Goal: Task Accomplishment & Management: Use online tool/utility

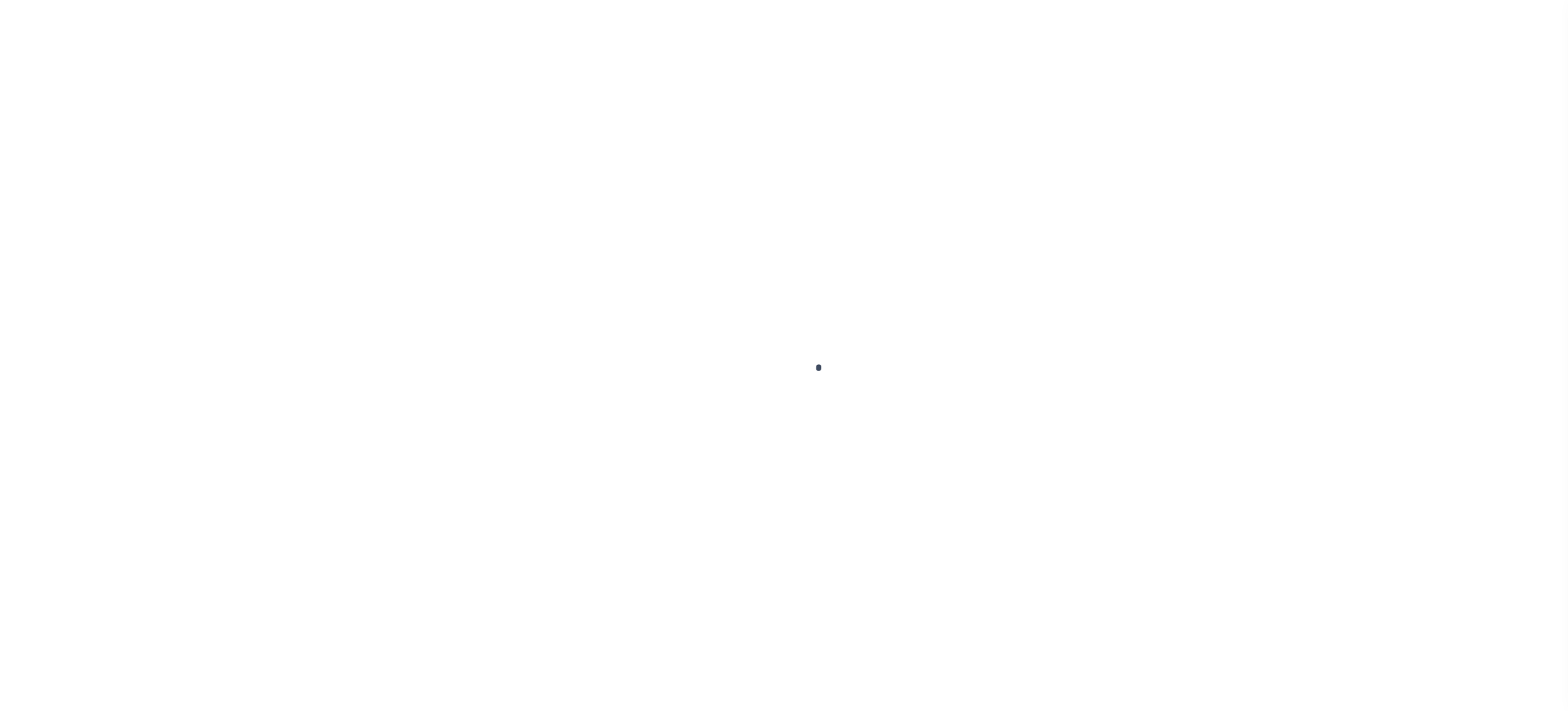
select select "1103"
select select "Mixed Portfolio"
select select "JHS"
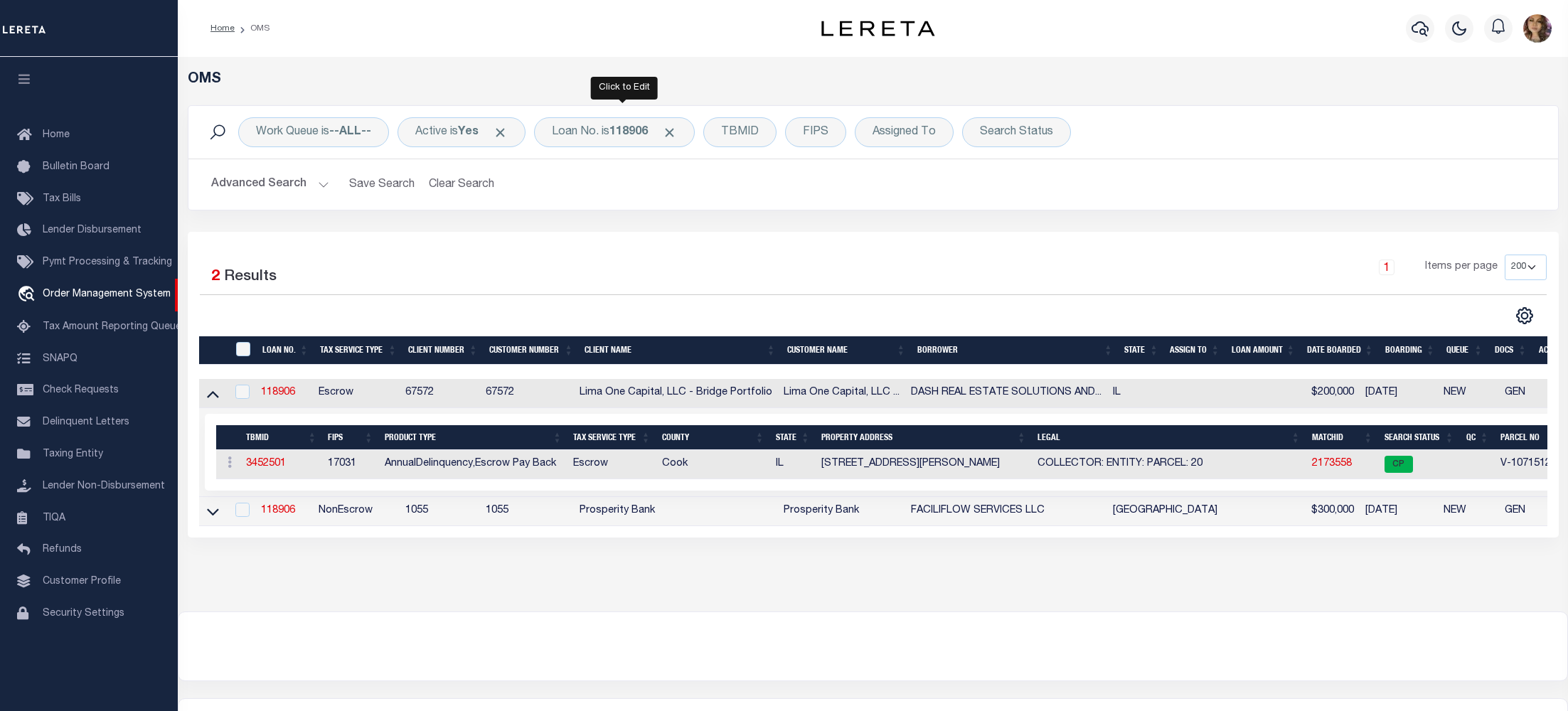
select select "200"
click at [574, 124] on div "Loan No. is 118906" at bounding box center [614, 132] width 161 height 30
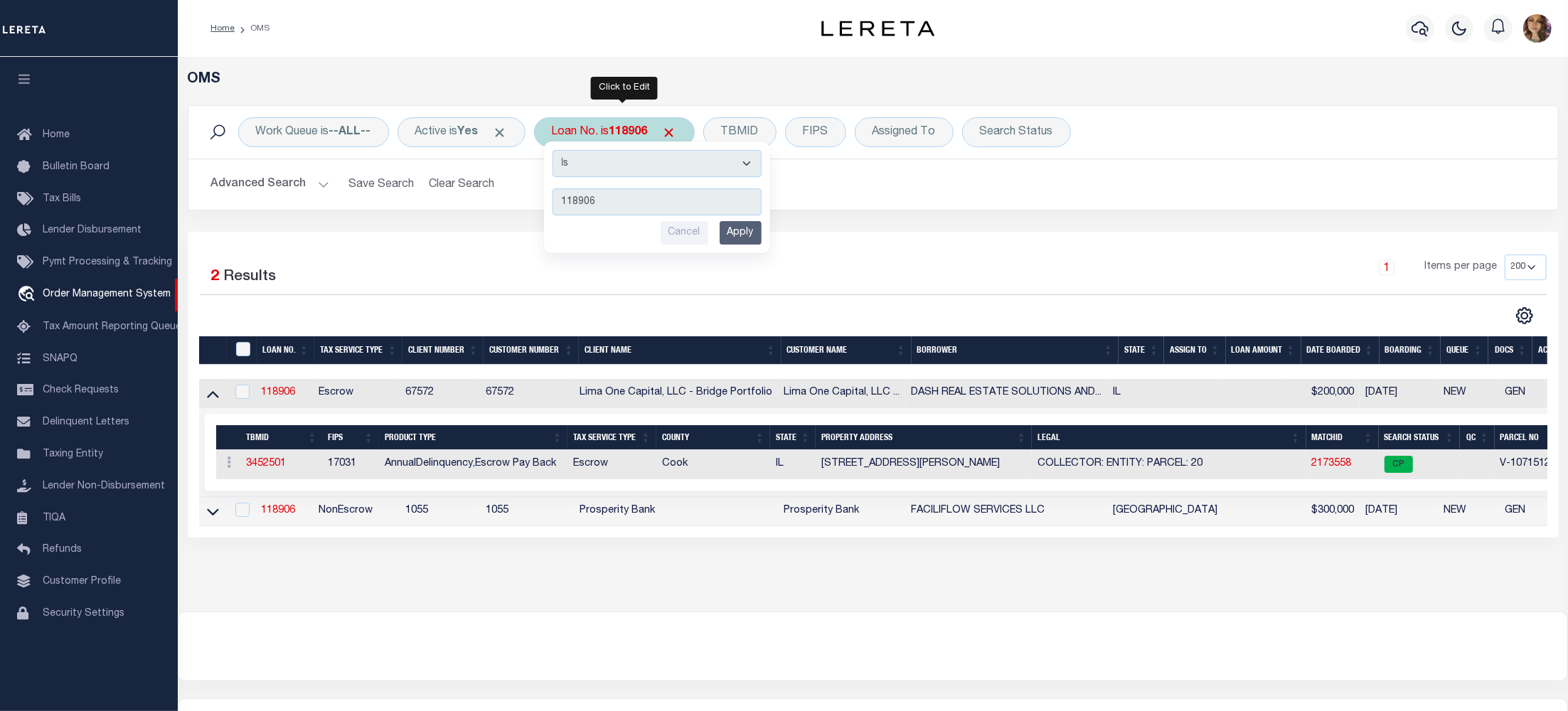
type input "10022303"
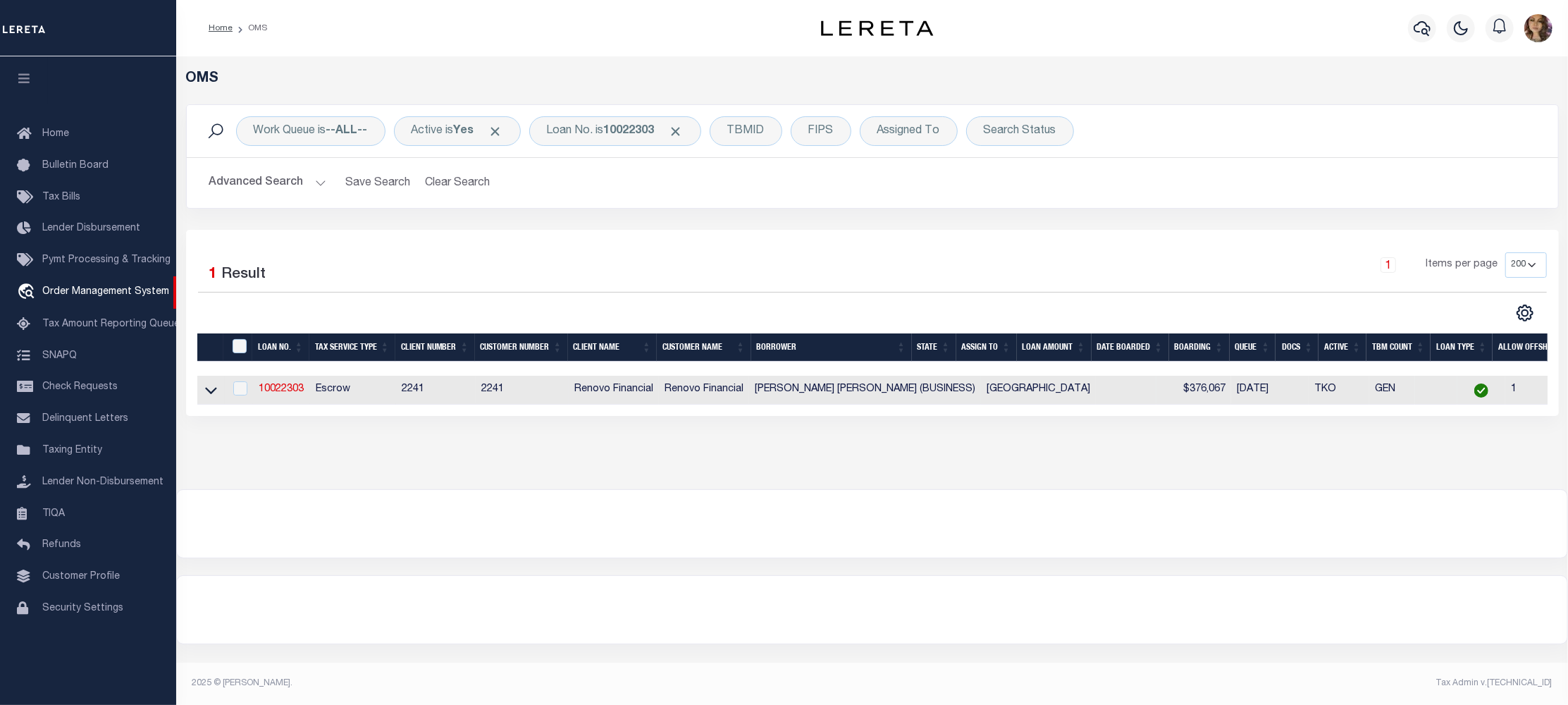
click at [218, 394] on link at bounding box center [211, 389] width 16 height 10
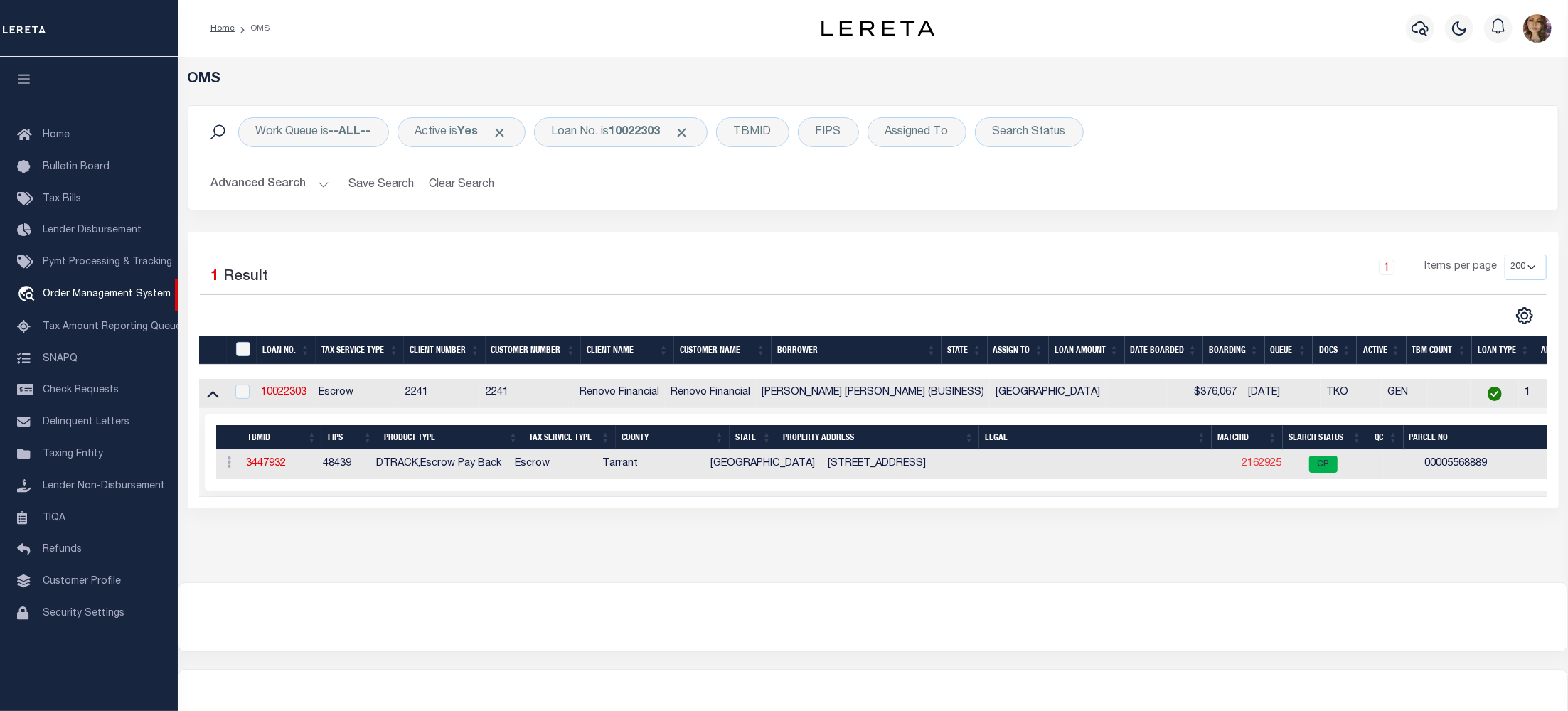
click at [1241, 469] on link "2162925" at bounding box center [1261, 464] width 40 height 10
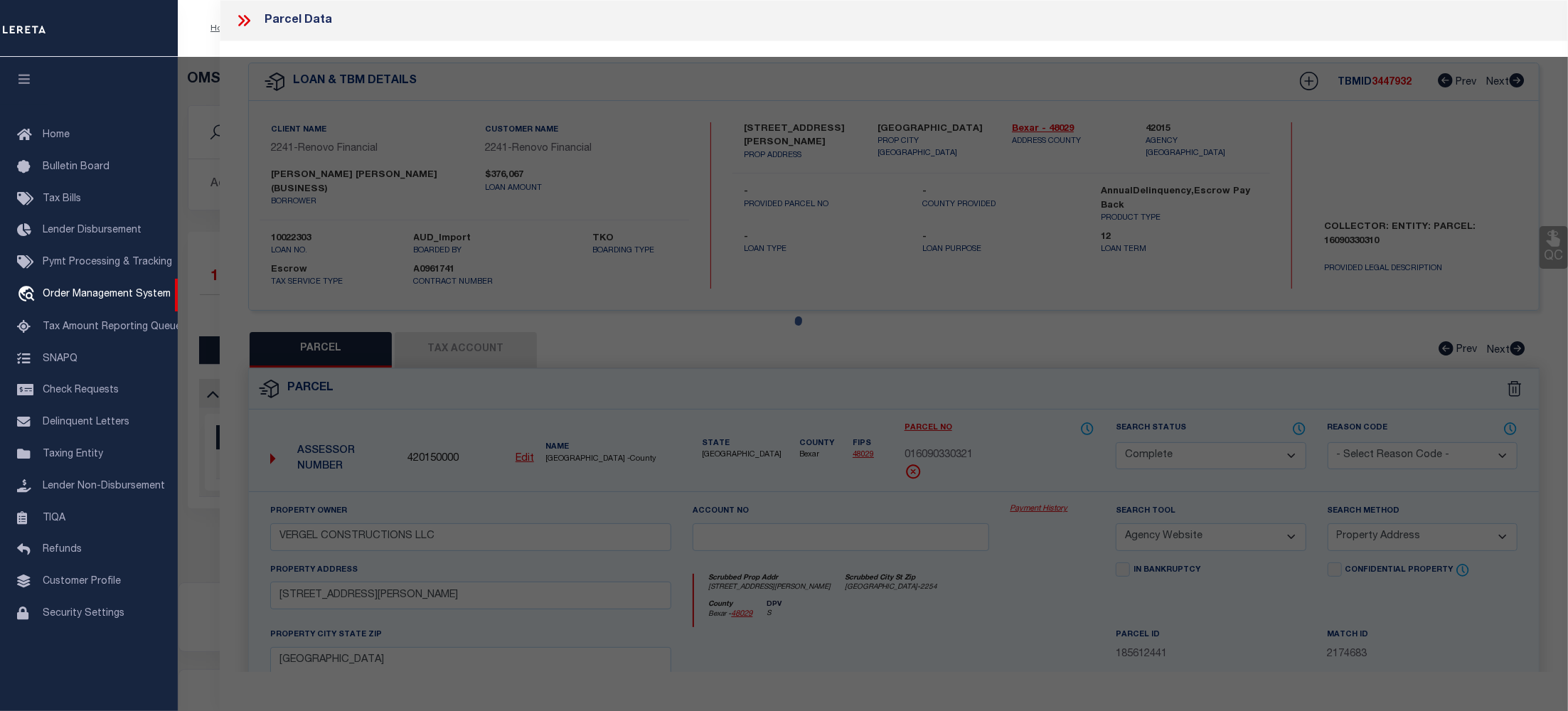
select select "AS"
select select
checkbox input "false"
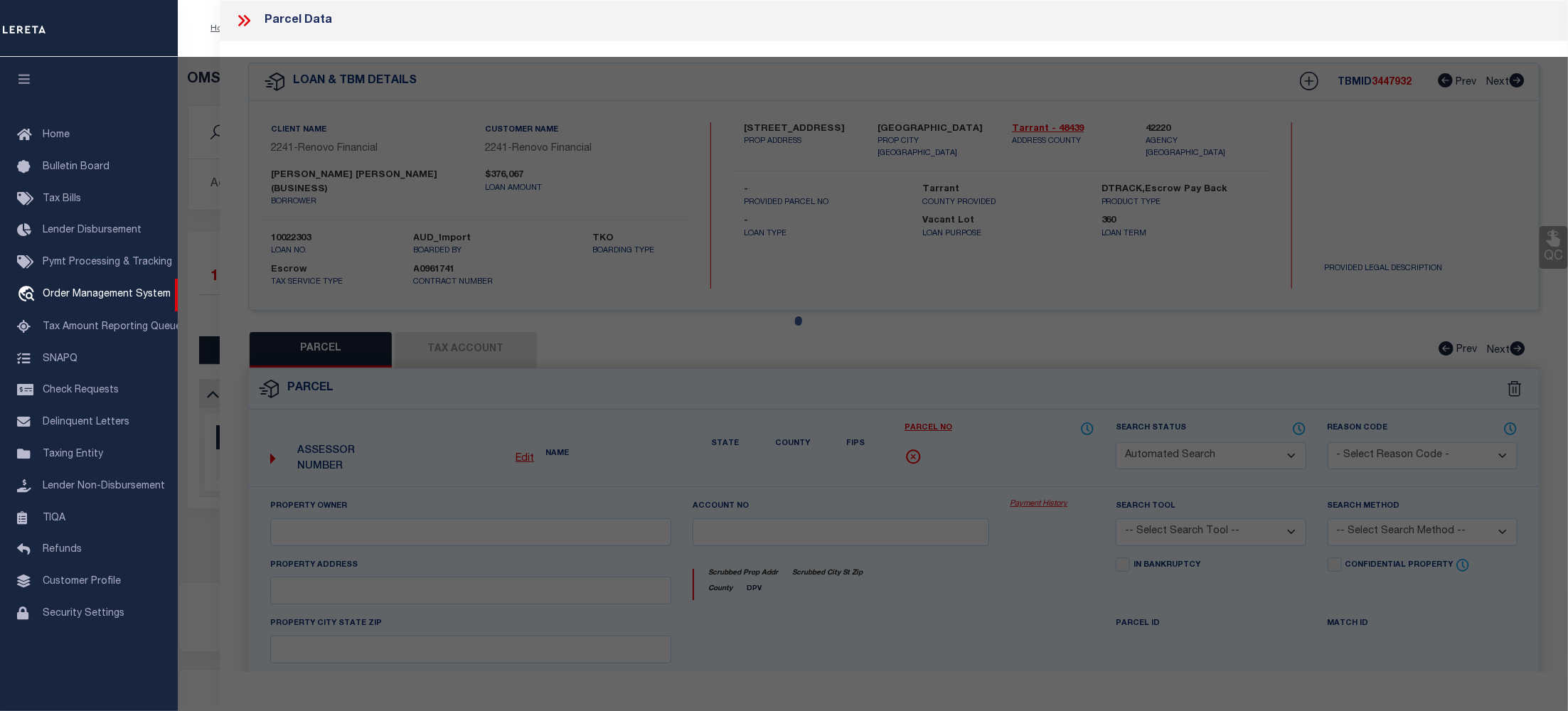
select select "CP"
type input "JIAXUAN LI,DANICA"
select select "ATL"
select select "ADD"
type input "2113 N ASPENWOOD DR"
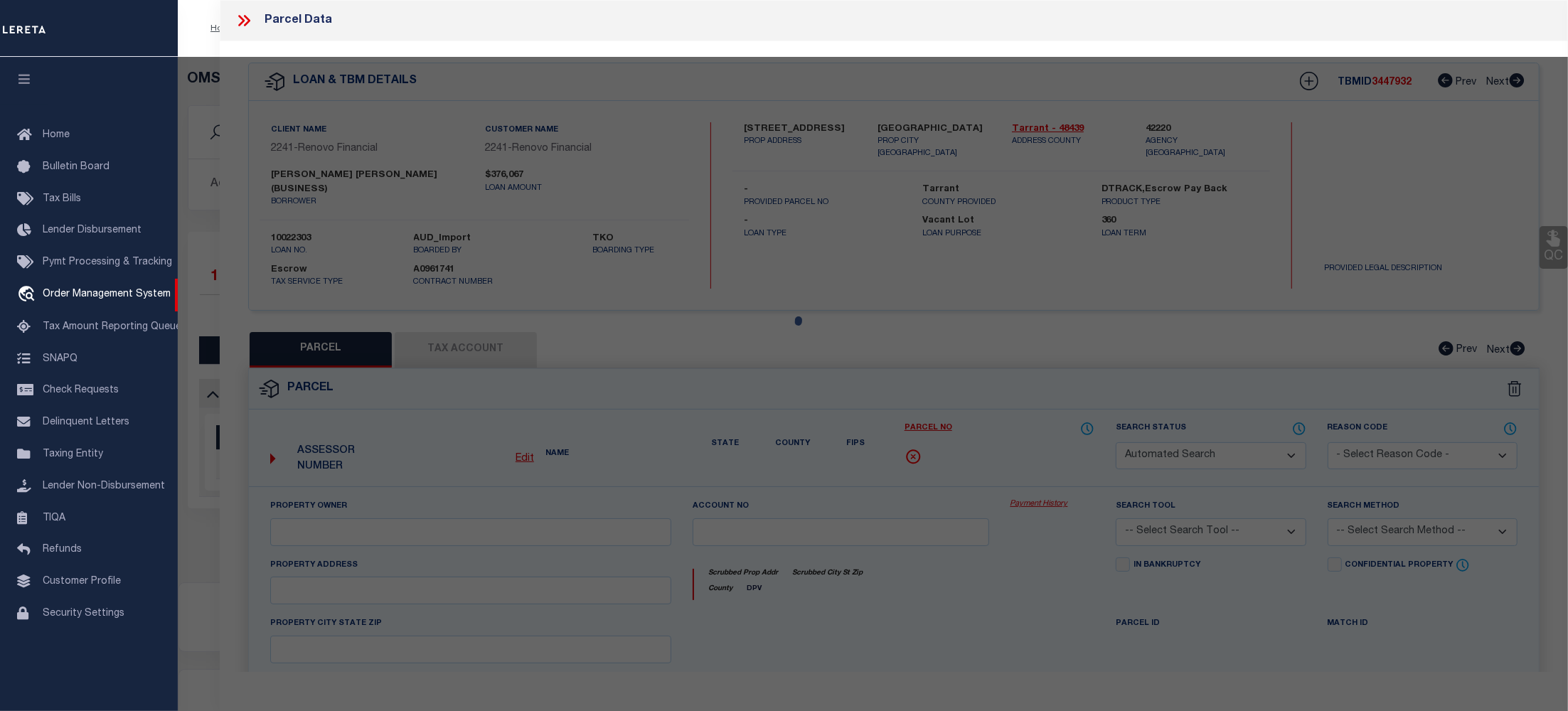
checkbox input "false"
type input "GRAPEVINE, TX 76051"
type textarea "WINDING CREEK ESTATES ADDN BLOCK 7 LOT 26"
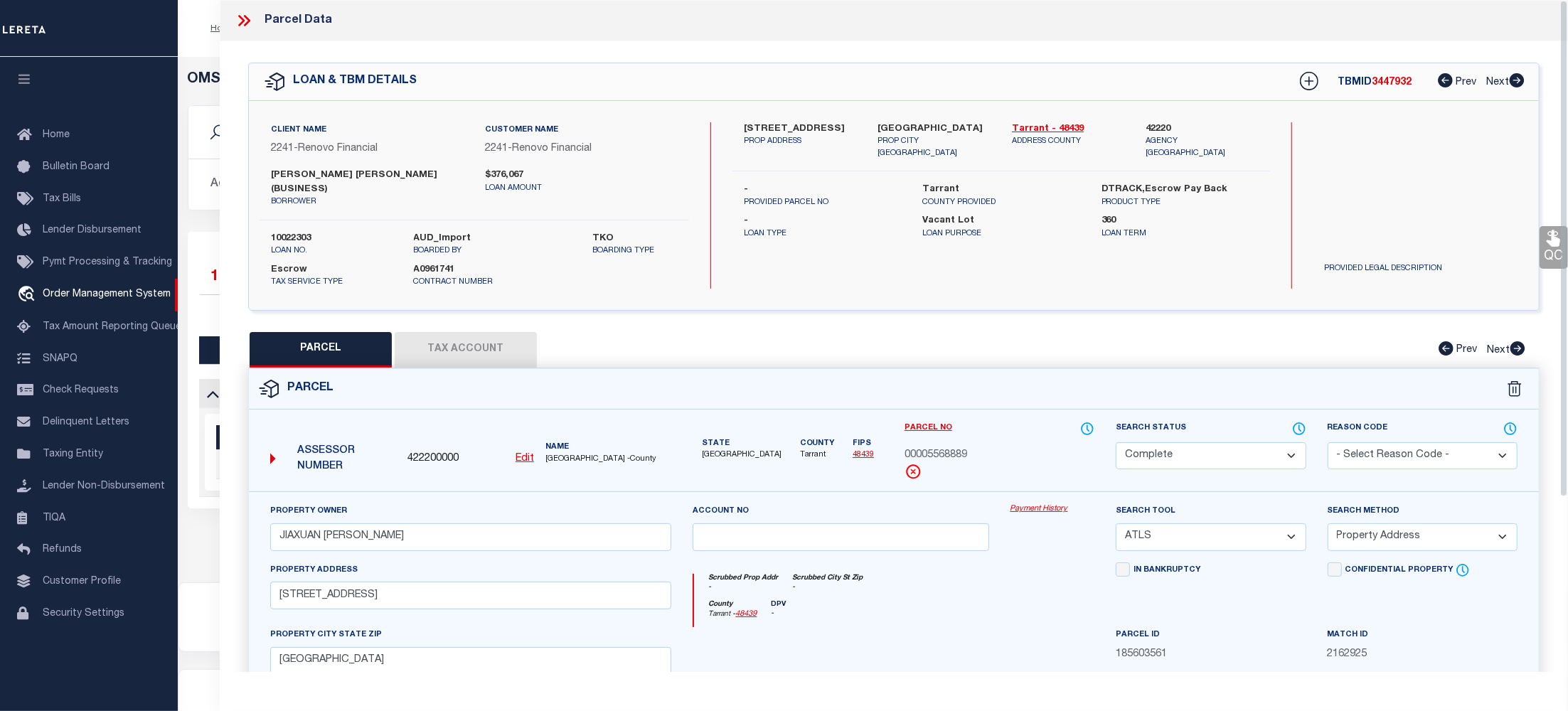
click at [1045, 491] on div "Property Owner JIAXUAN LI,DANICA Account no Payment History Search Tool -- Sele…" at bounding box center [894, 676] width 1290 height 372
click at [1044, 503] on link "Payment History" at bounding box center [1052, 509] width 85 height 12
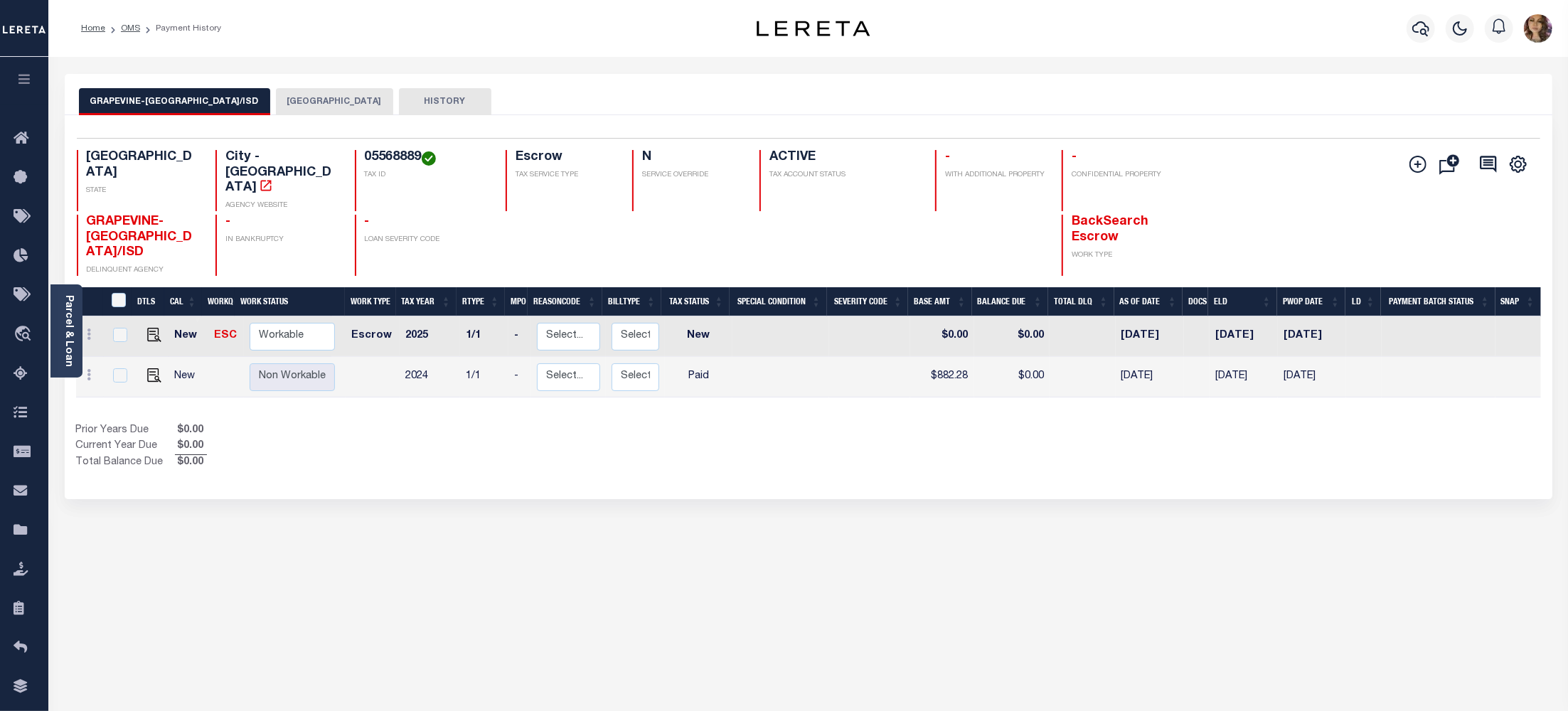
click at [319, 100] on button "TARRANT COUNTY" at bounding box center [334, 101] width 117 height 27
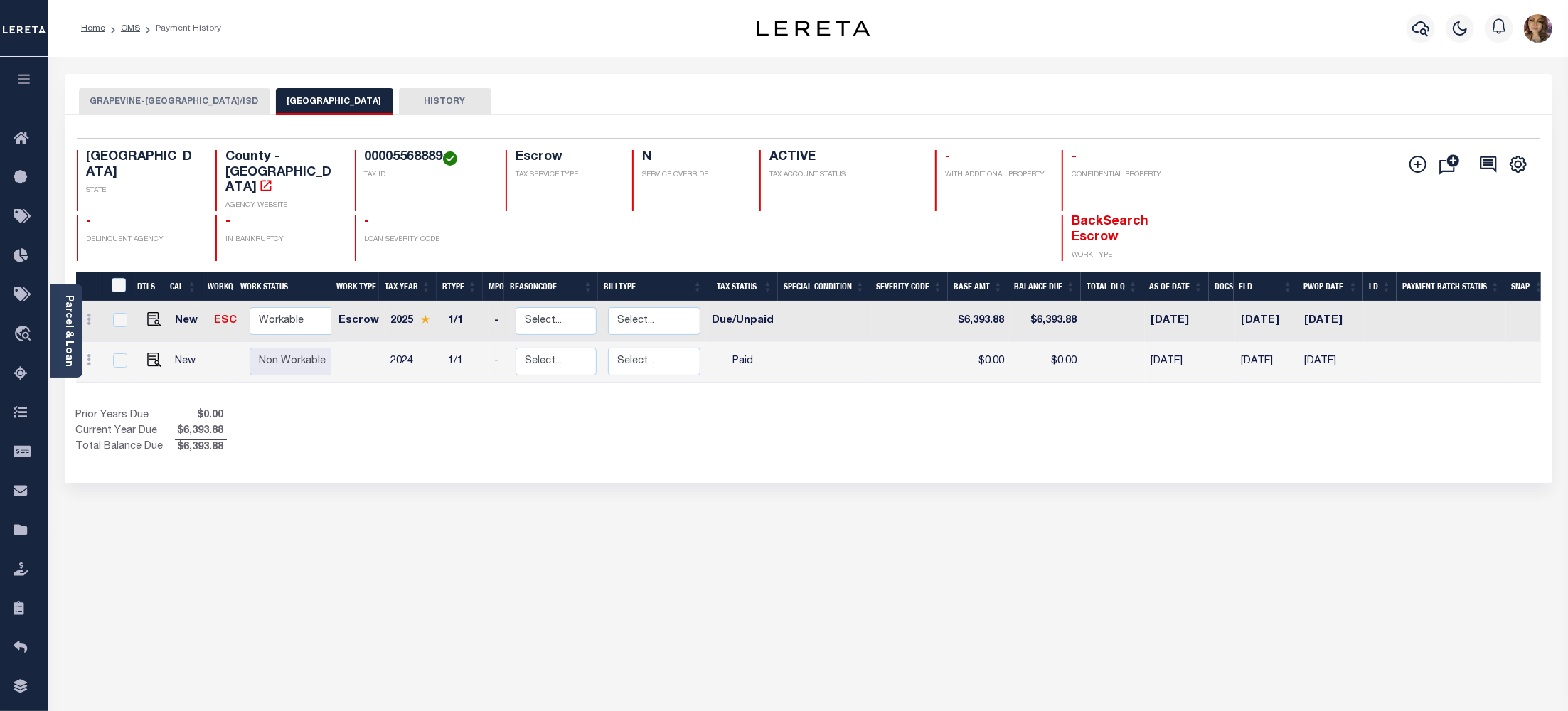
click at [195, 100] on button "GRAPEVINE-COLLEYVILLE CITY/ISD" at bounding box center [175, 101] width 191 height 27
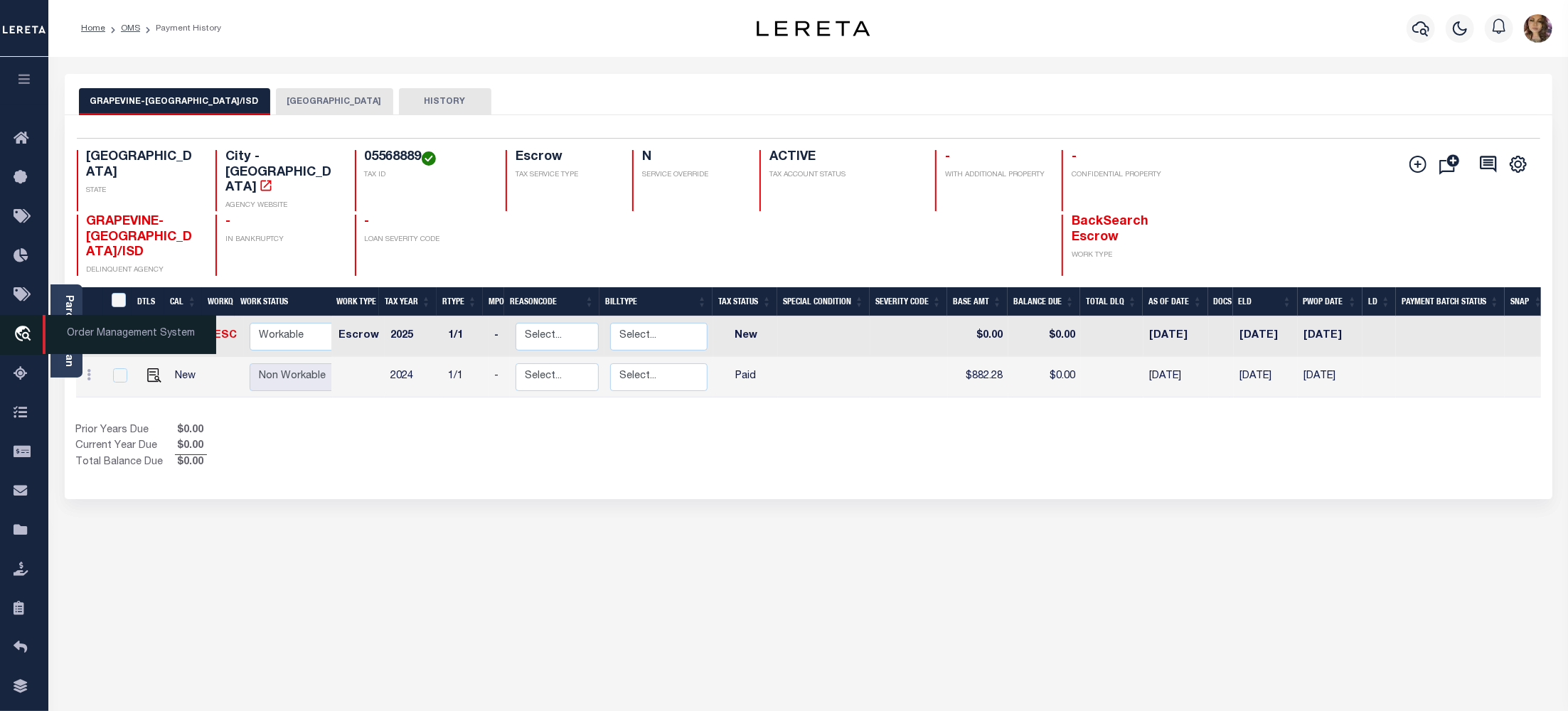
click at [115, 333] on span "Order Management System" at bounding box center [130, 334] width 173 height 39
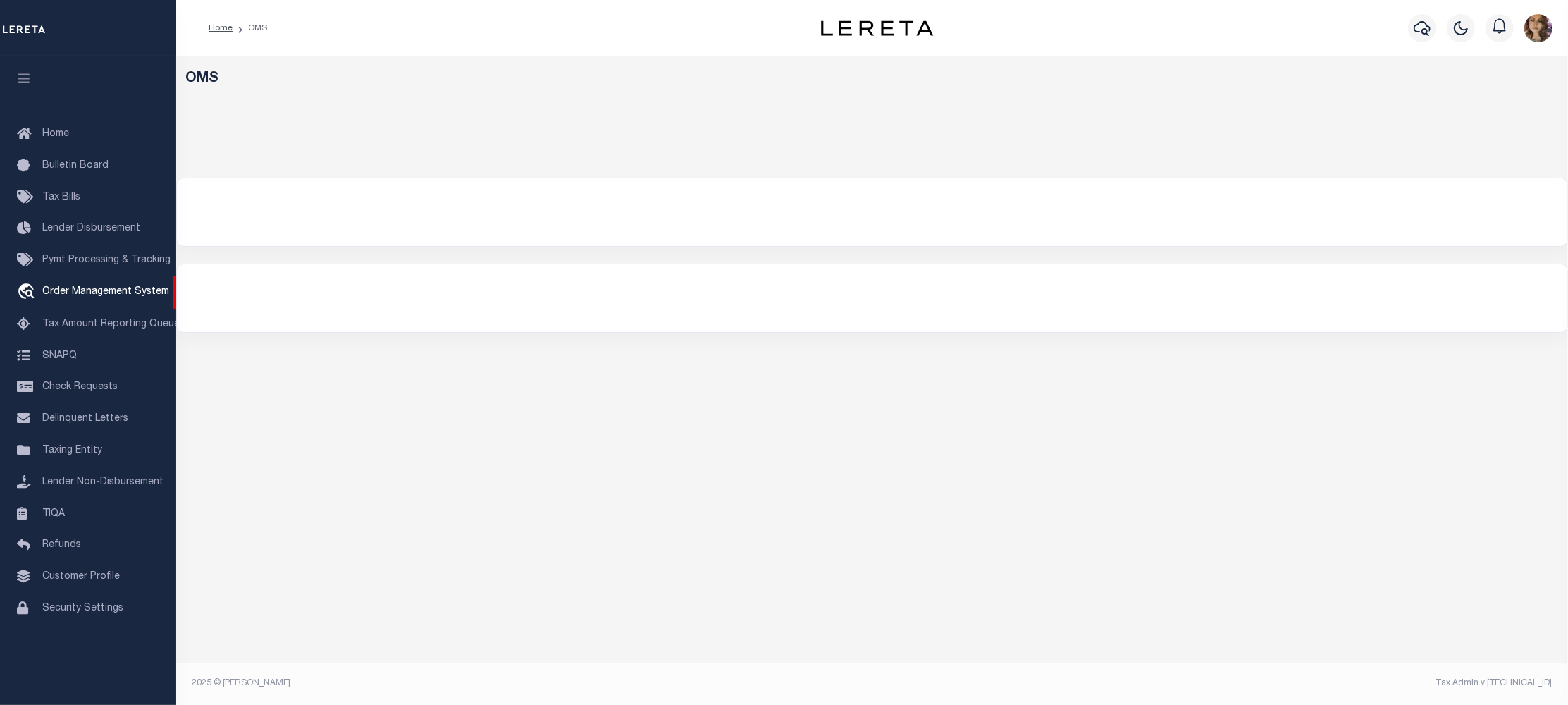
select select "200"
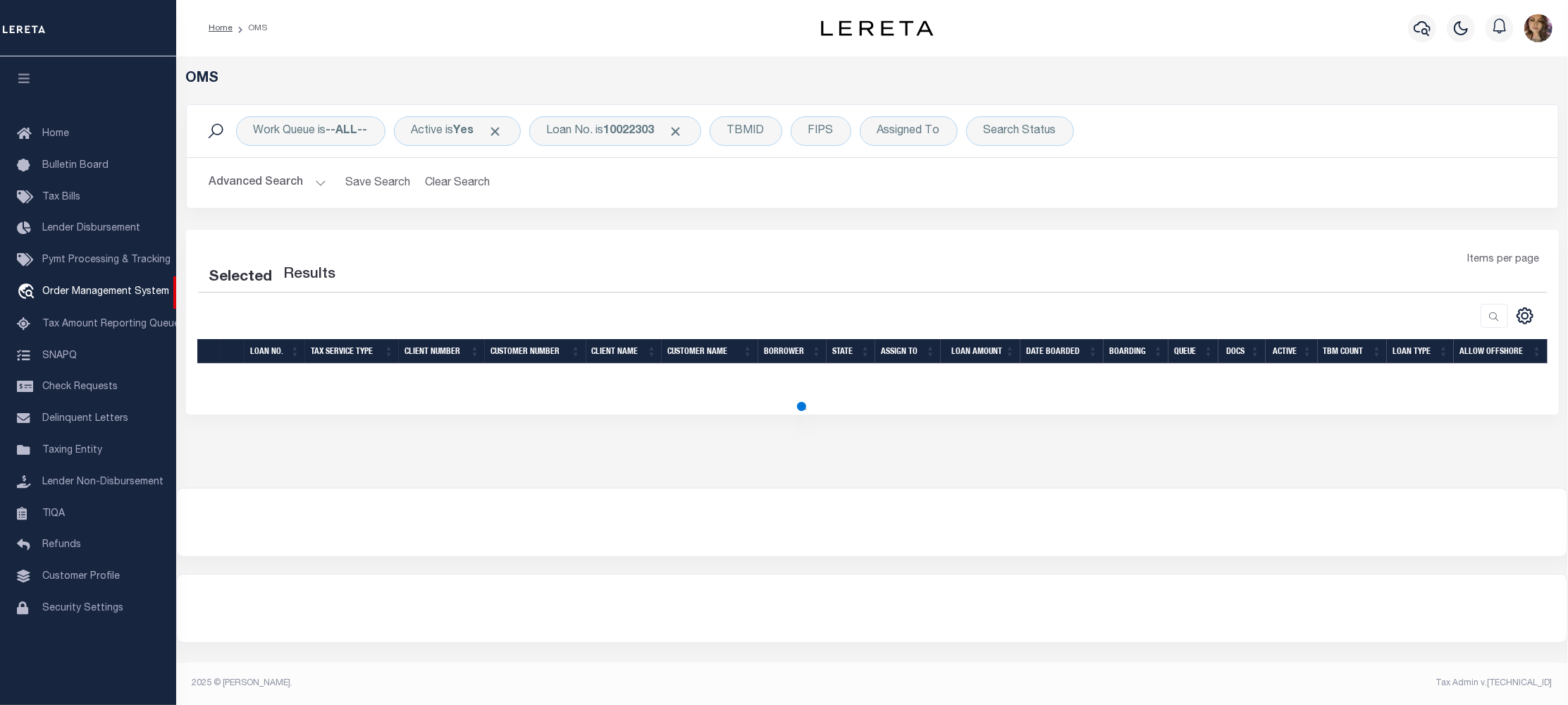
select select "200"
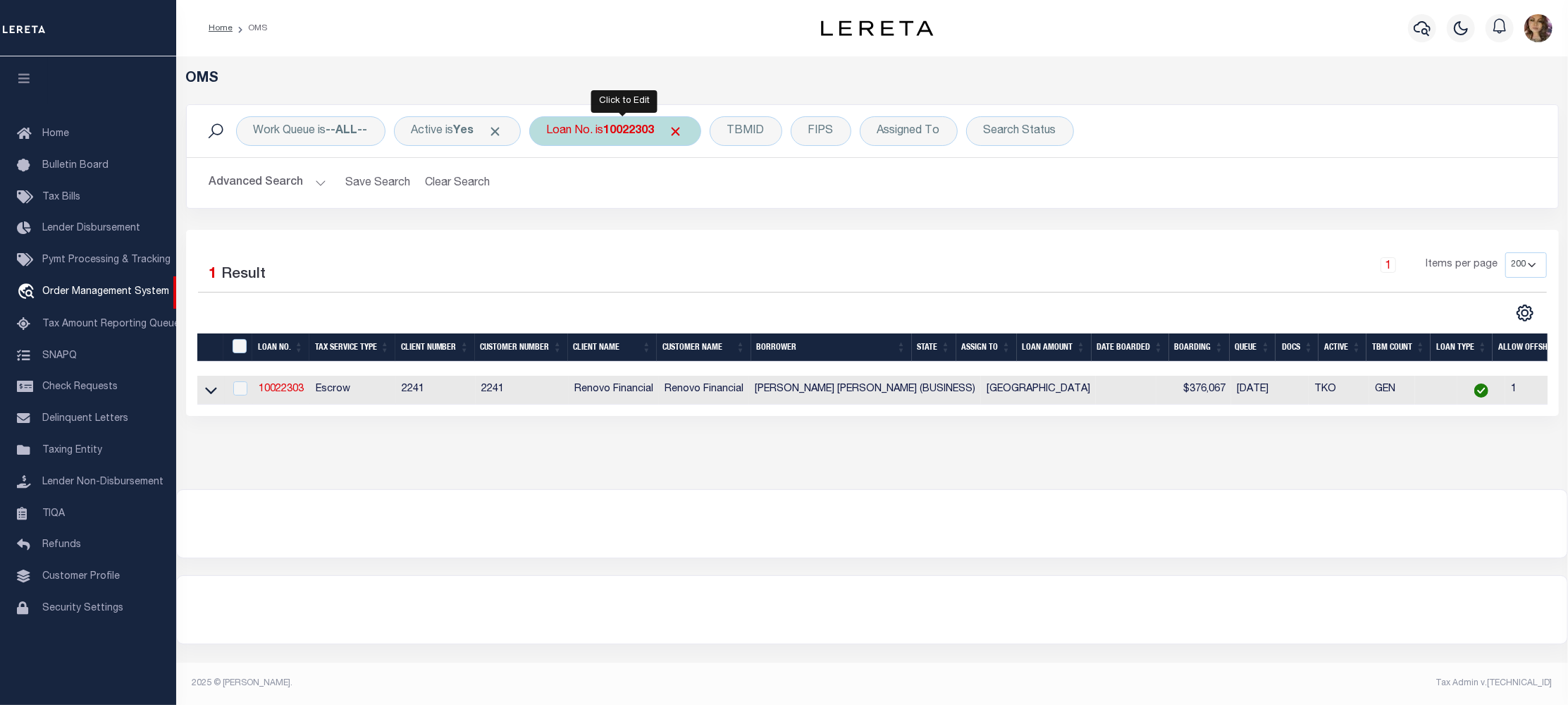
click at [601, 130] on div "Loan No. is 10022303" at bounding box center [615, 131] width 172 height 29
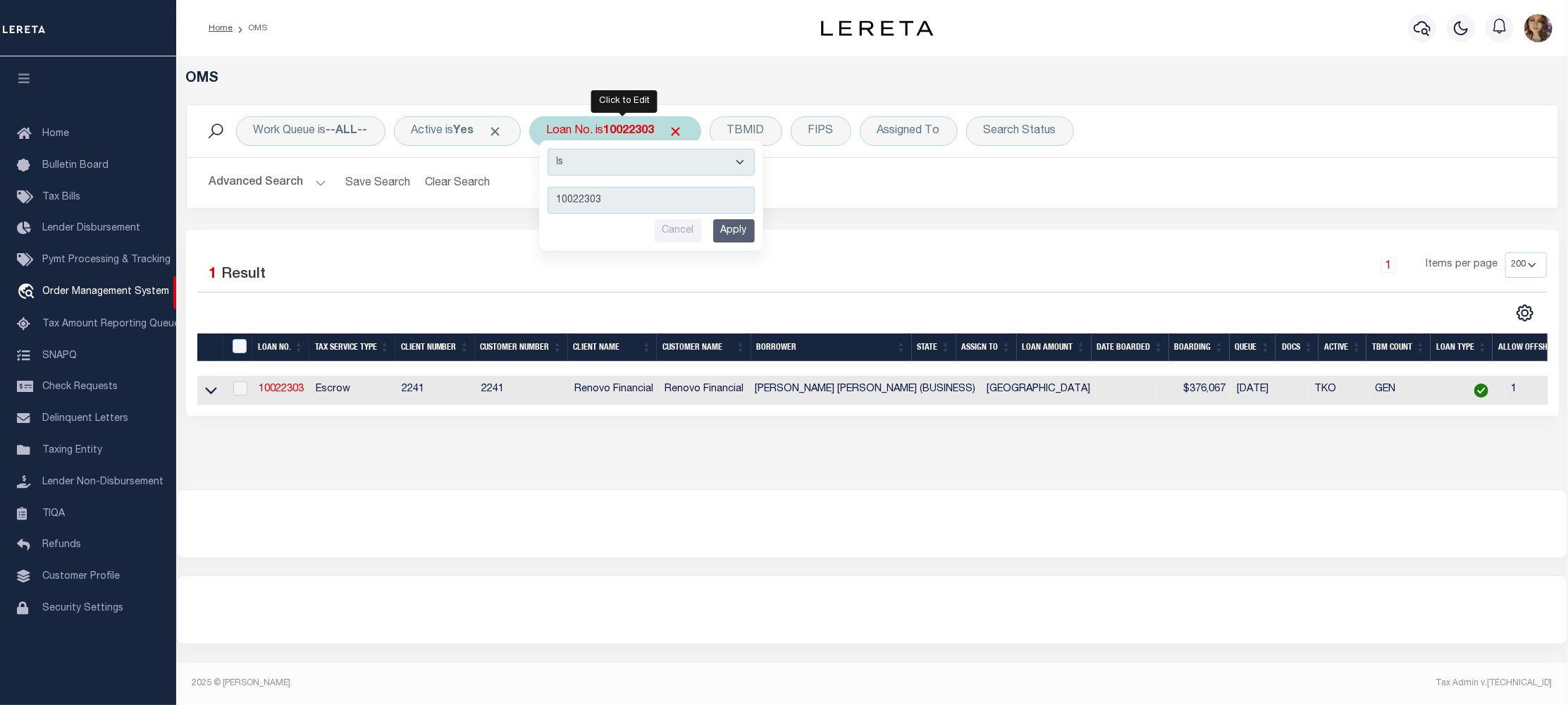
type input "8258554"
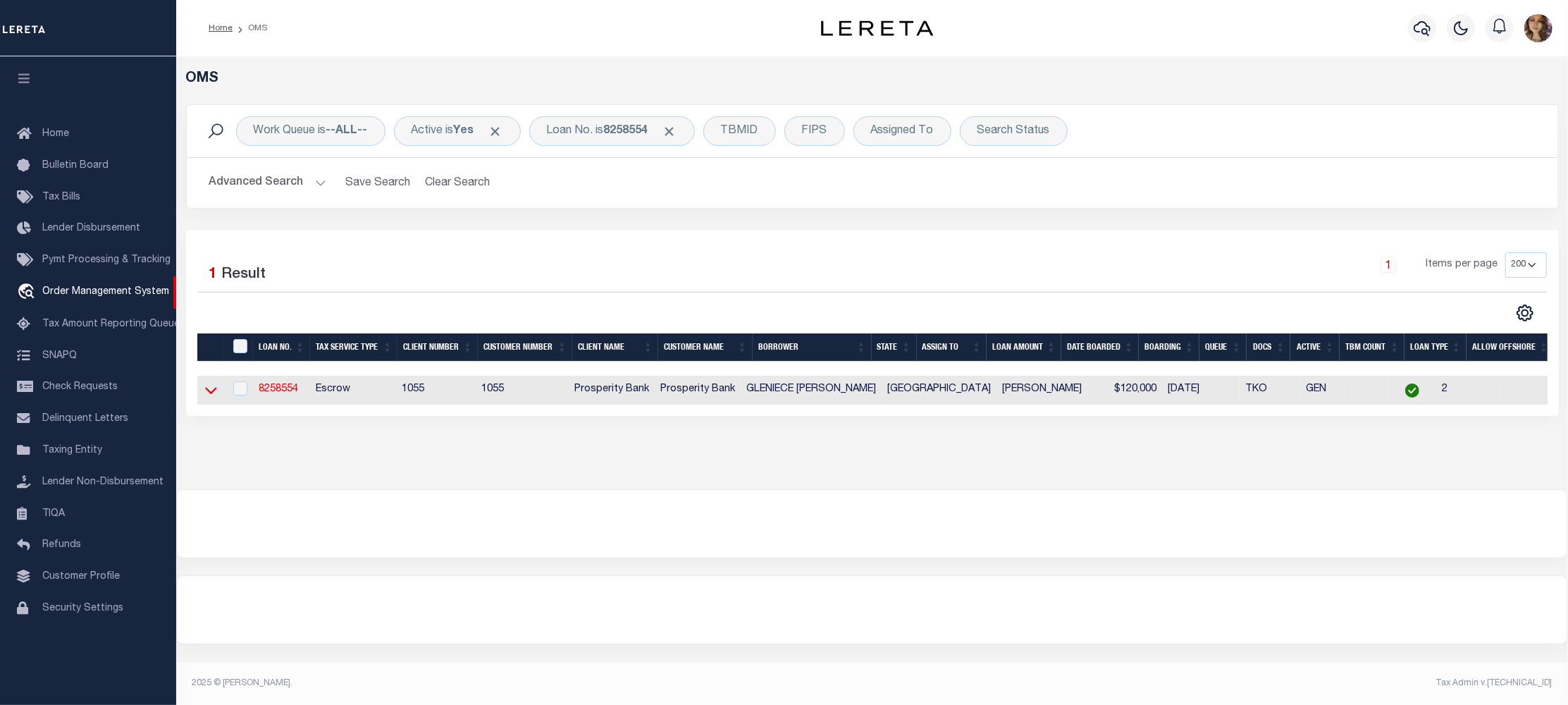
click at [209, 387] on icon at bounding box center [211, 390] width 12 height 15
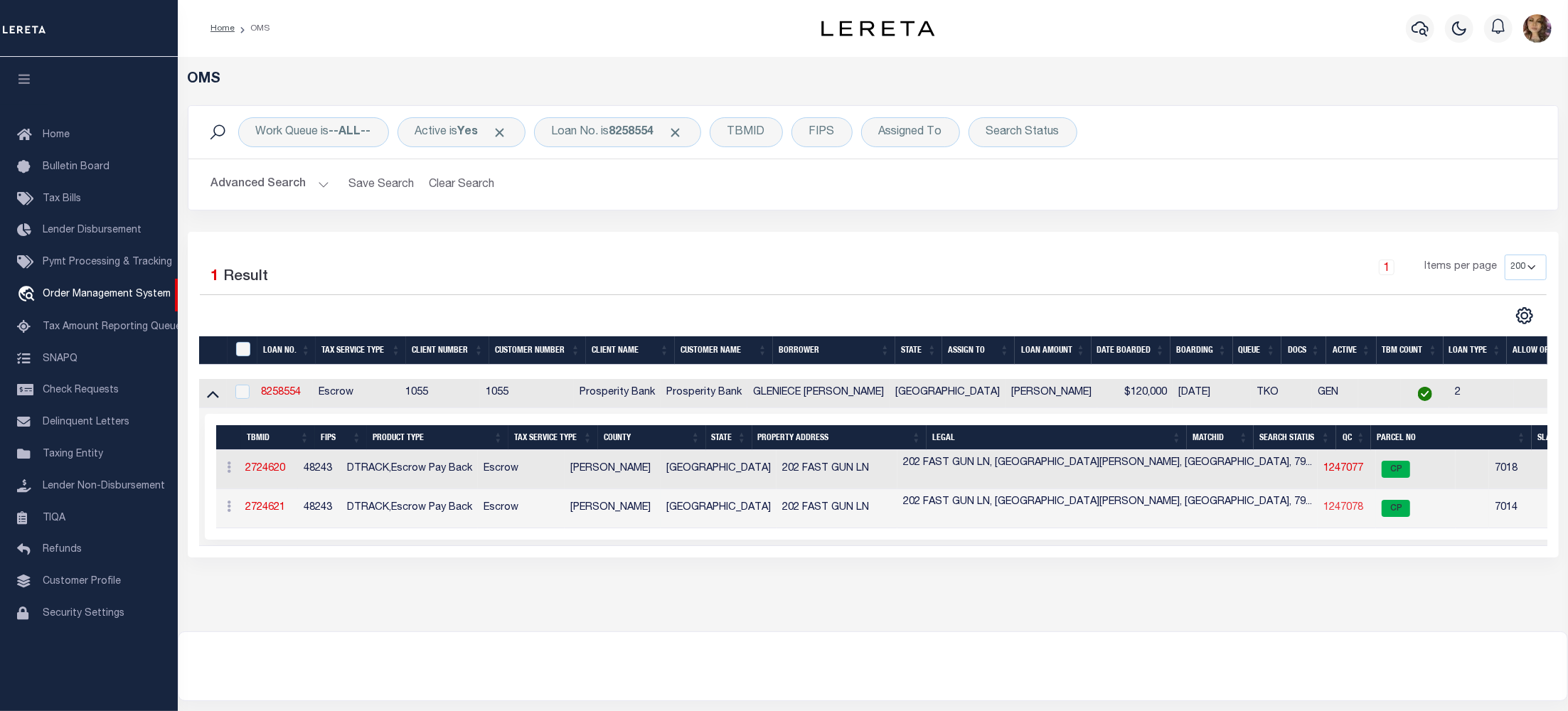
click at [1323, 511] on link "1247078" at bounding box center [1343, 507] width 40 height 10
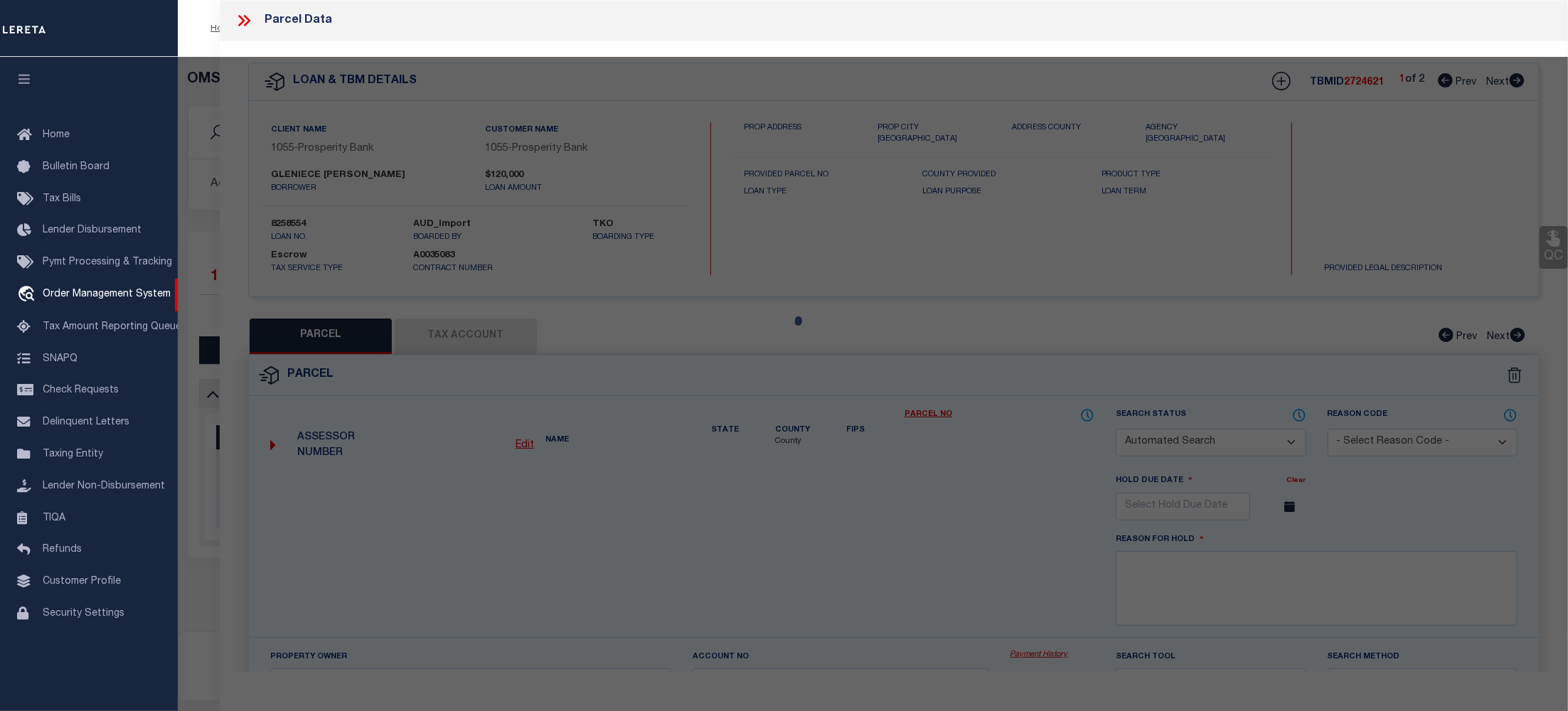
checkbox input "false"
select select "CP"
type input "CUDE GLENIECE ANN AND WILIAM WESLEY CUDE"
select select
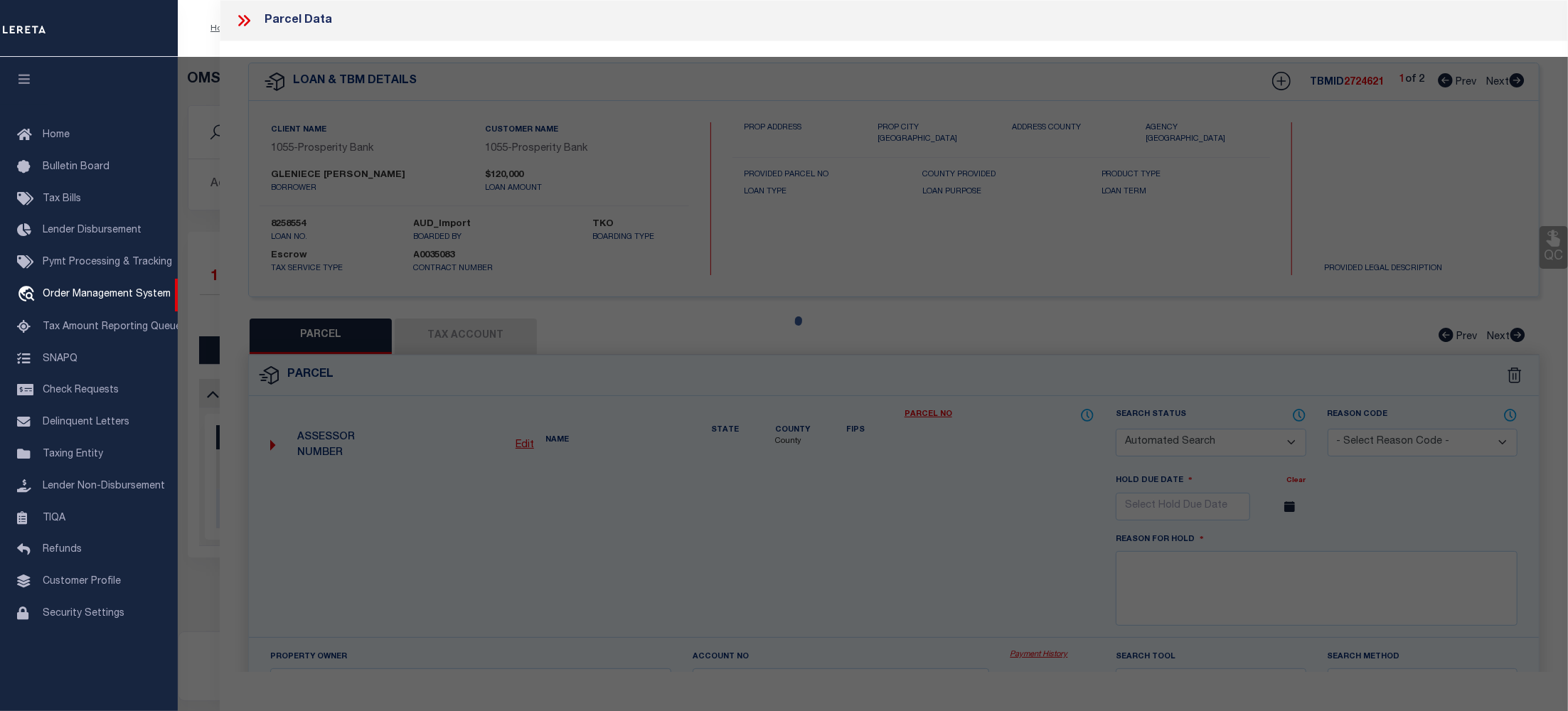
type input "202 FAST GUN LANE"
checkbox input "false"
type input "[GEOGRAPHIC_DATA][PERSON_NAME]"
type textarea "APACHE PINES TRACT 18 (5.68 ACRES)"
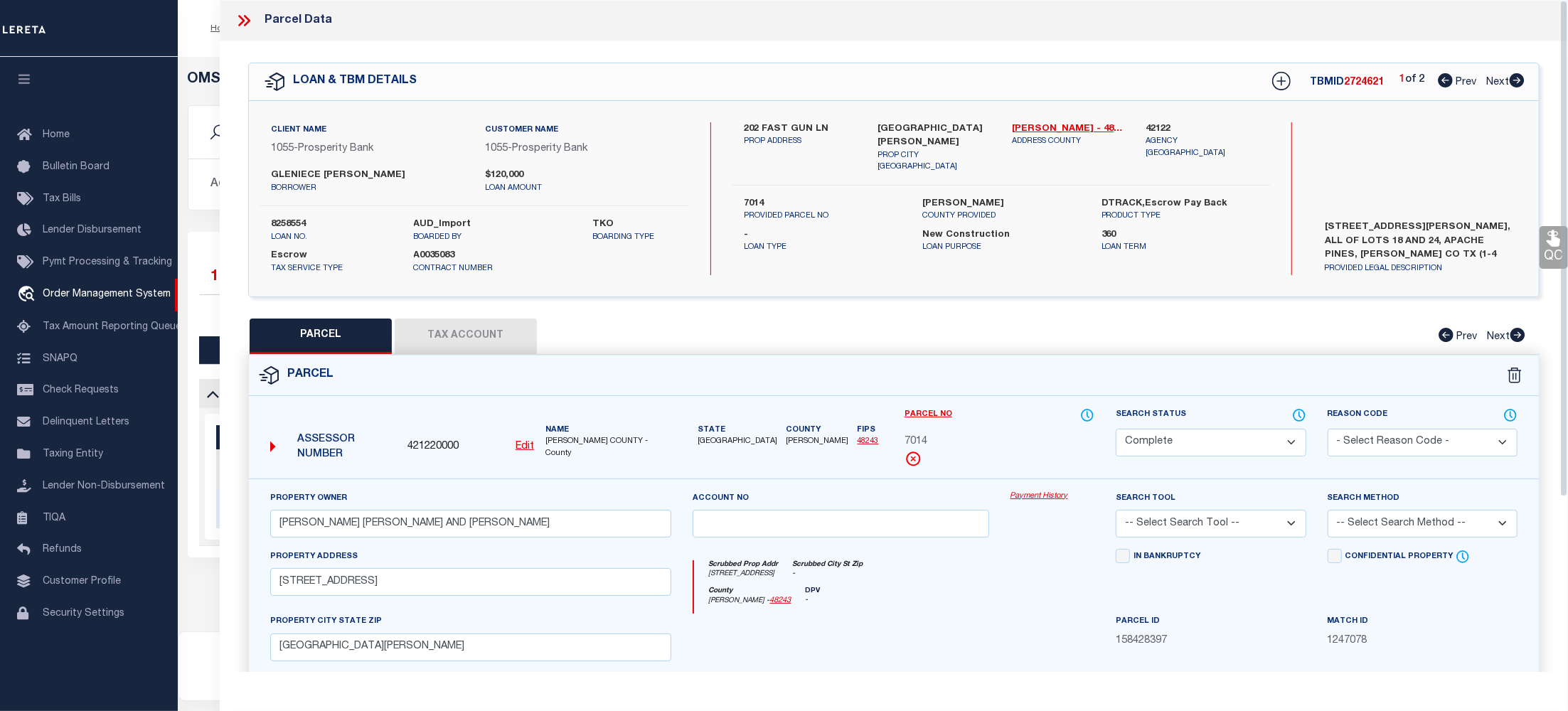
click at [1040, 499] on link "Payment History" at bounding box center [1052, 496] width 85 height 12
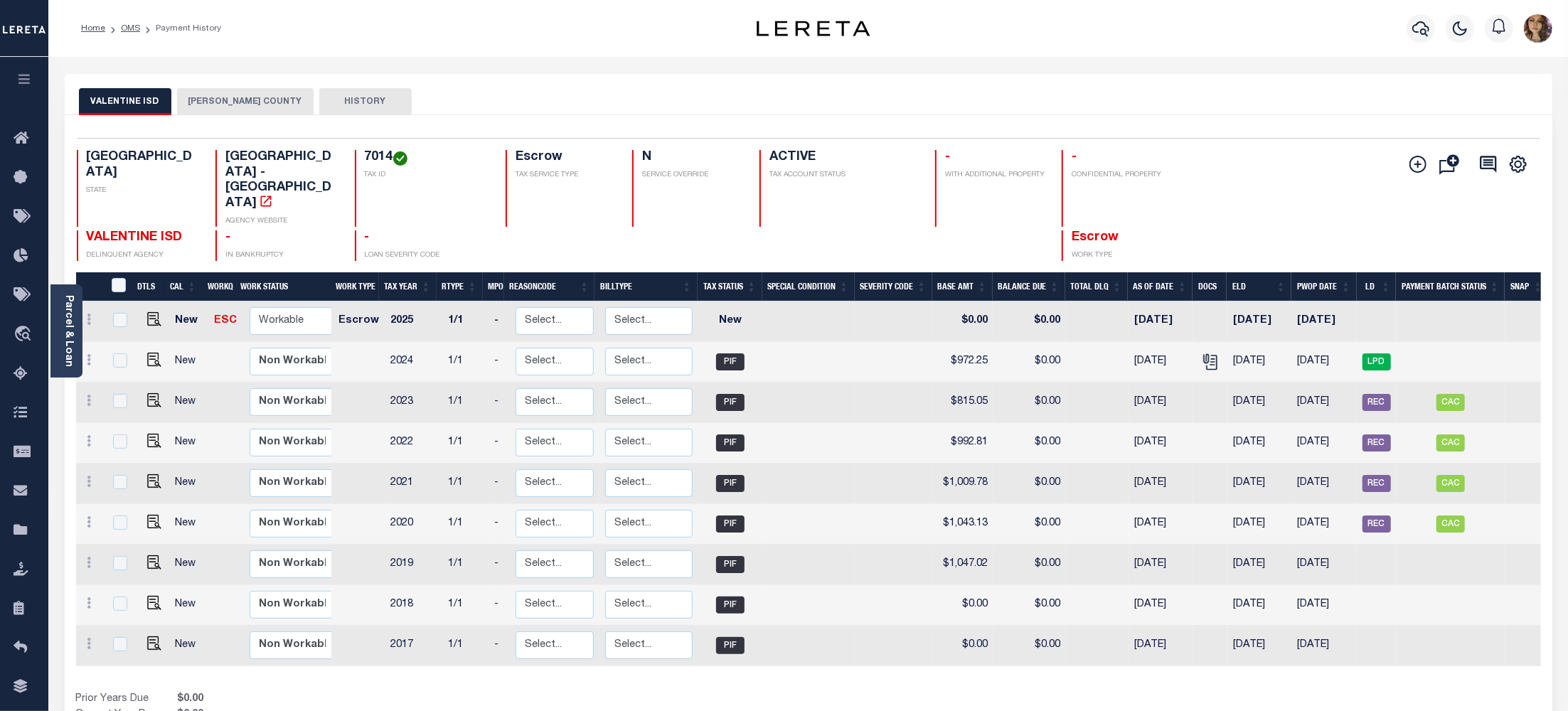
click at [243, 102] on button "[PERSON_NAME] COUNTY" at bounding box center [245, 101] width 136 height 27
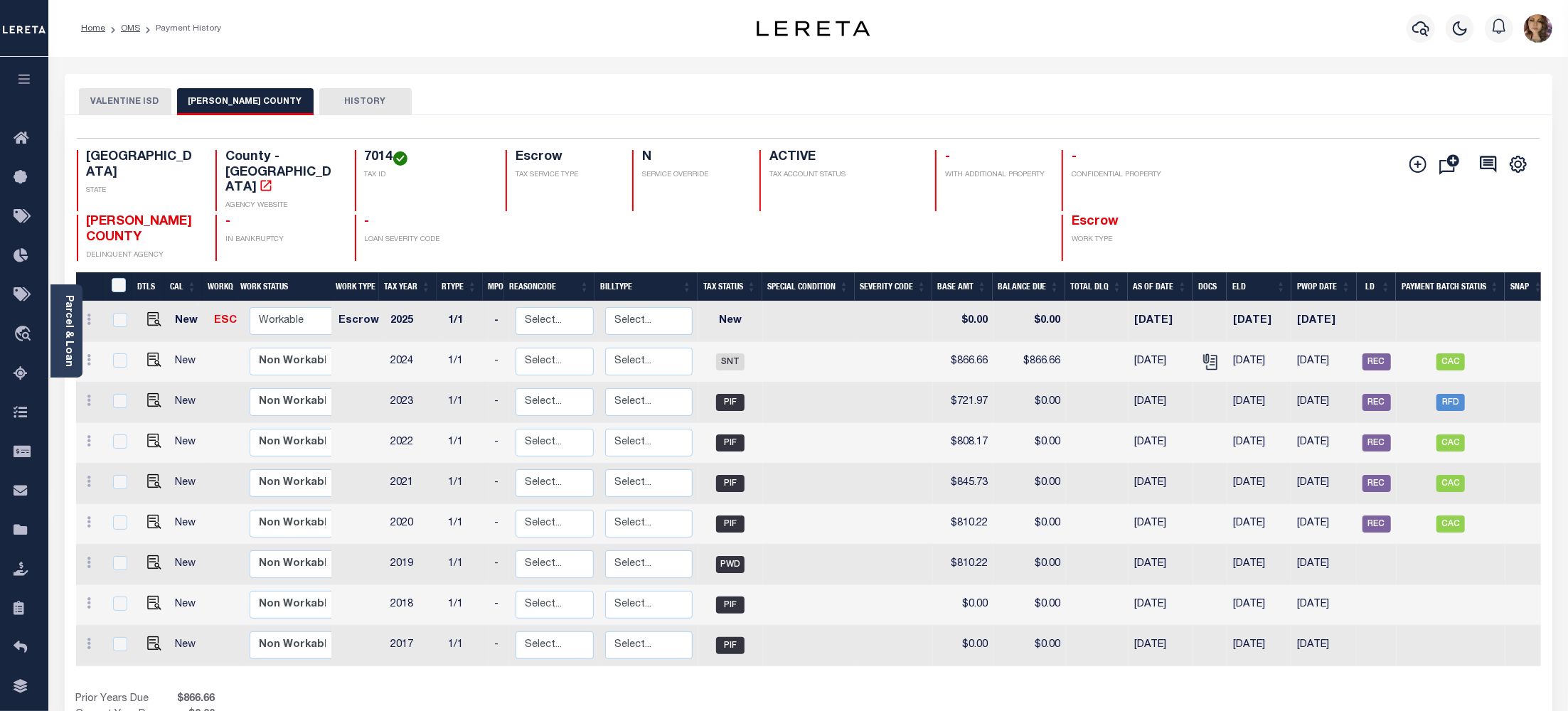
click at [110, 100] on button "VALENTINE ISD" at bounding box center [125, 101] width 92 height 27
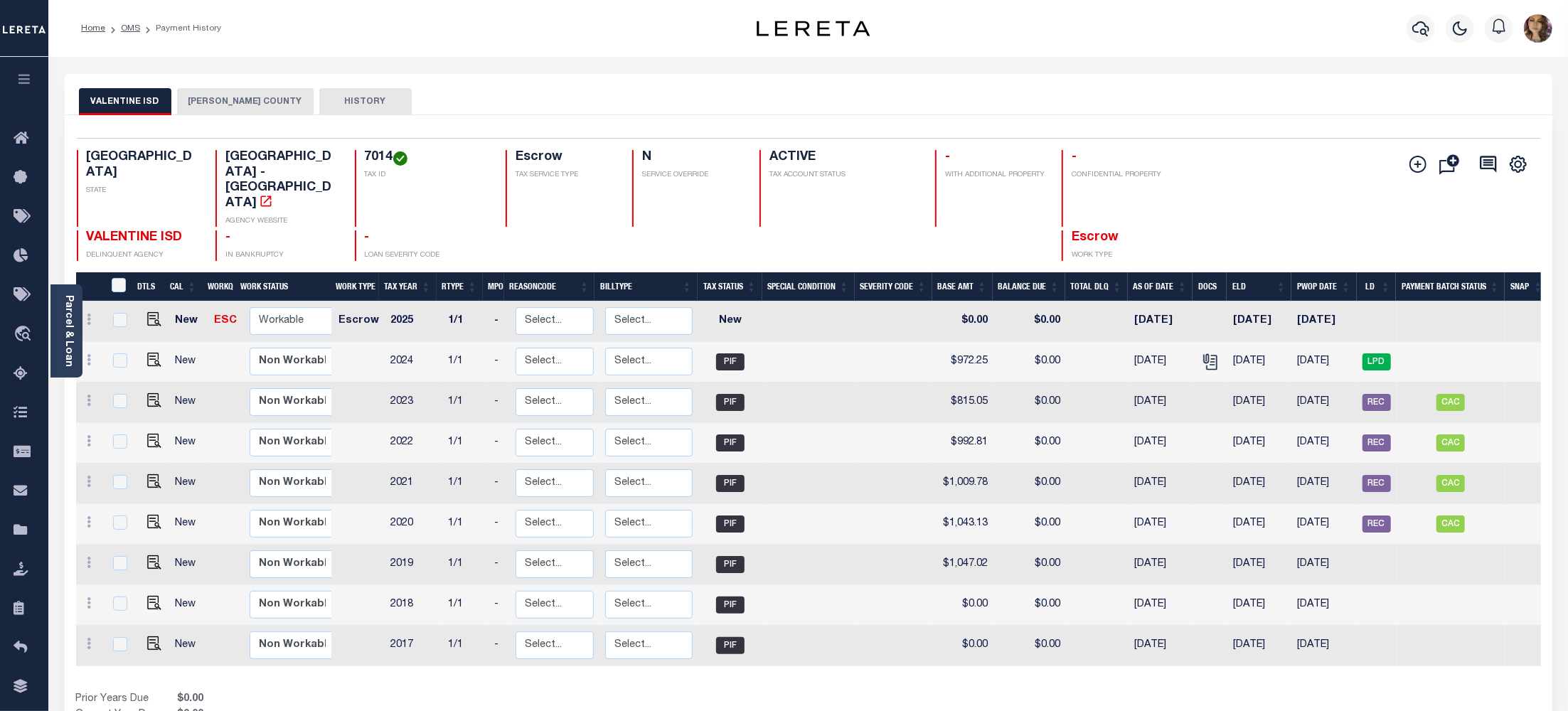
click at [375, 162] on h4 "7014" at bounding box center [427, 158] width 125 height 16
click at [376, 155] on h4 "7014" at bounding box center [427, 158] width 125 height 16
copy h4 "7014"
click at [157, 312] on img "" at bounding box center [153, 318] width 14 height 14
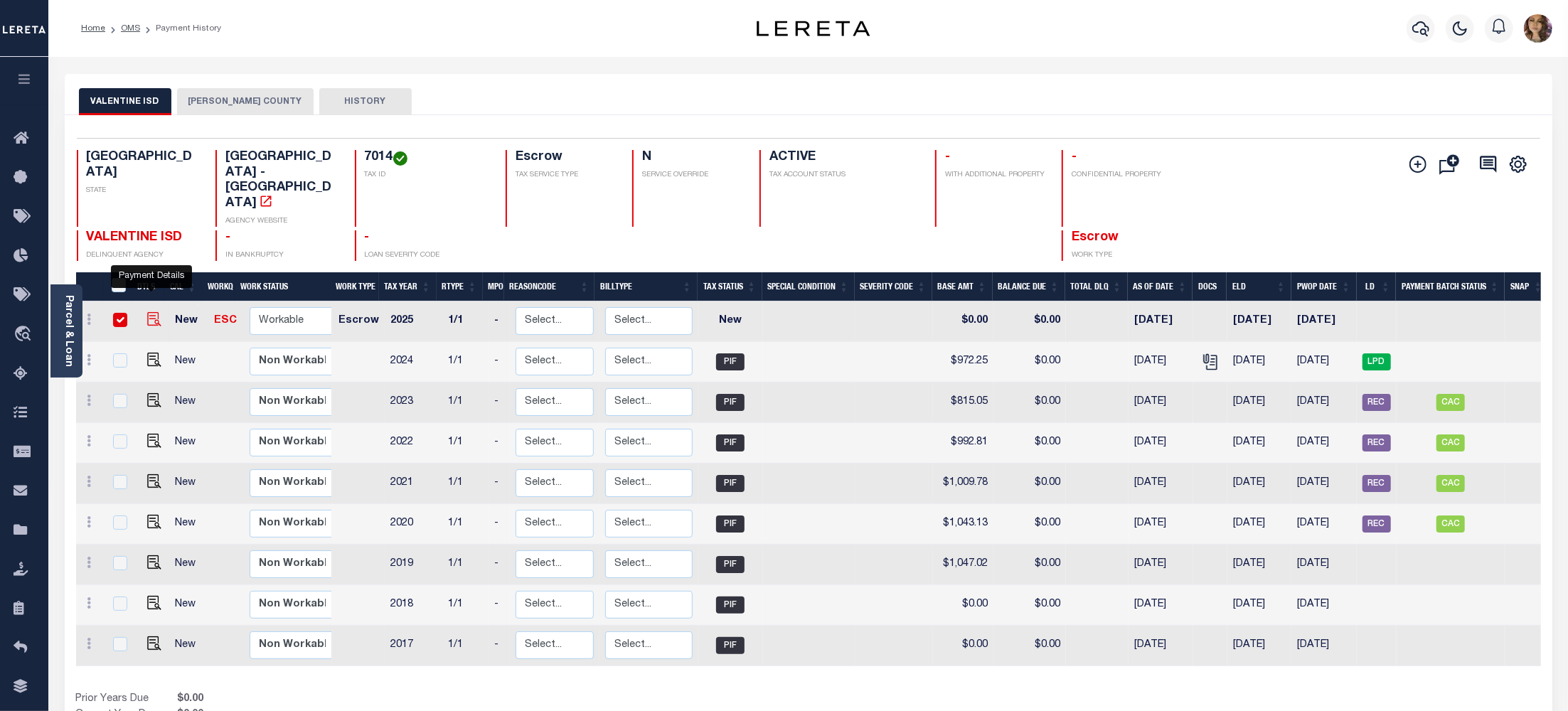
checkbox input "true"
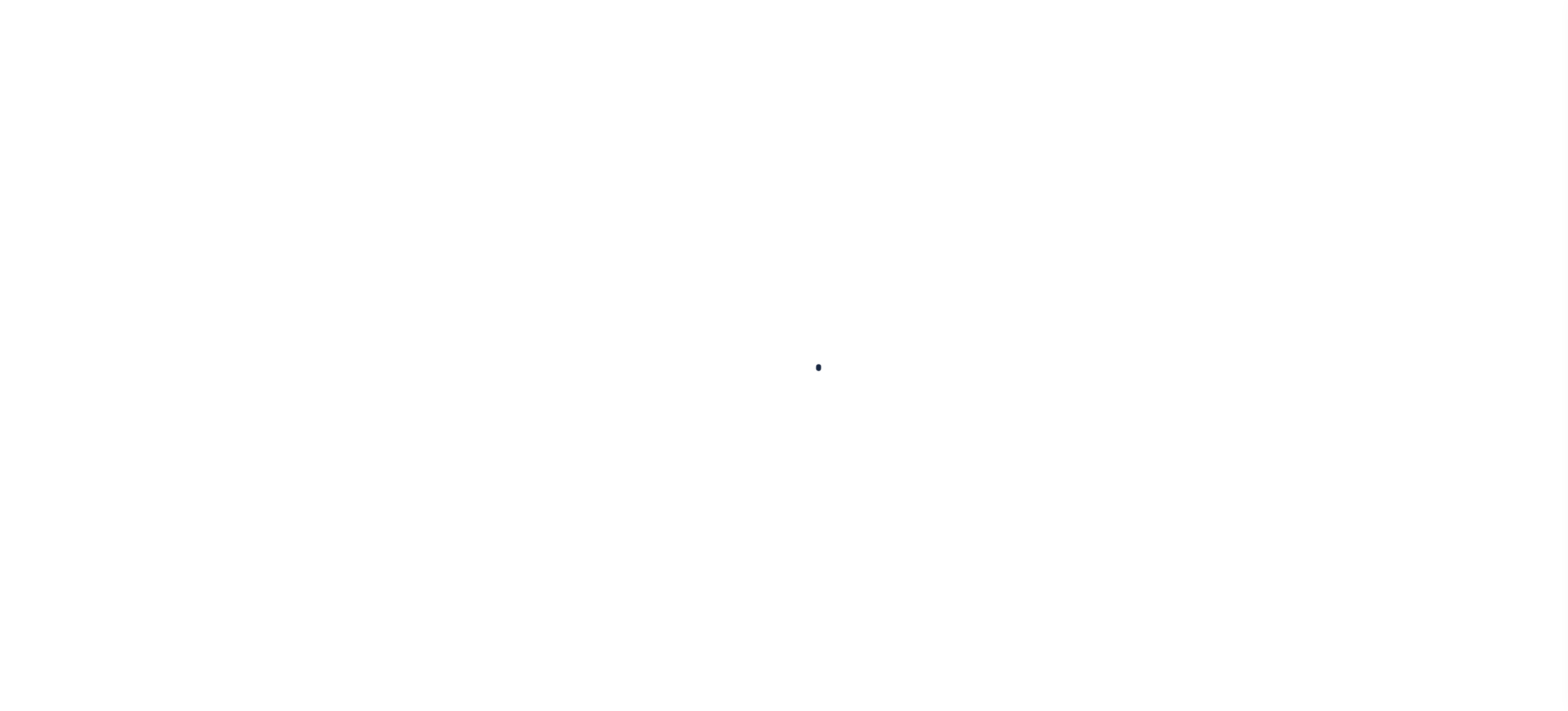
checkbox input "false"
type input "07/24/2025"
select select "NW2"
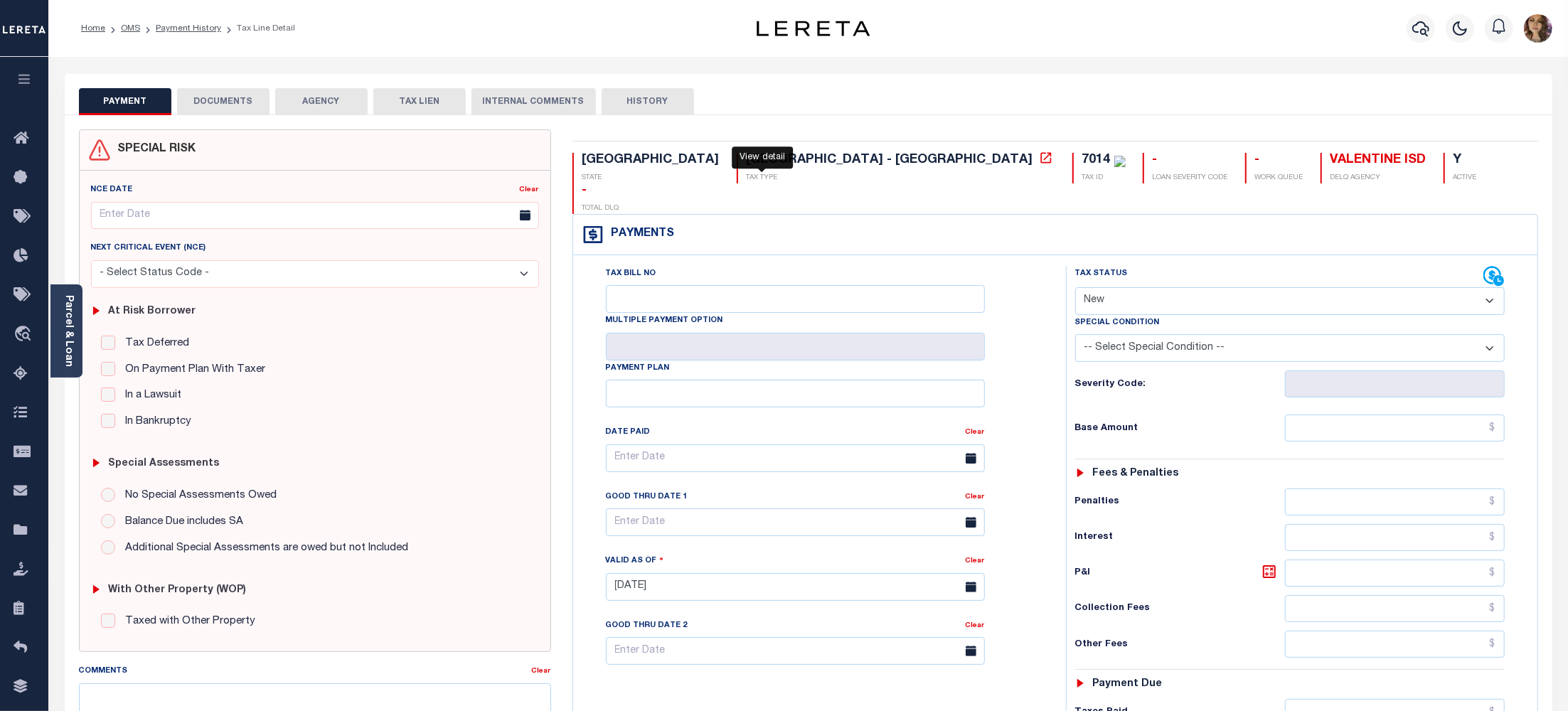
click at [1039, 160] on icon at bounding box center [1046, 158] width 14 height 14
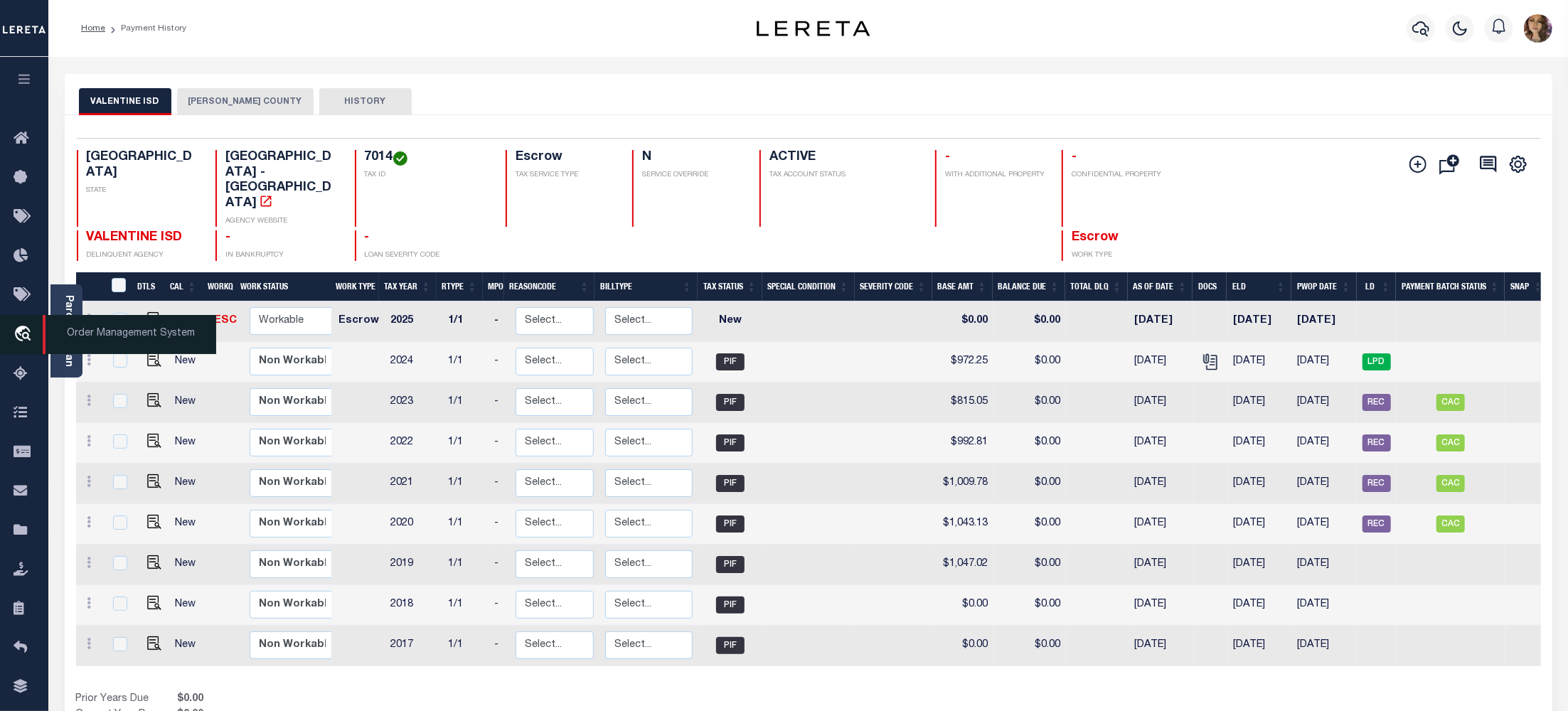
click at [88, 334] on span "Order Management System" at bounding box center [130, 334] width 173 height 39
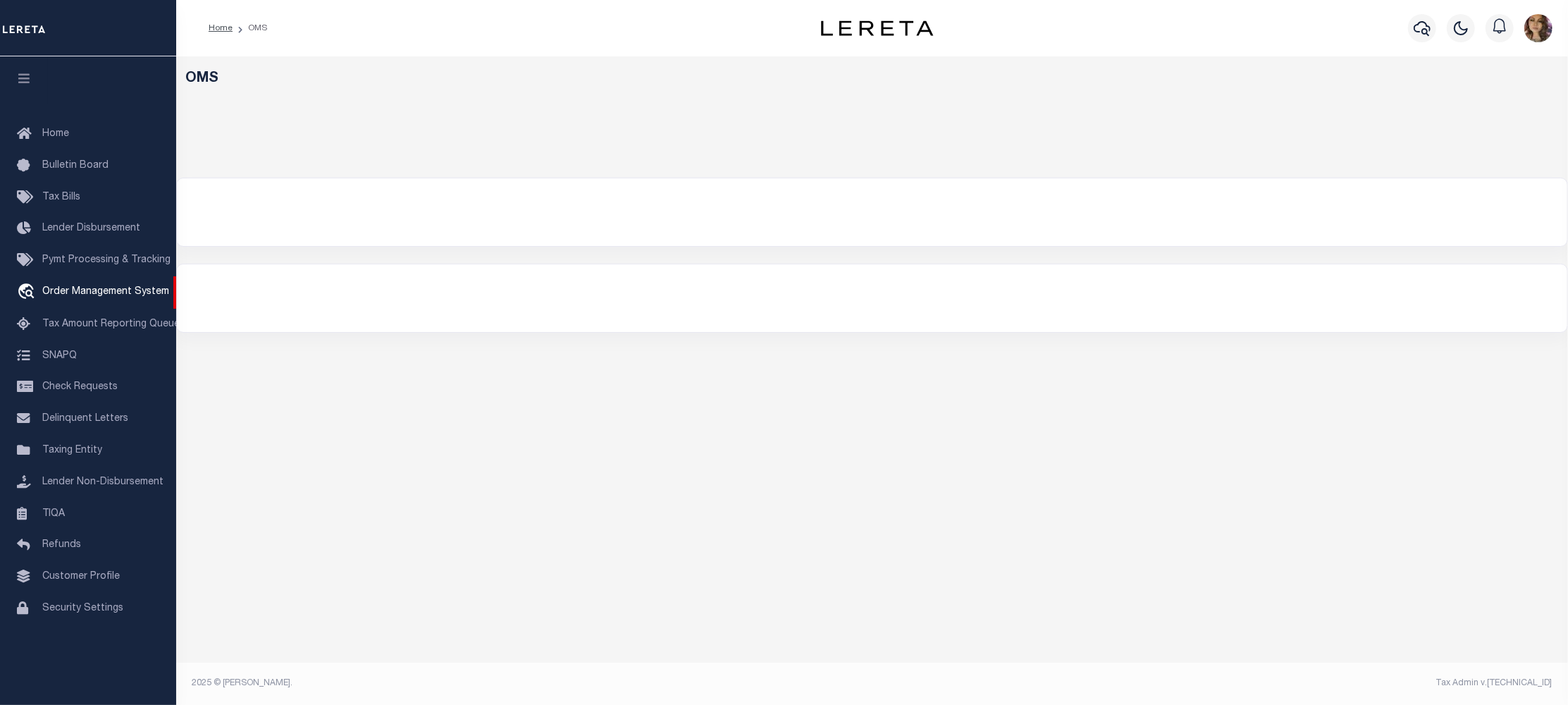
select select "200"
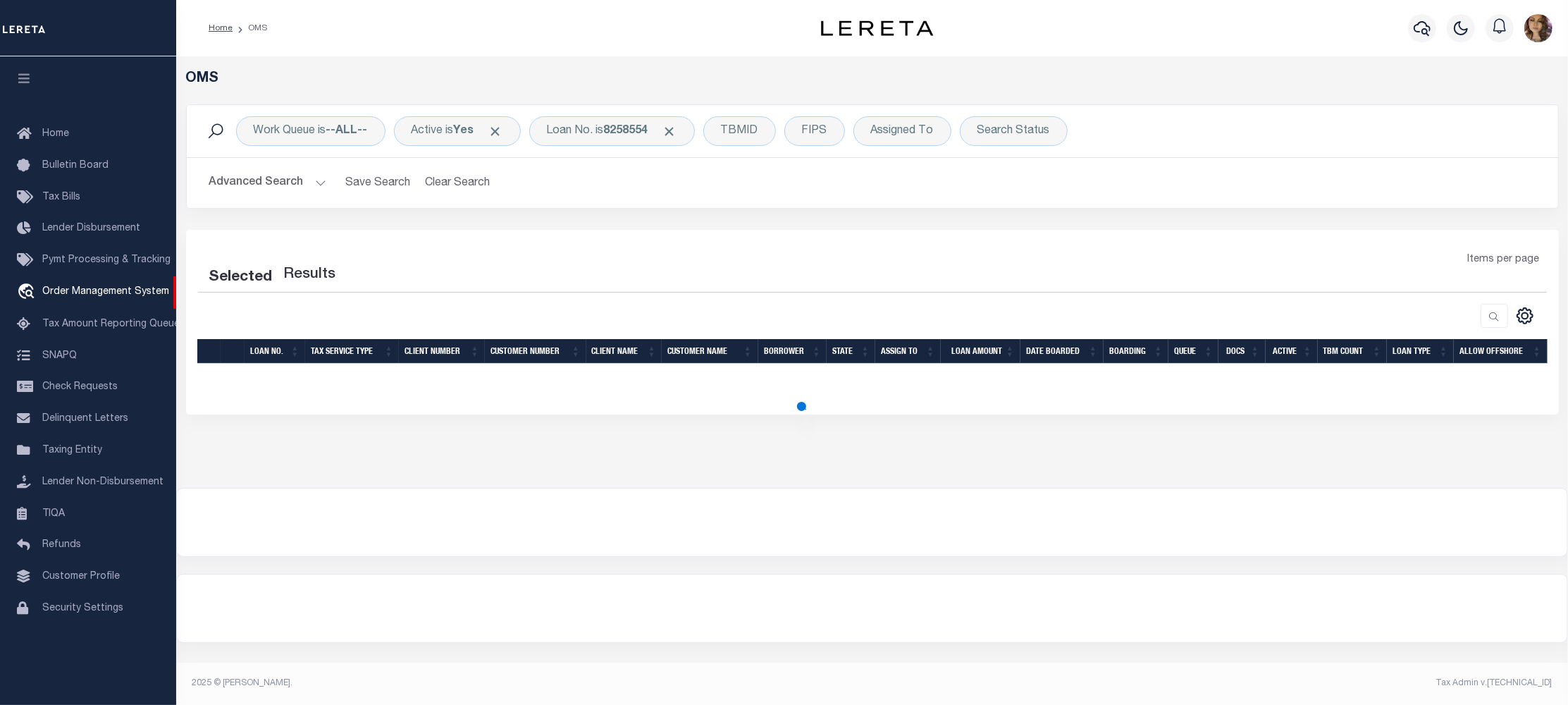
select select "200"
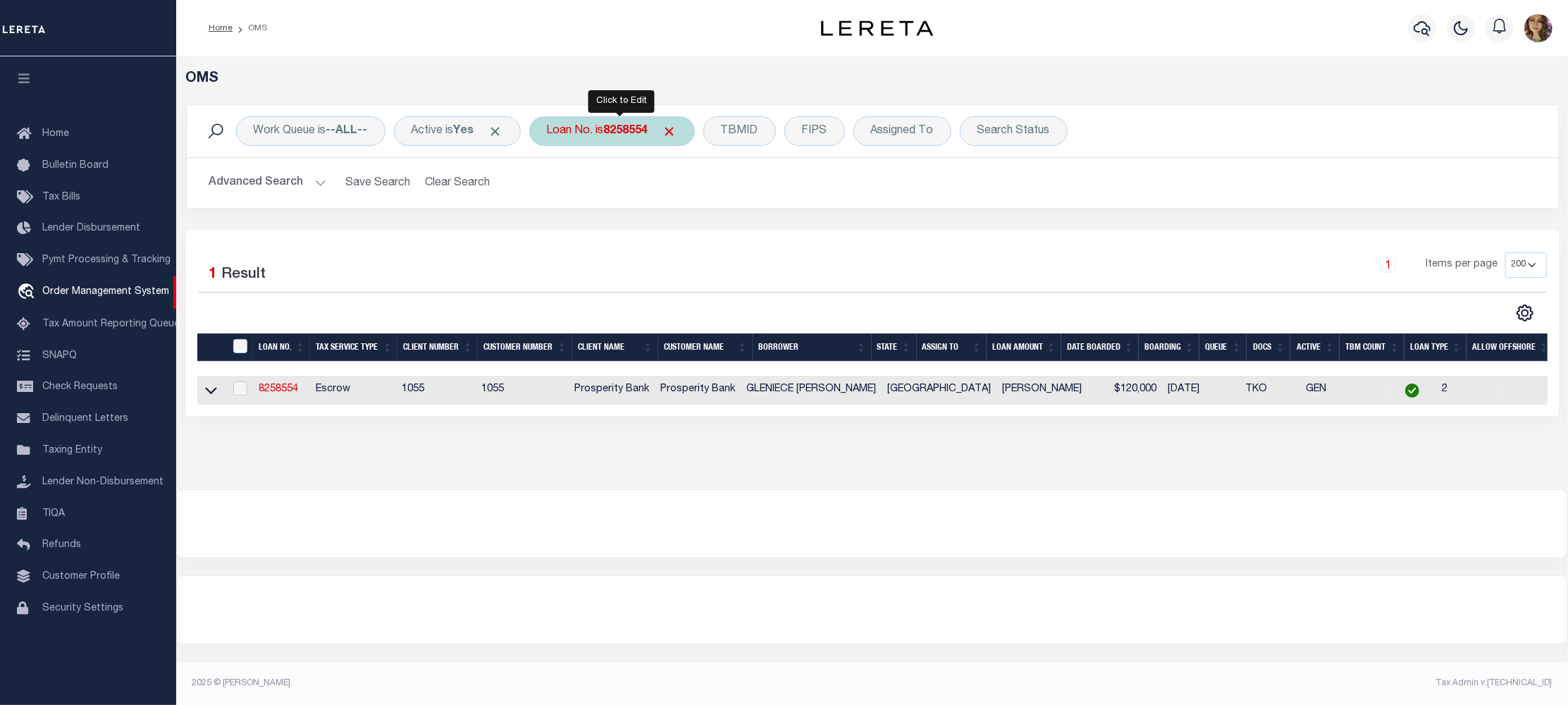
click at [604, 130] on div "Loan No. is 8258554" at bounding box center [612, 131] width 165 height 29
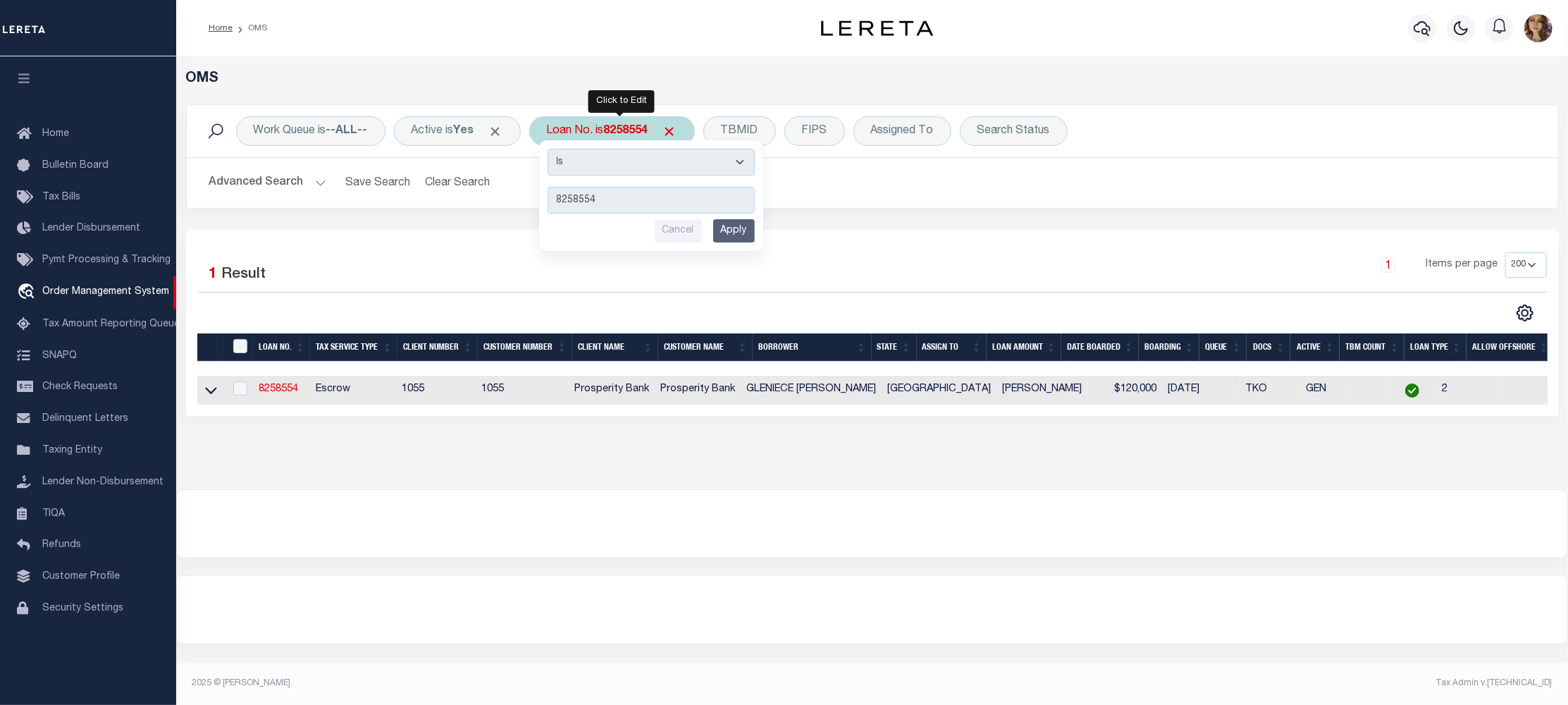
type input "8311891"
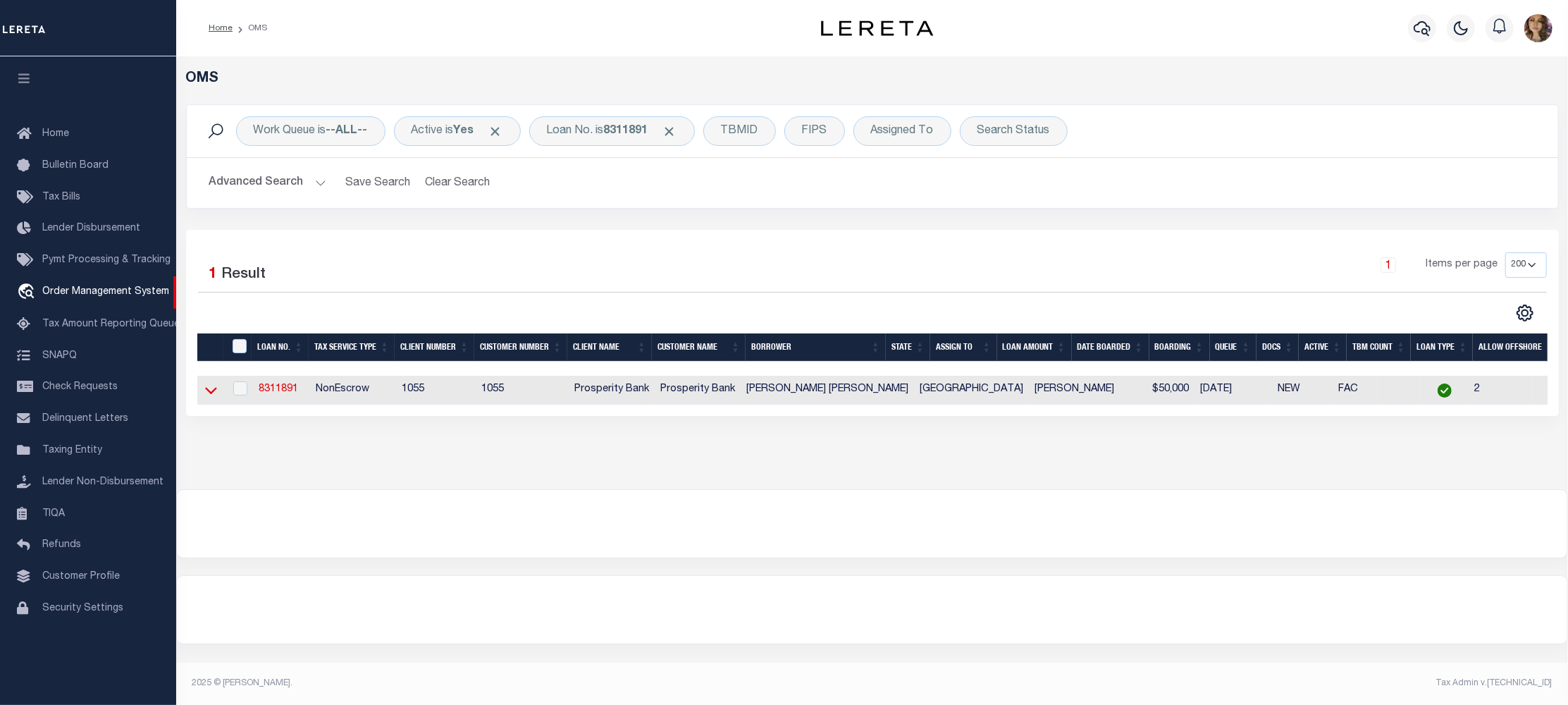
click at [211, 393] on icon at bounding box center [211, 390] width 12 height 15
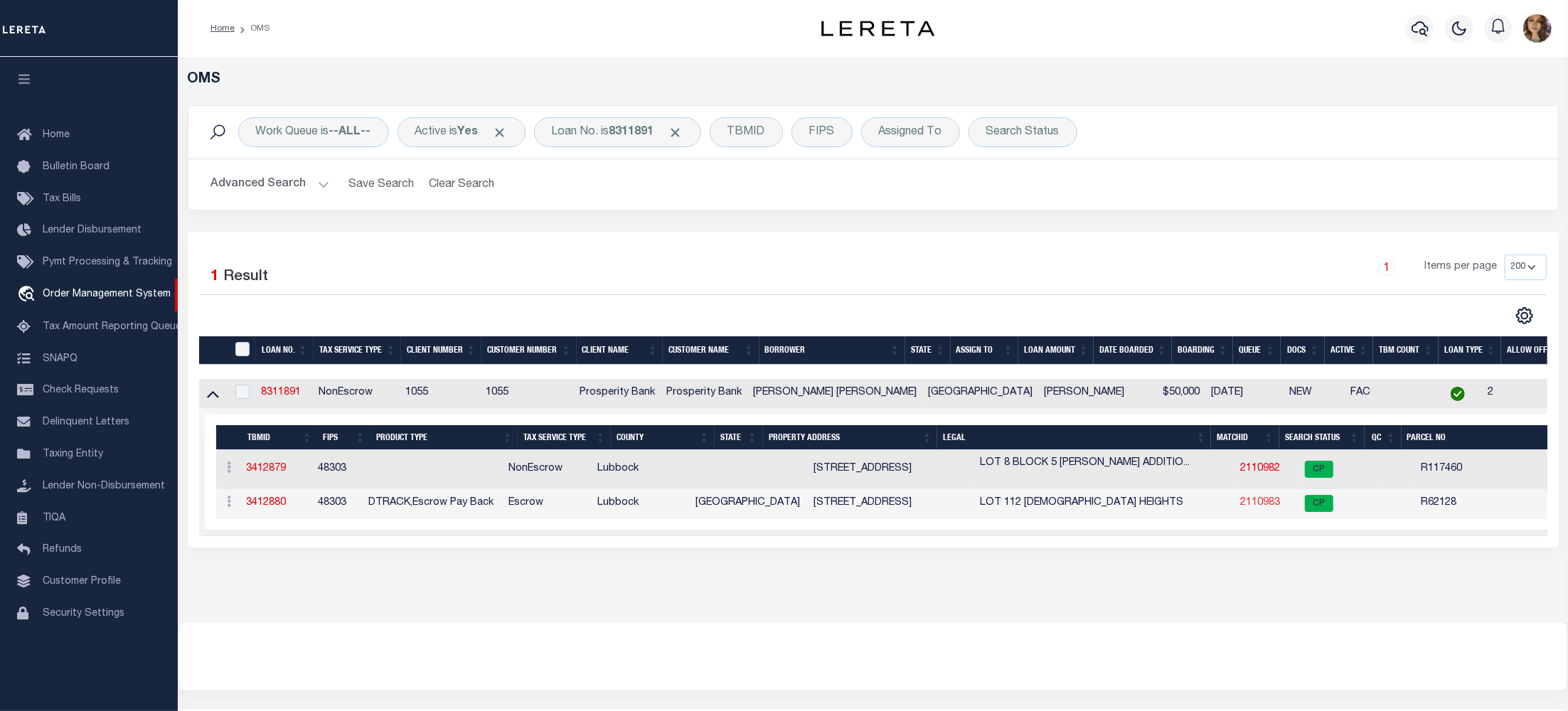
click at [1240, 506] on link "2110983" at bounding box center [1260, 502] width 40 height 10
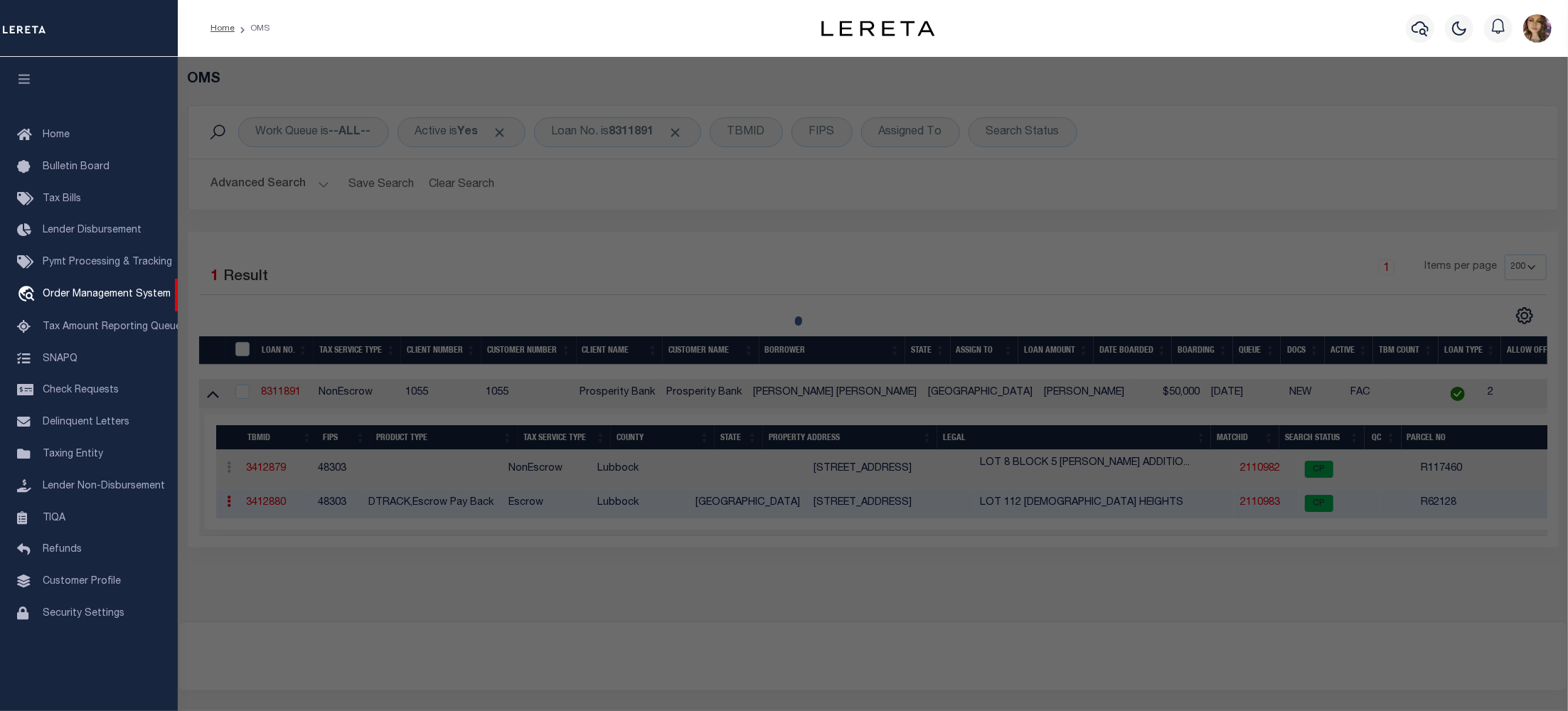
checkbox input "false"
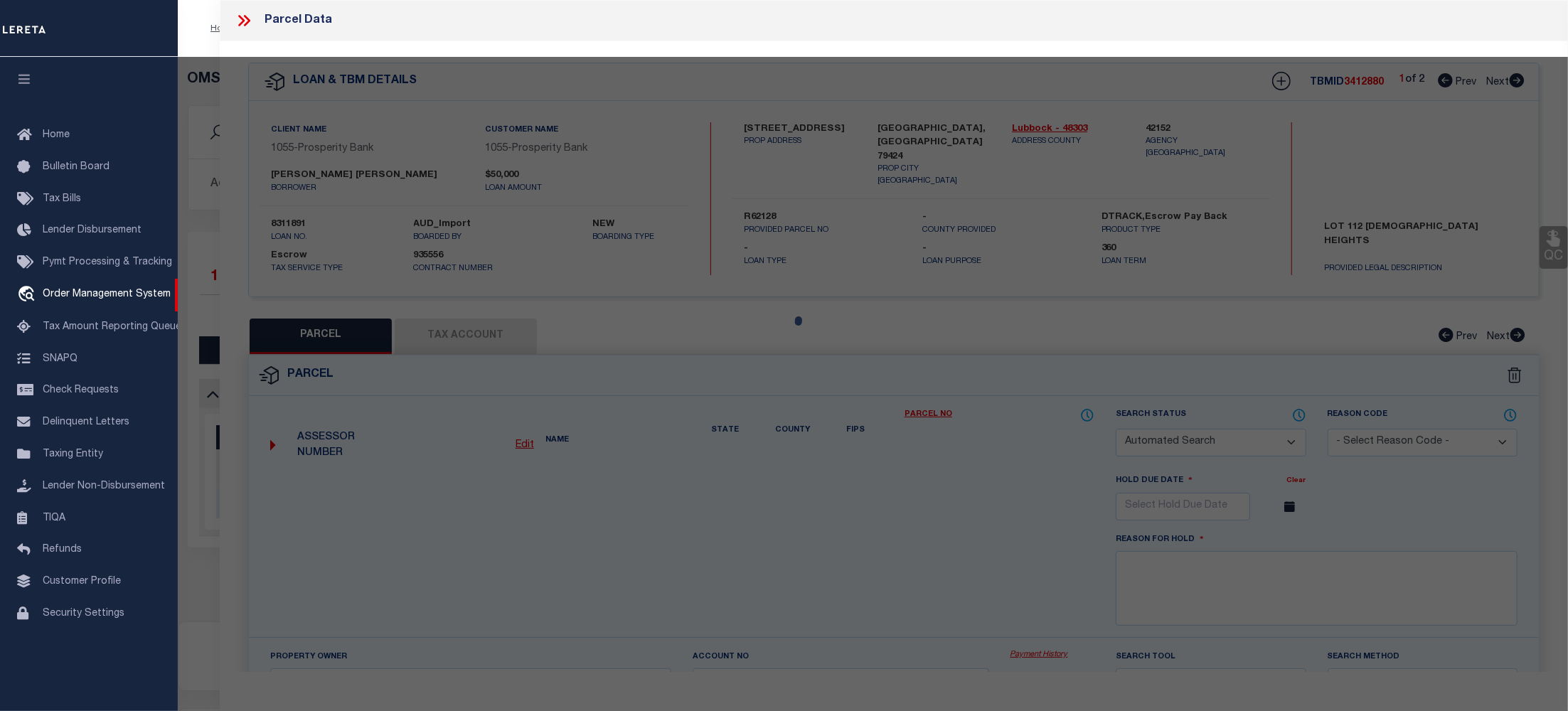
select select "CP"
type input "[PERSON_NAME] & [PERSON_NAME]"
type input "O0581738"
type input "4503 77TH ST"
type input "LUBBOCK, TX 79424"
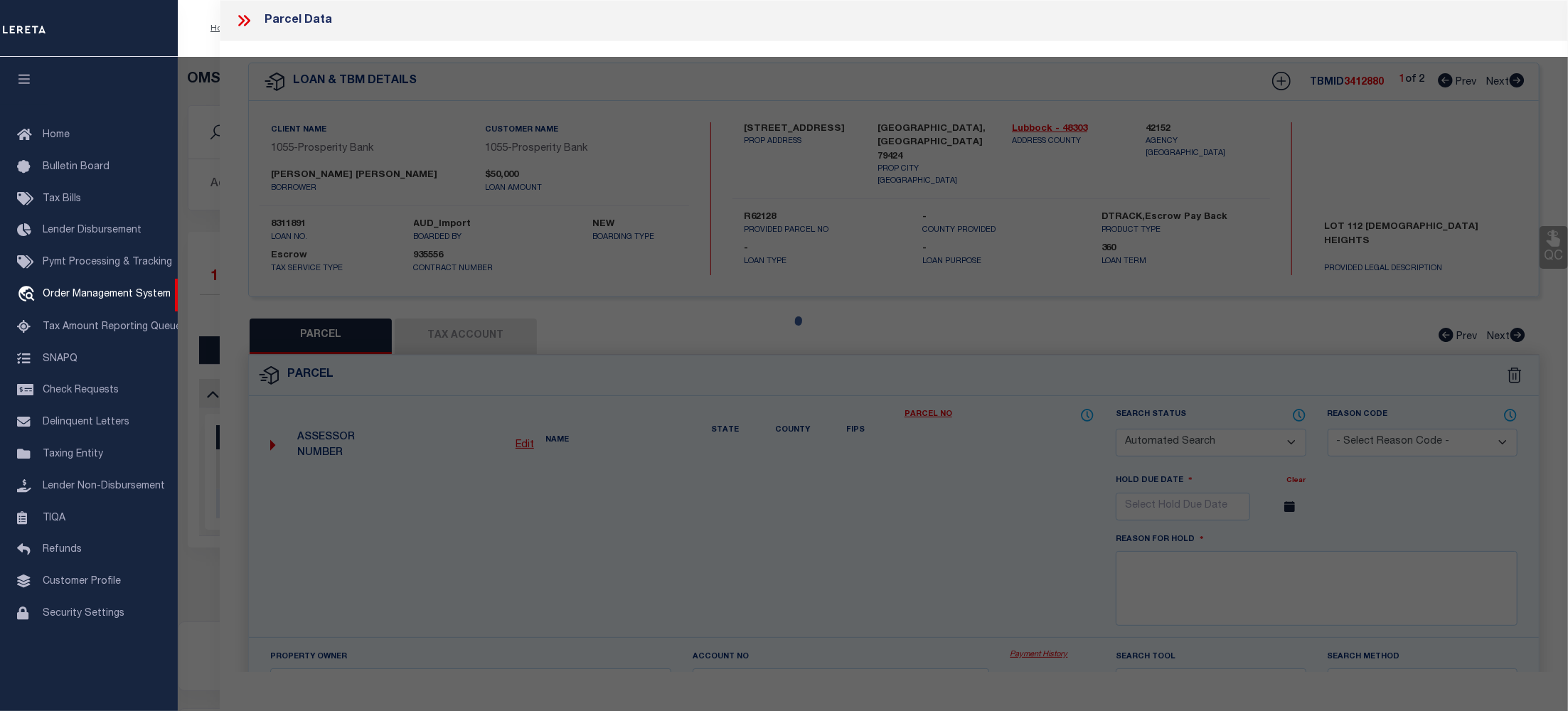
type textarea "QUAKER HEIGHTS L 112"
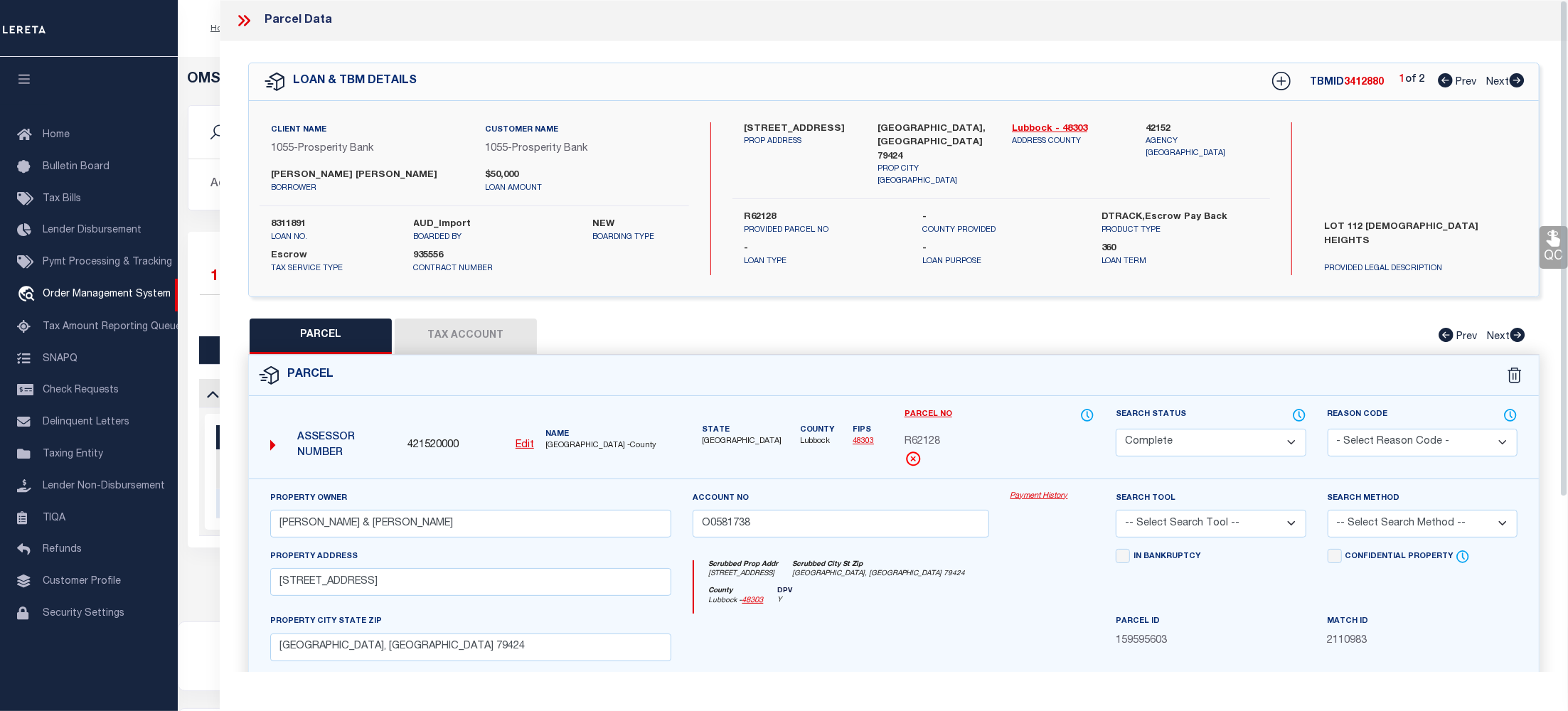
click at [1038, 489] on div "Property Owner JOHNSTON JEFFREY T & AMY J Account no O0581738 Payment History S…" at bounding box center [894, 664] width 1290 height 372
click at [1039, 496] on link "Payment History" at bounding box center [1052, 496] width 85 height 12
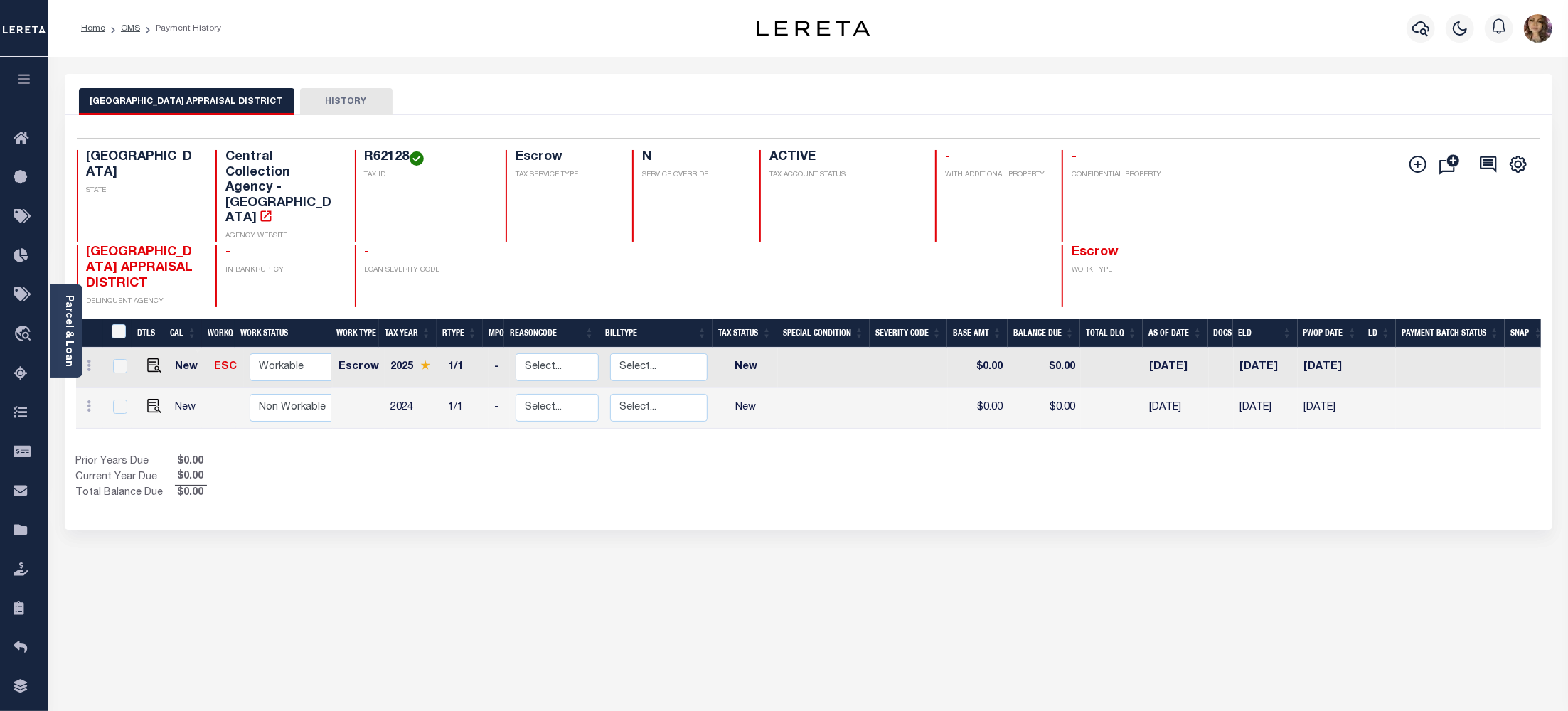
click at [377, 158] on h4 "R62128" at bounding box center [427, 158] width 125 height 16
copy h4 "R62128"
click at [147, 358] on img "" at bounding box center [153, 365] width 14 height 14
checkbox input "true"
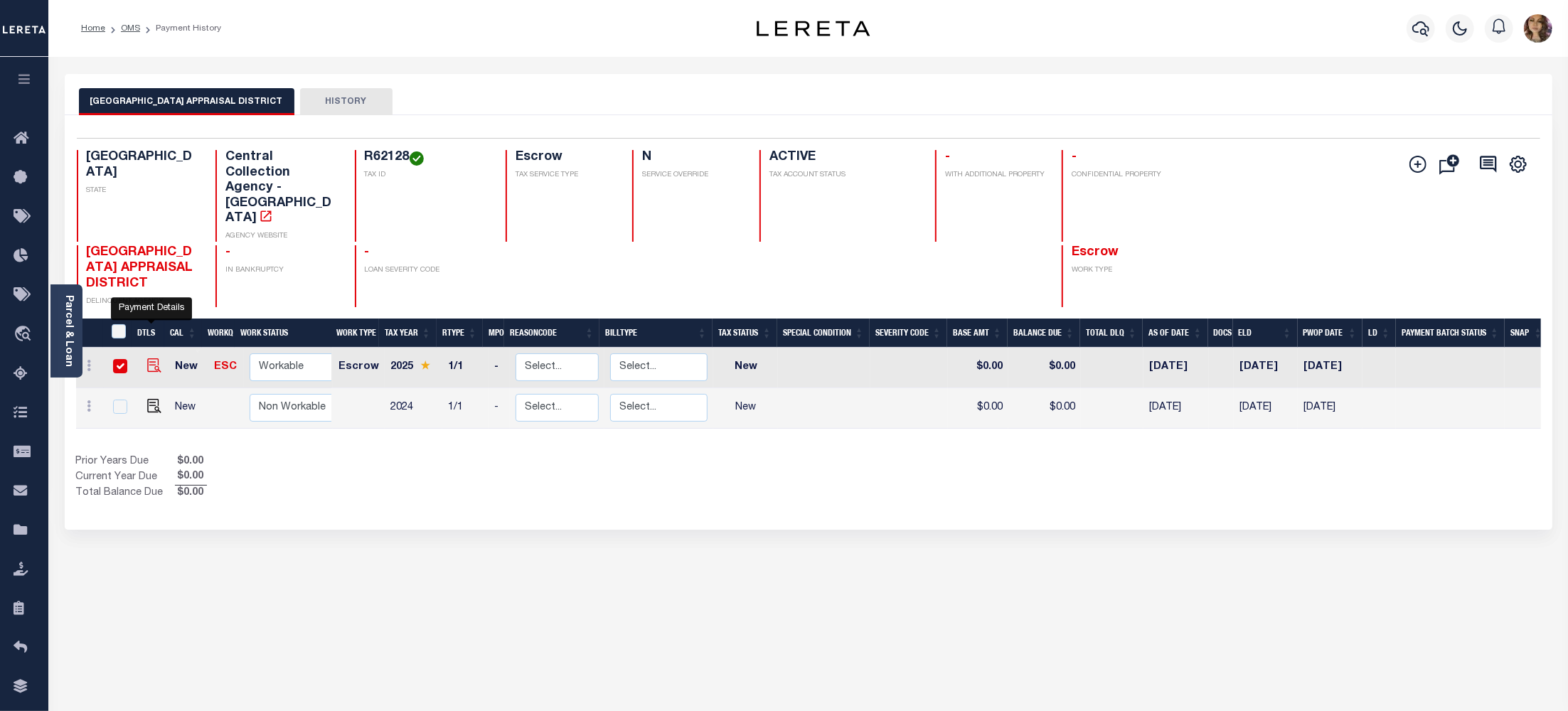
checkbox input "true"
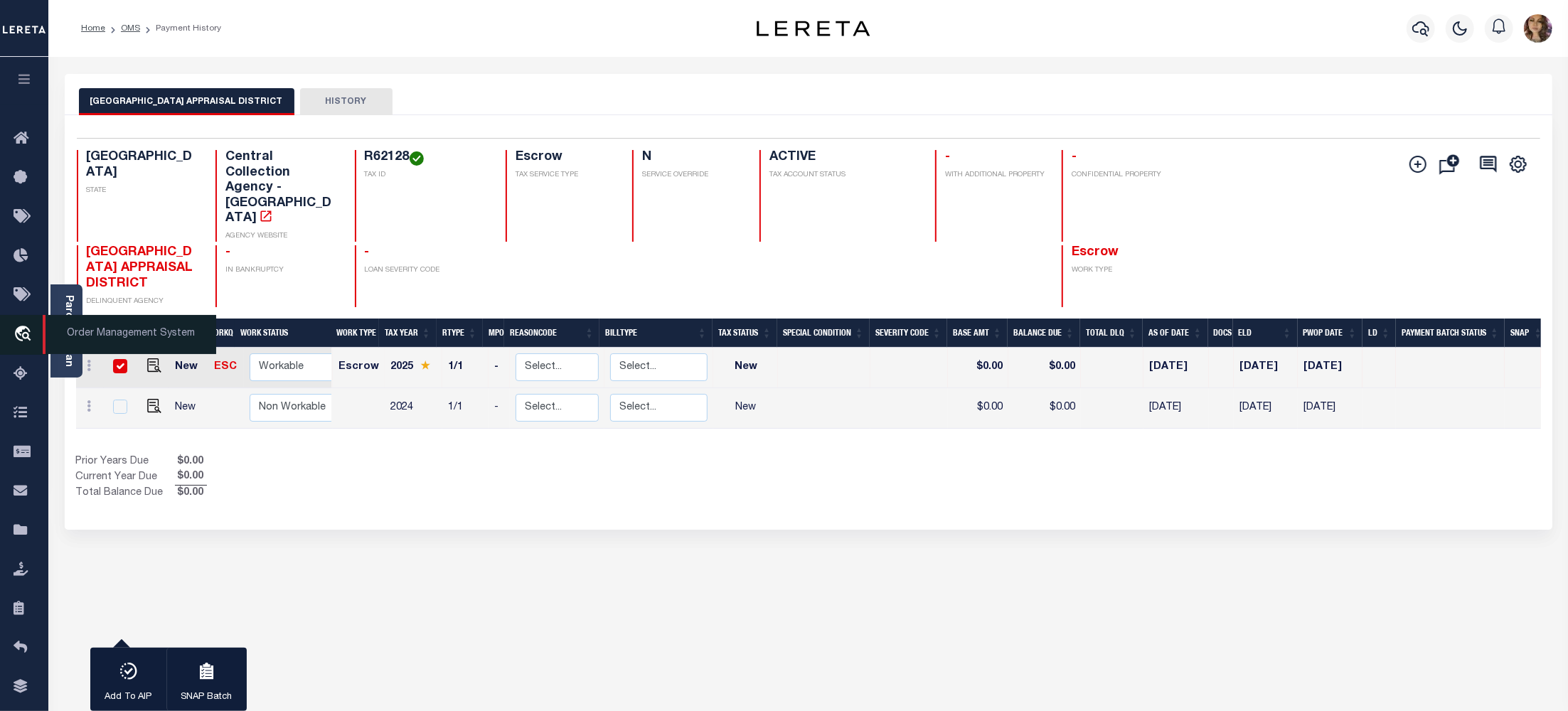
click at [109, 331] on span "Order Management System" at bounding box center [130, 334] width 173 height 39
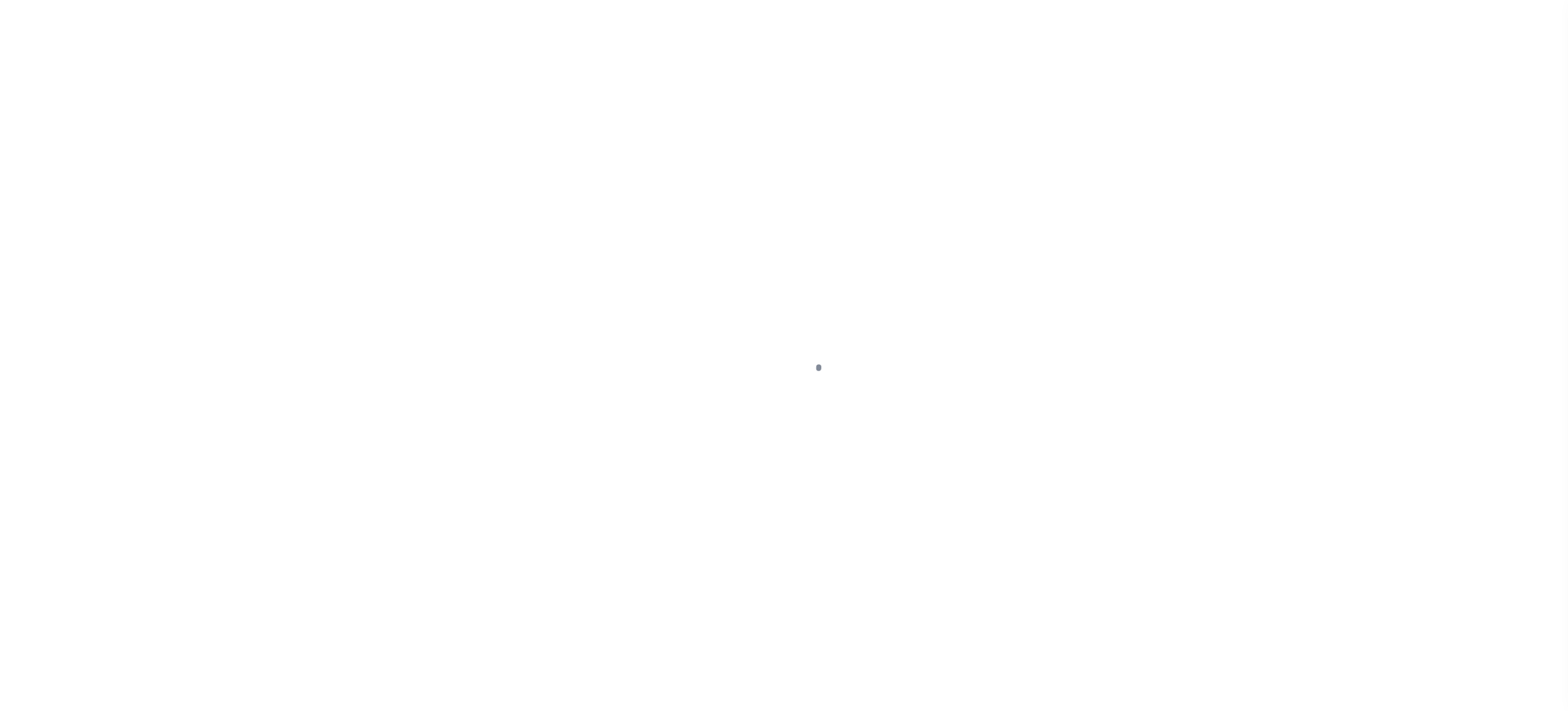
checkbox input "false"
type input "06/06/2025"
select select "NW2"
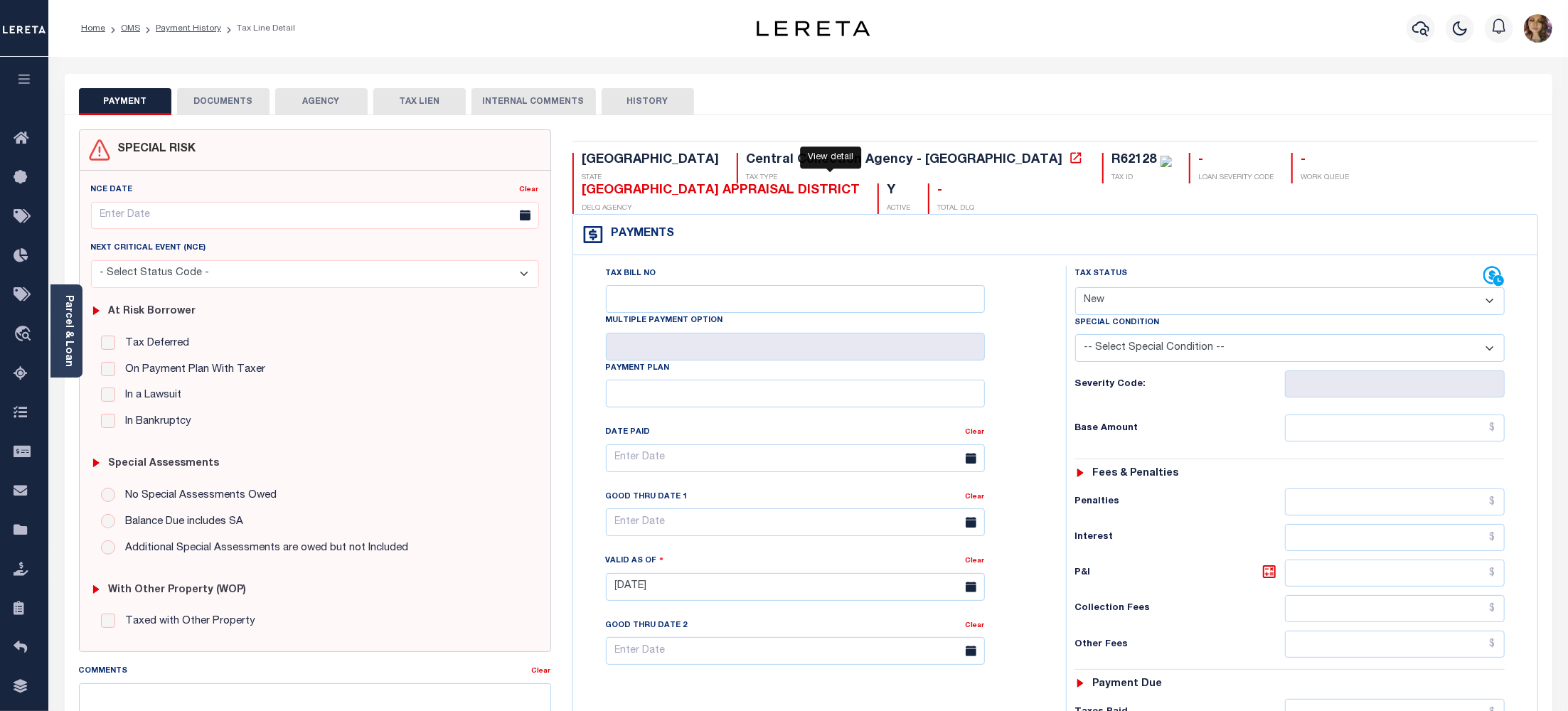
click at [1070, 161] on icon at bounding box center [1075, 157] width 11 height 11
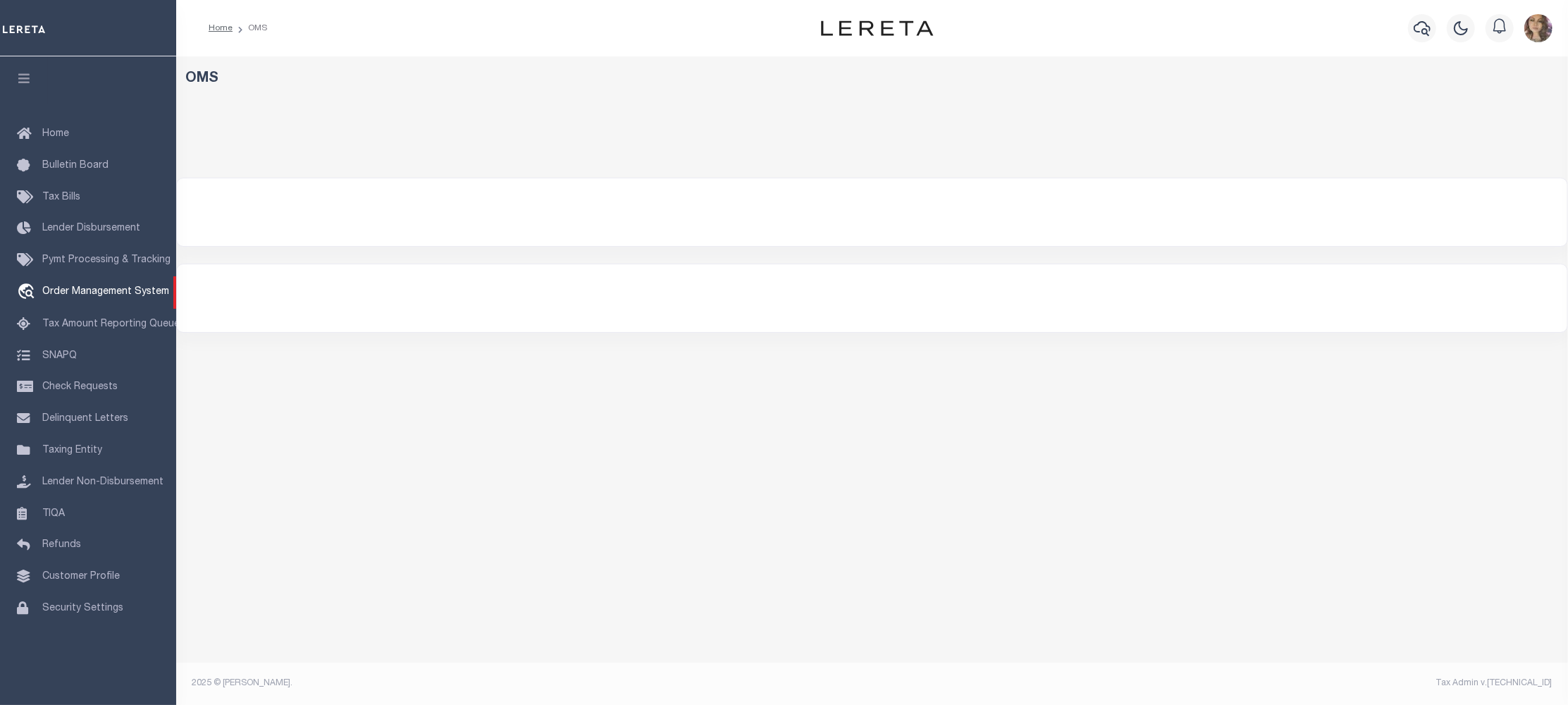
select select "200"
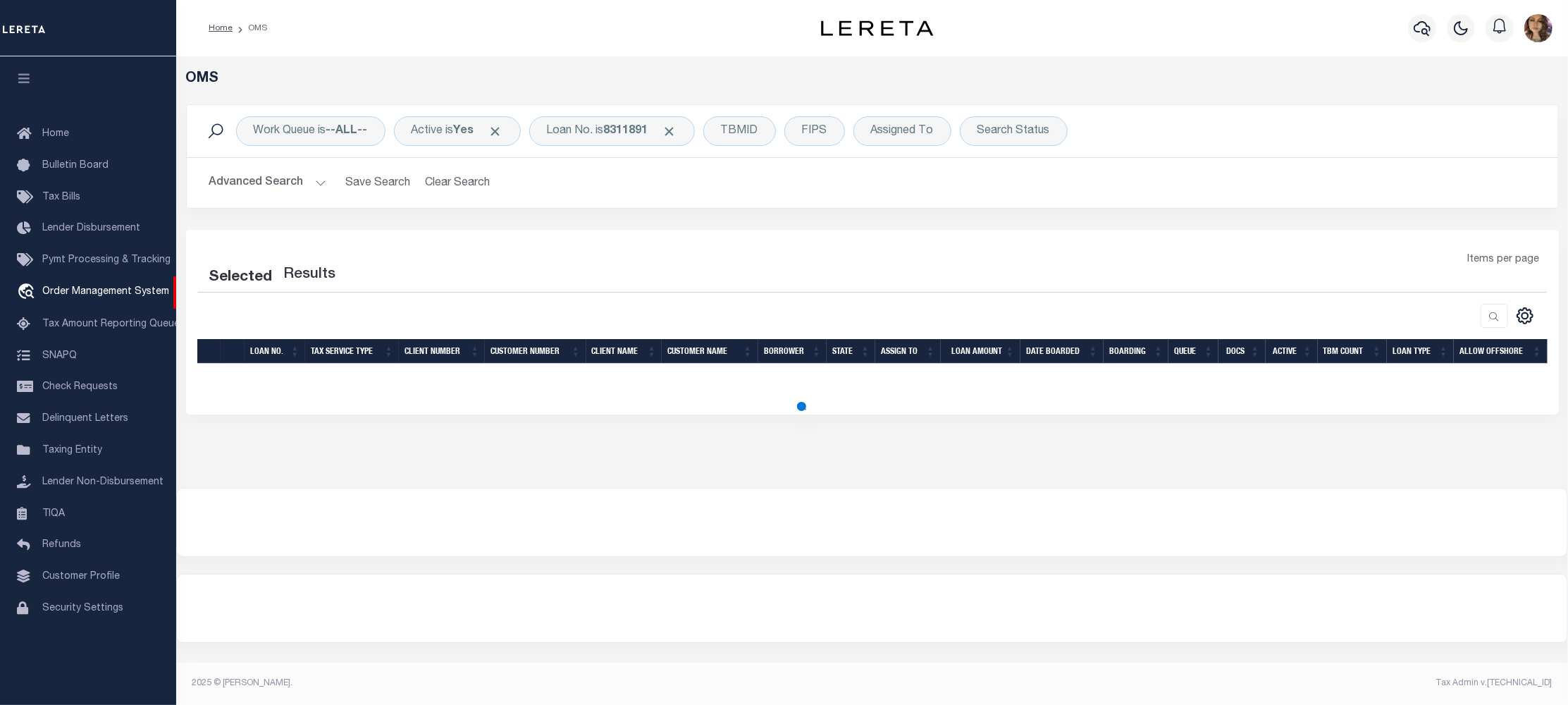
select select "200"
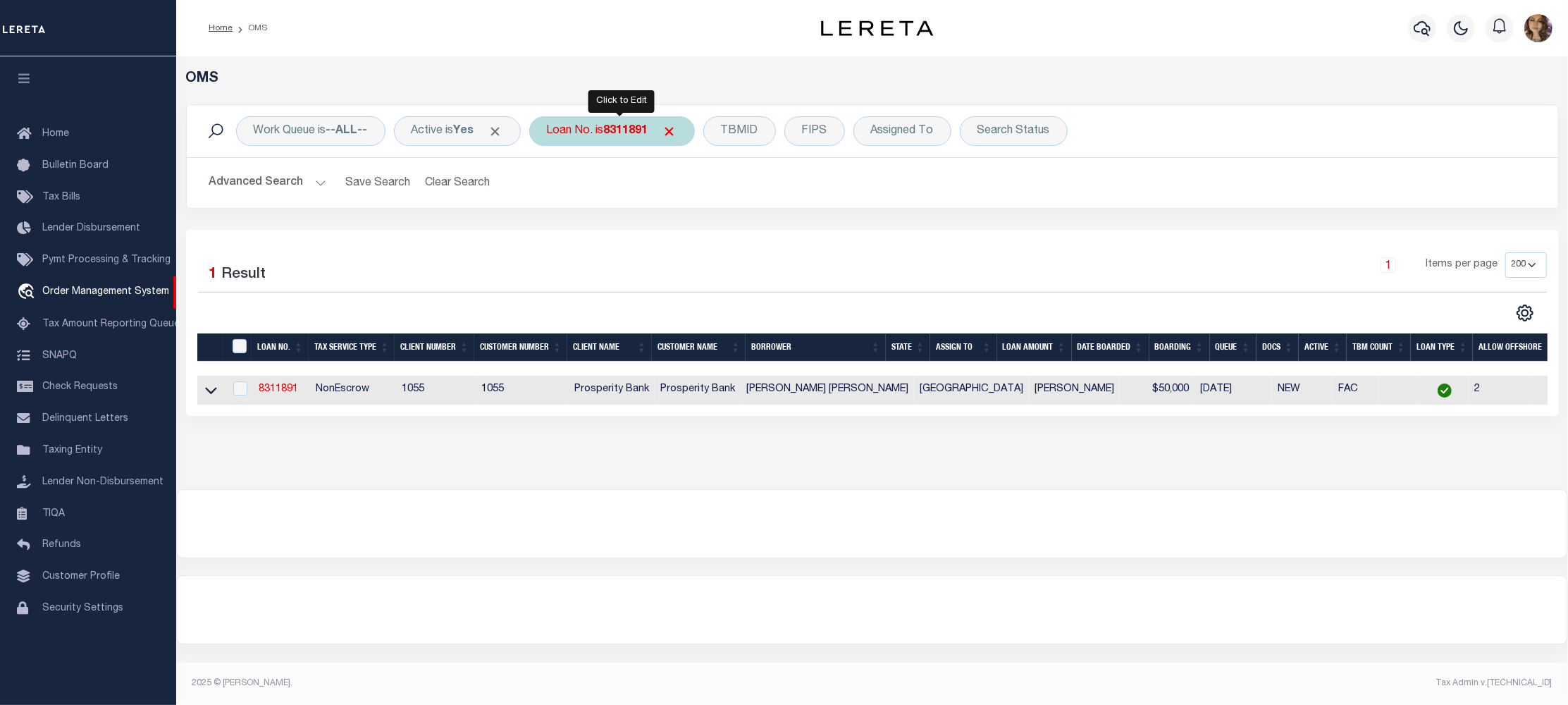
click at [599, 135] on div "Loan No. is 8311891" at bounding box center [612, 131] width 165 height 29
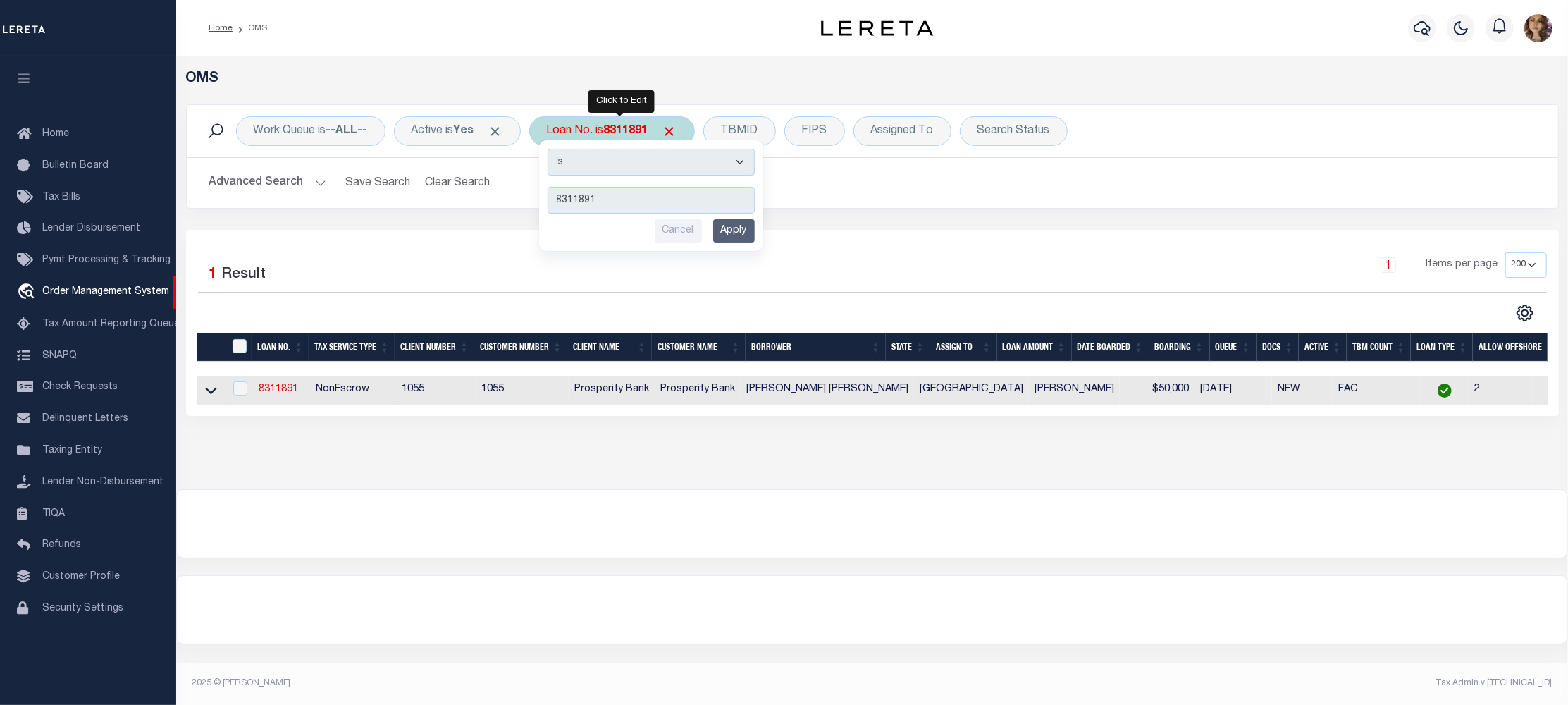
type input "114517"
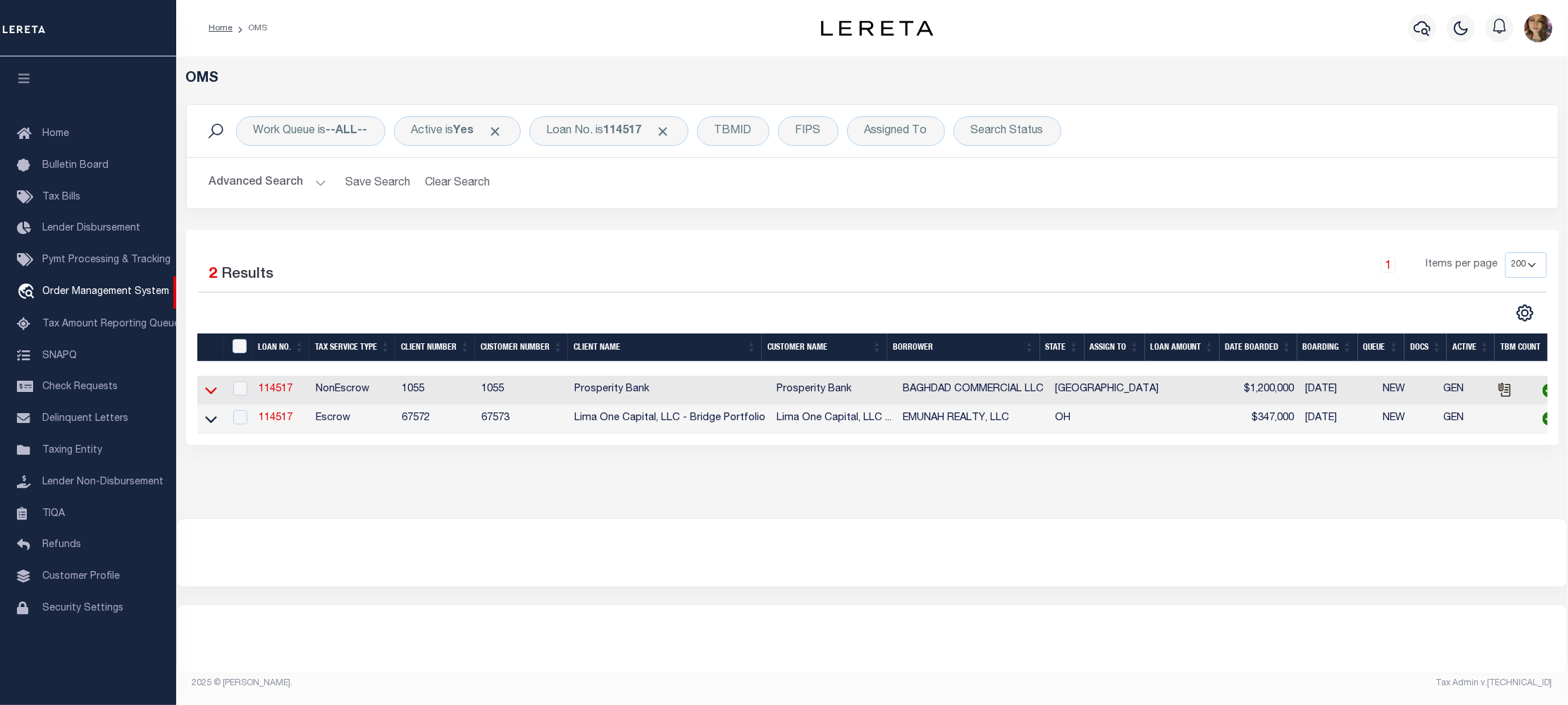
click at [210, 394] on icon at bounding box center [211, 390] width 12 height 15
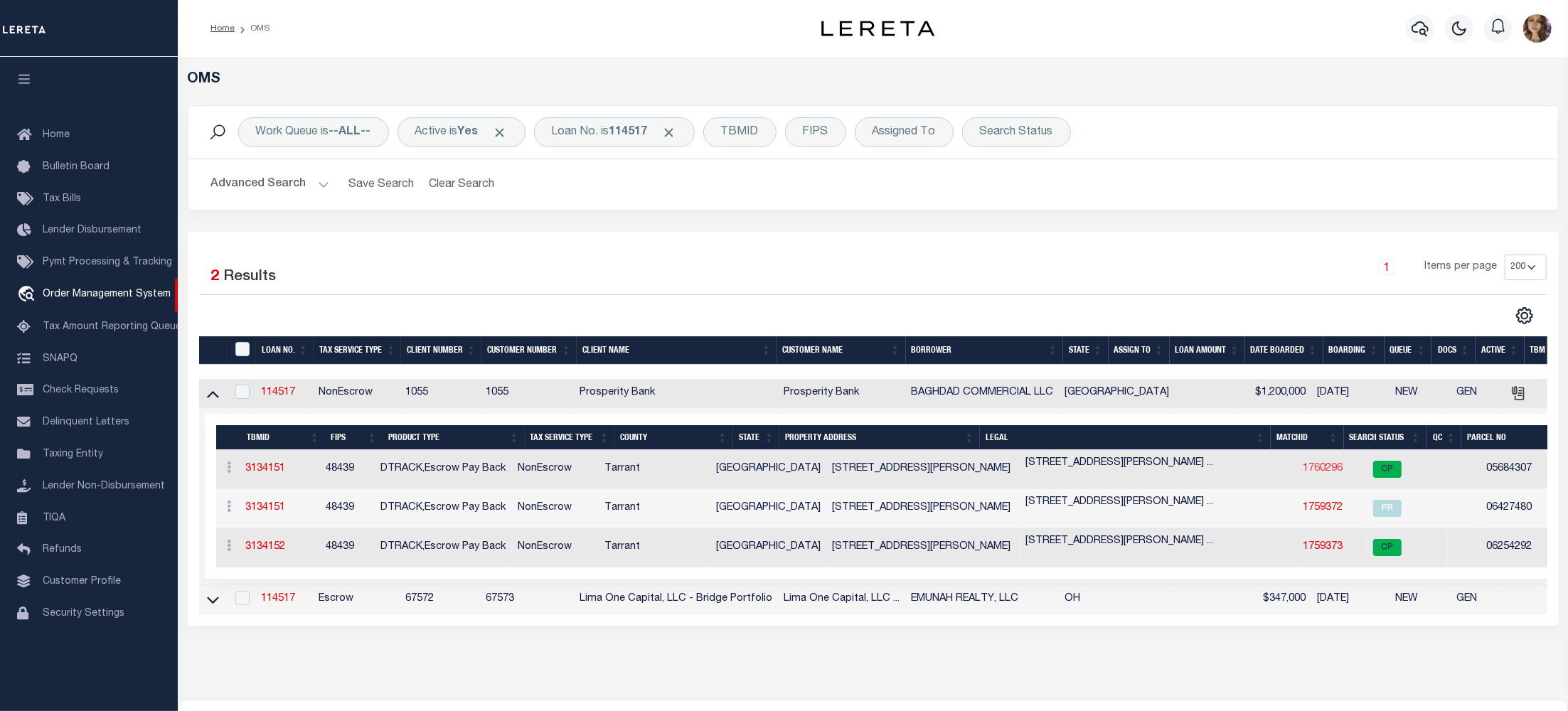
click at [1303, 473] on link "1760296" at bounding box center [1323, 469] width 40 height 10
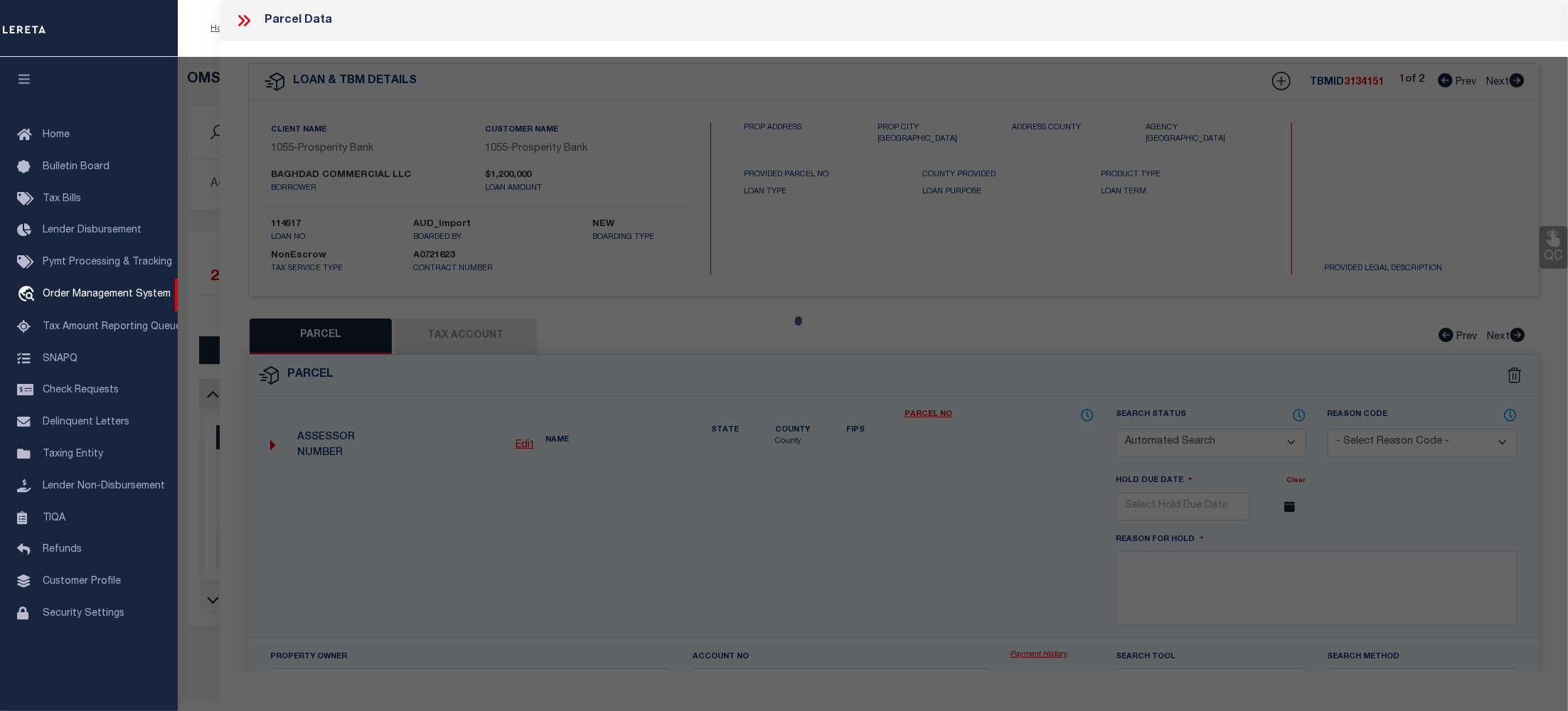
checkbox input "false"
select select "CP"
type input "TENNYSON DAVID"
select select
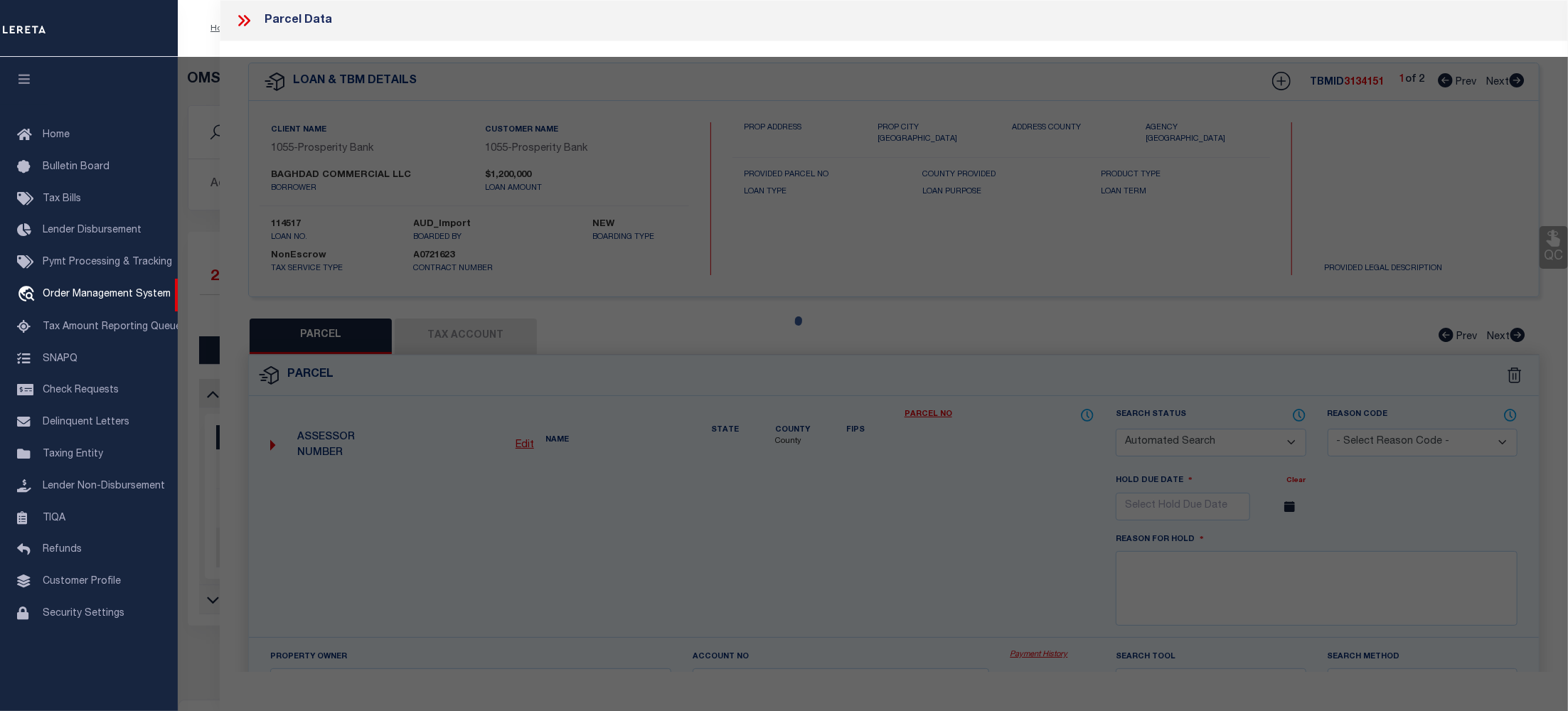
type input "[STREET_ADDRESS][PERSON_NAME]"
checkbox input "false"
type textarea "[PERSON_NAME] SURVEY Abstract 1504 Tract 4"
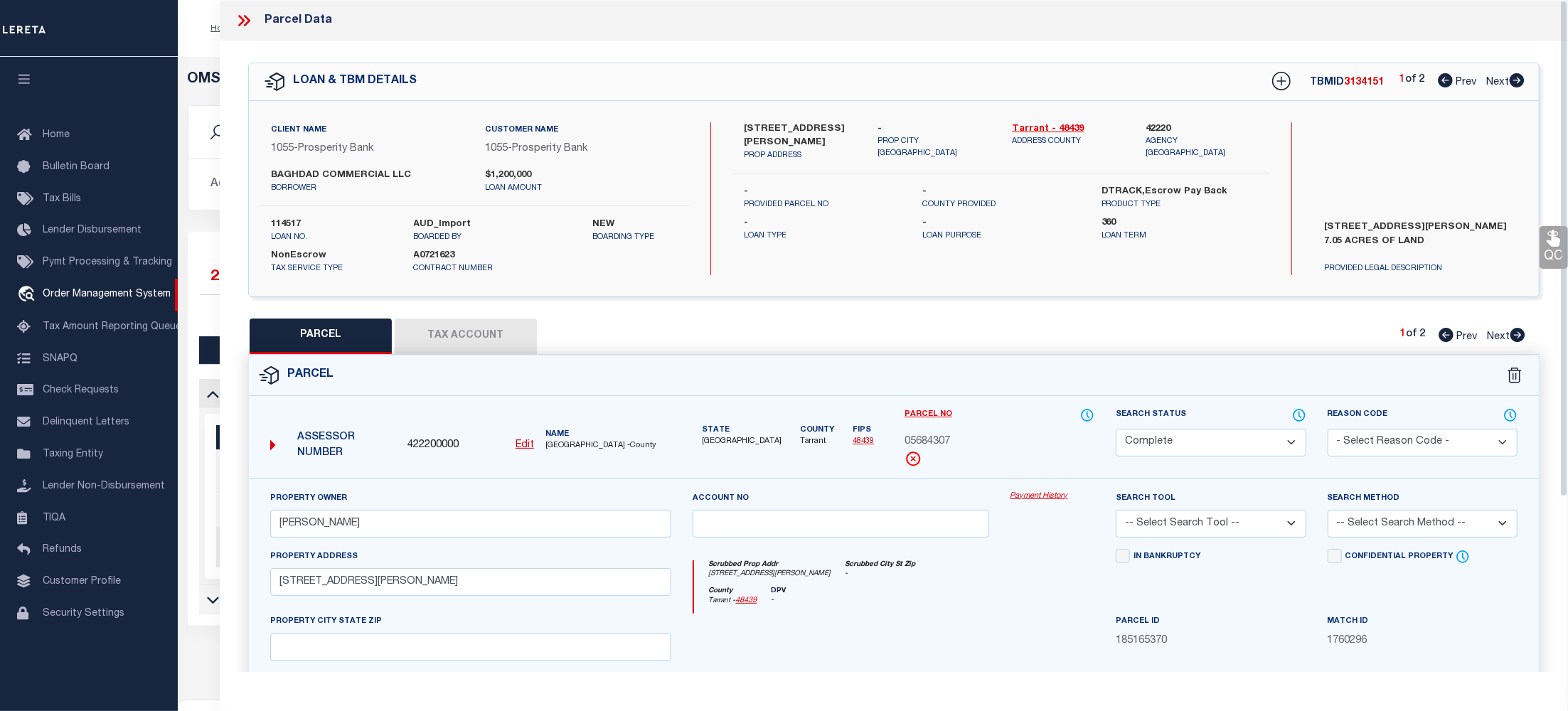
click at [1064, 501] on link "Payment History" at bounding box center [1052, 496] width 85 height 12
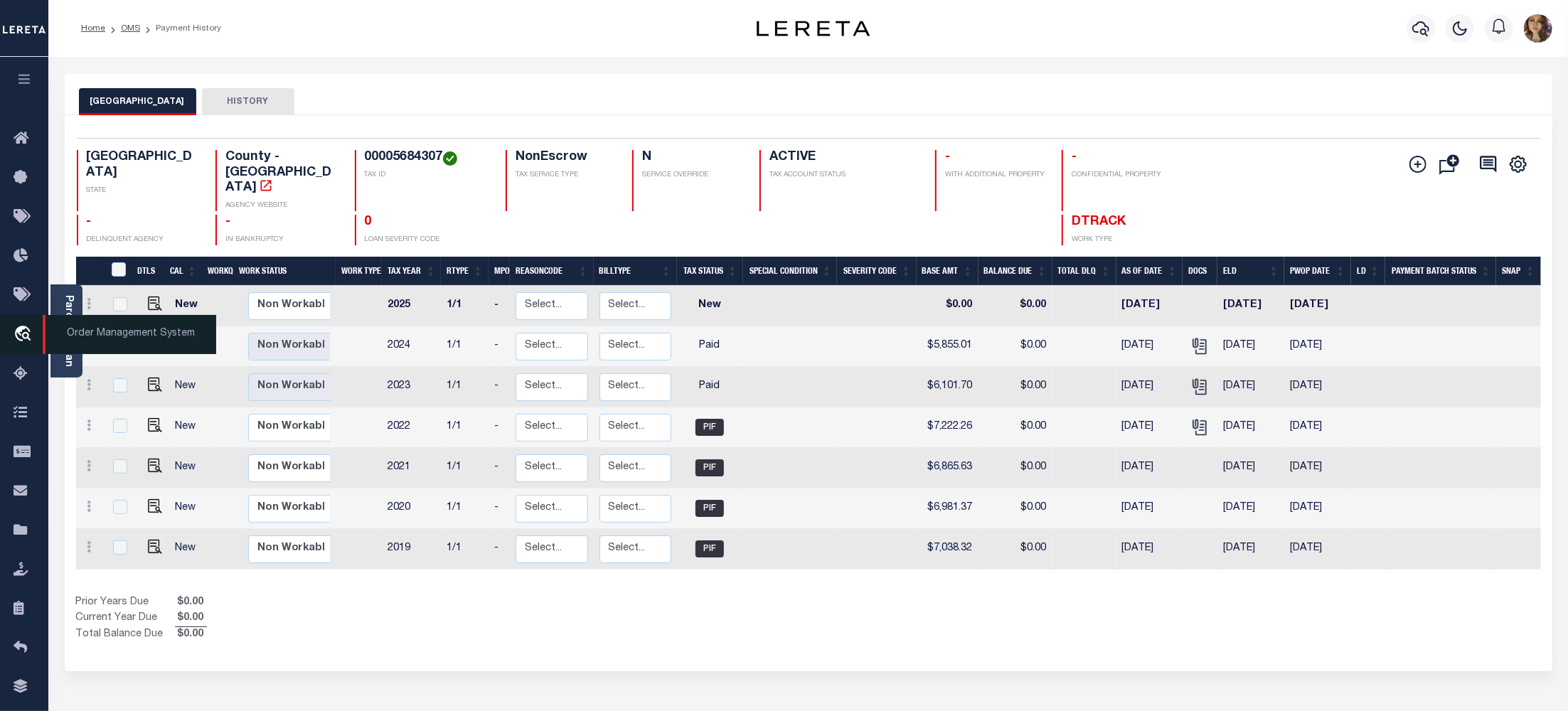
click at [118, 334] on span "Order Management System" at bounding box center [130, 334] width 173 height 39
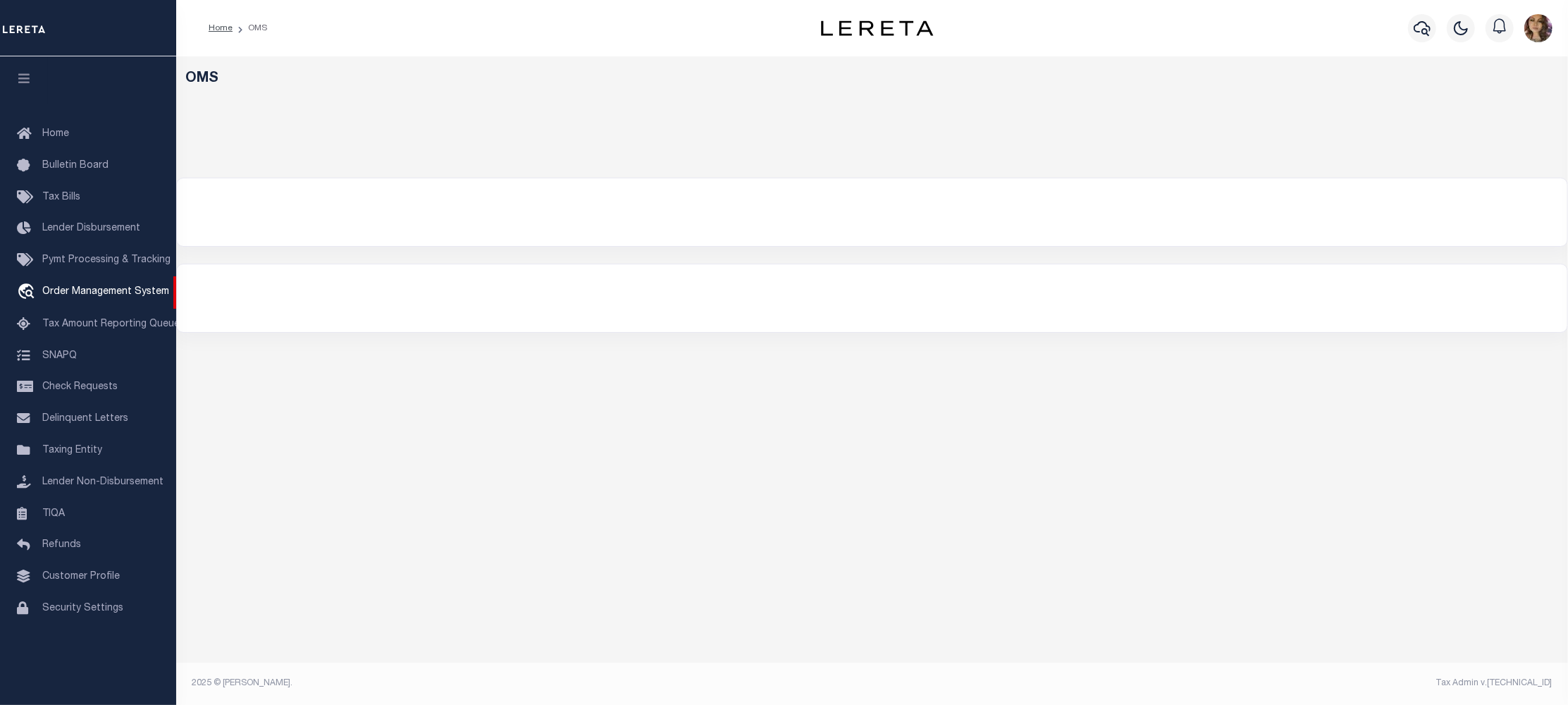
select select "200"
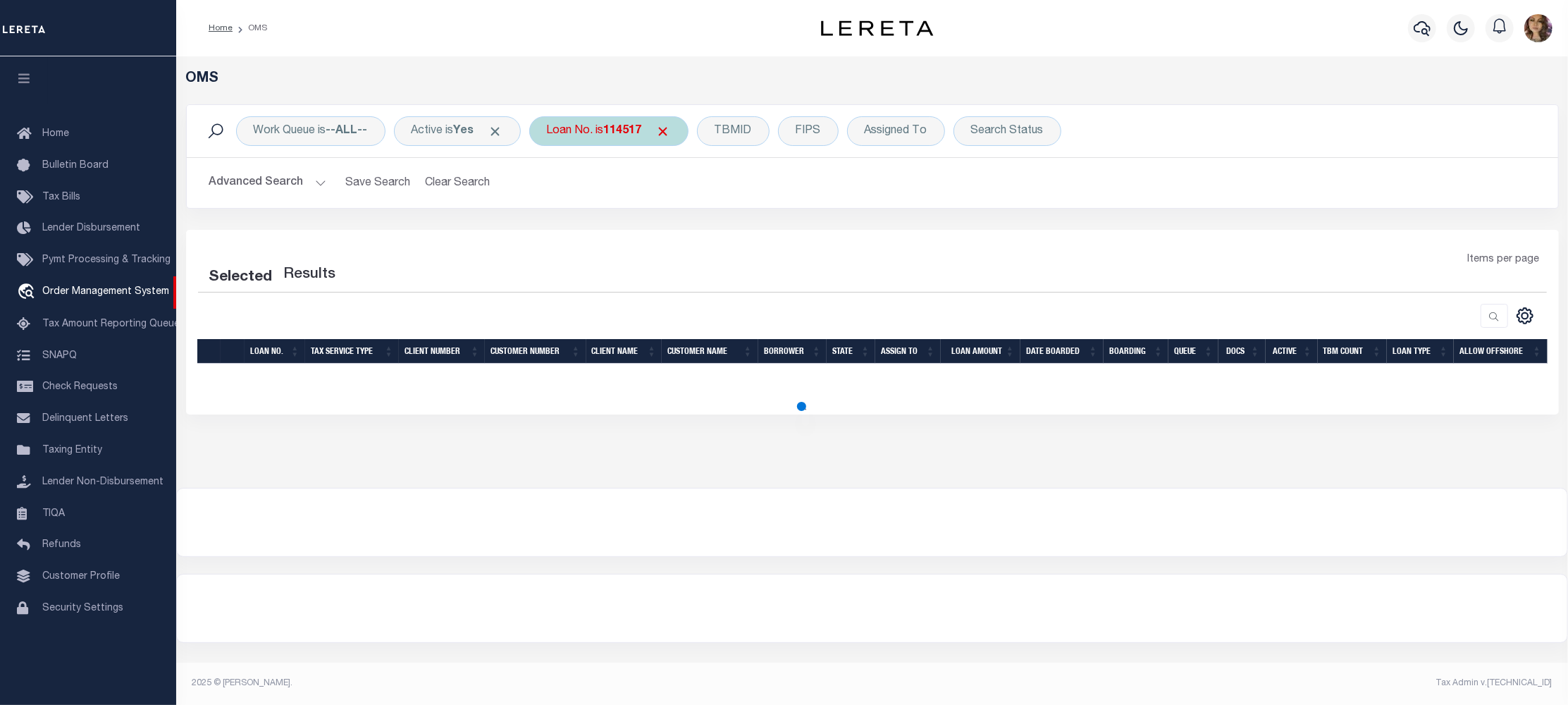
select select "200"
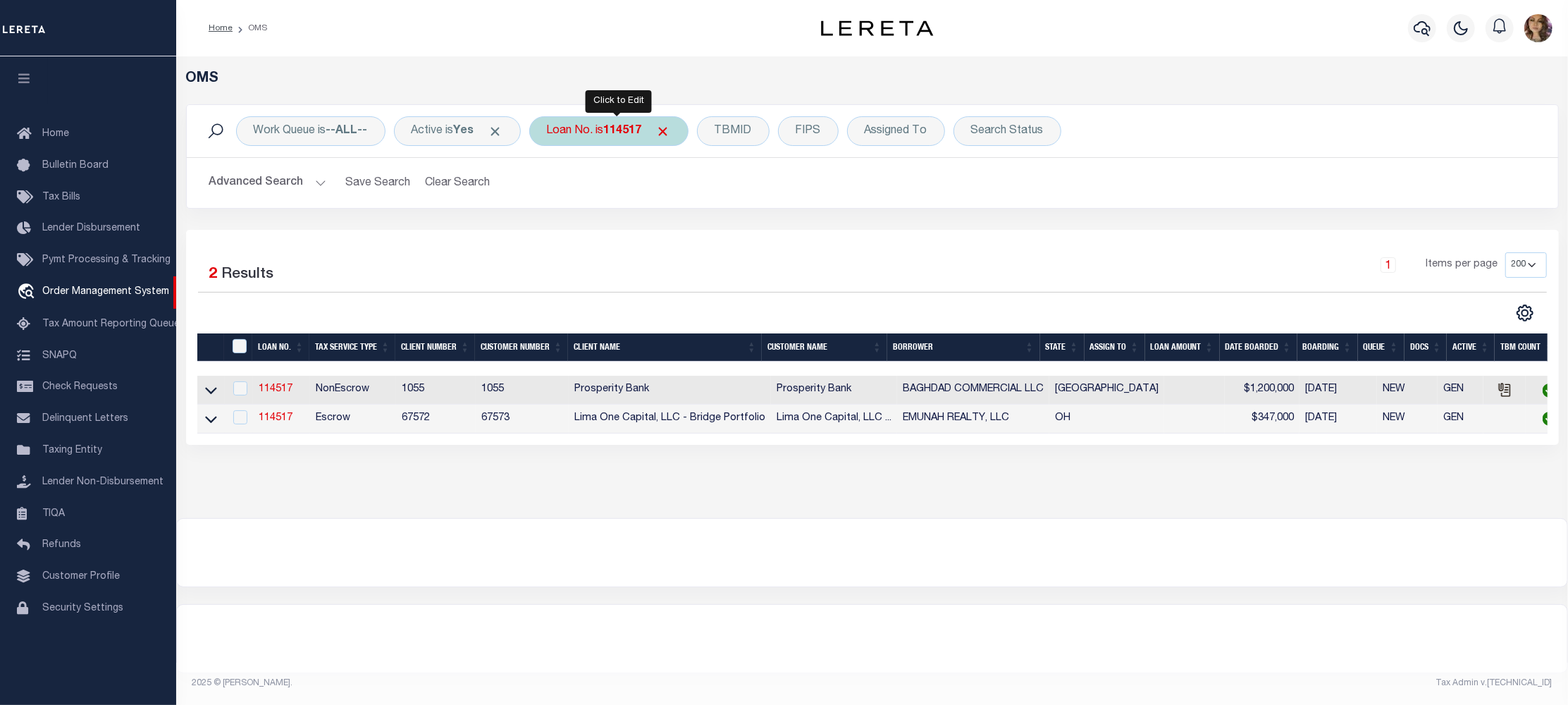
click at [602, 133] on div "Loan No. is 114517" at bounding box center [609, 131] width 159 height 29
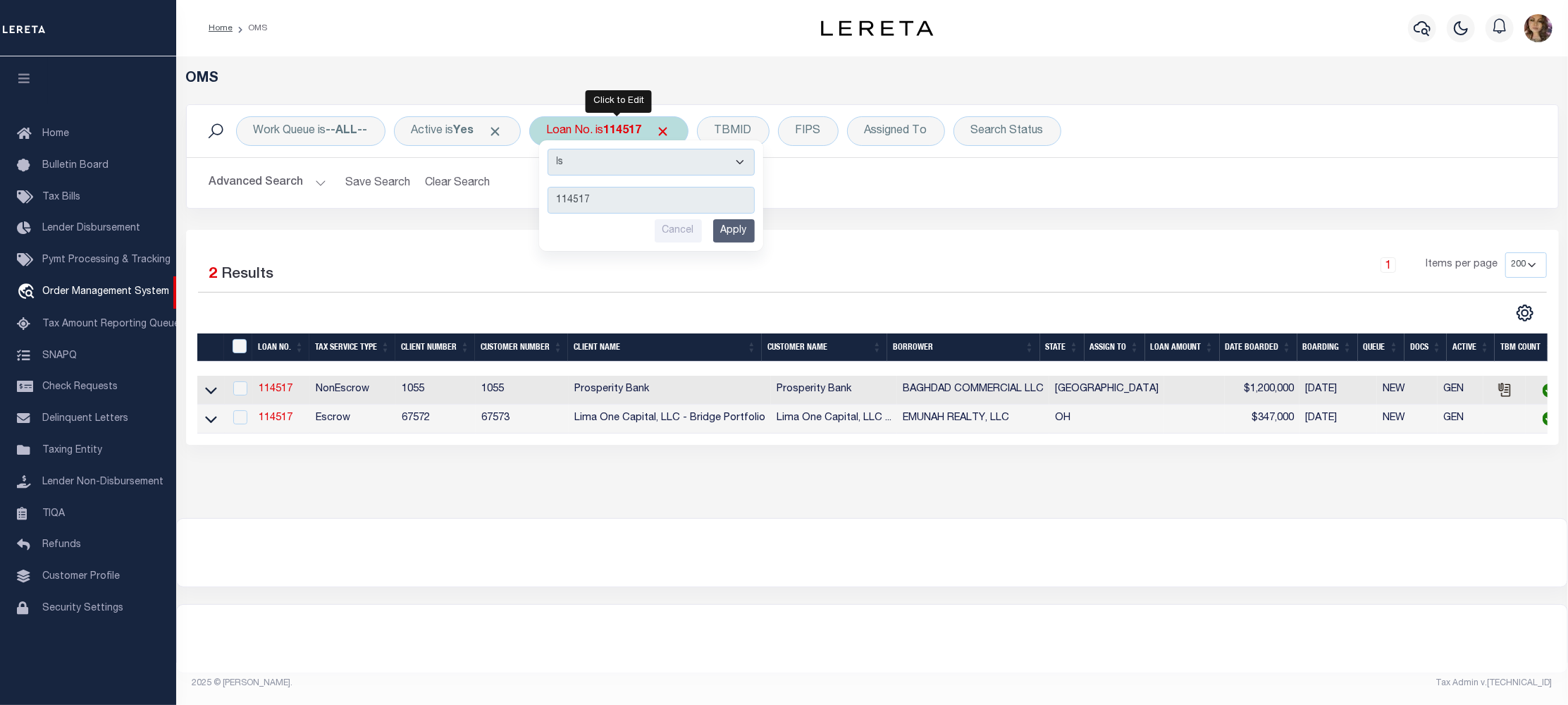
type input "10901876"
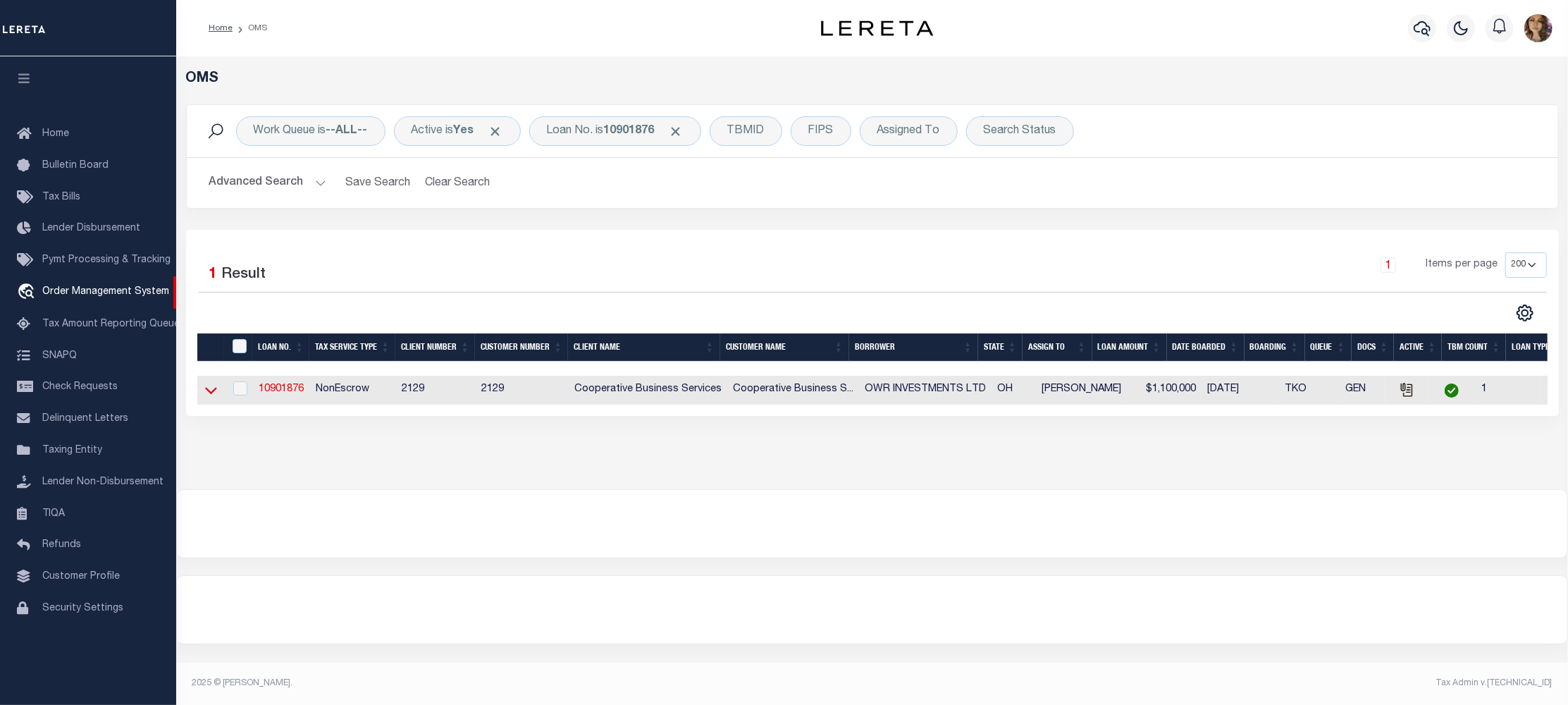
click at [209, 393] on icon at bounding box center [211, 390] width 12 height 15
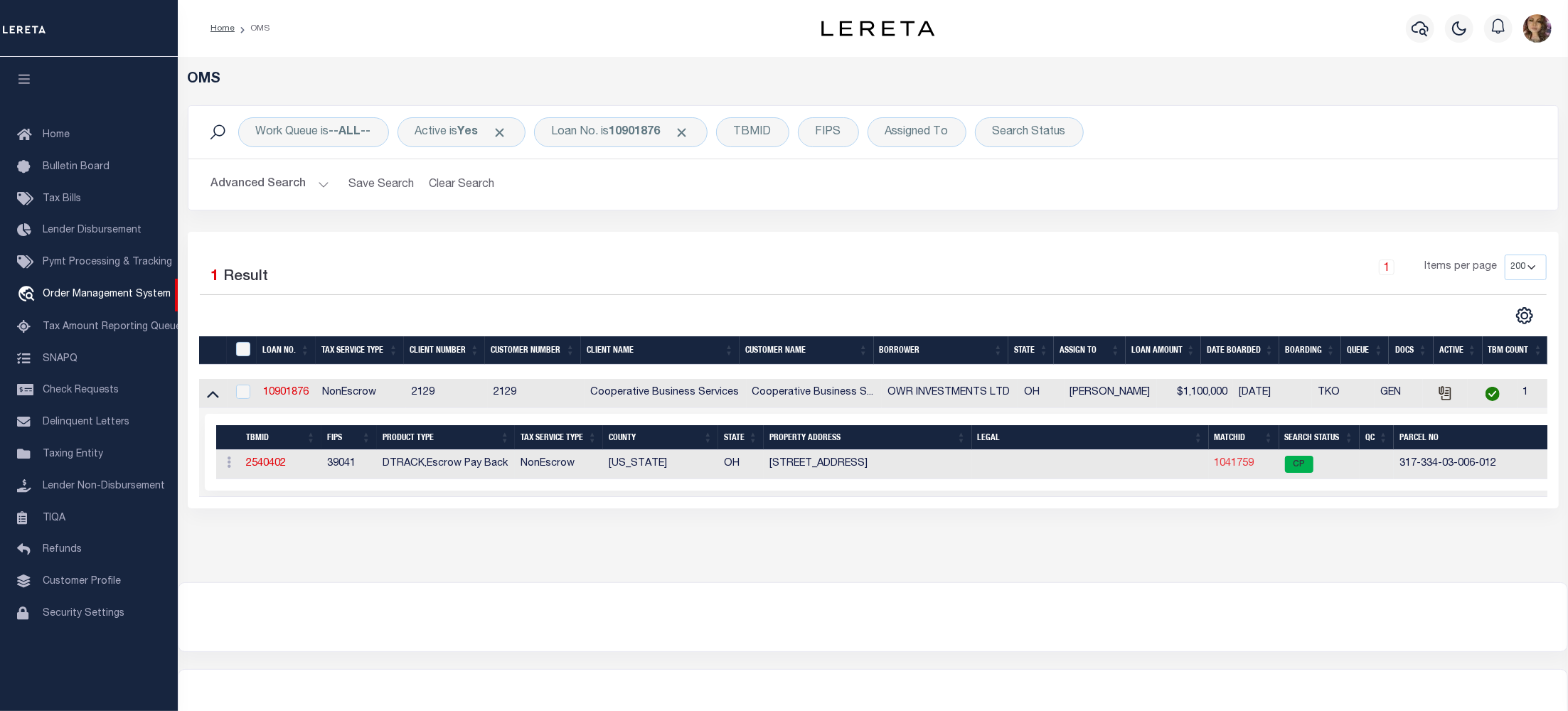
click at [1237, 464] on link "1041759" at bounding box center [1235, 464] width 40 height 10
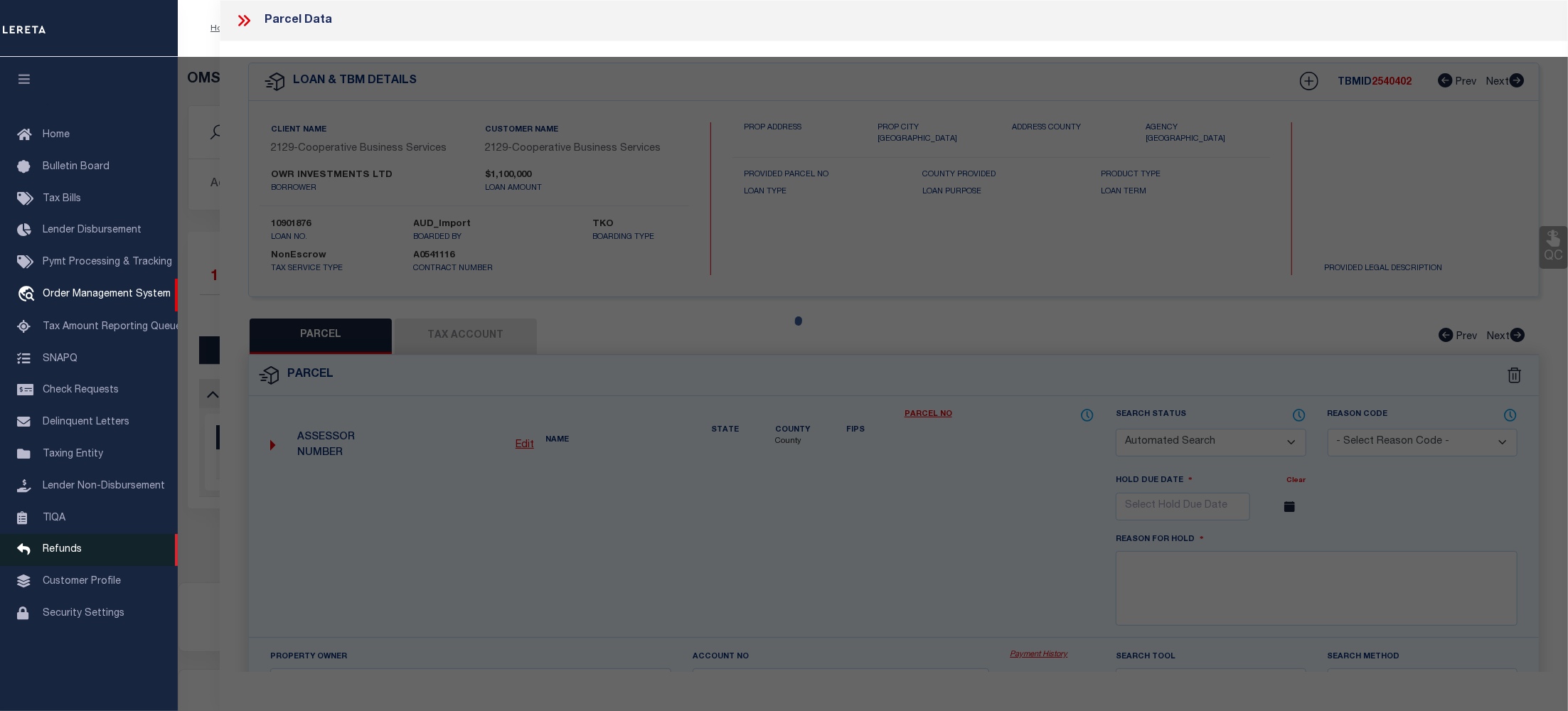
checkbox input "false"
select select "CP"
type input "OWR INVESTMENTS LTD"
select select
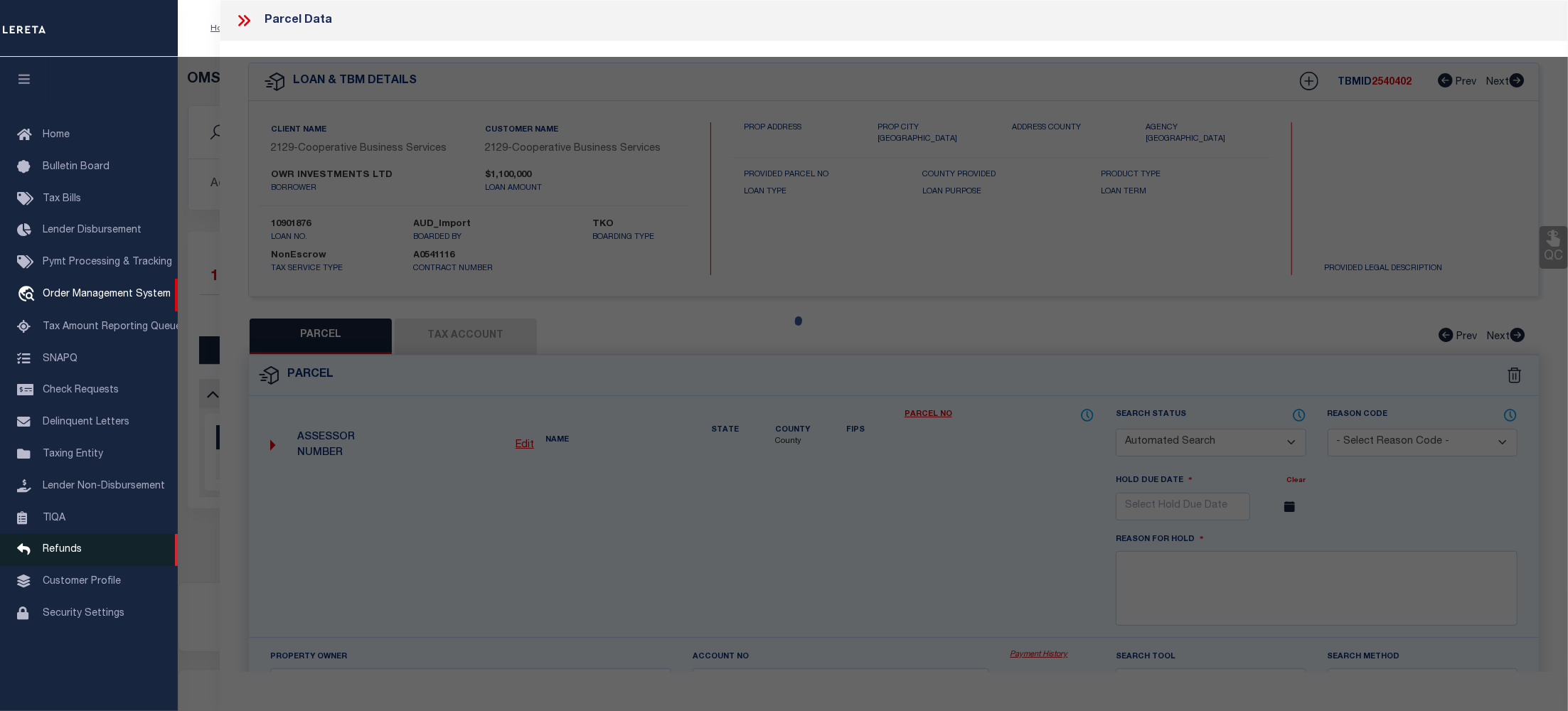
type input "155 COMMERCE PARK DR"
checkbox input "false"
type input "WESTERVILLE OH 43082"
type textarea "LANDS 17 3 3 23 Acres 1.51400"
type textarea "Tax ID Special Project"
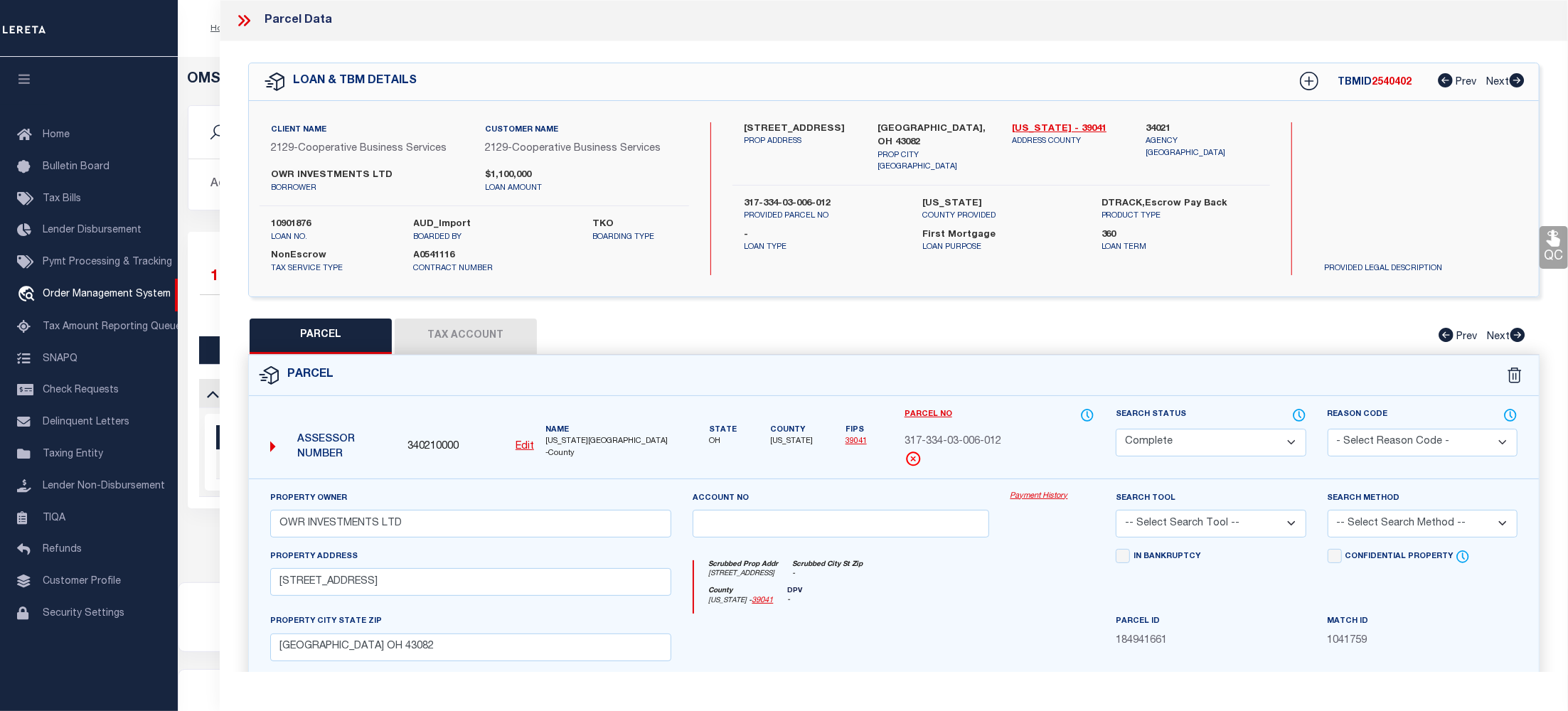
click at [1027, 499] on link "Payment History" at bounding box center [1052, 496] width 85 height 12
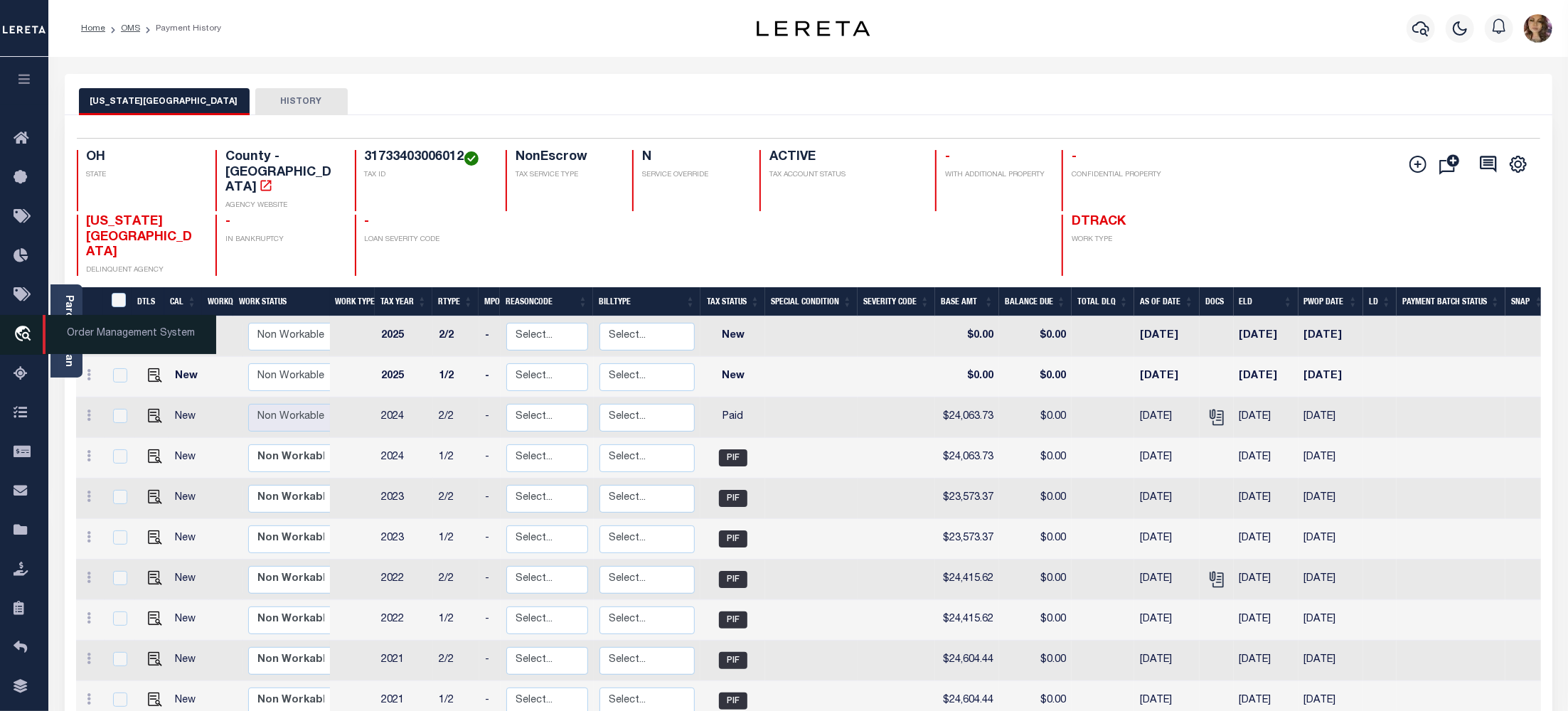
click at [146, 339] on span "Order Management System" at bounding box center [130, 334] width 173 height 39
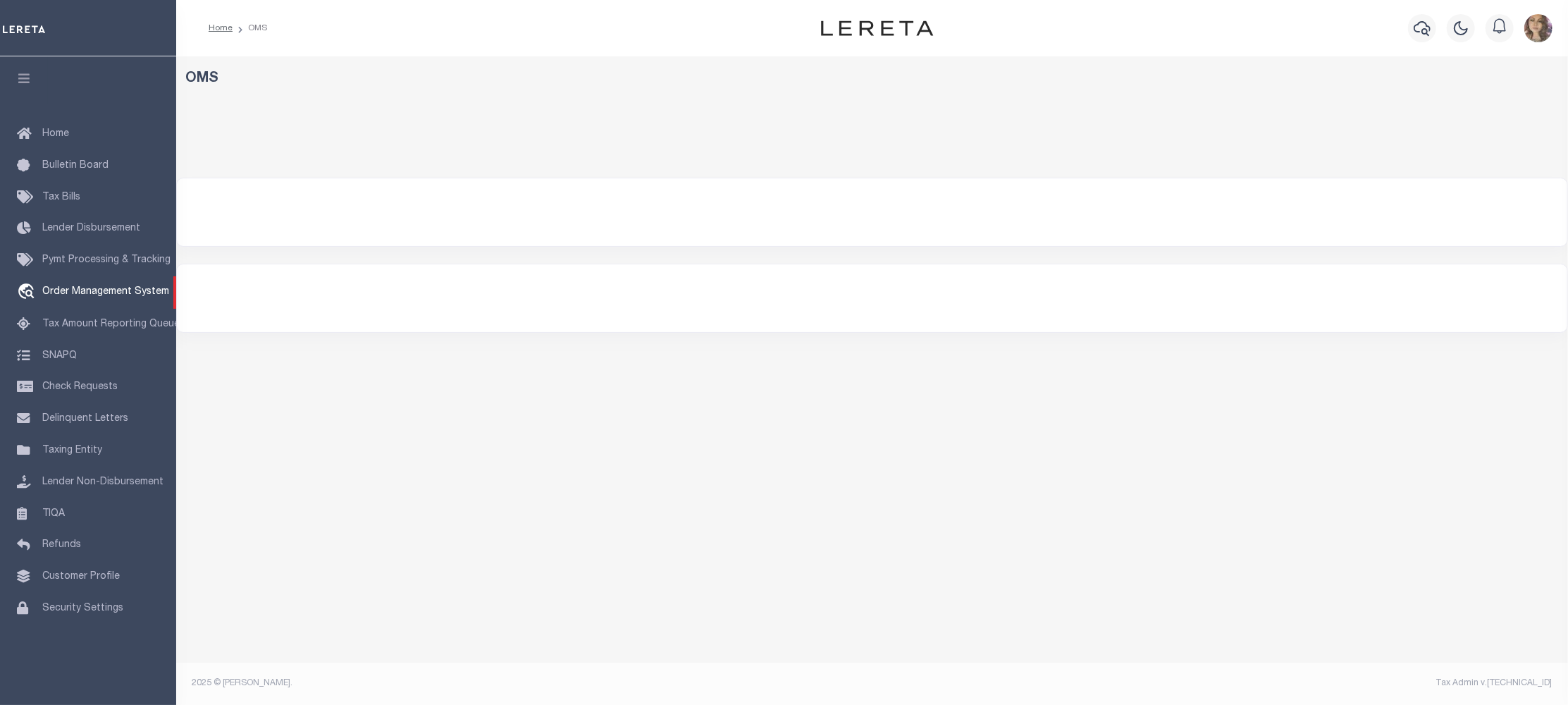
select select "200"
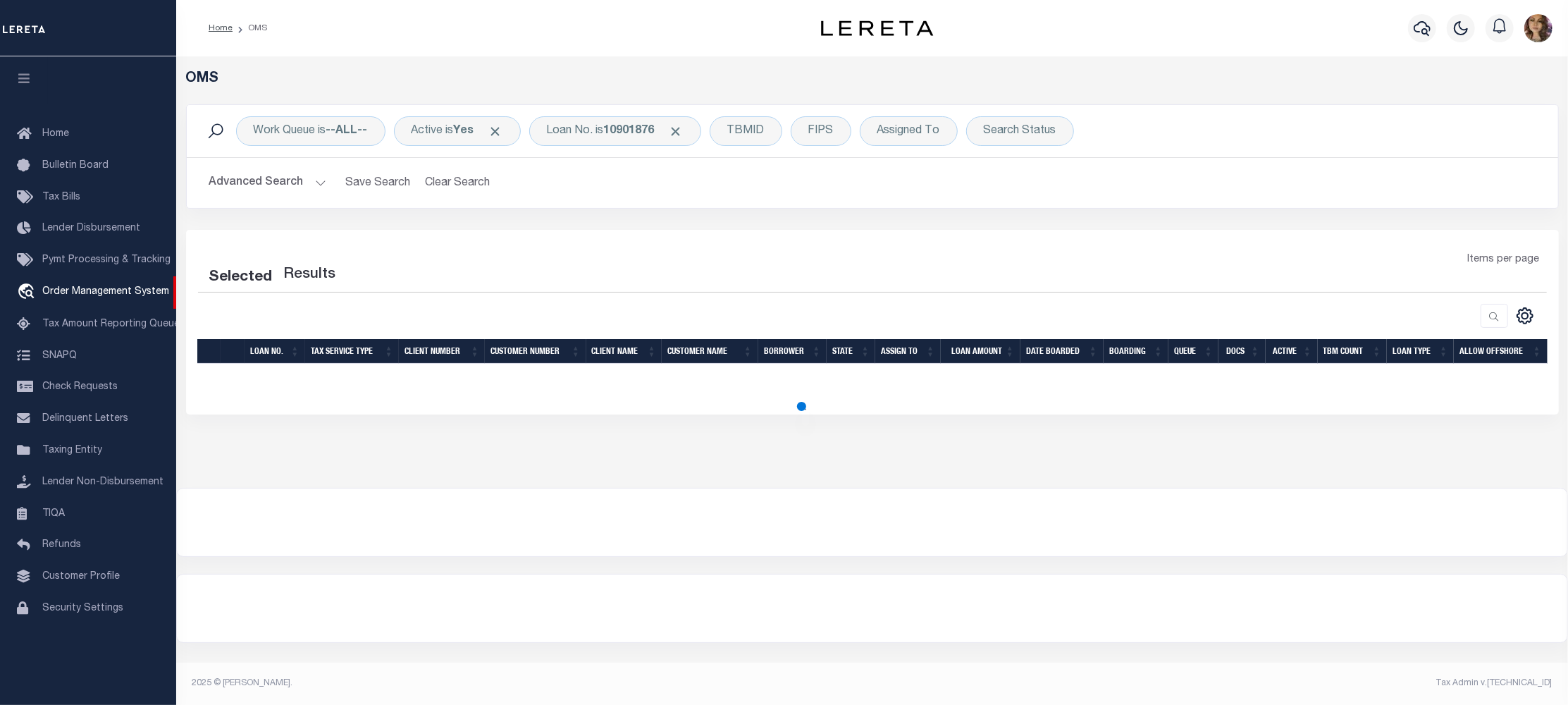
select select "200"
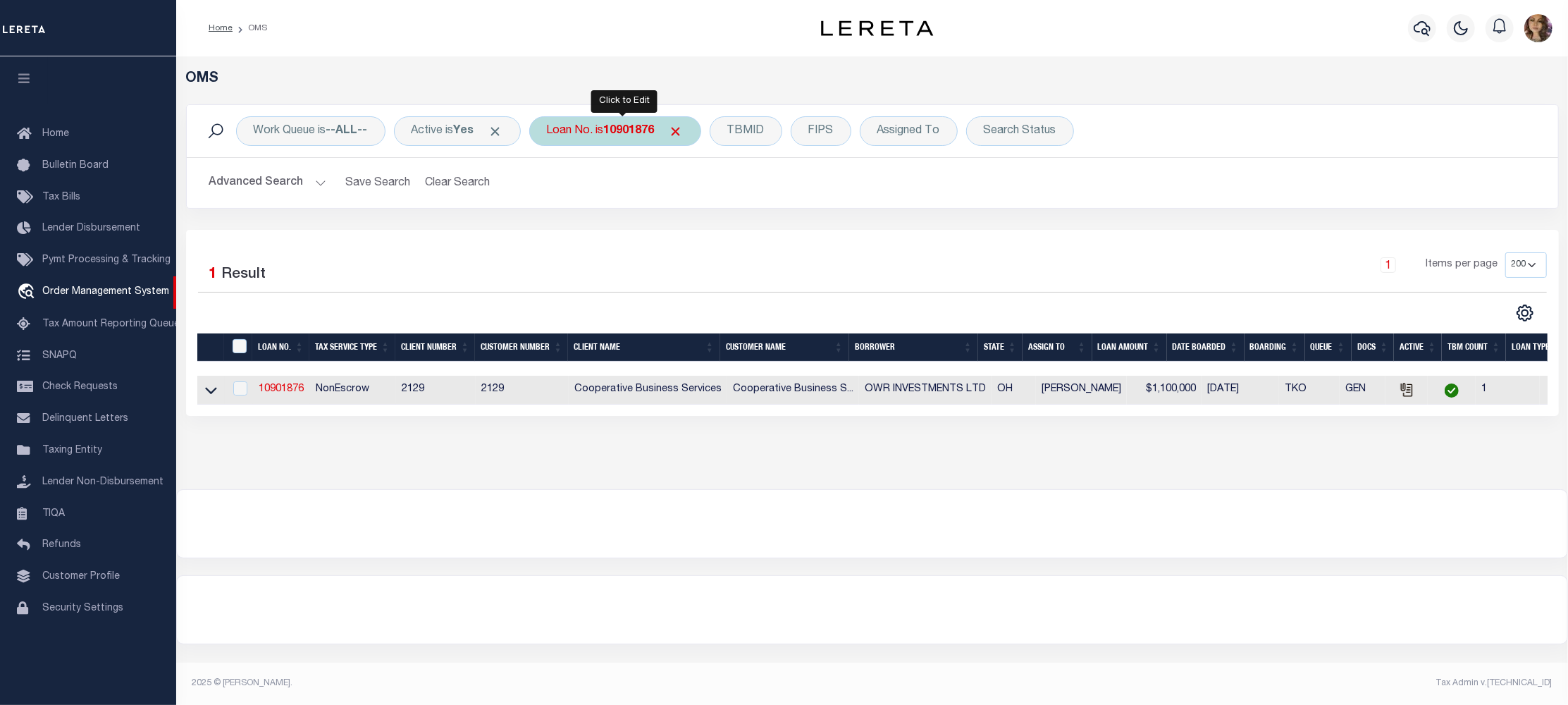
click at [613, 127] on b "10901876" at bounding box center [629, 131] width 51 height 11
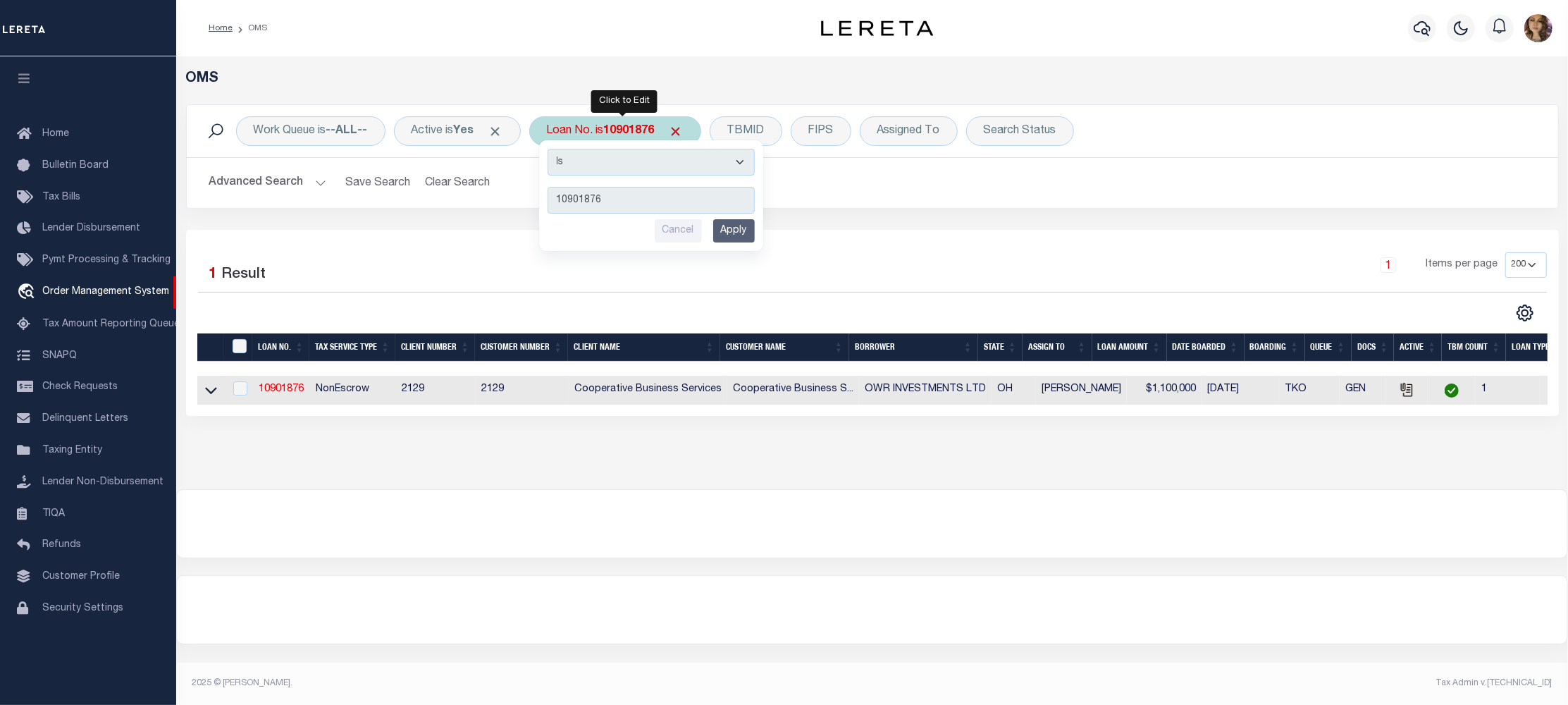
type input "10030135"
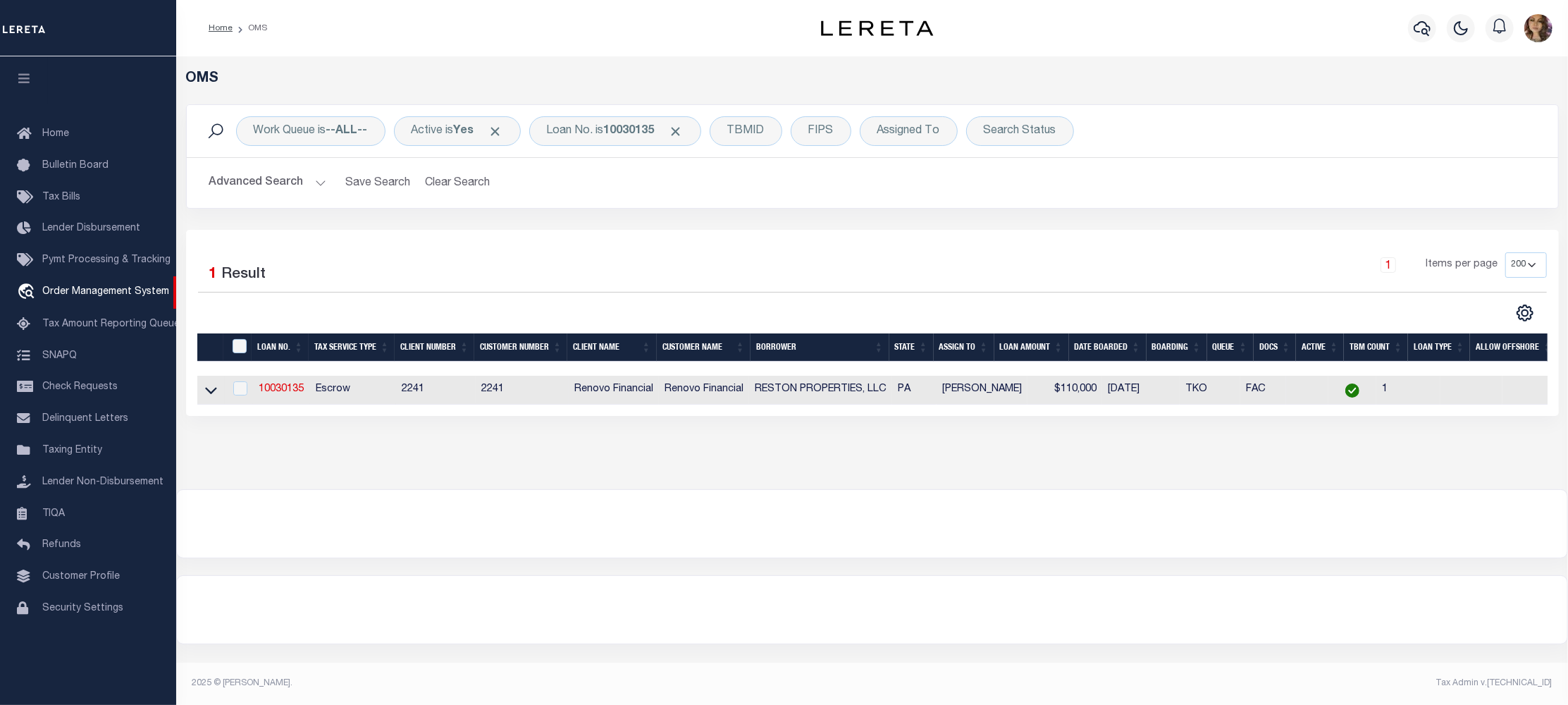
click at [203, 393] on link at bounding box center [211, 389] width 16 height 10
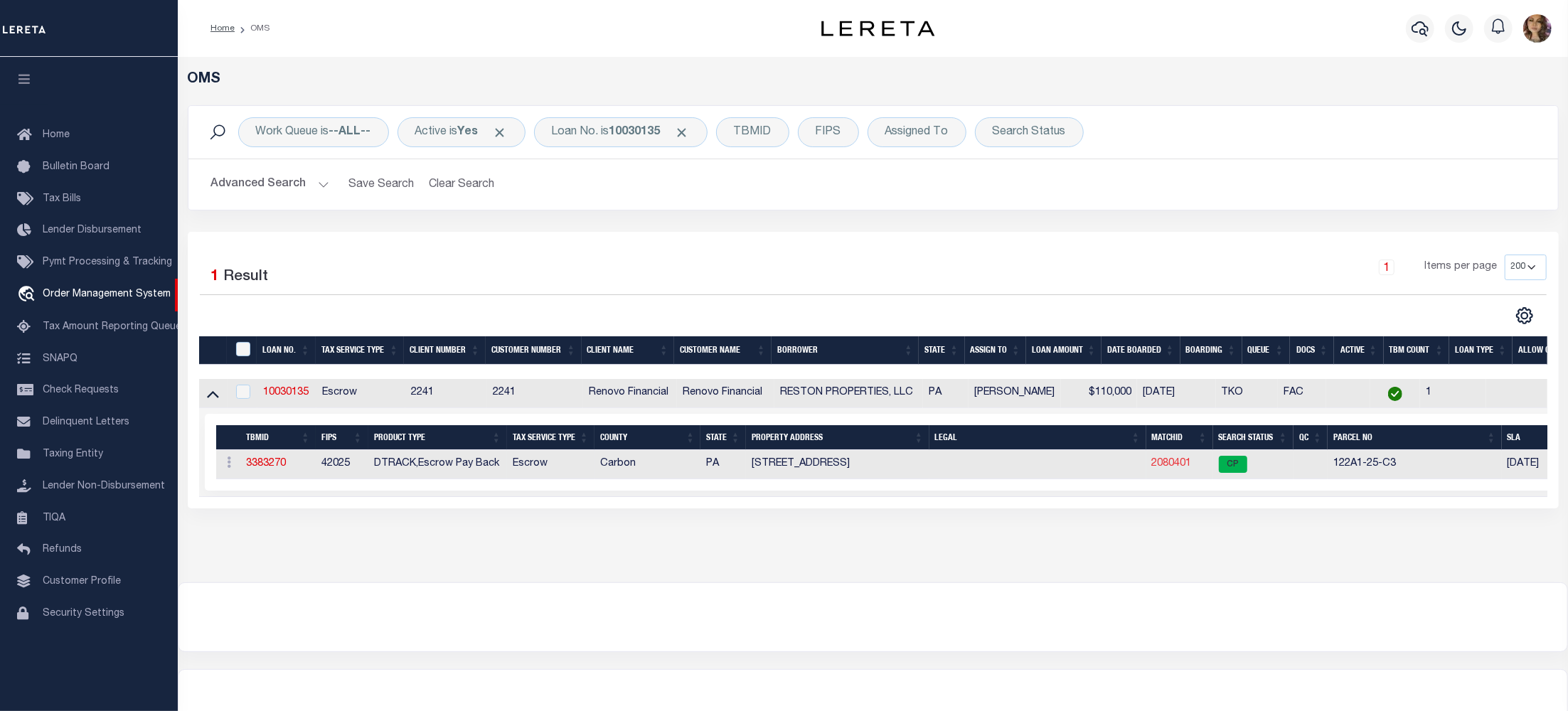
click at [1169, 467] on link "2080401" at bounding box center [1172, 464] width 40 height 10
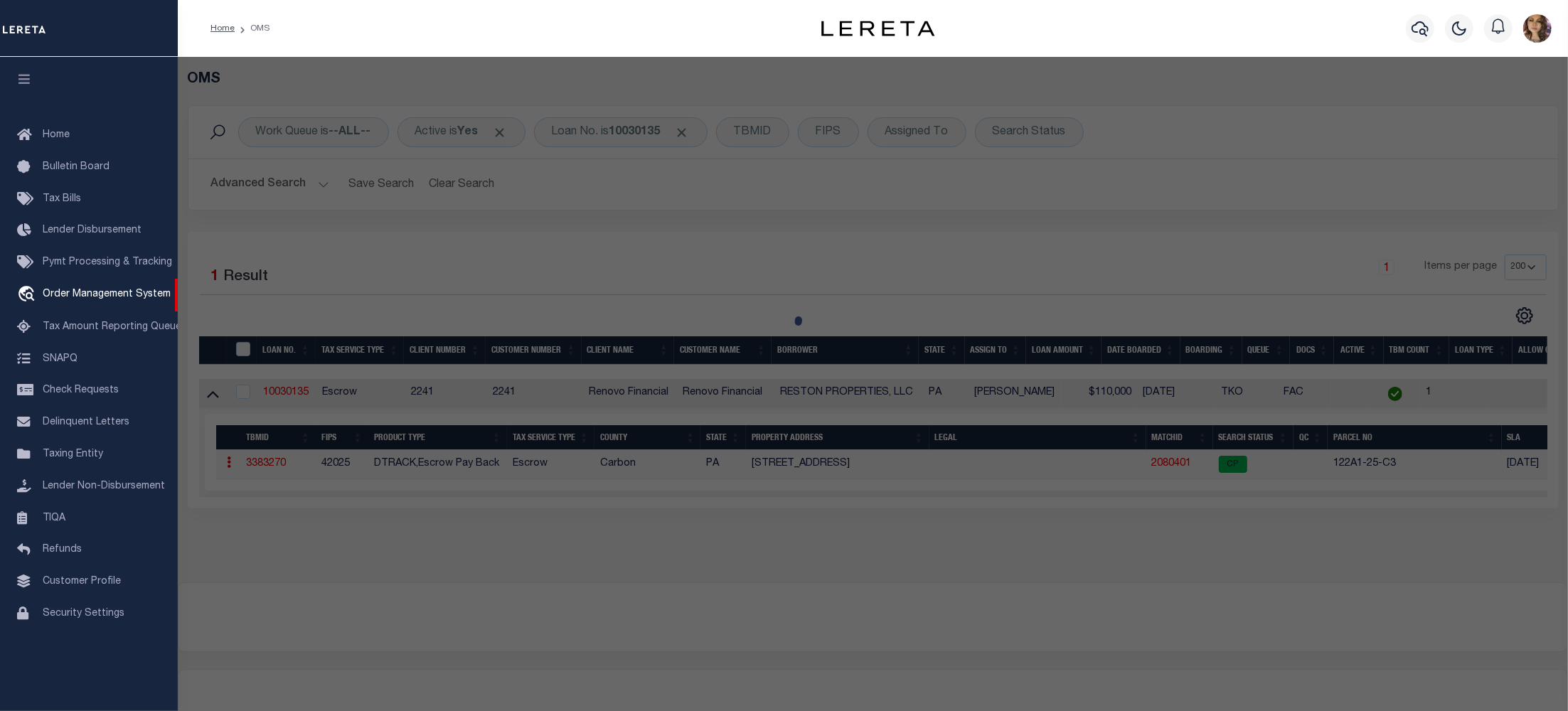
checkbox input "false"
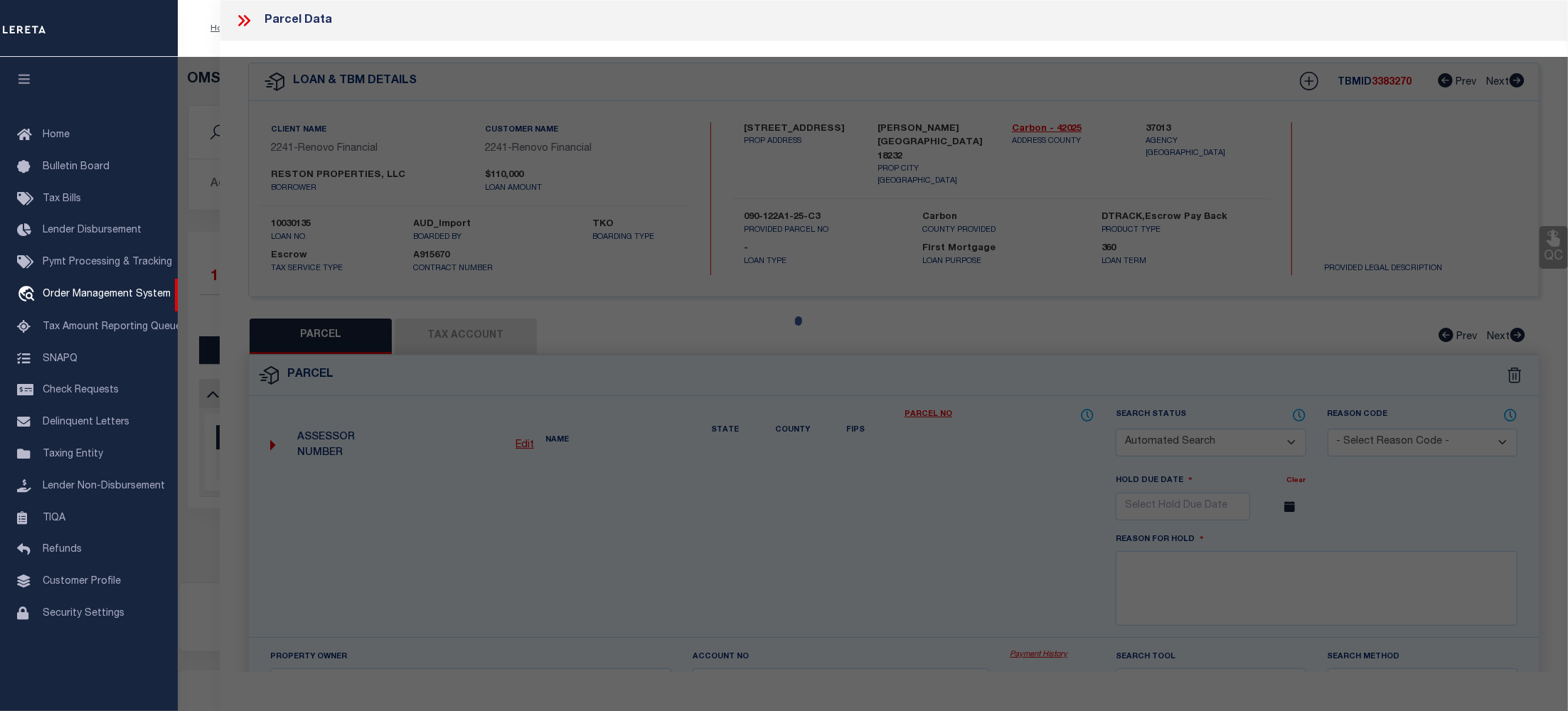
select select "CP"
type input "Reston Properties LLC"
select select
type input "246 West Ridge Street"
checkbox input "false"
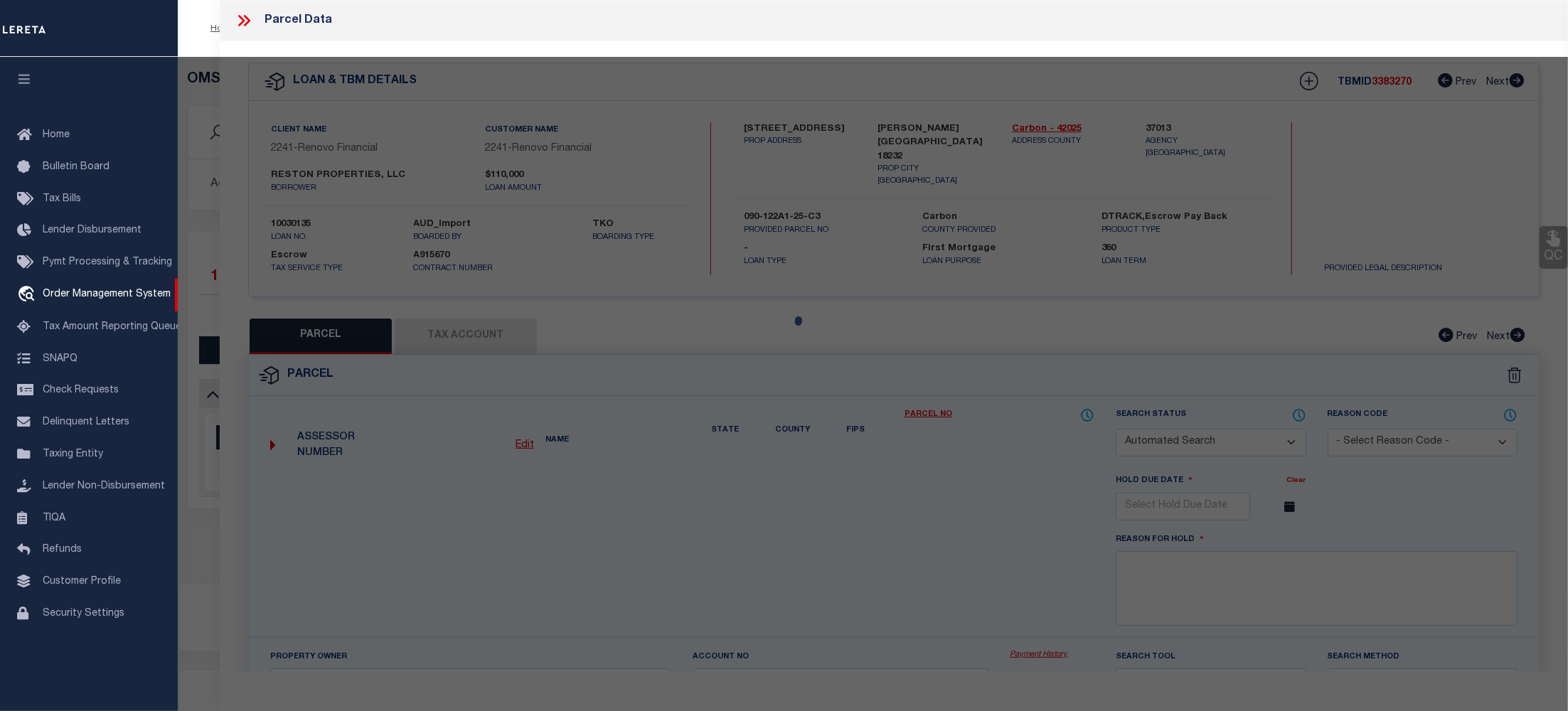
type input "LANSFORD PA 18232"
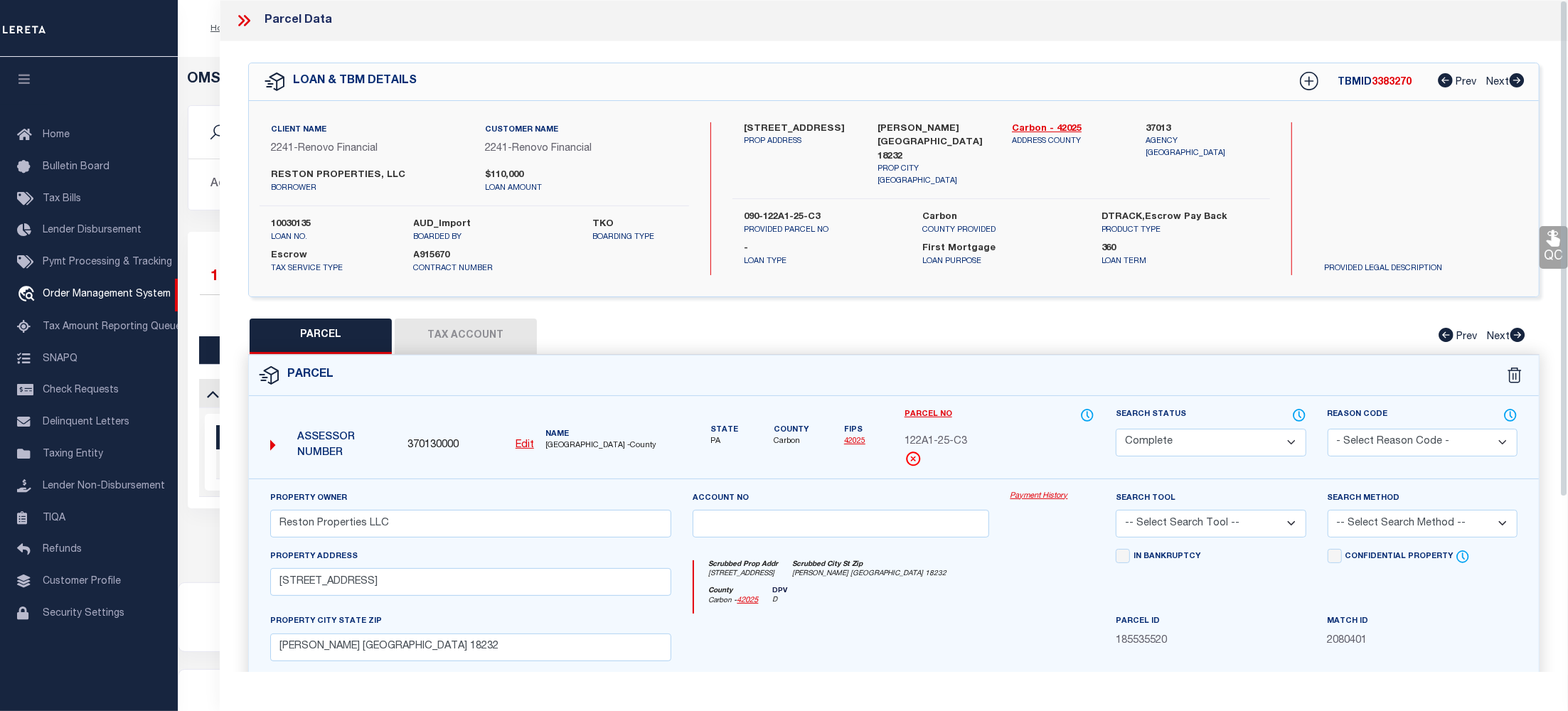
click at [1028, 496] on link "Payment History" at bounding box center [1052, 496] width 85 height 12
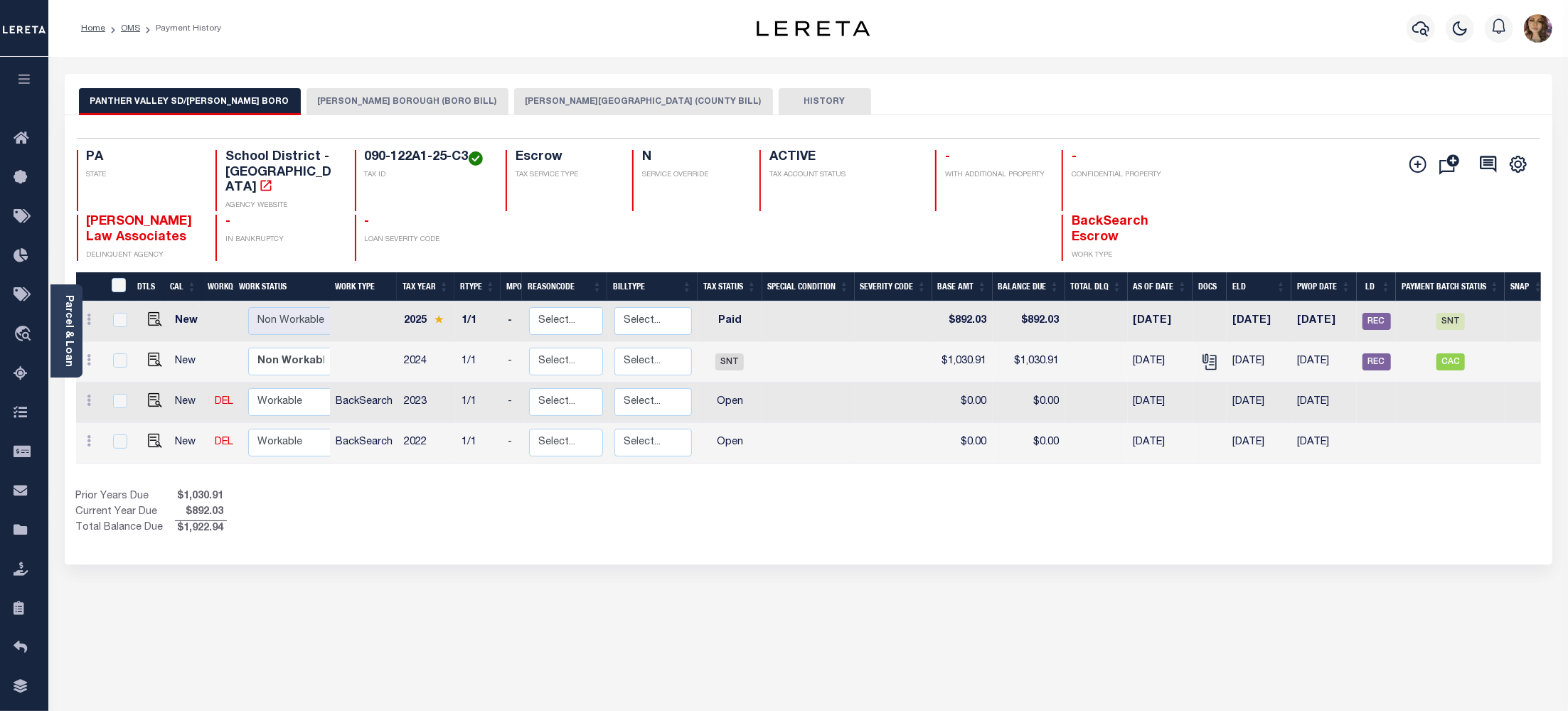
click at [373, 106] on button "LANSFORD BOROUGH (BORO BILL)" at bounding box center [407, 101] width 202 height 27
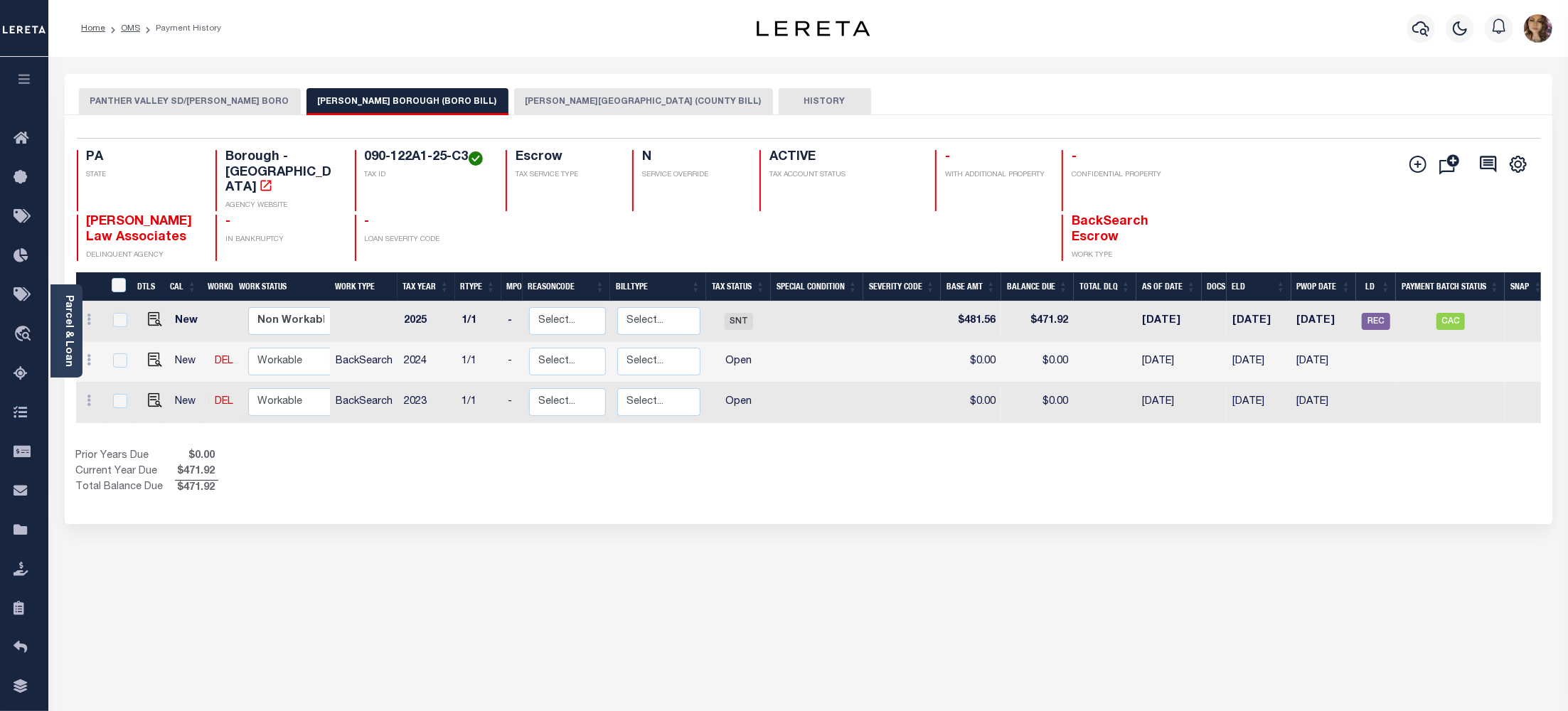
click at [550, 106] on button "LANSFORD BOROUGH (COUNTY BILL)" at bounding box center [644, 101] width 259 height 27
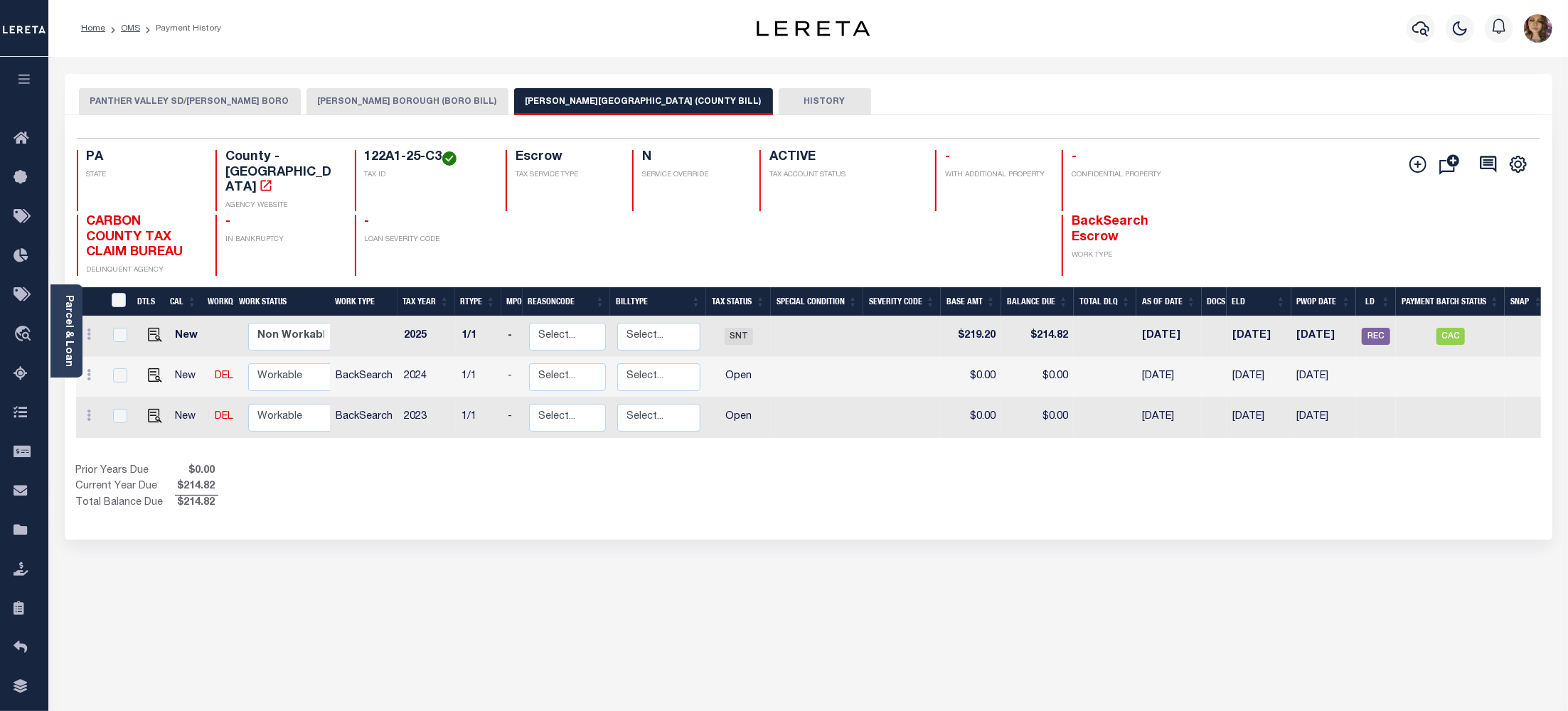
click at [149, 100] on button "PANTHER VALLEY SD/LANSFORD BORO" at bounding box center [190, 101] width 222 height 27
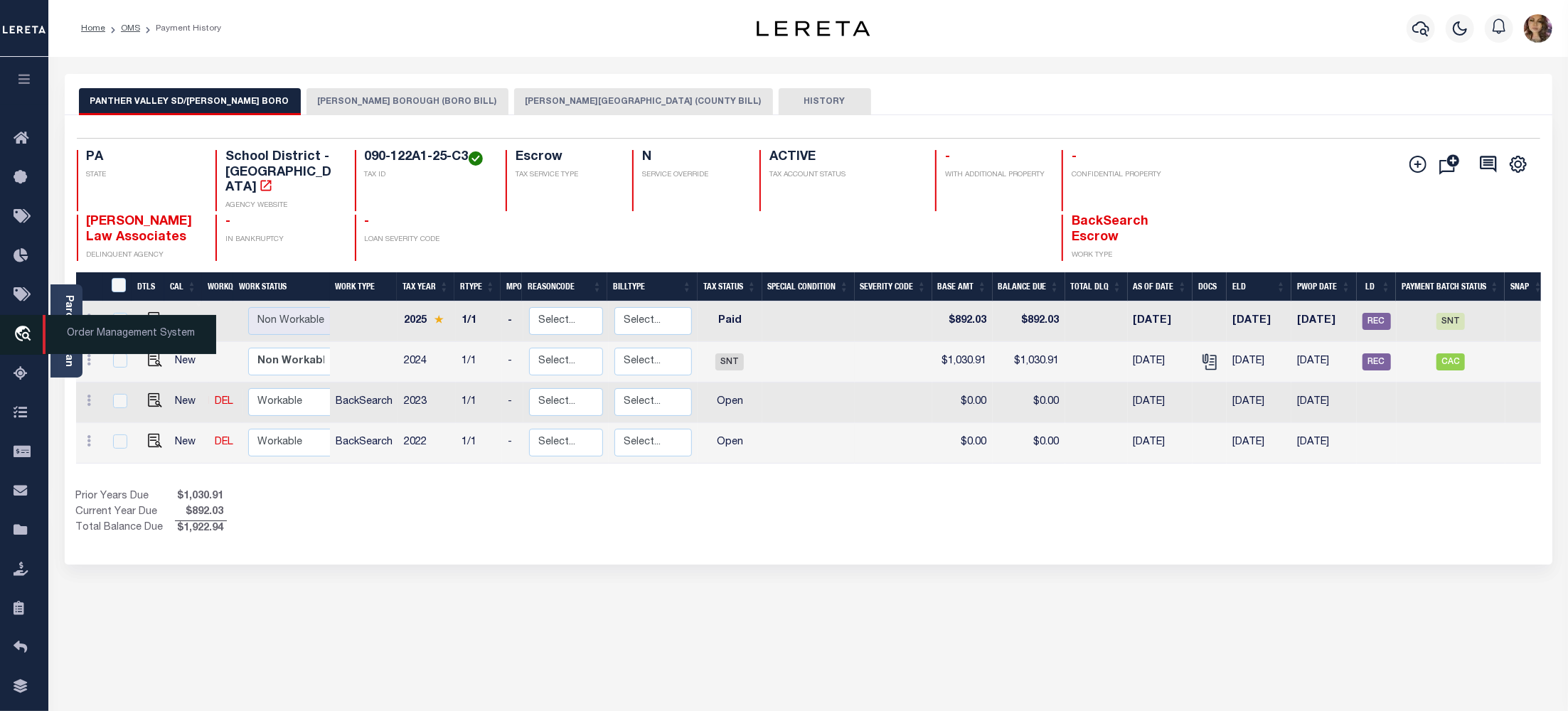
click at [111, 336] on span "Order Management System" at bounding box center [130, 334] width 173 height 39
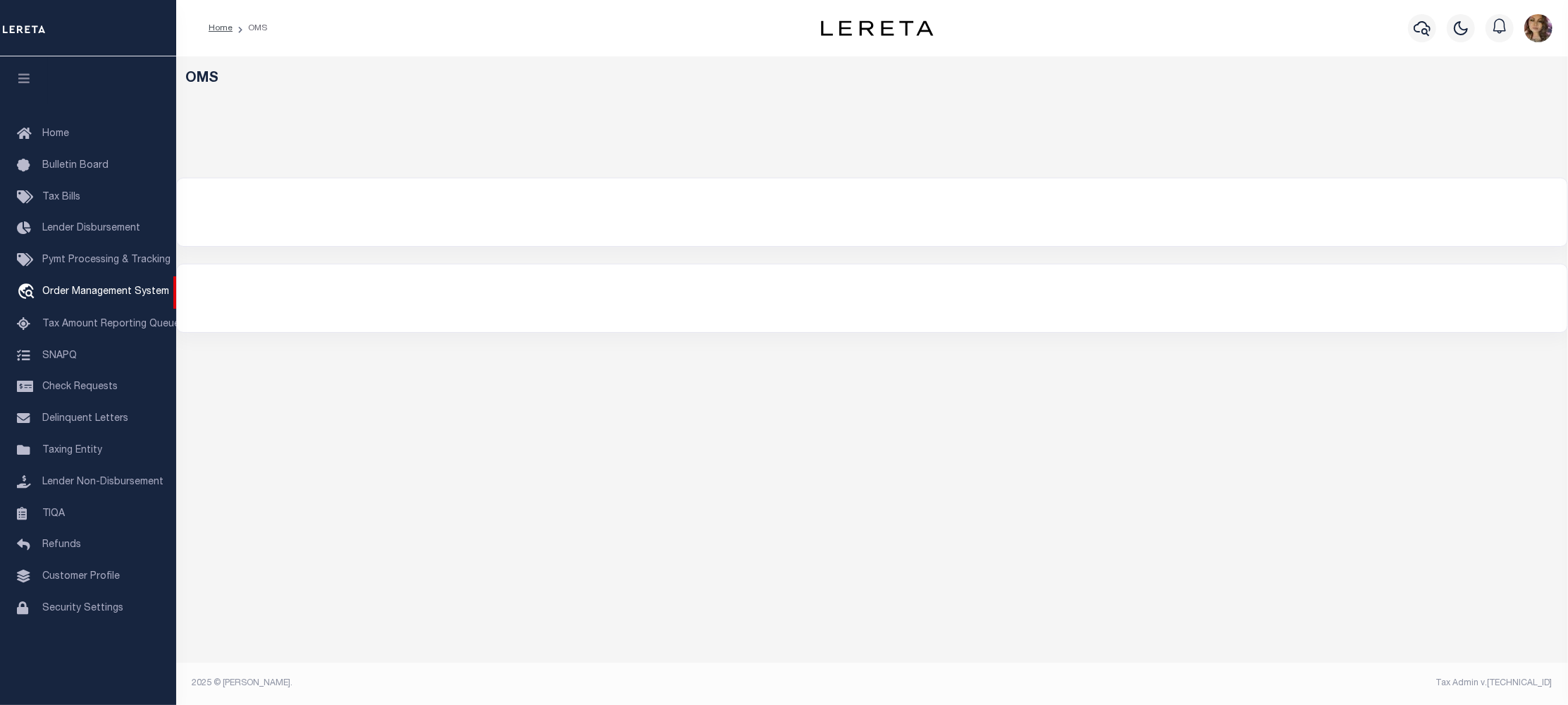
select select "200"
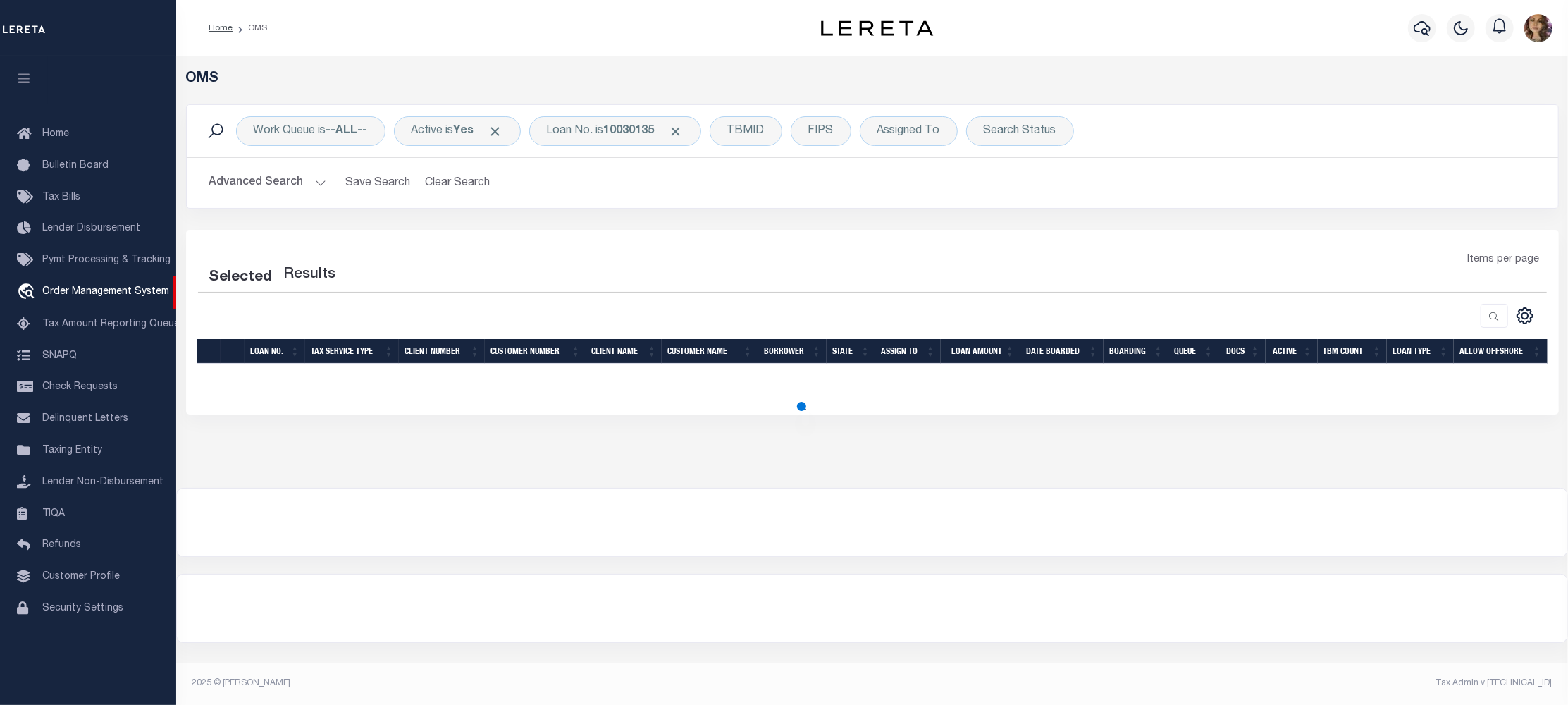
select select "200"
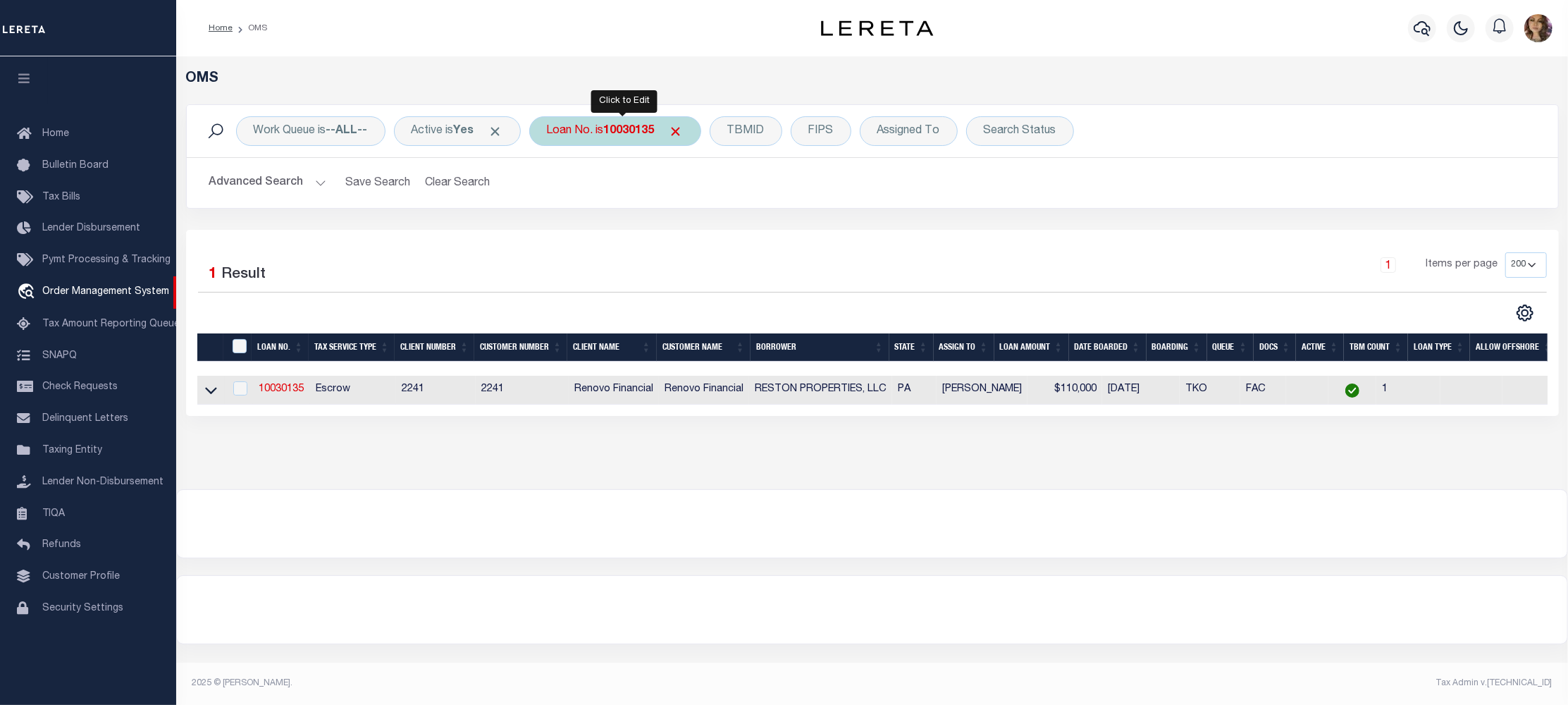
click at [623, 125] on b "10030135" at bounding box center [629, 131] width 51 height 11
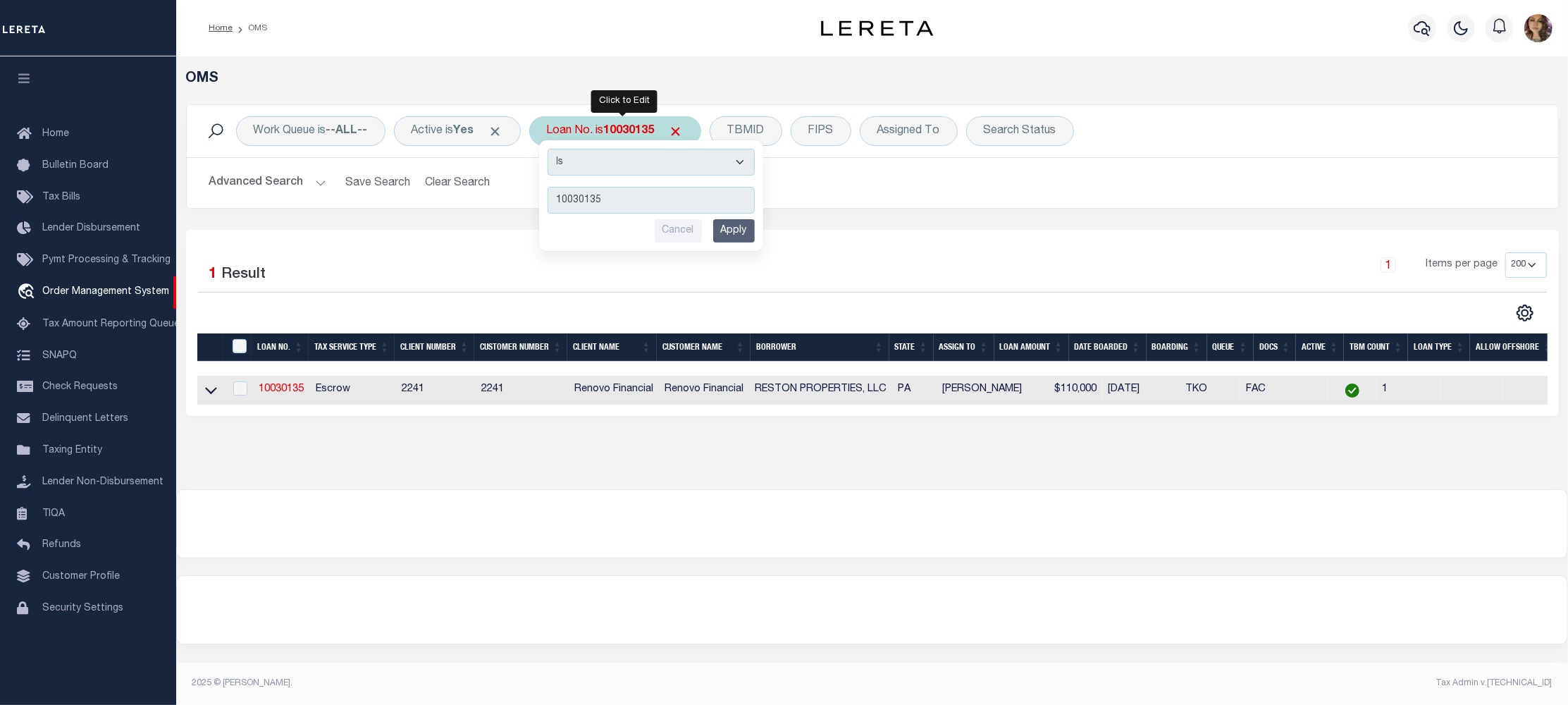
type input "10020792"
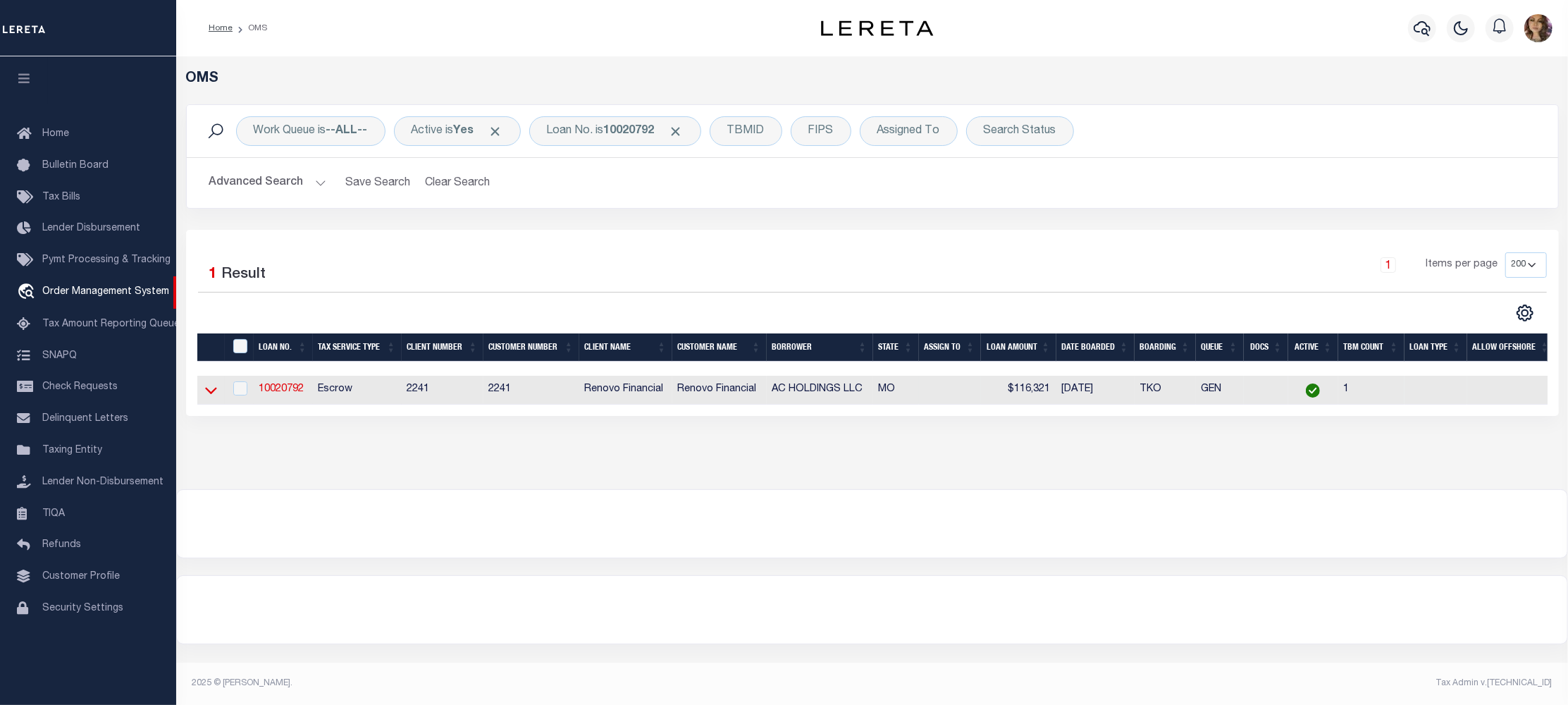
click at [214, 395] on icon at bounding box center [211, 390] width 12 height 15
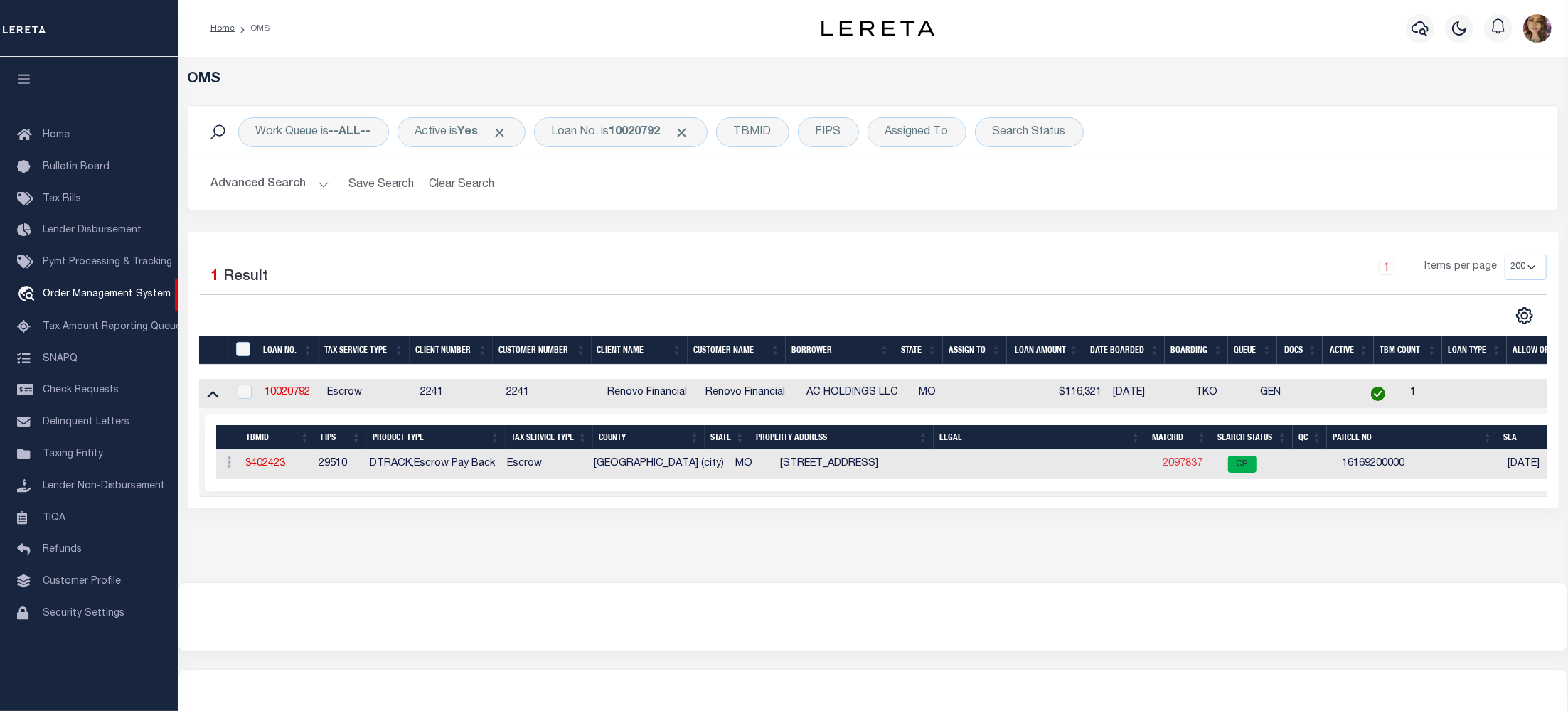
click at [1176, 469] on link "2097837" at bounding box center [1183, 464] width 40 height 10
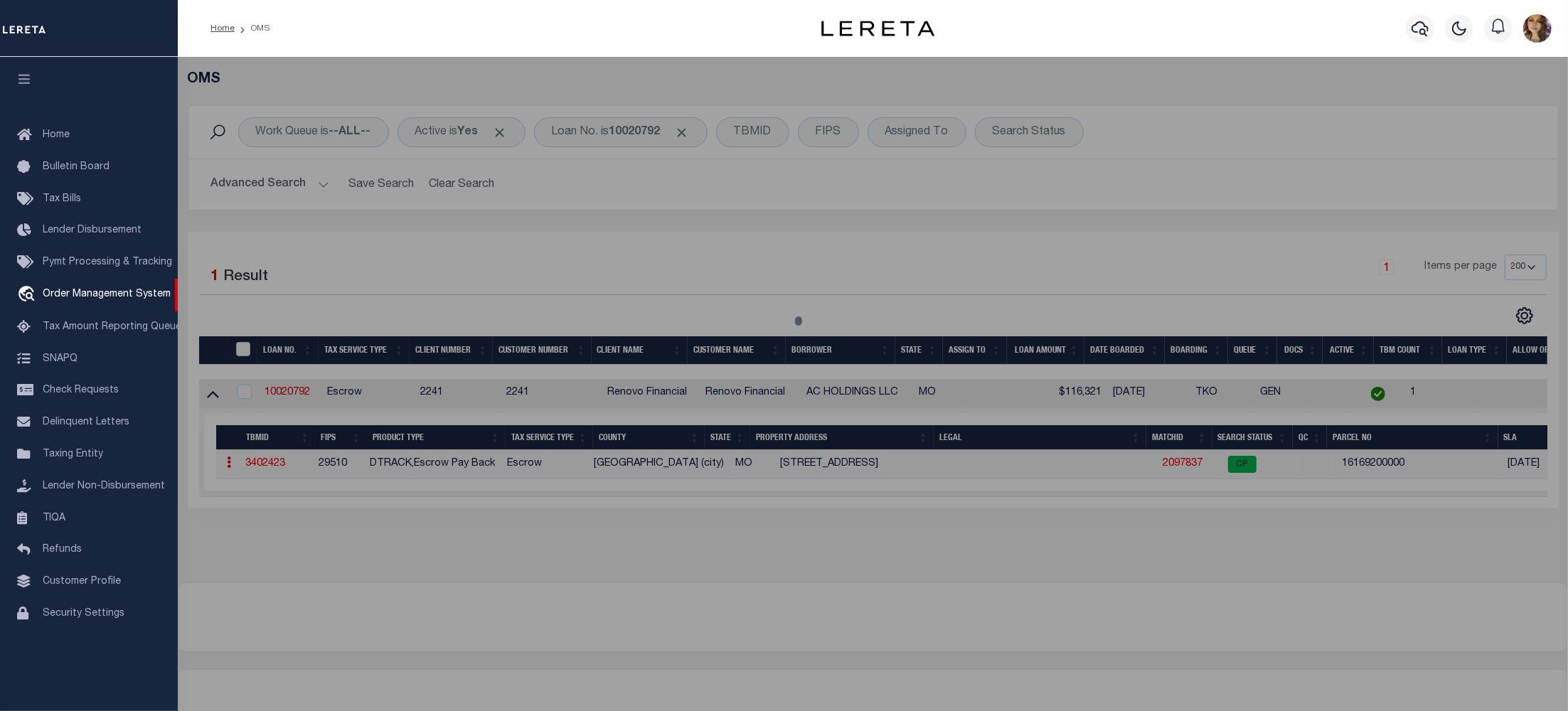
checkbox input "false"
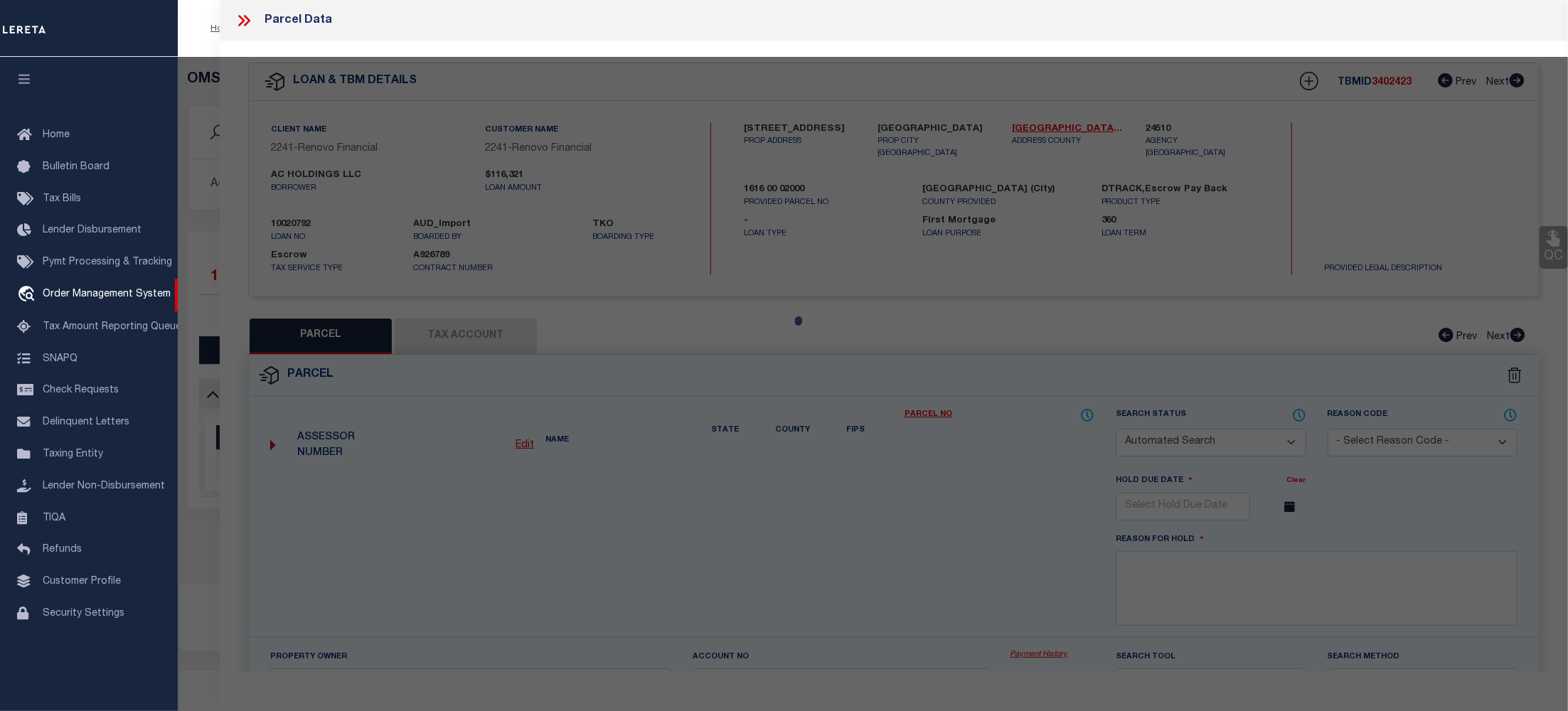
select select "CP"
type input "AC HOLDINGS"
type input "3302 WINNEBAGO ST ST LOUIS MO 63118"
checkbox input "false"
type input "MO"
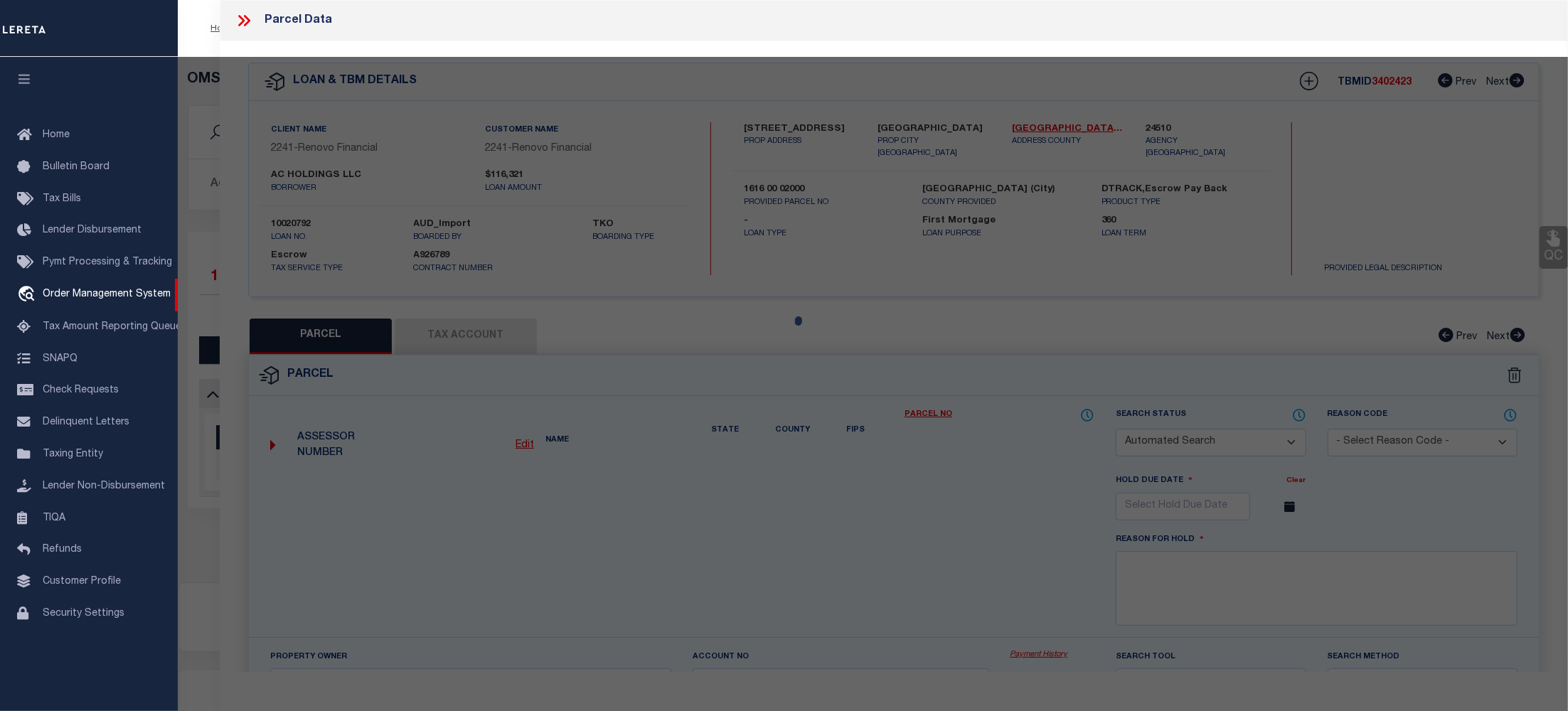
type textarea "C. B. 1616 WINNEBAGO ST, 30 FT X 125 FT, ST LOUIS COMMONS ADDN, BOUNDED E-30 FT…"
type textarea "match to PTDB"
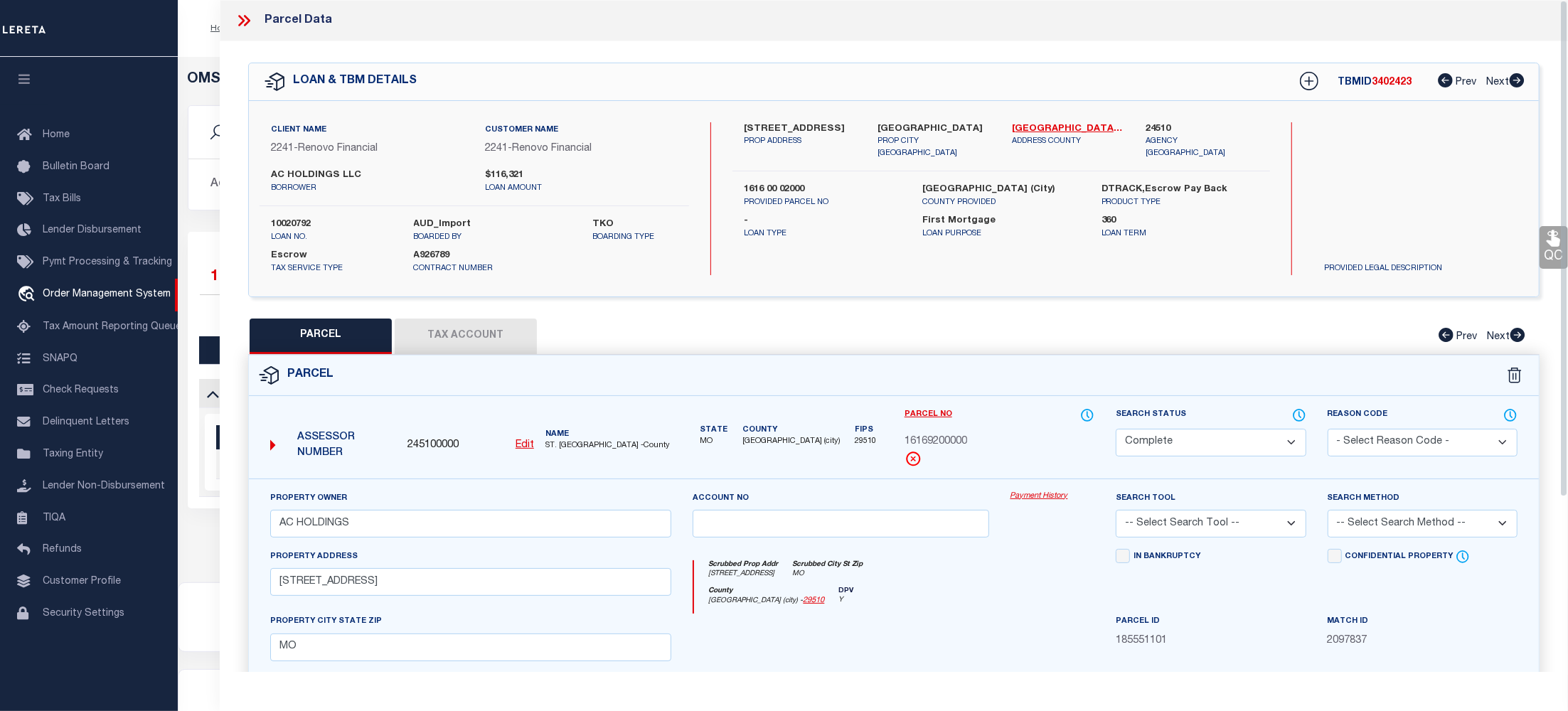
click at [1048, 499] on link "Payment History" at bounding box center [1052, 496] width 85 height 12
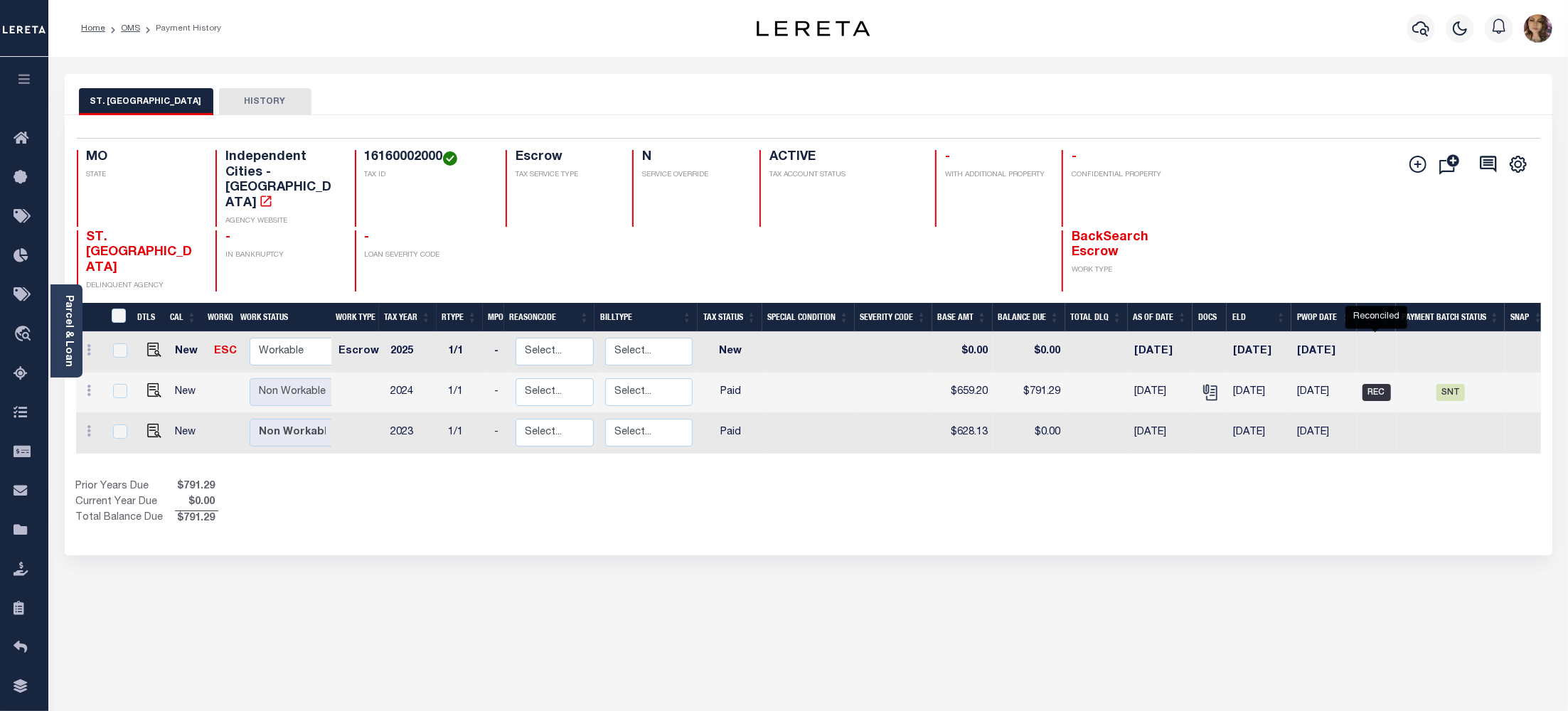
click at [1367, 384] on span "REC" at bounding box center [1377, 392] width 28 height 17
checkbox input "true"
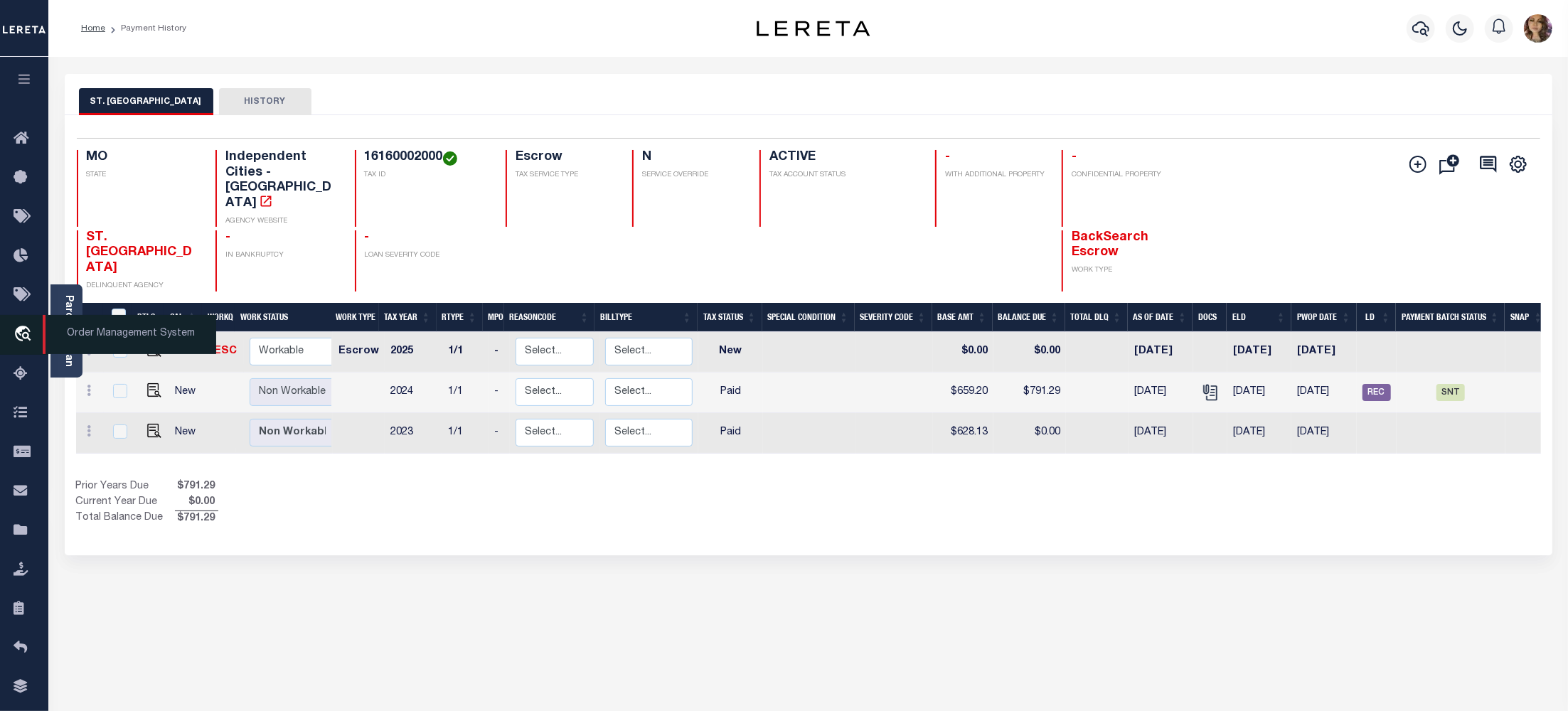
click at [112, 340] on span "Order Management System" at bounding box center [130, 334] width 173 height 39
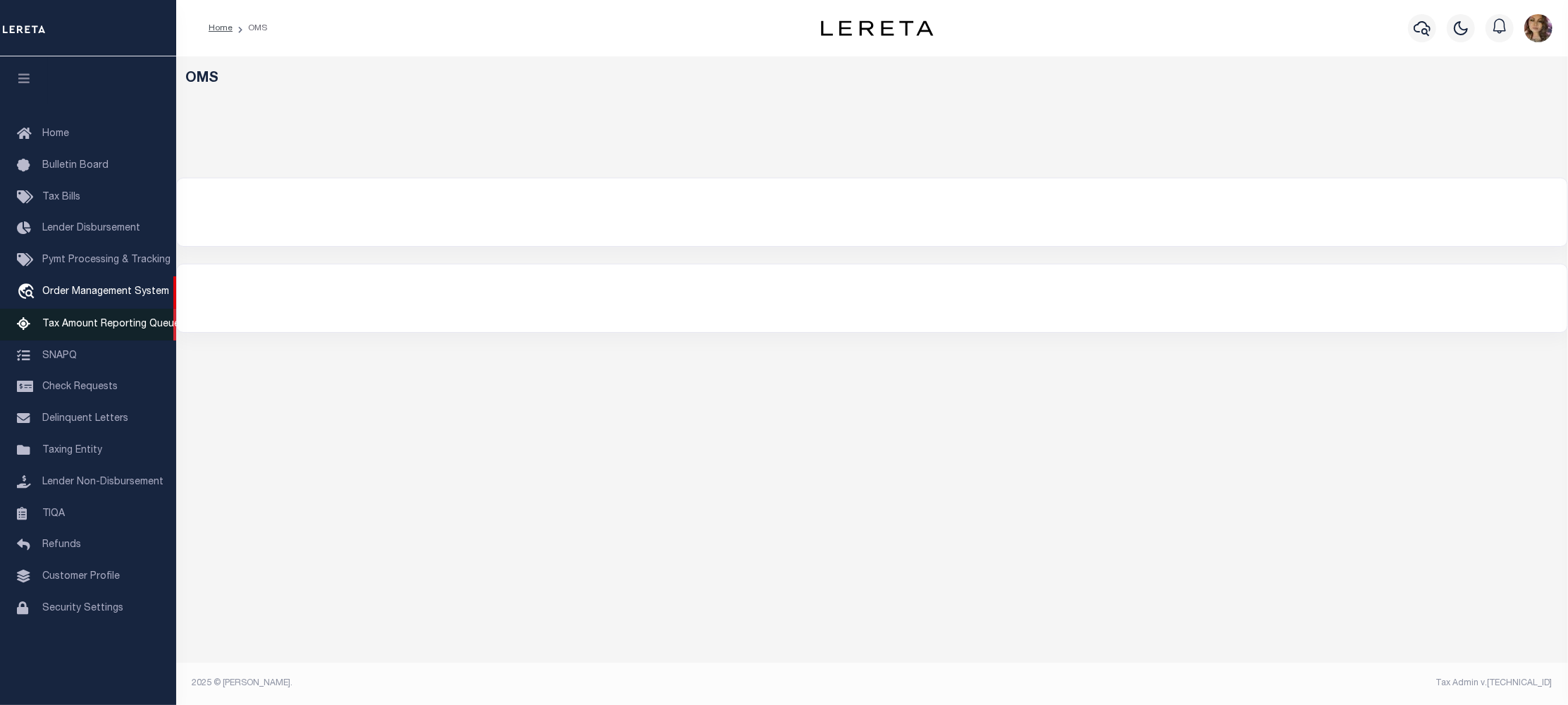
select select "200"
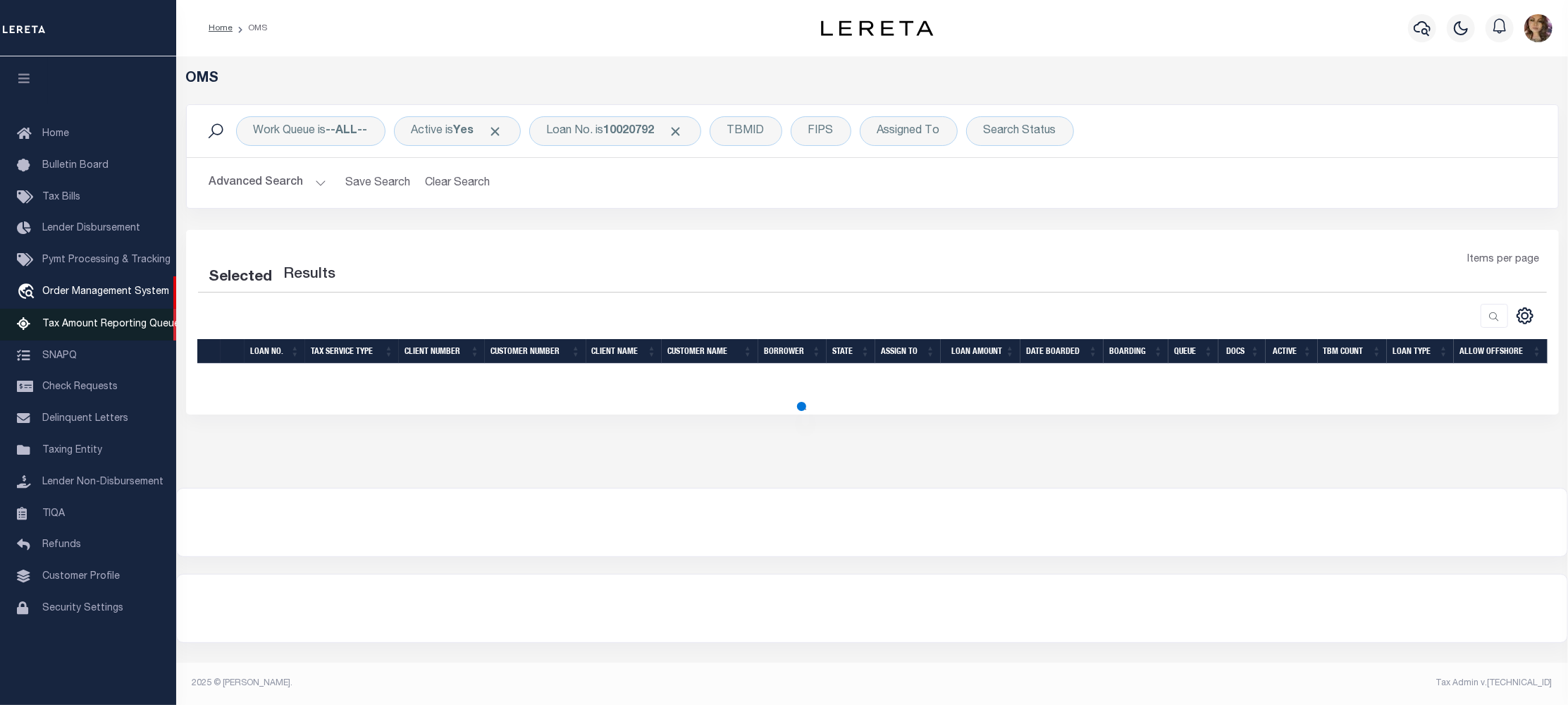
select select "200"
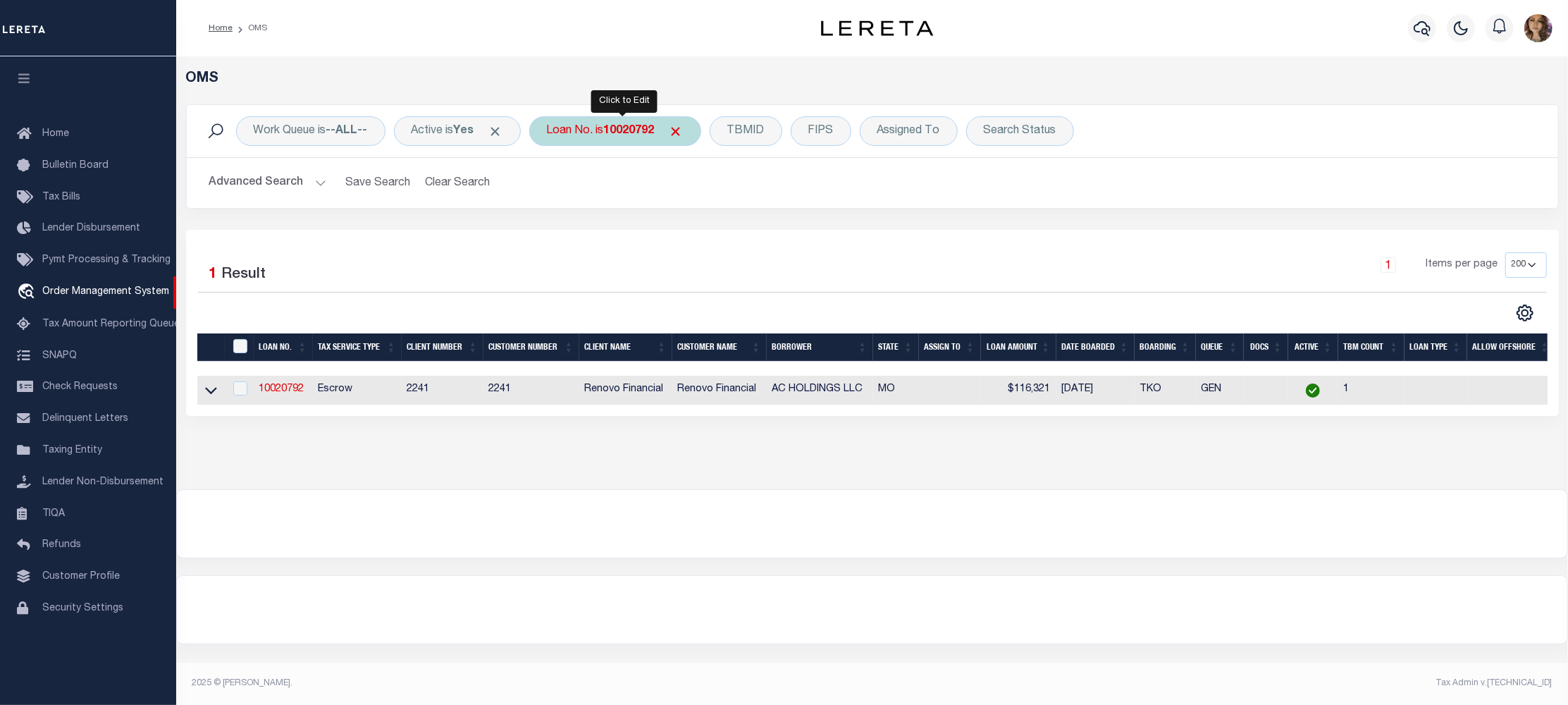
click at [615, 134] on b "10020792" at bounding box center [629, 131] width 51 height 11
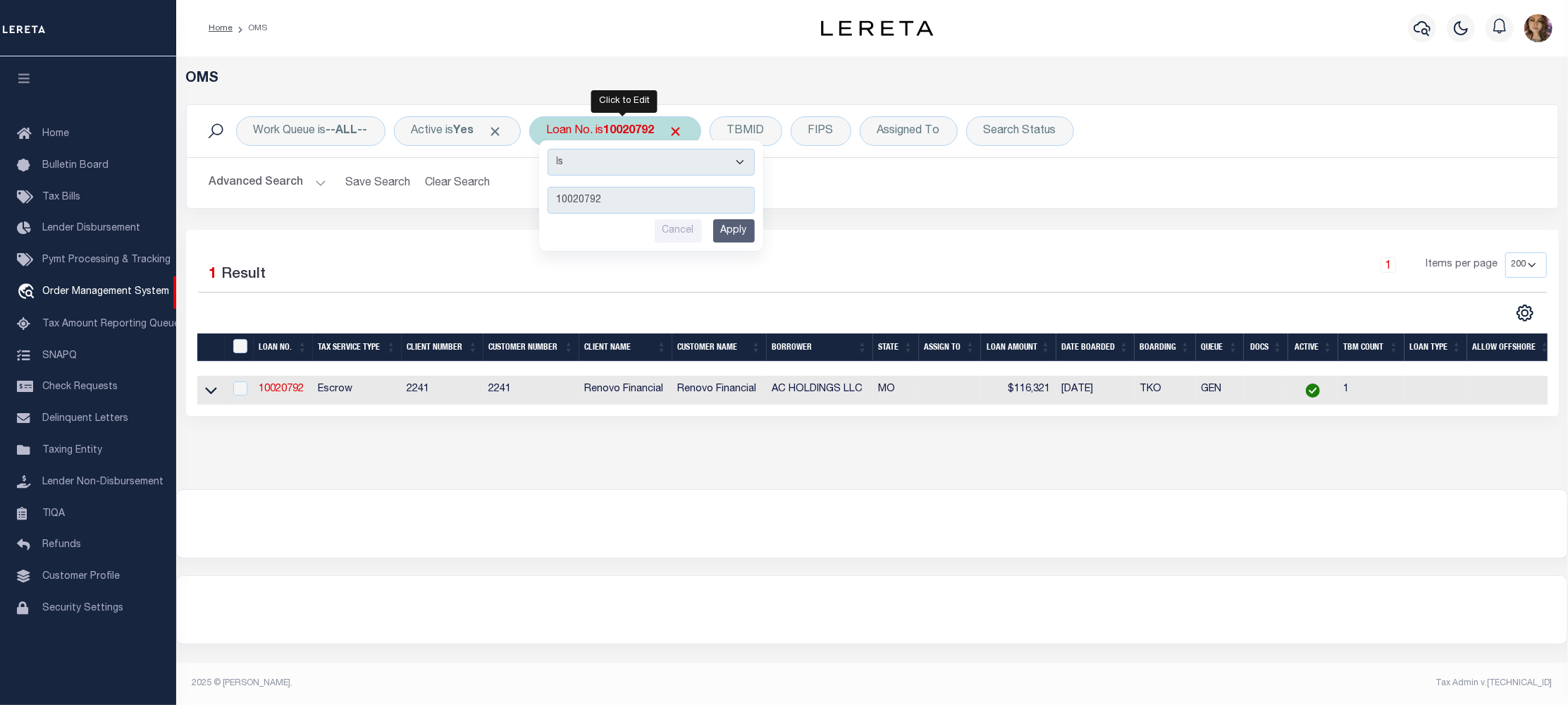
type input "111734"
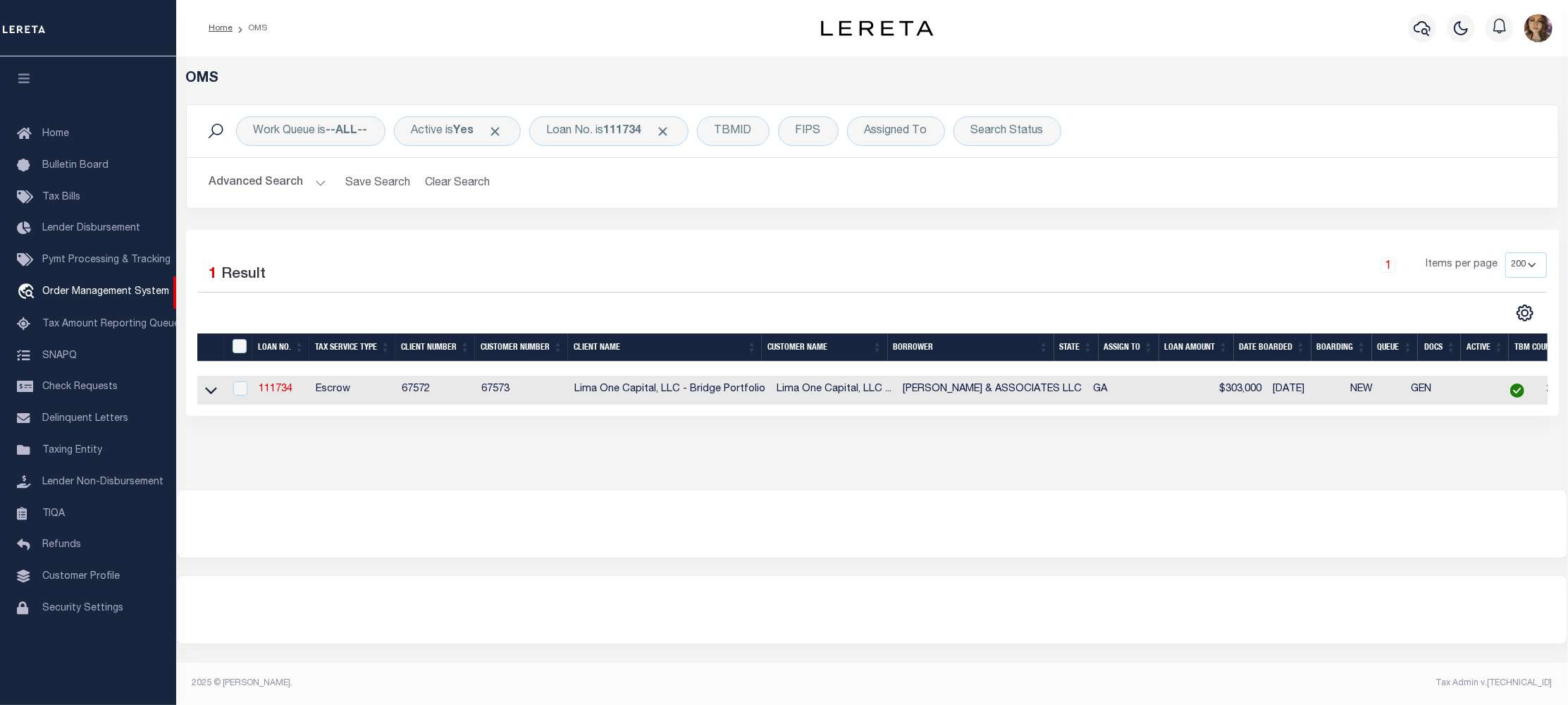
drag, startPoint x: 204, startPoint y: 393, endPoint x: 229, endPoint y: 406, distance: 28.2
click at [205, 393] on icon at bounding box center [211, 390] width 12 height 15
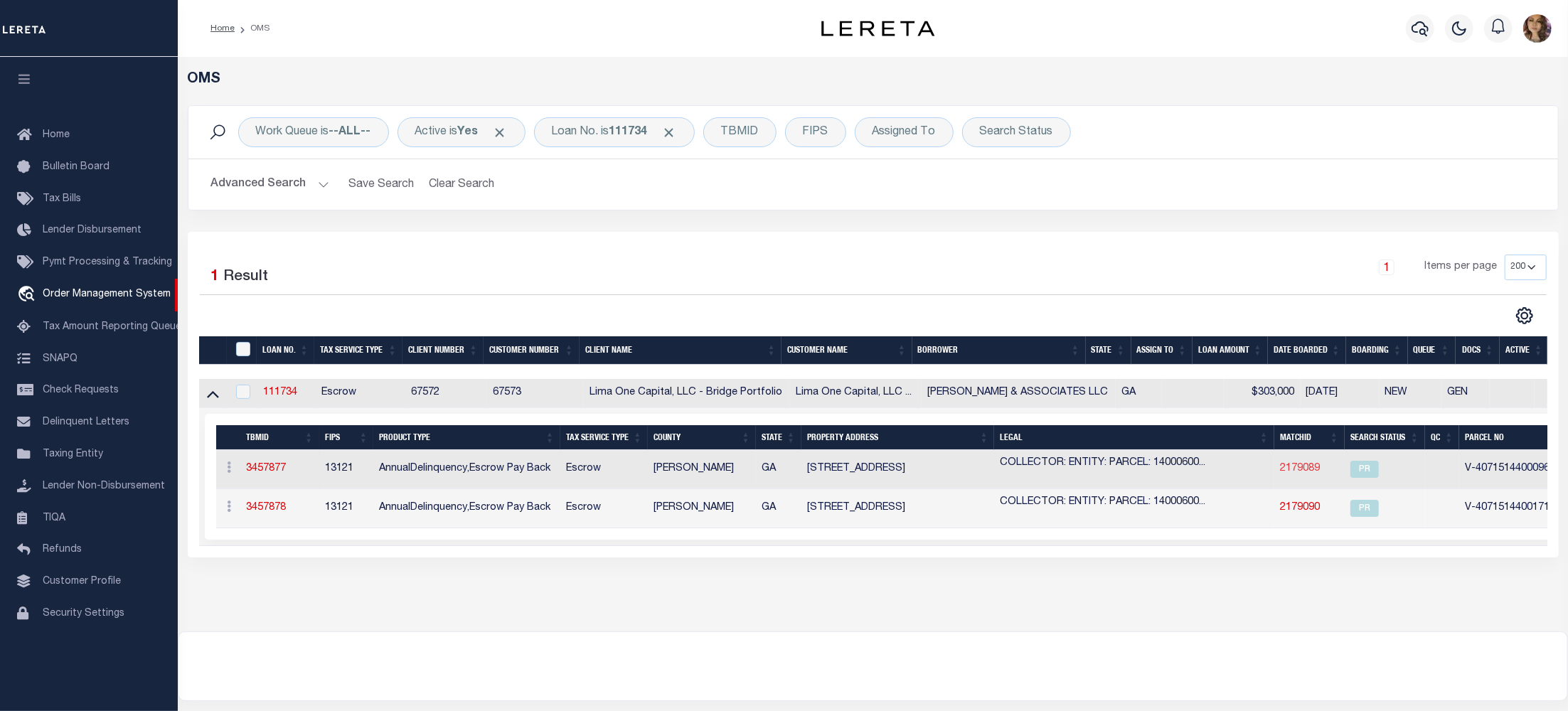
click at [1298, 473] on link "2179089" at bounding box center [1300, 469] width 40 height 10
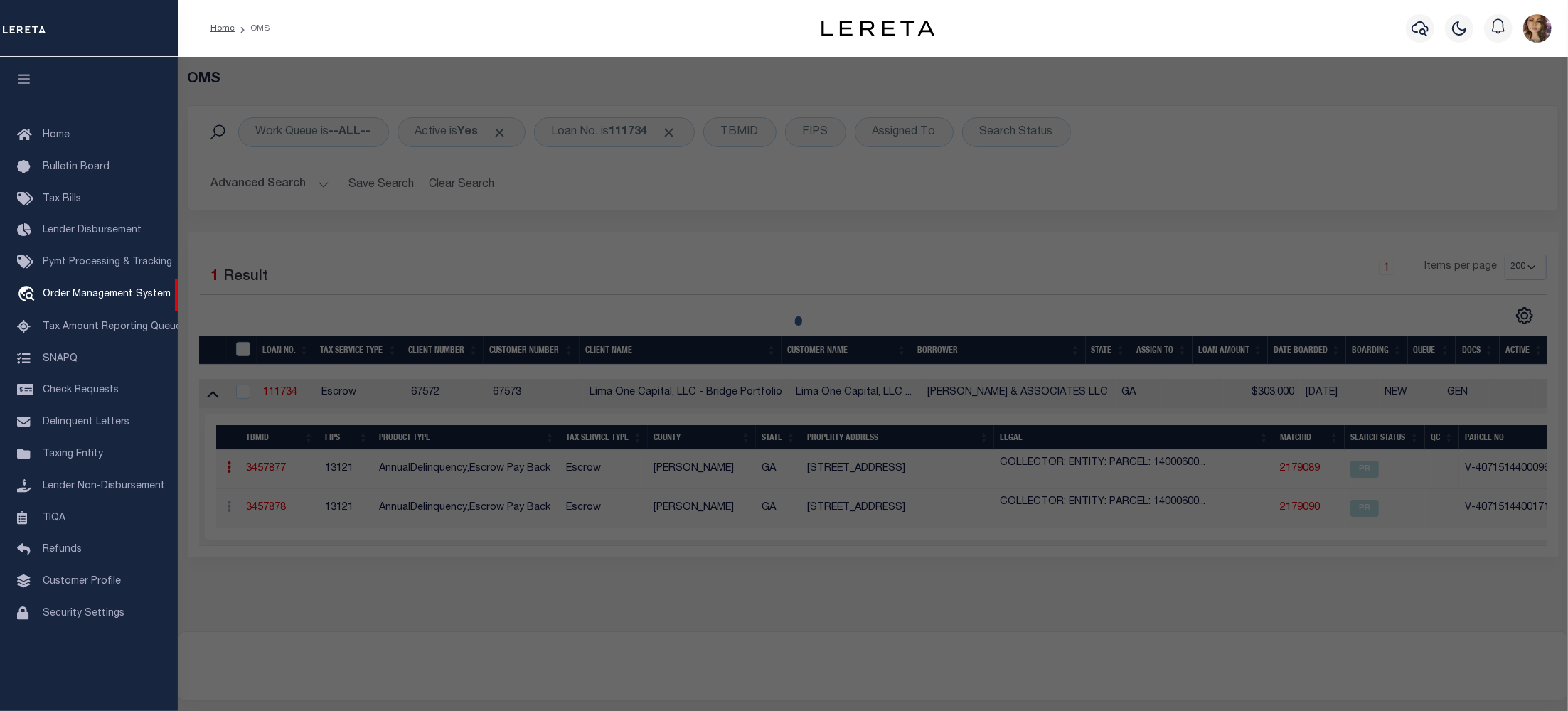
checkbox input "false"
select select "PR"
select select "AGW"
select select
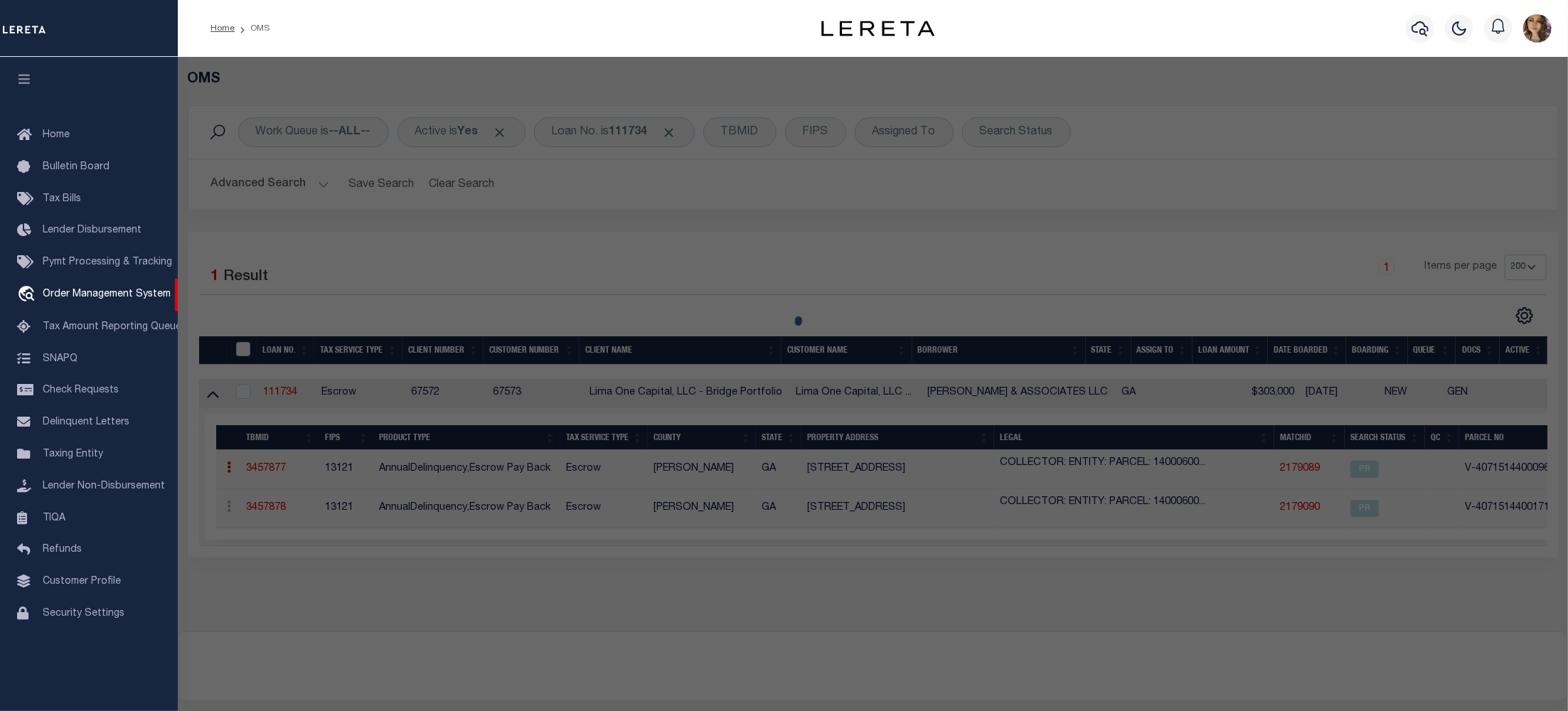
type input "[STREET_ADDRESS]"
checkbox input "false"
type input "[GEOGRAPHIC_DATA]"
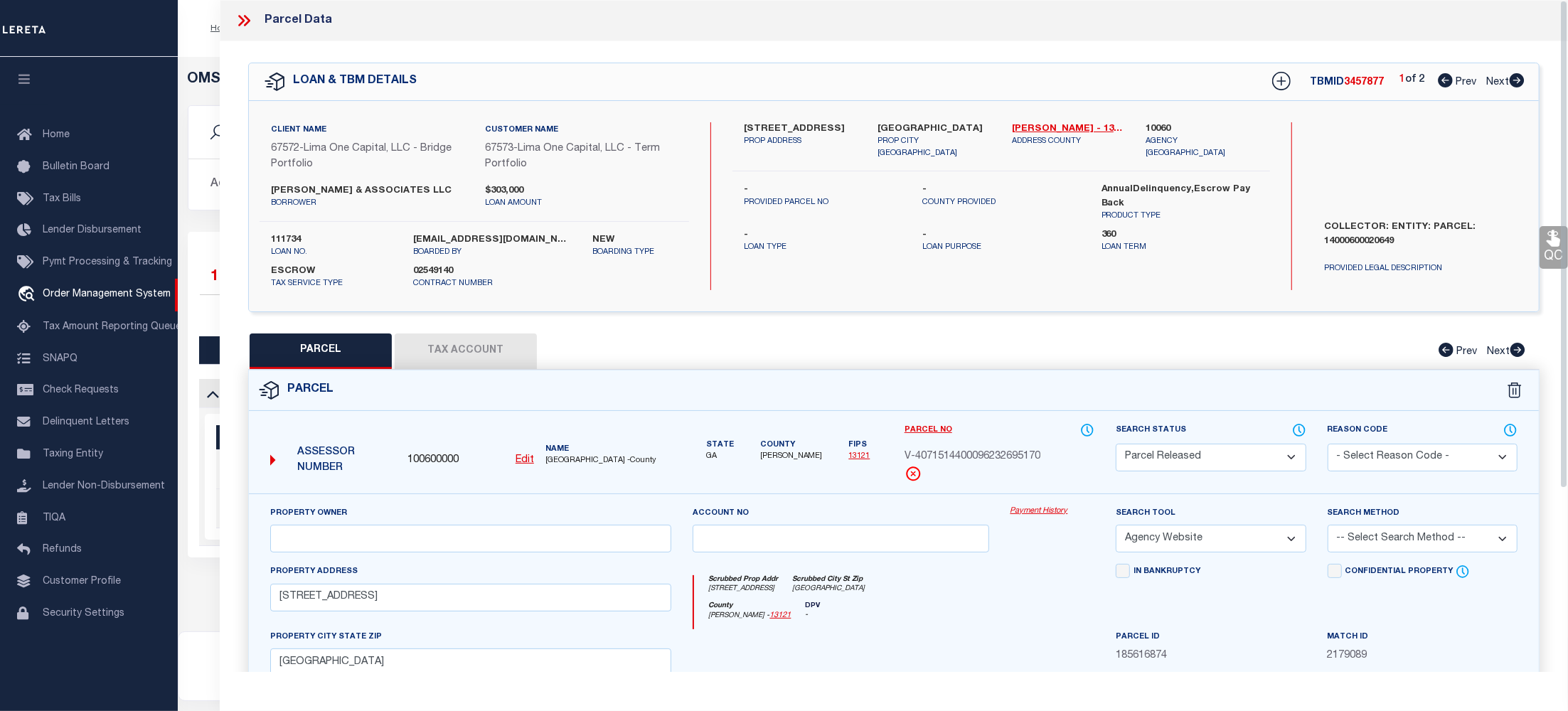
click at [1046, 512] on link "Payment History" at bounding box center [1052, 511] width 85 height 12
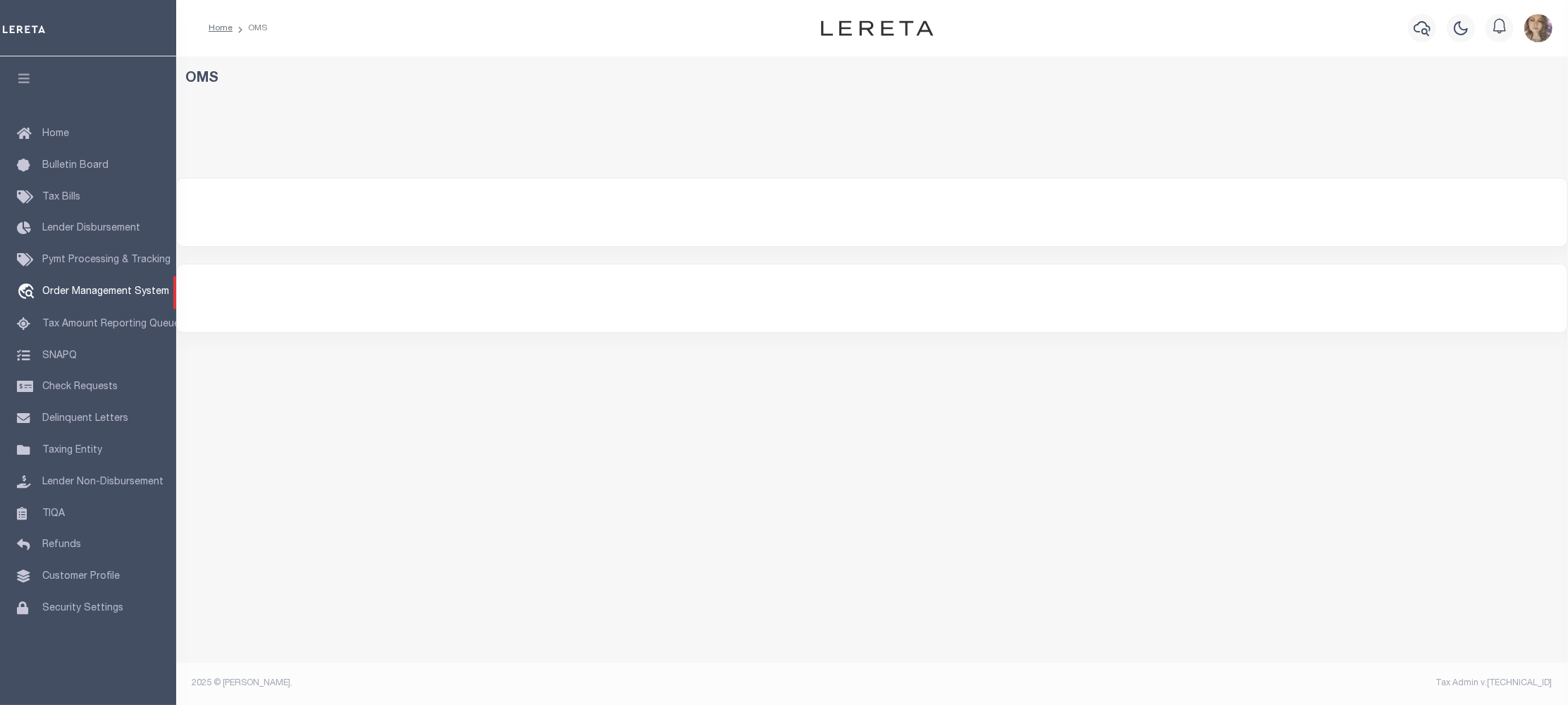
select select "200"
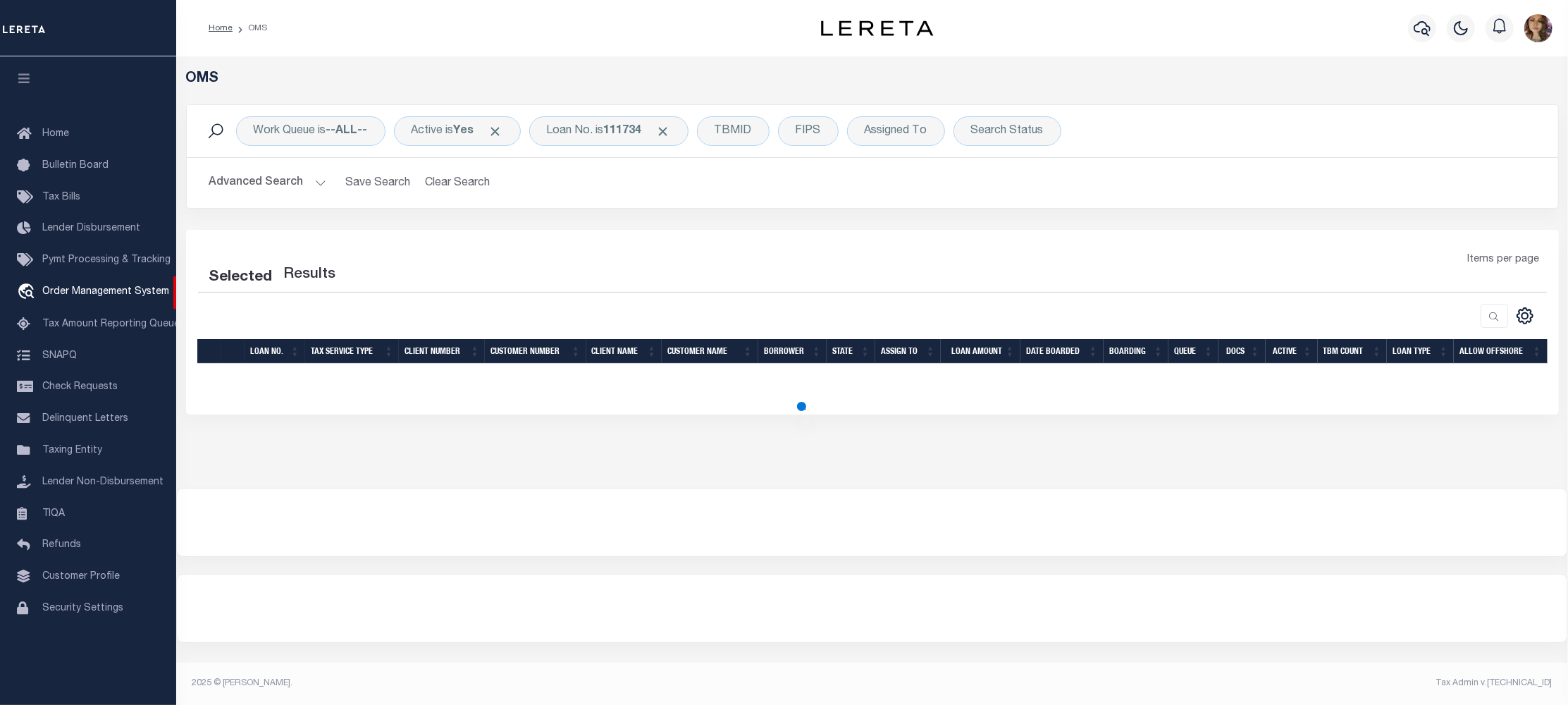
select select "200"
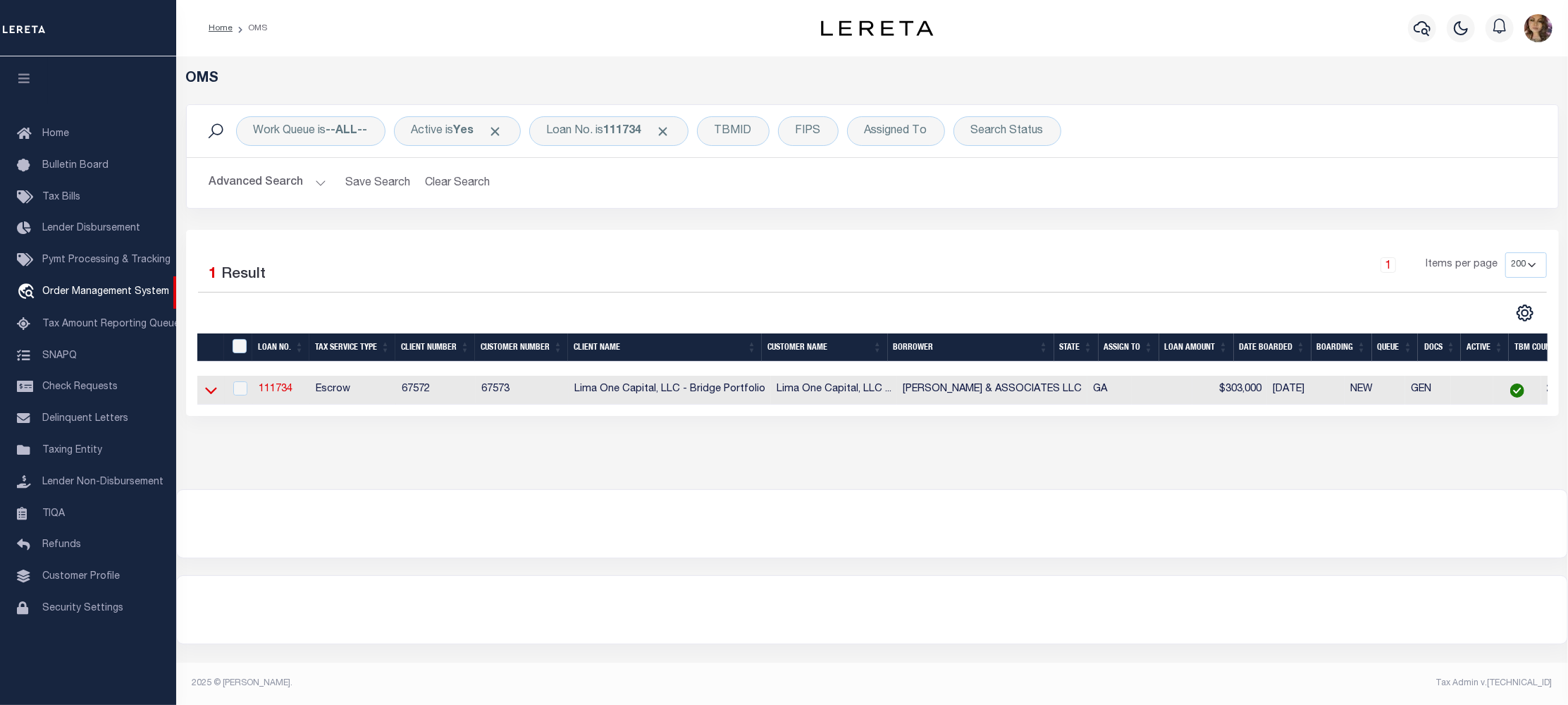
click at [215, 393] on icon at bounding box center [211, 391] width 12 height 7
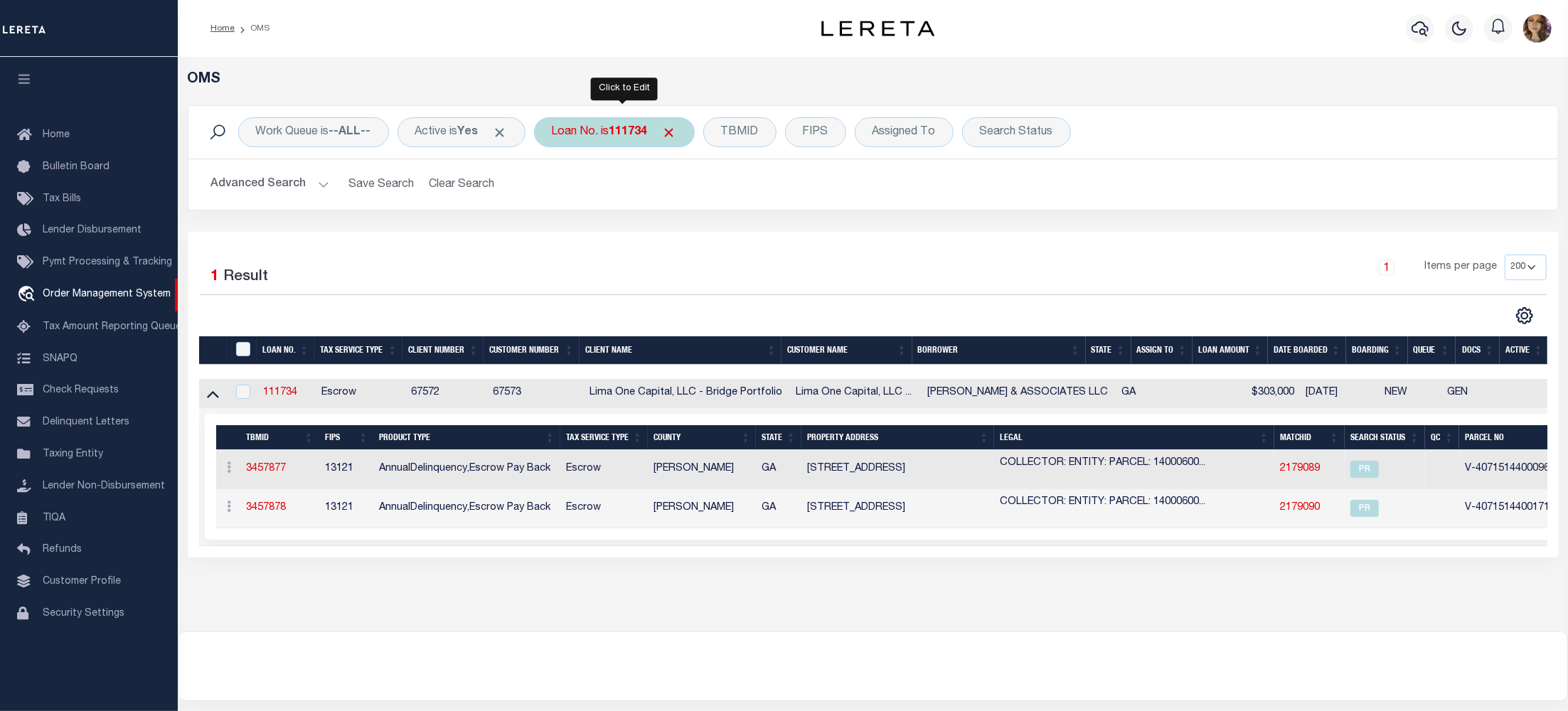
click at [624, 132] on b "111734" at bounding box center [628, 132] width 39 height 12
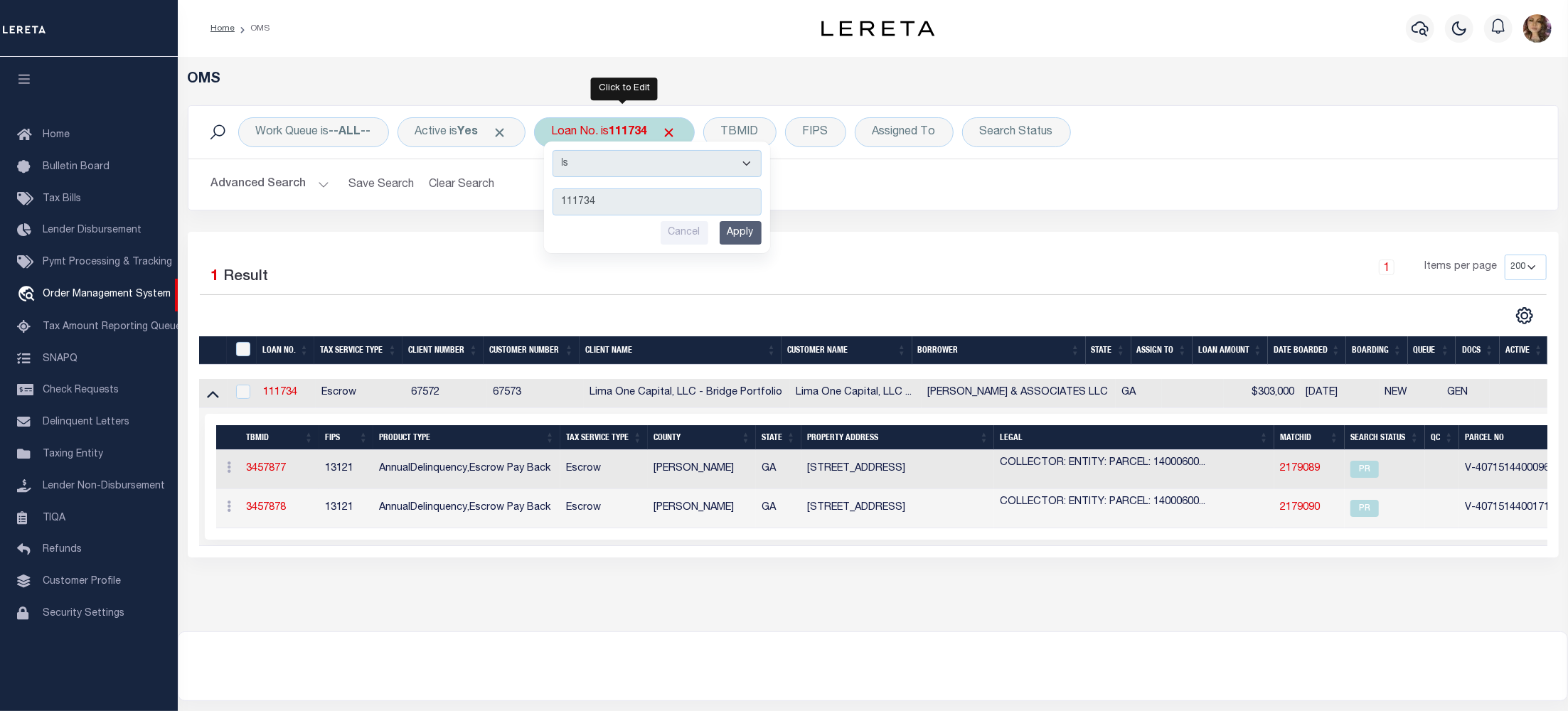
type input "114517"
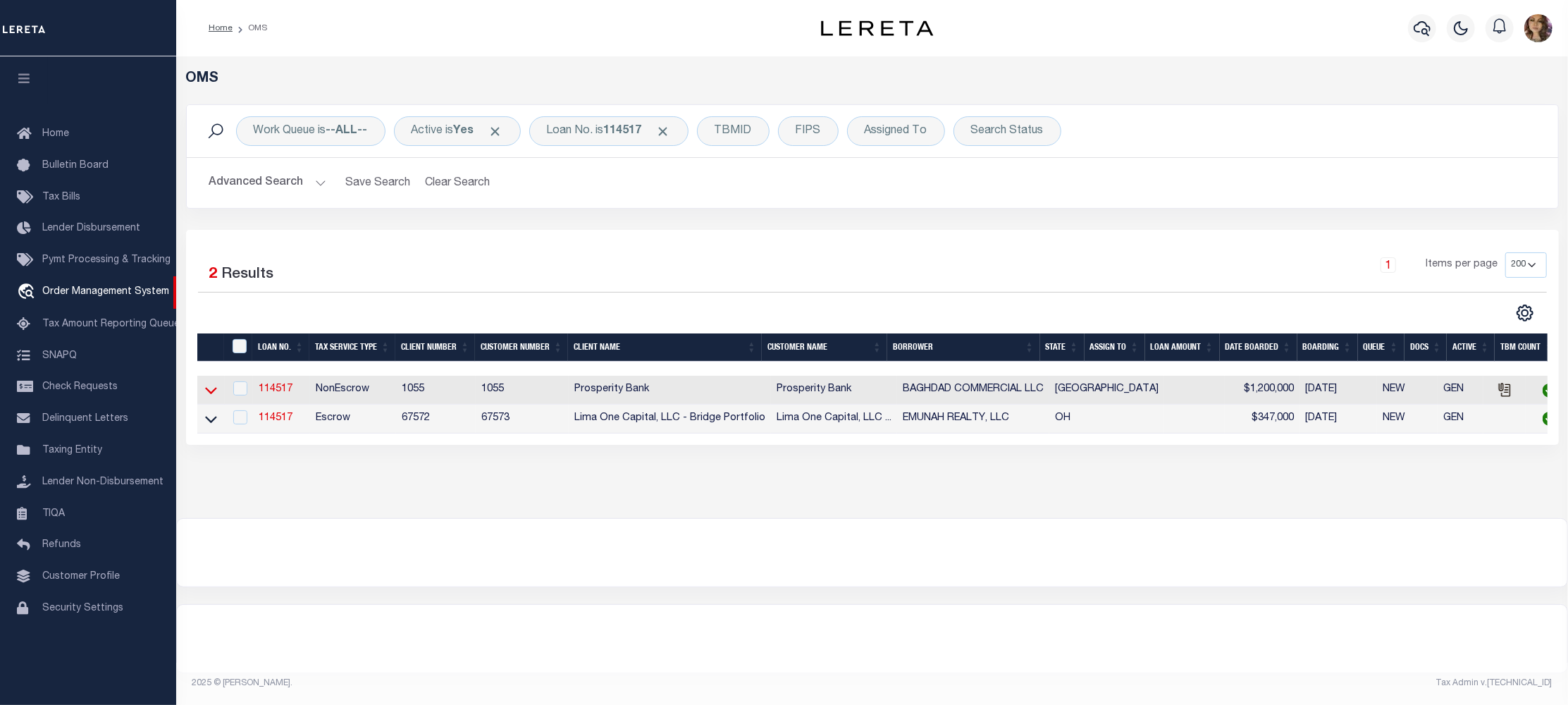
click at [212, 393] on icon at bounding box center [211, 390] width 12 height 15
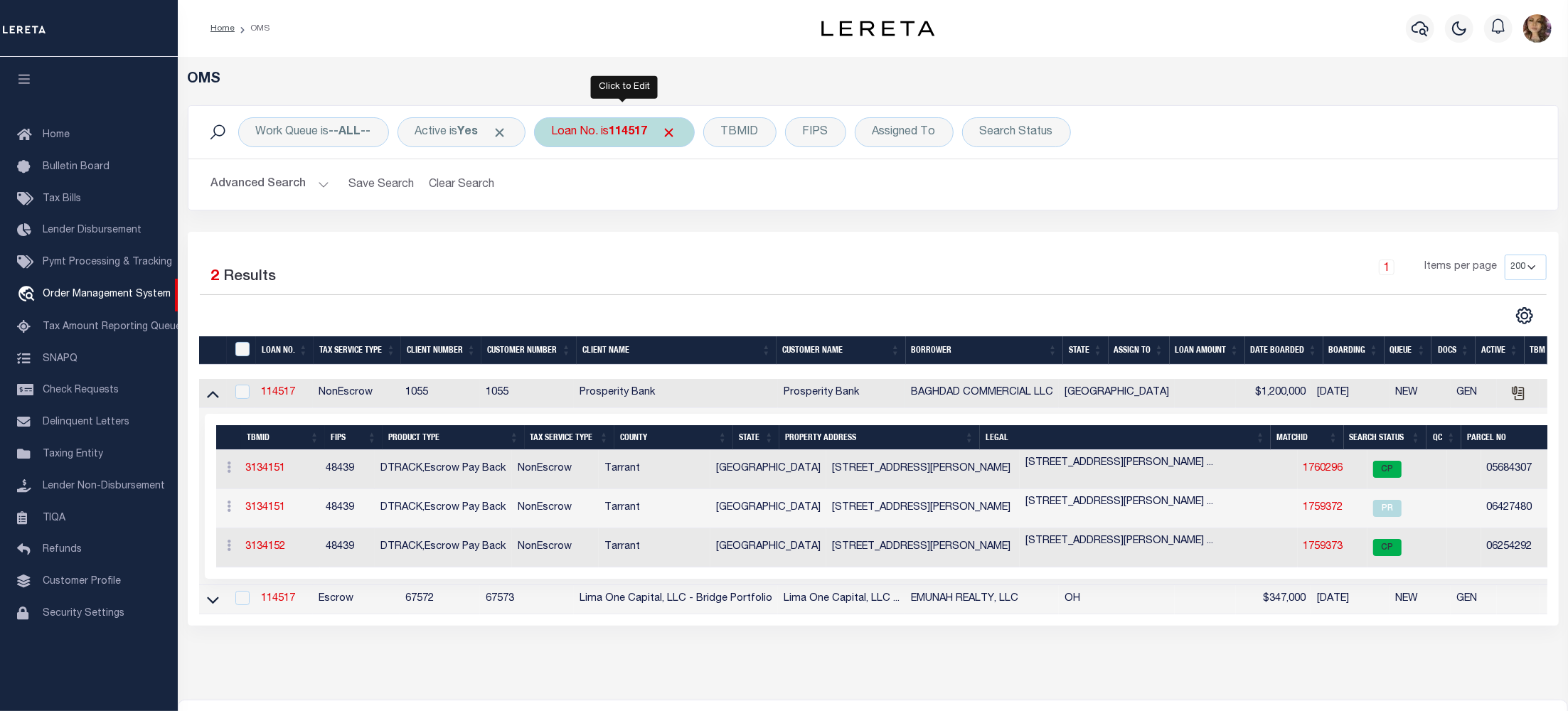
click at [606, 132] on div "Loan No. is 114517" at bounding box center [614, 132] width 161 height 30
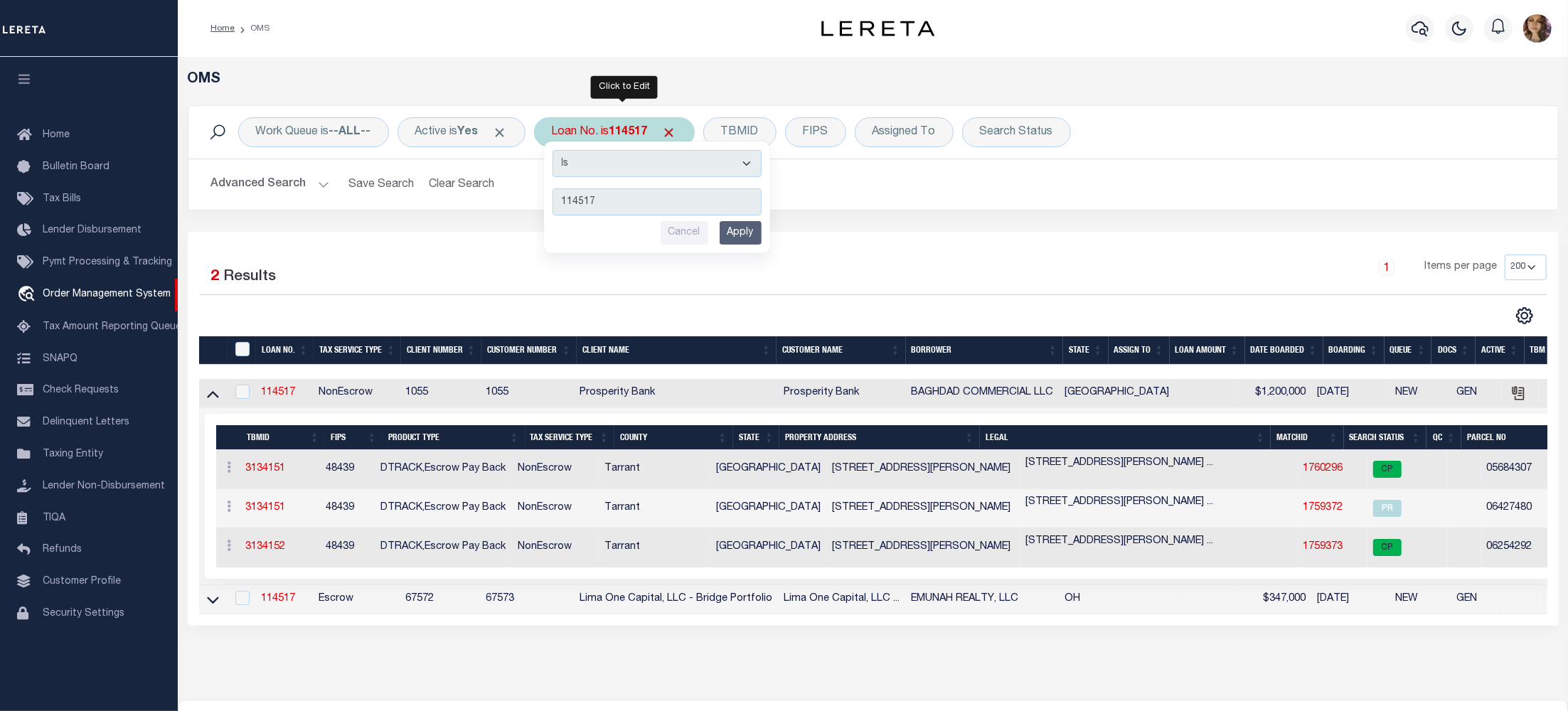
type input "72007894"
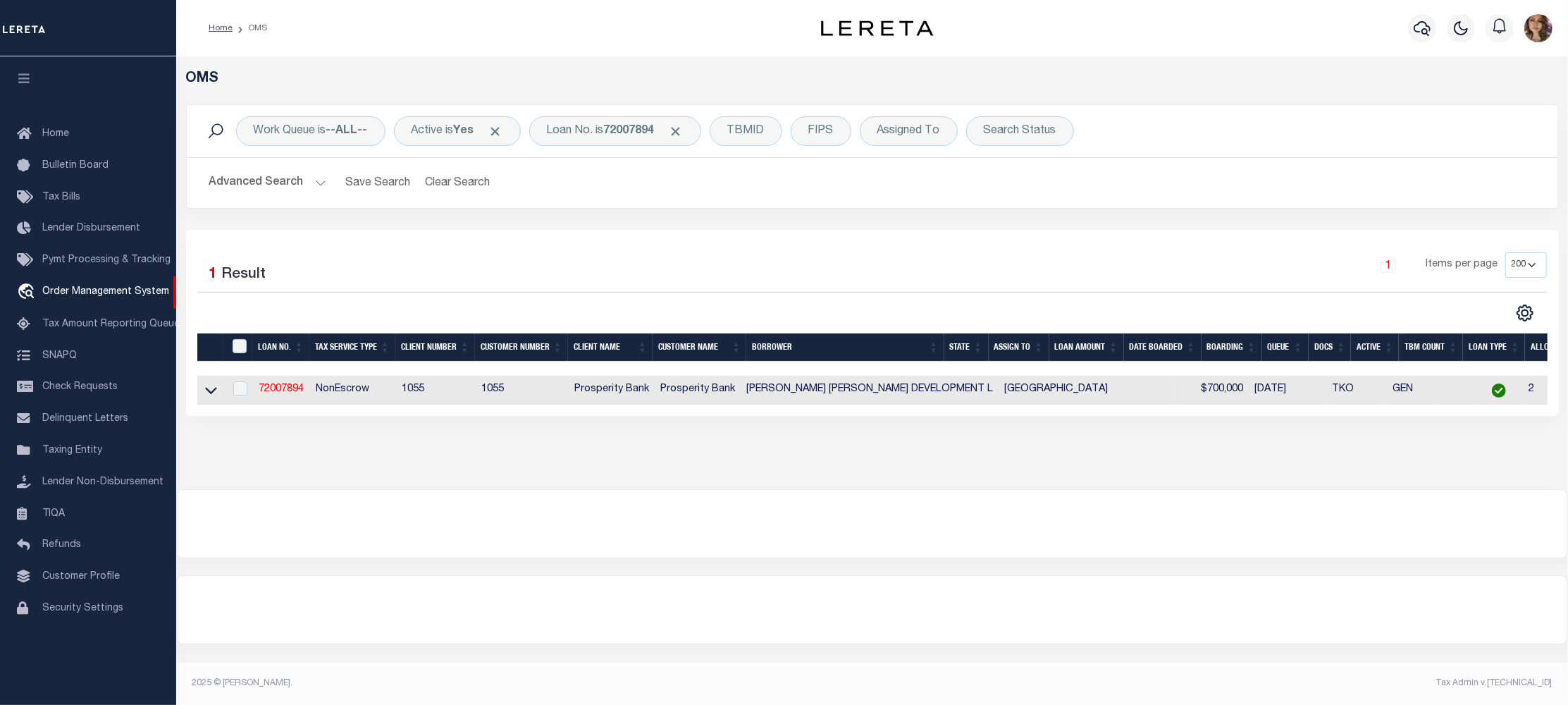
click at [213, 395] on icon at bounding box center [211, 390] width 12 height 15
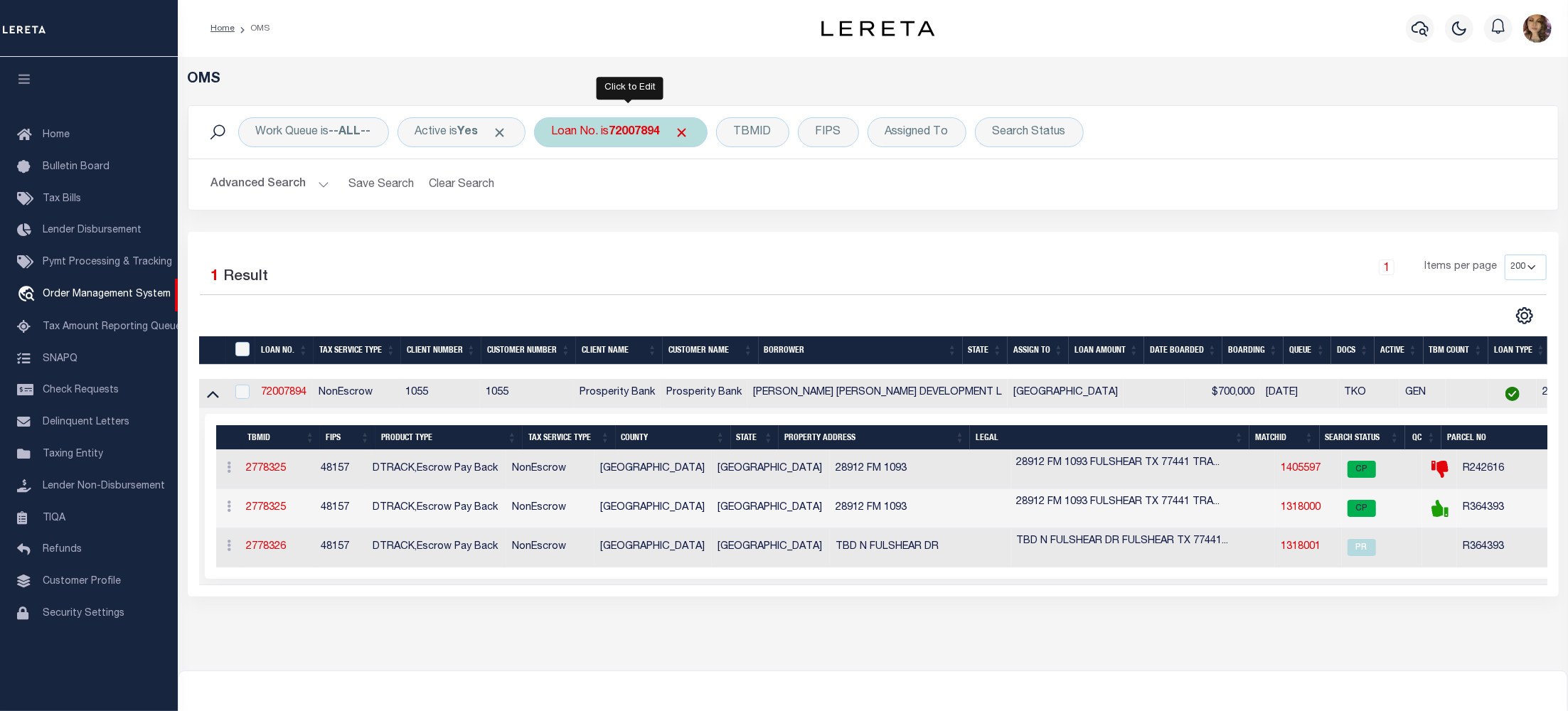
click at [607, 129] on div "Loan No. is 72007894" at bounding box center [621, 132] width 173 height 30
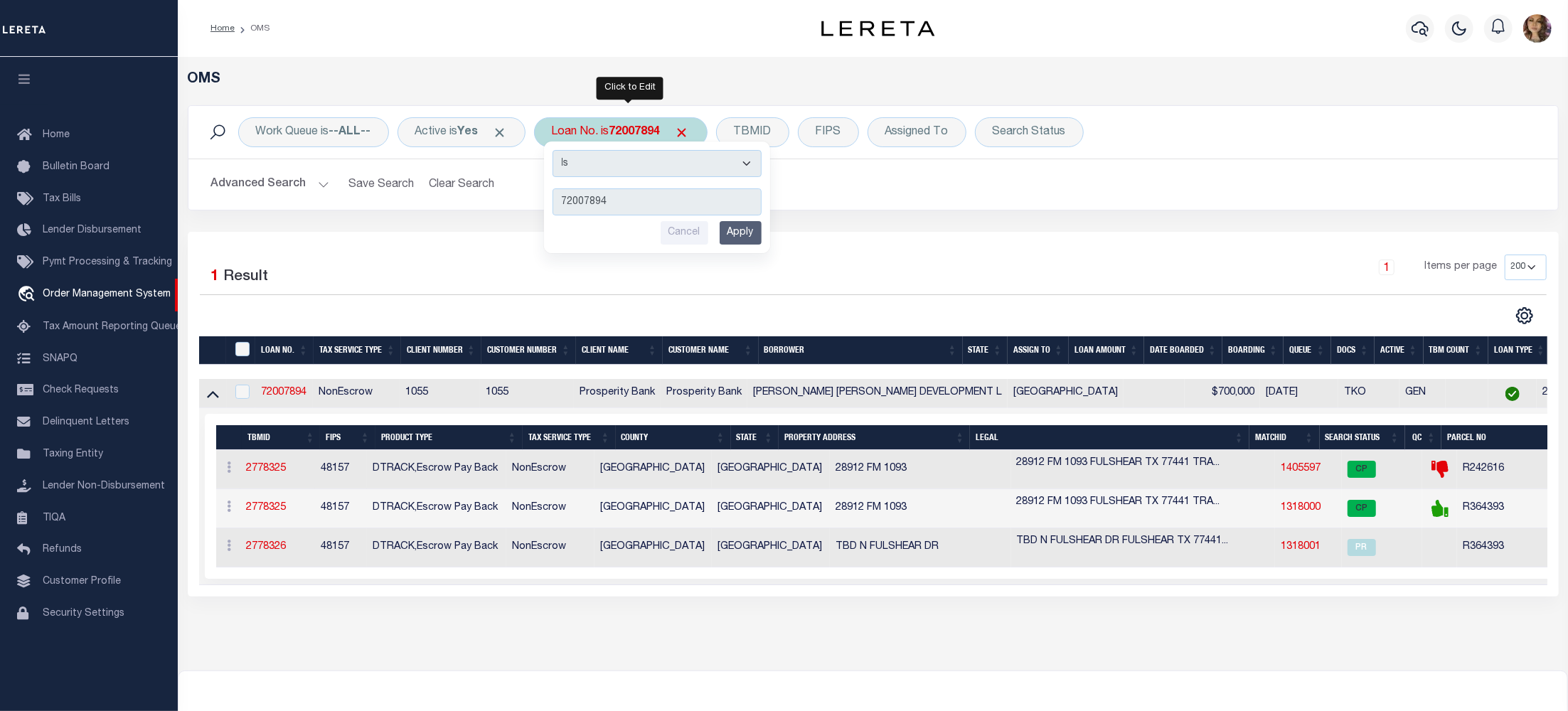
type input "6988"
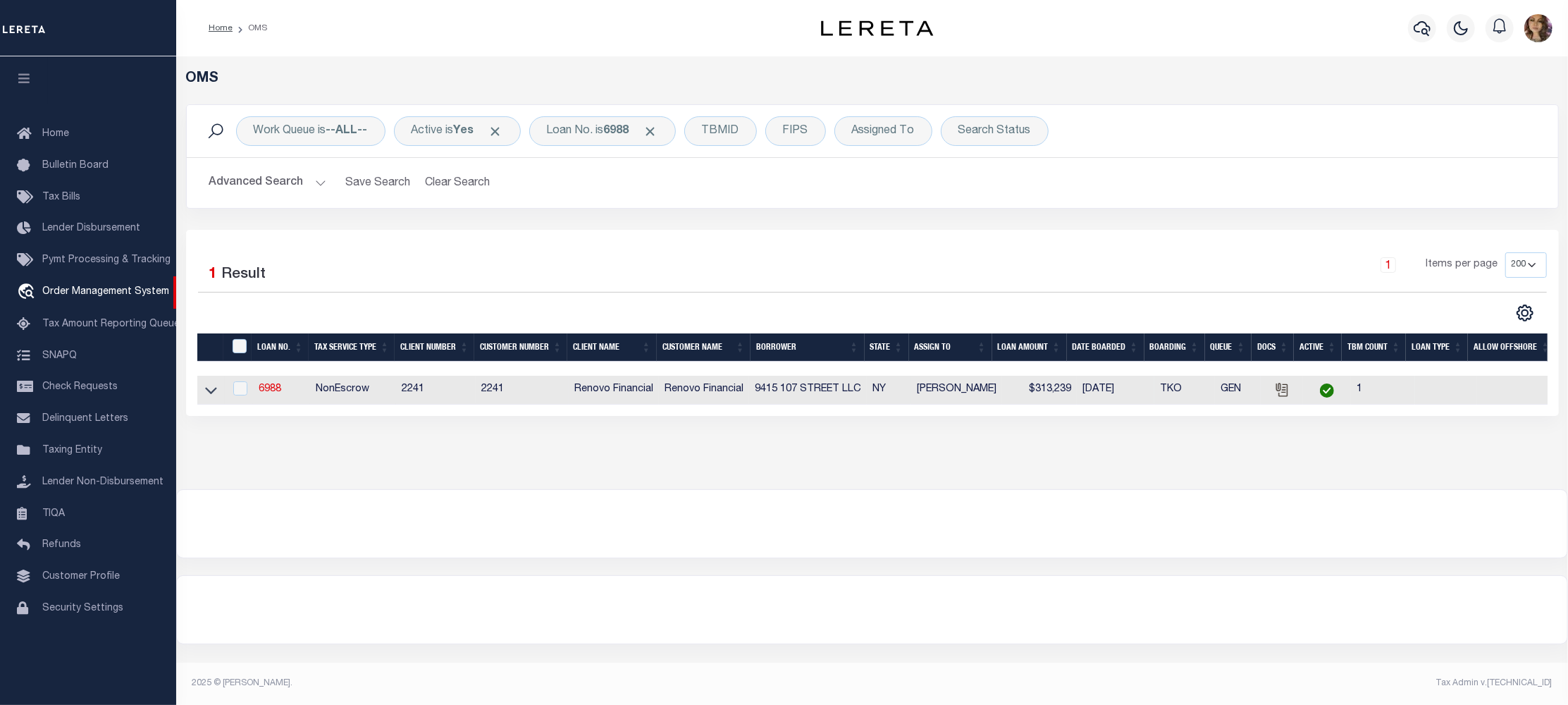
drag, startPoint x: 209, startPoint y: 389, endPoint x: 222, endPoint y: 406, distance: 21.4
click at [209, 389] on icon at bounding box center [211, 390] width 12 height 15
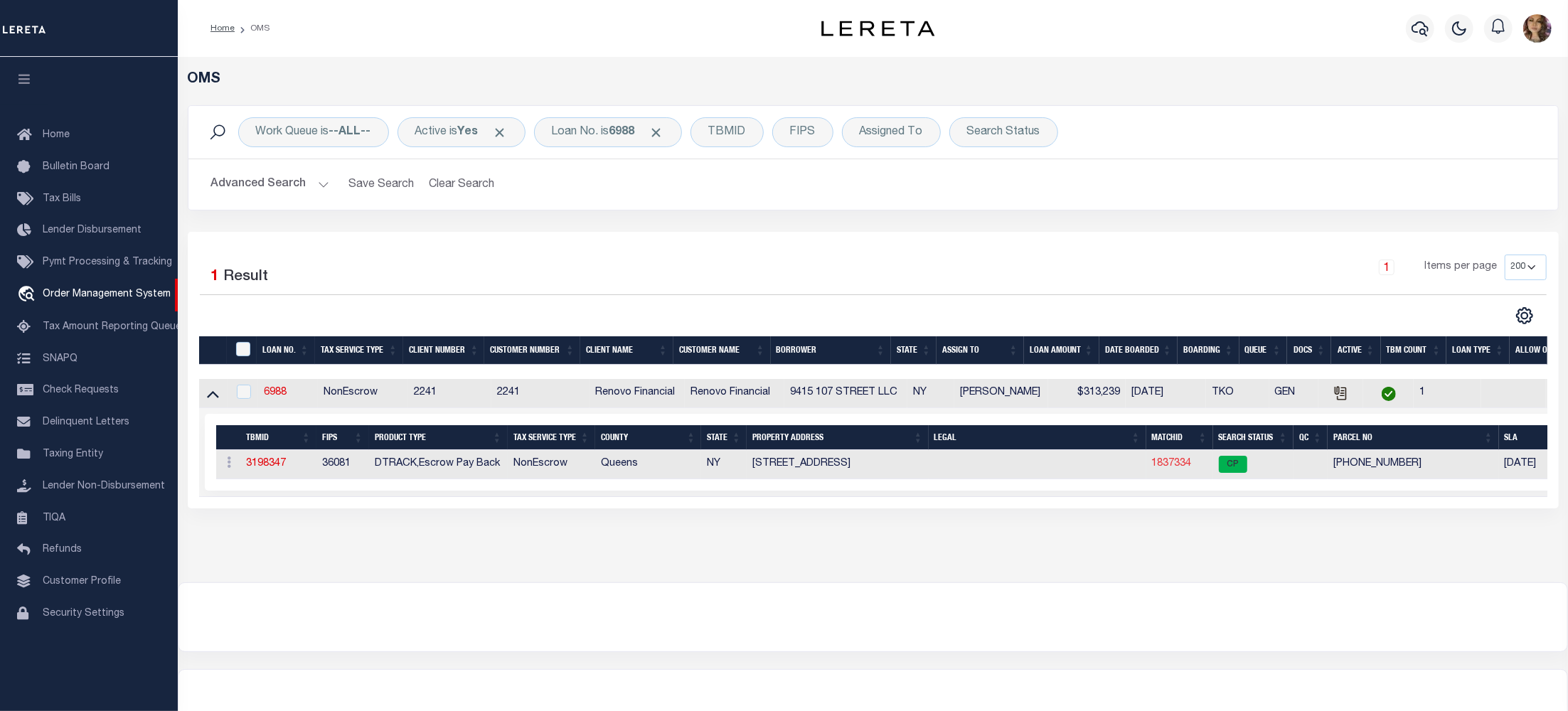
click at [1164, 464] on link "1837334" at bounding box center [1172, 464] width 40 height 10
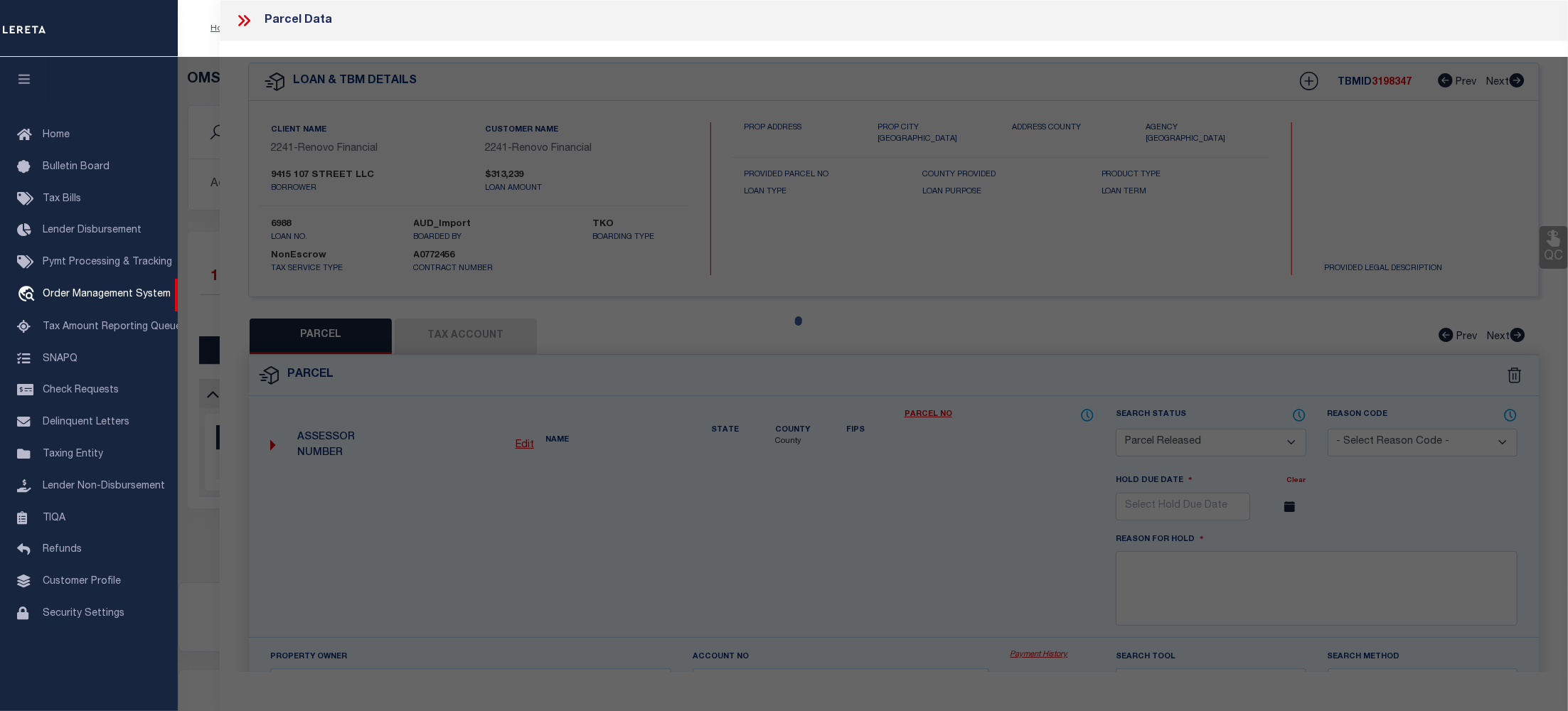
select select "AS"
select select
checkbox input "false"
select select "CP"
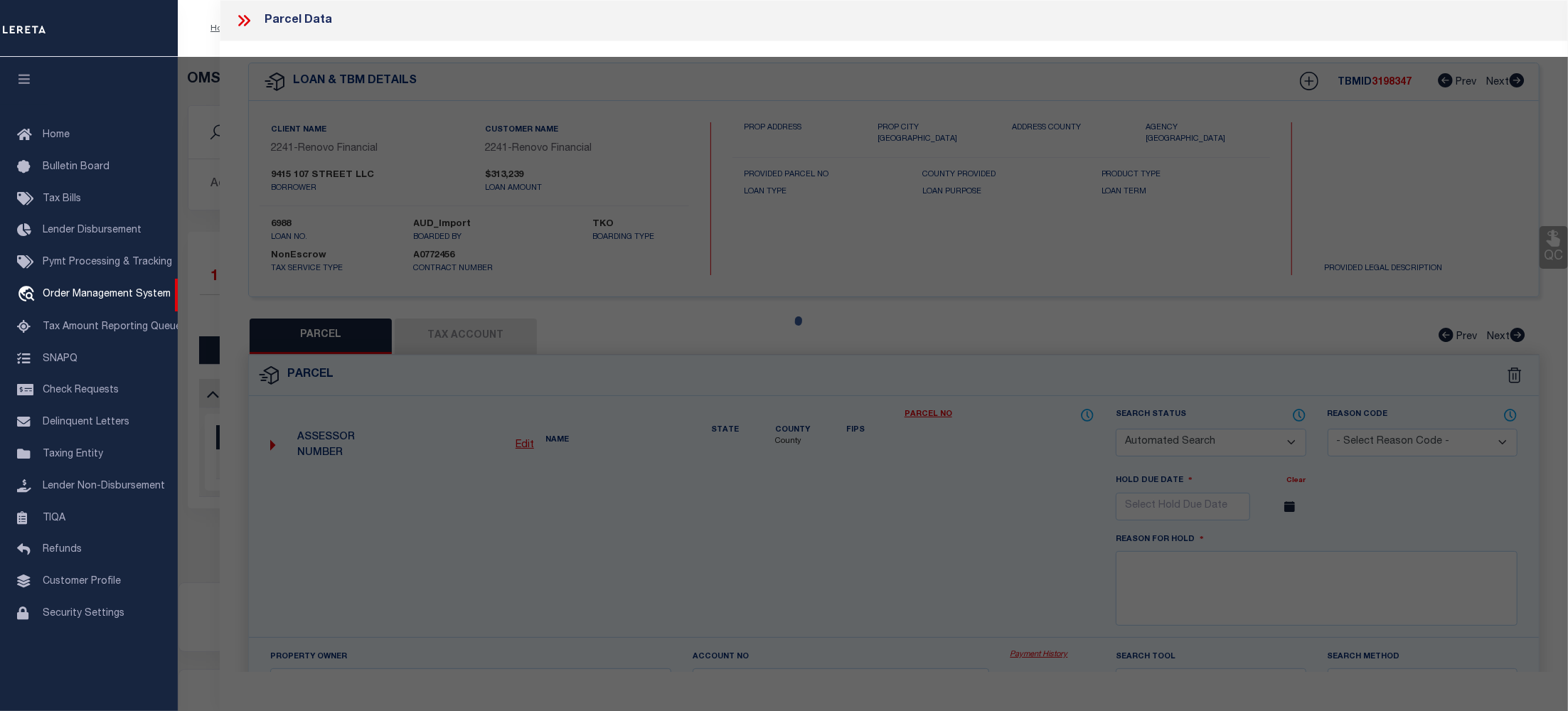
type input "9415 107 STREET LLC"
select select
type input "94-15107 STREET,"
checkbox input "false"
type input "Ozone Park11416"
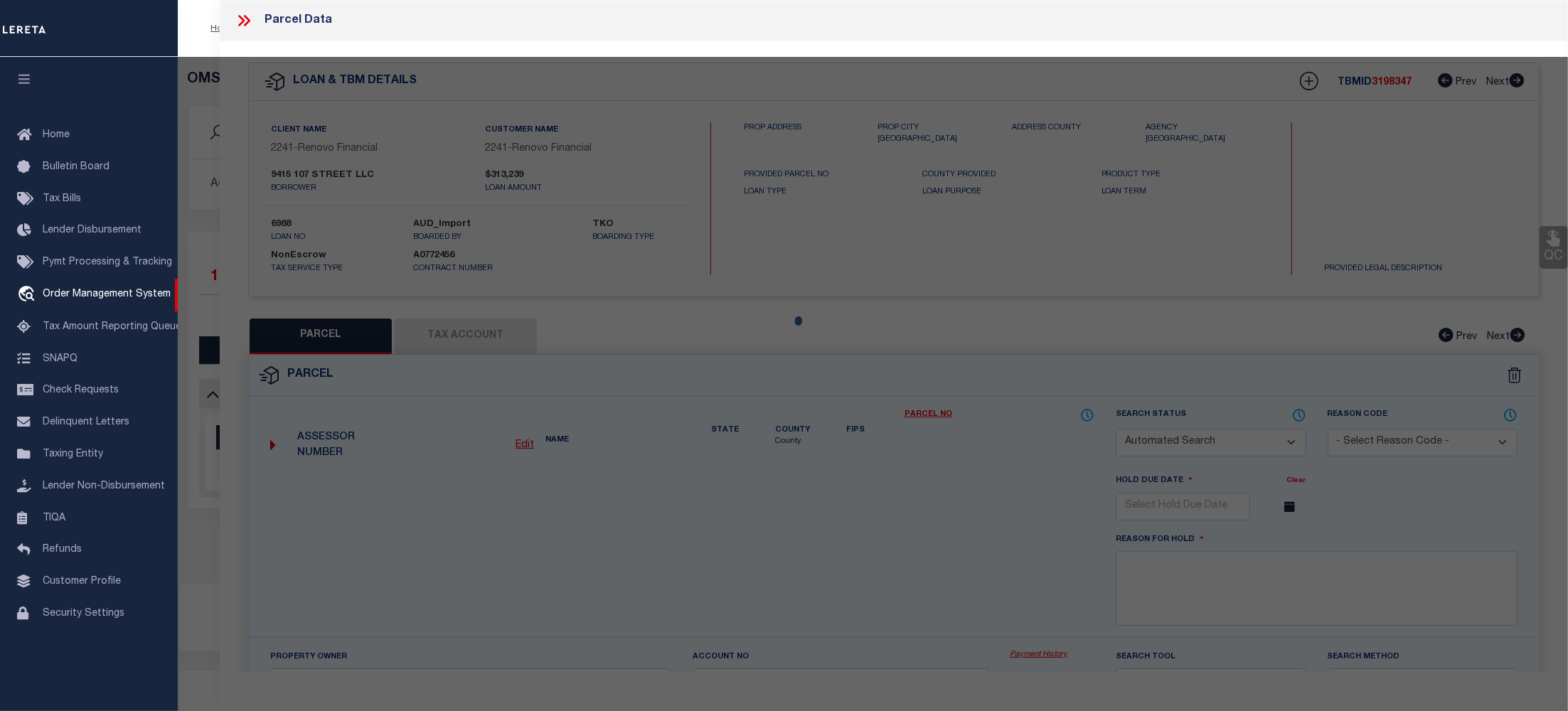
type textarea "Gross Floor Area:1,892 sf (estimated) Residential Units:2Total # of Units:2"
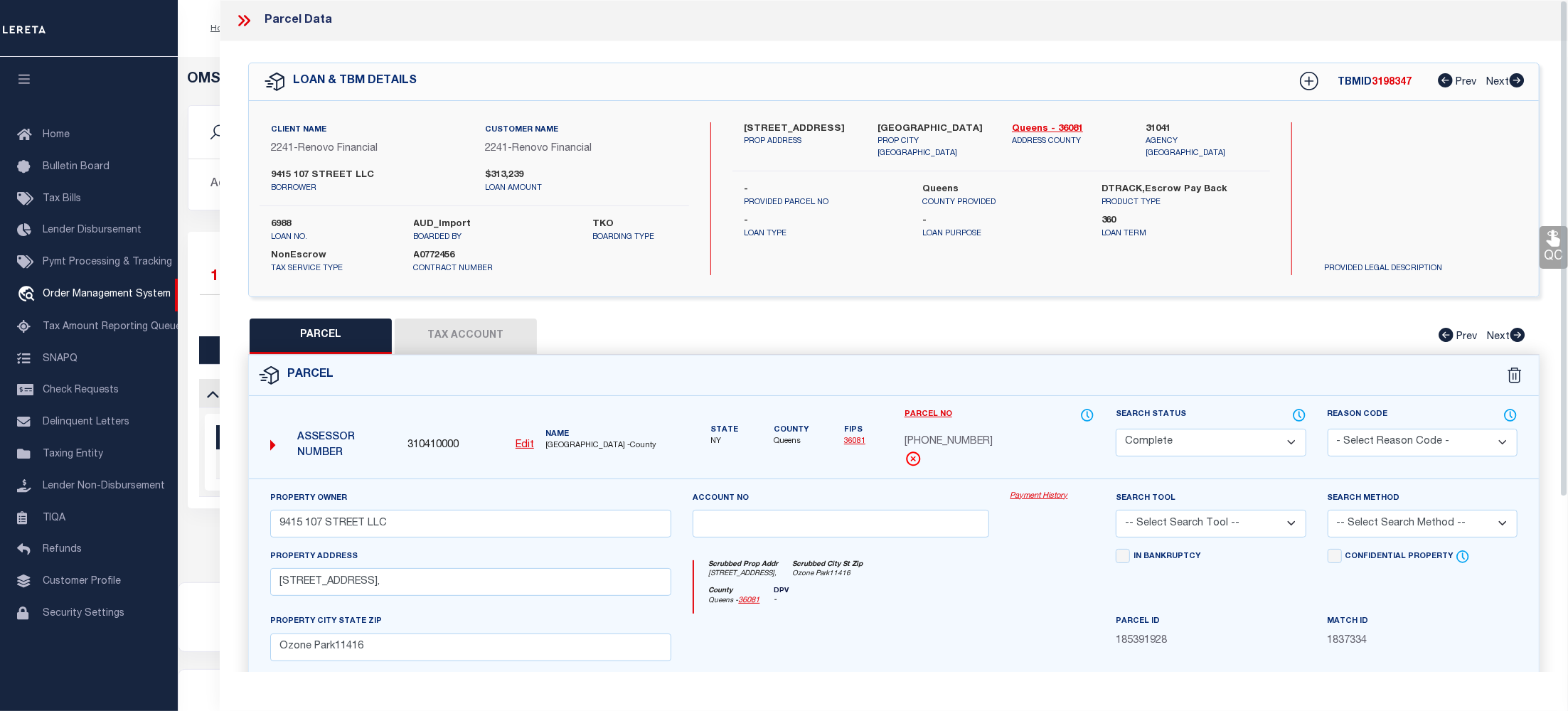
click at [1051, 490] on div "Property Owner 9415 107 STREET LLC Account no Payment History Search Tool -- Se…" at bounding box center [894, 664] width 1290 height 372
click at [1050, 496] on link "Payment History" at bounding box center [1052, 496] width 85 height 12
click at [243, 21] on icon at bounding box center [242, 21] width 7 height 12
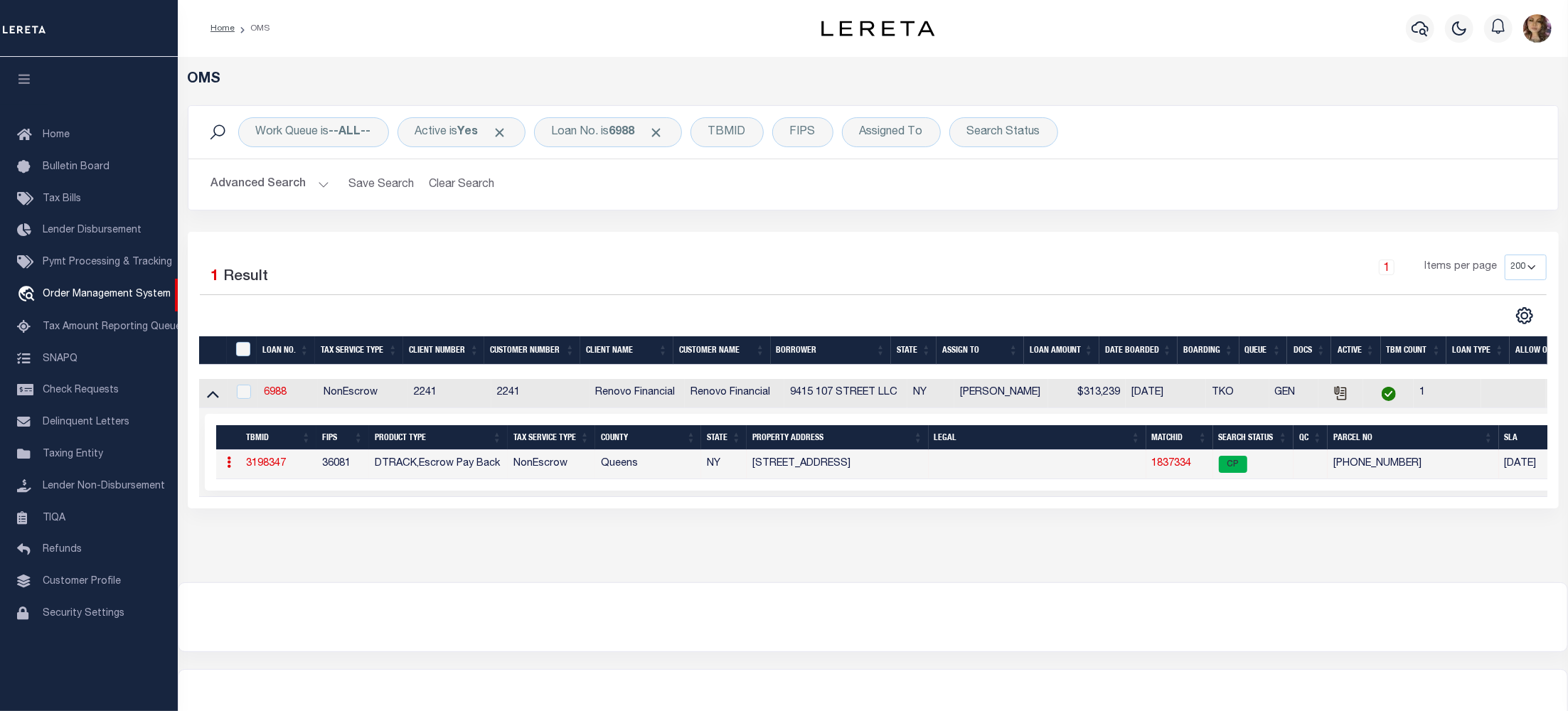
click at [1174, 464] on link "1837334" at bounding box center [1172, 464] width 40 height 10
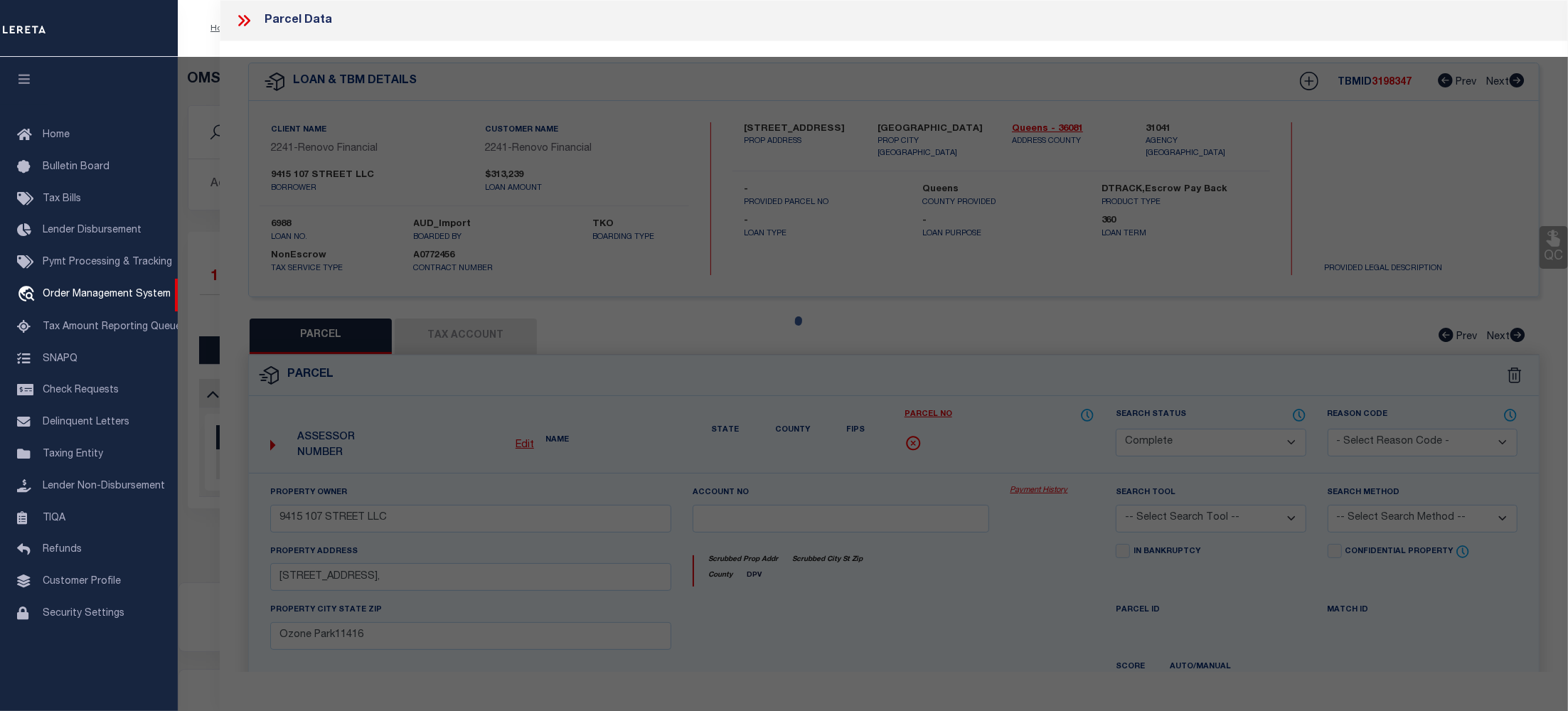
select select "AS"
checkbox input "false"
select select "CP"
type input "9415 107 STREET LLC"
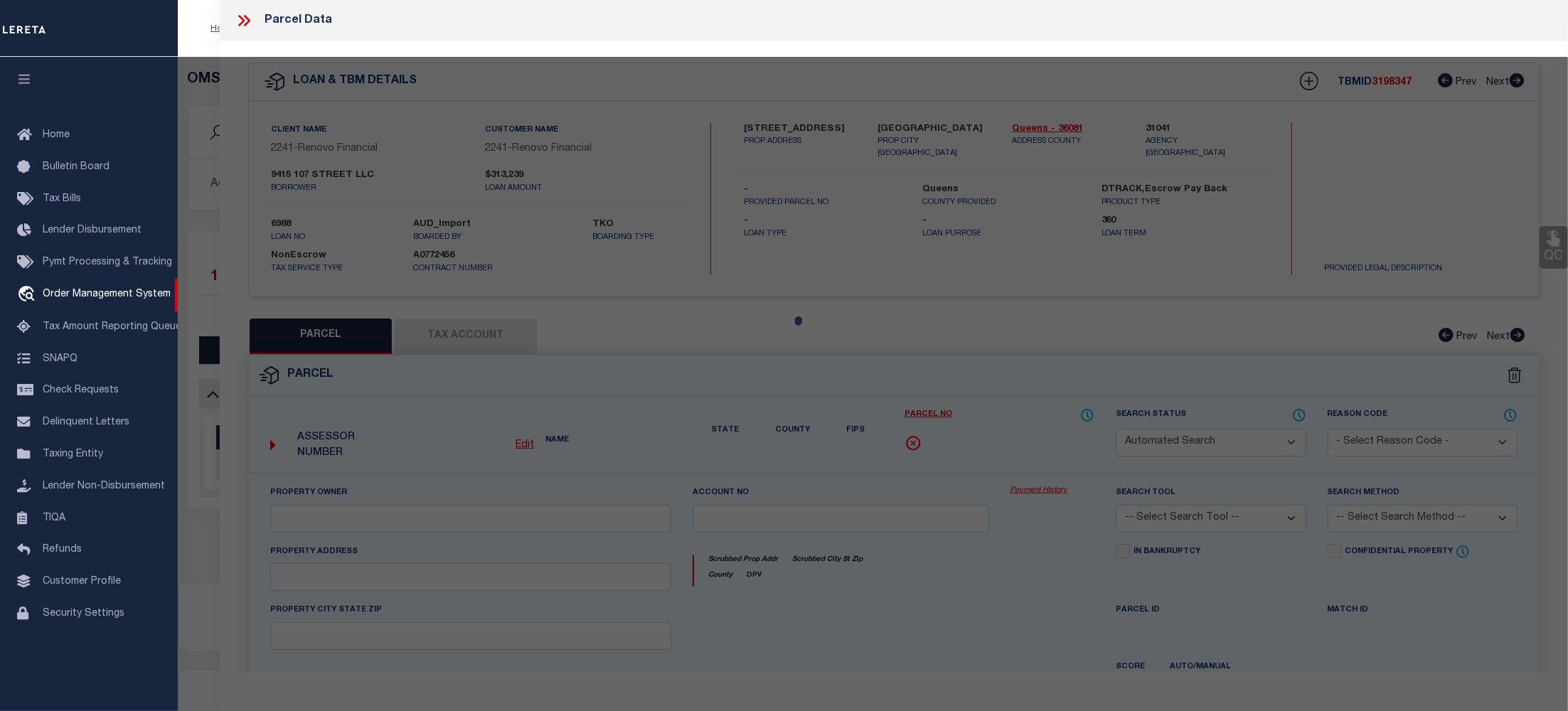
select select
type input "94-15107 STREET,"
checkbox input "false"
type input "Ozone Park11416"
type textarea "Gross Floor Area:1,892 sf (estimated) Residential Units:2Total # of Units:2"
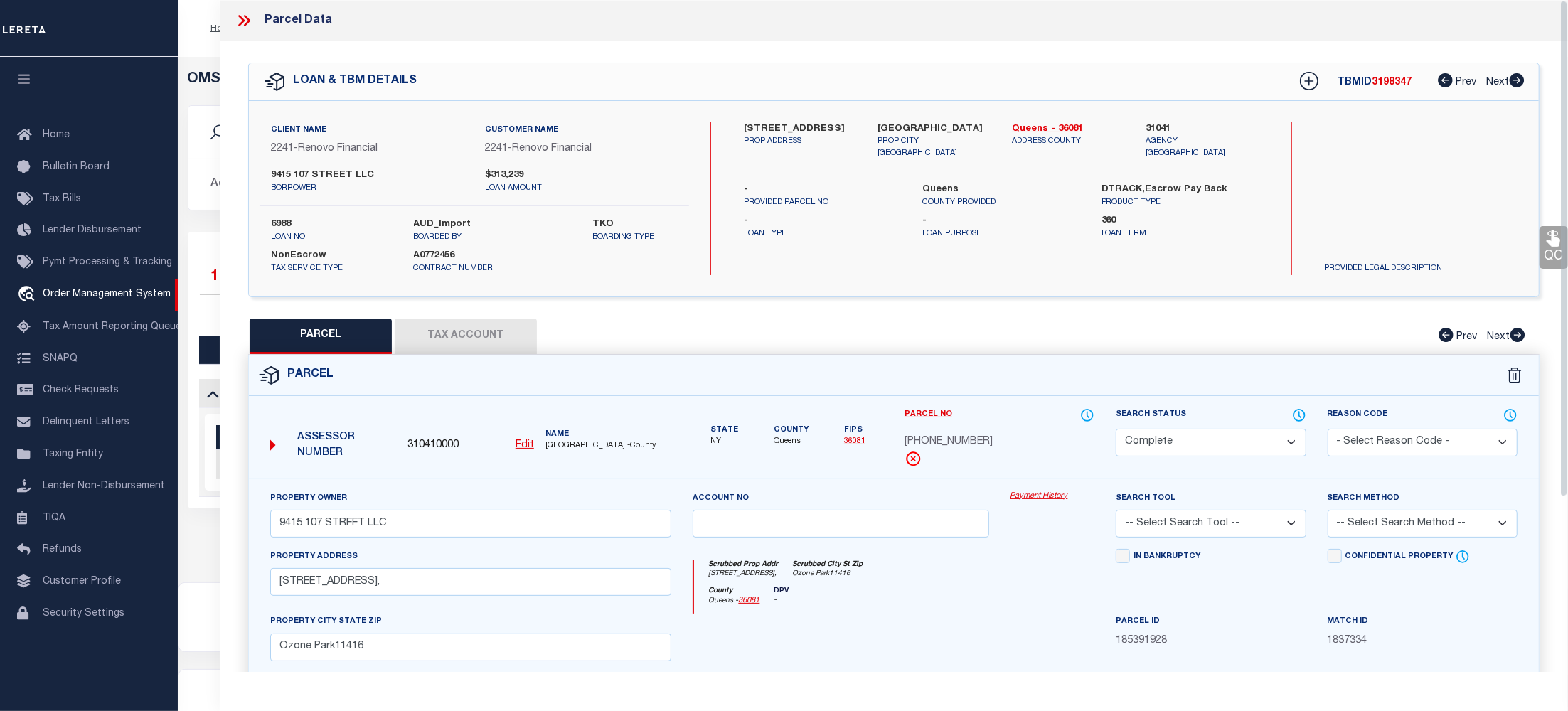
click at [1031, 496] on link "Payment History" at bounding box center [1052, 496] width 85 height 12
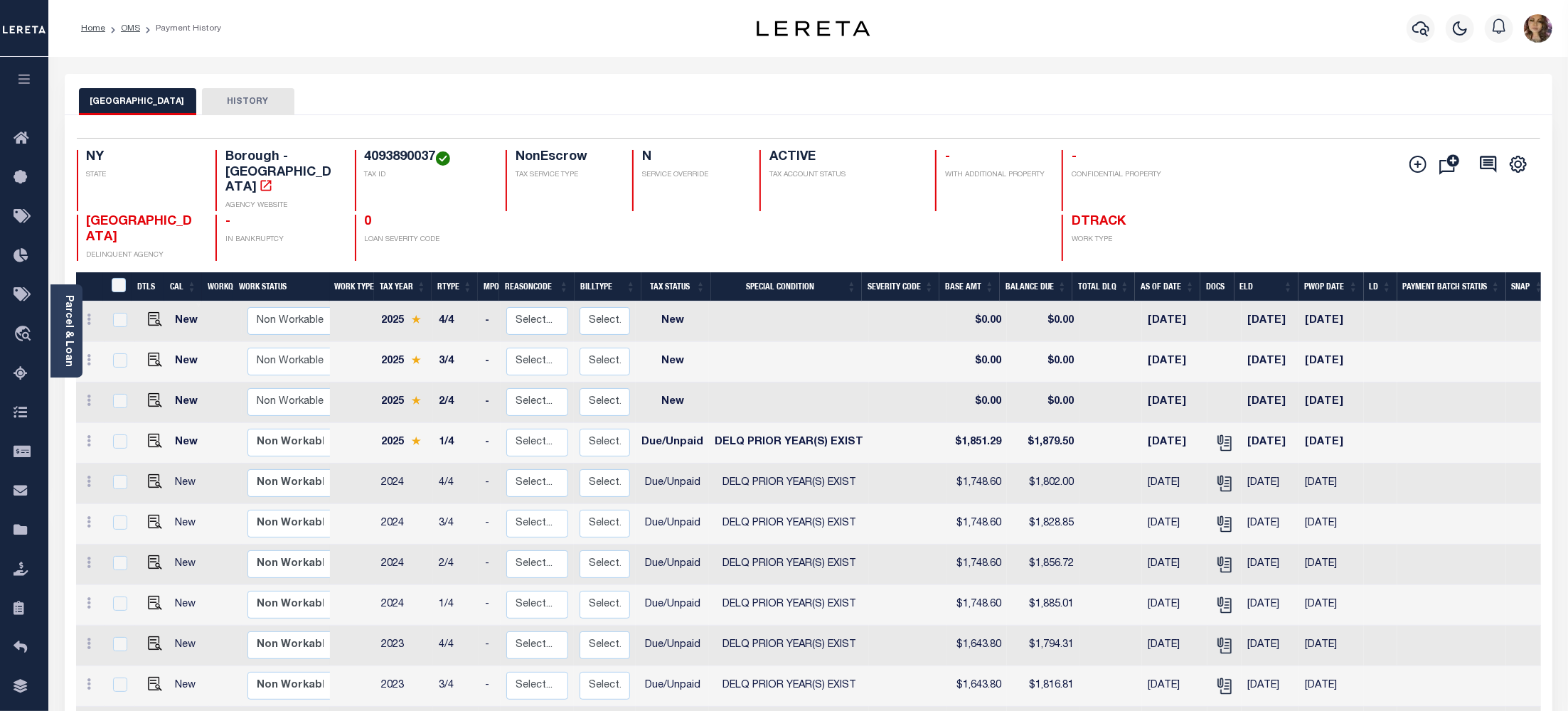
click at [391, 157] on h4 "4093890037" at bounding box center [427, 158] width 125 height 16
copy h4 "4093890037"
click at [110, 345] on span "Order Management System" at bounding box center [130, 334] width 173 height 39
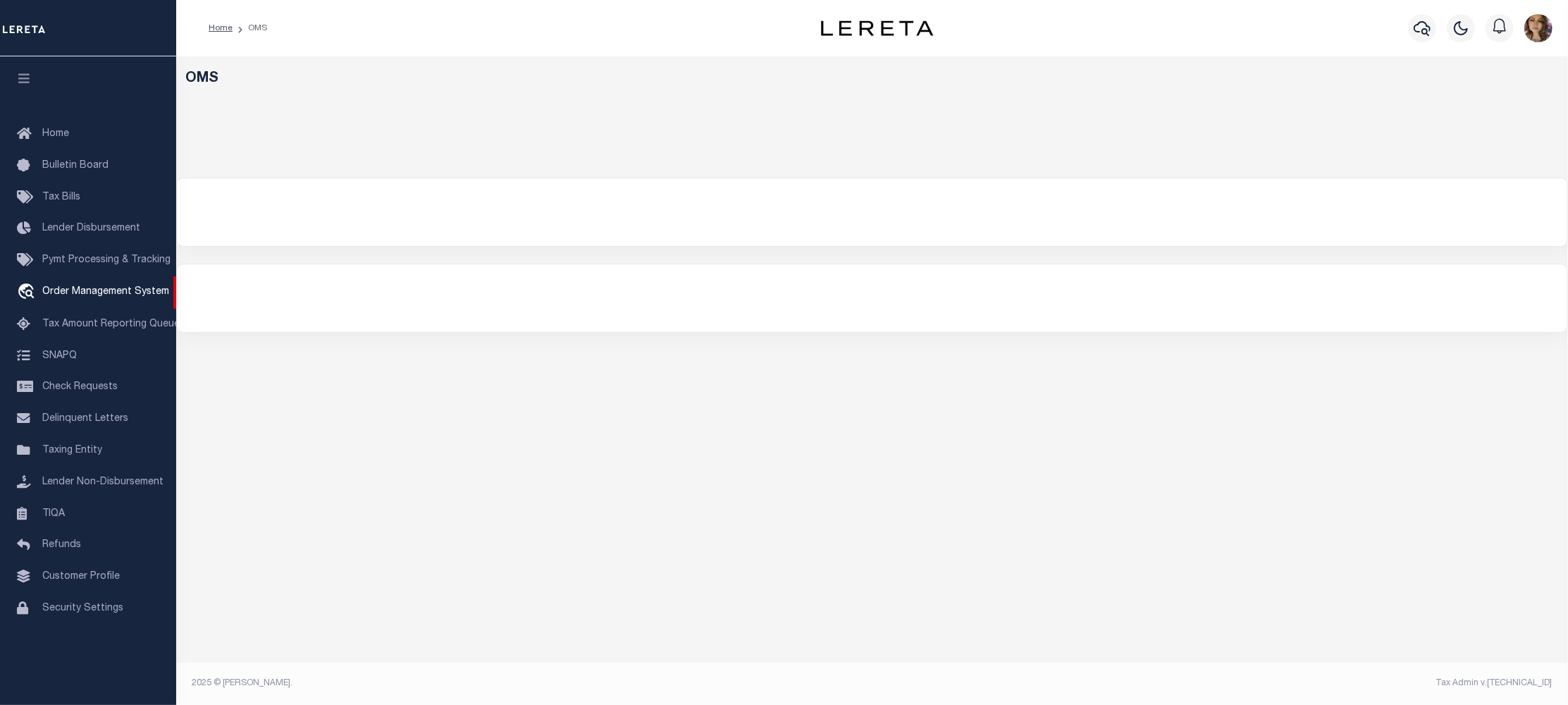
select select "200"
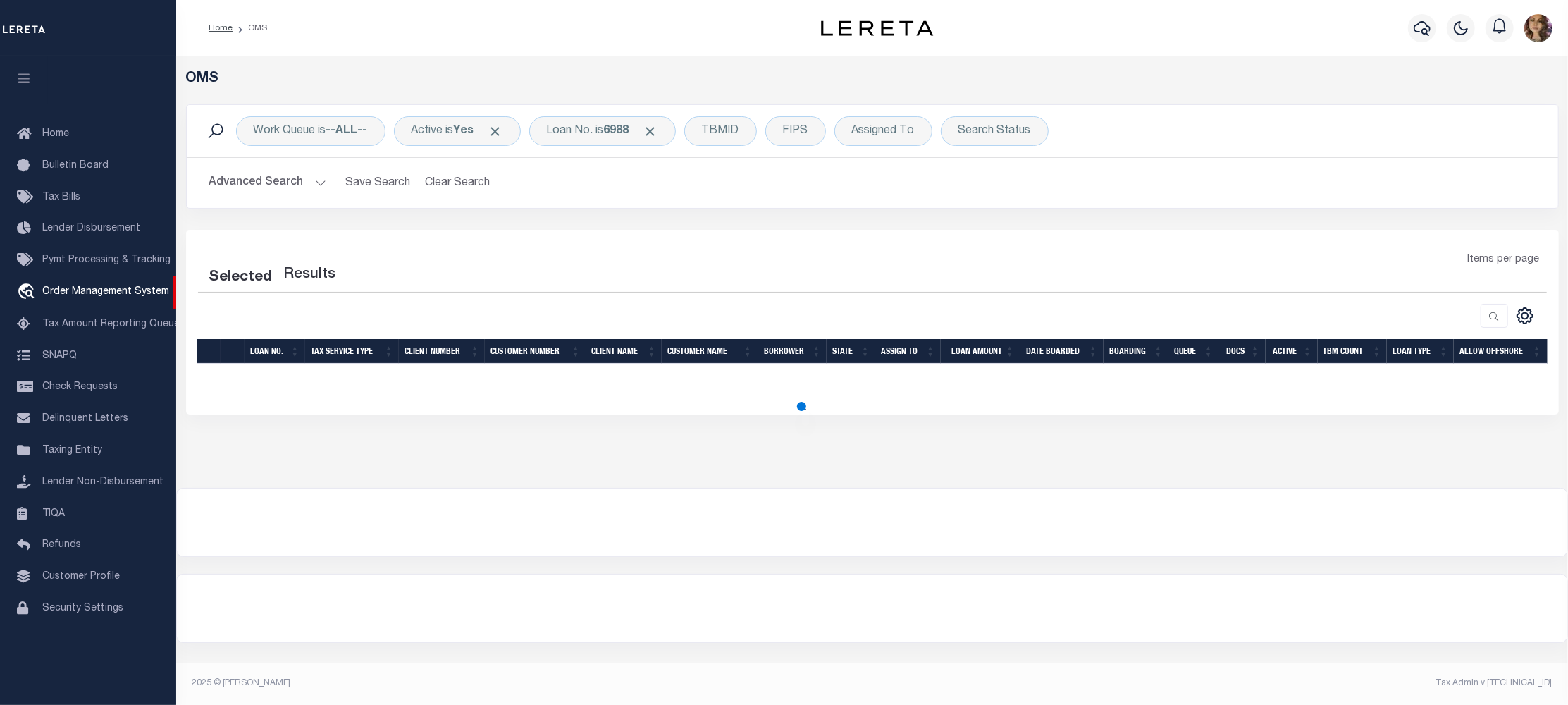
select select "200"
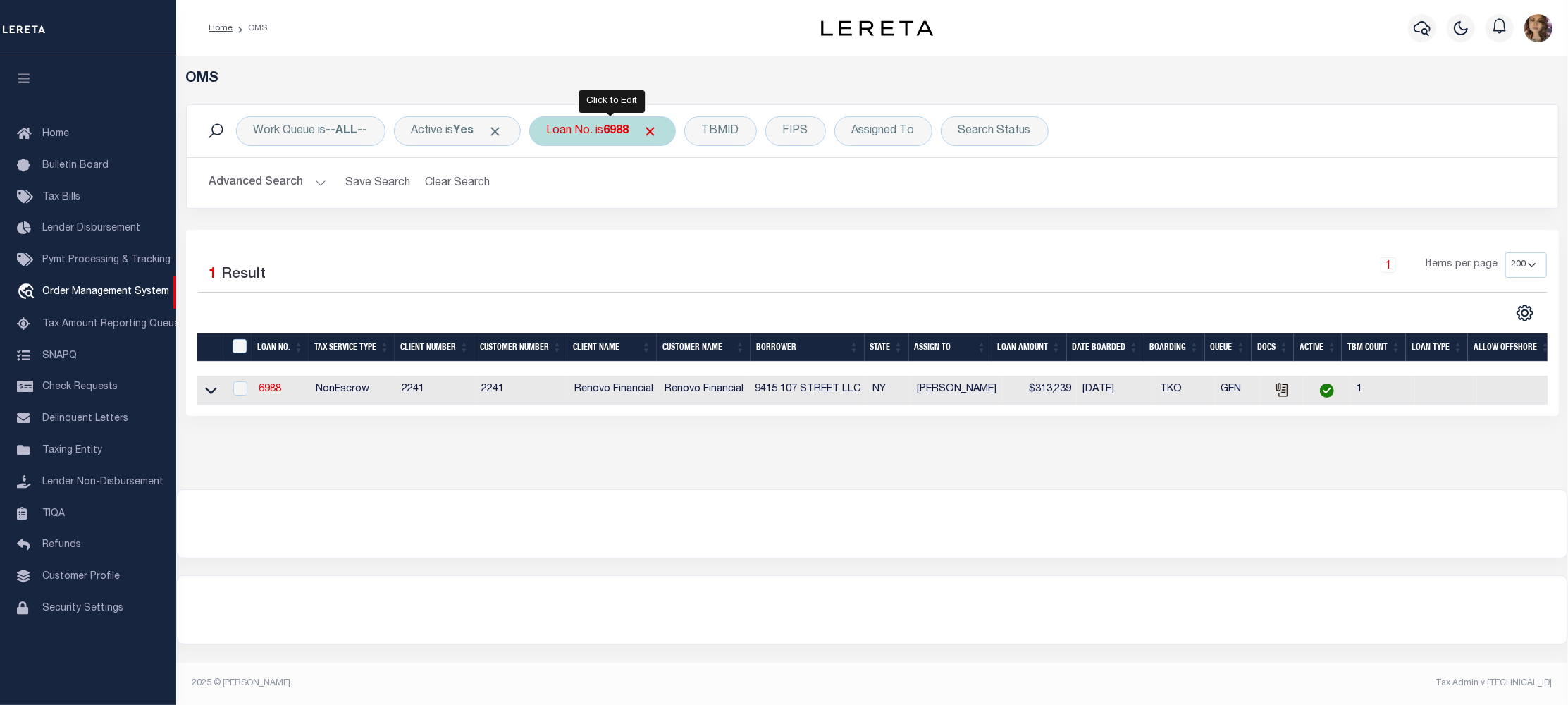
click at [599, 128] on div "Loan No. is 6988" at bounding box center [602, 131] width 146 height 29
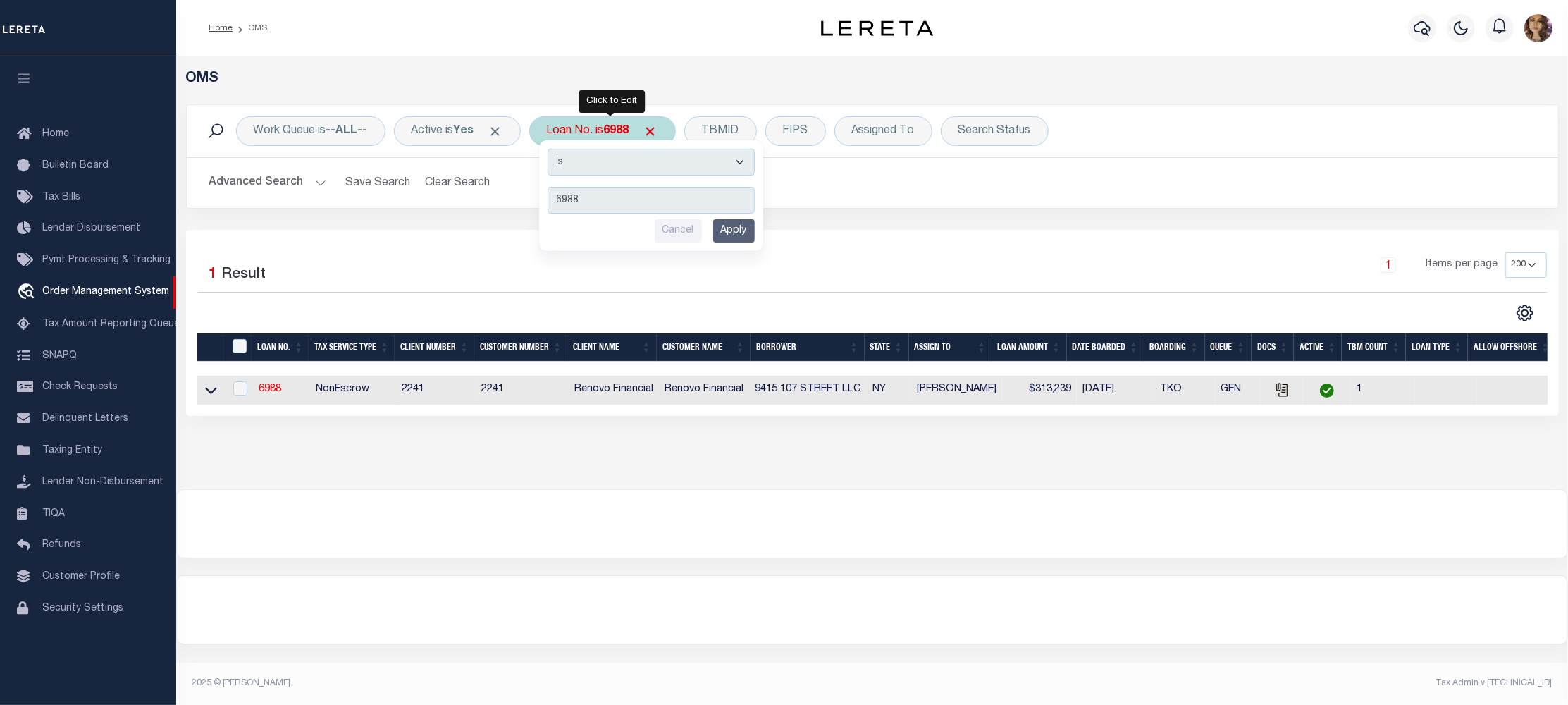
type input "25084ND"
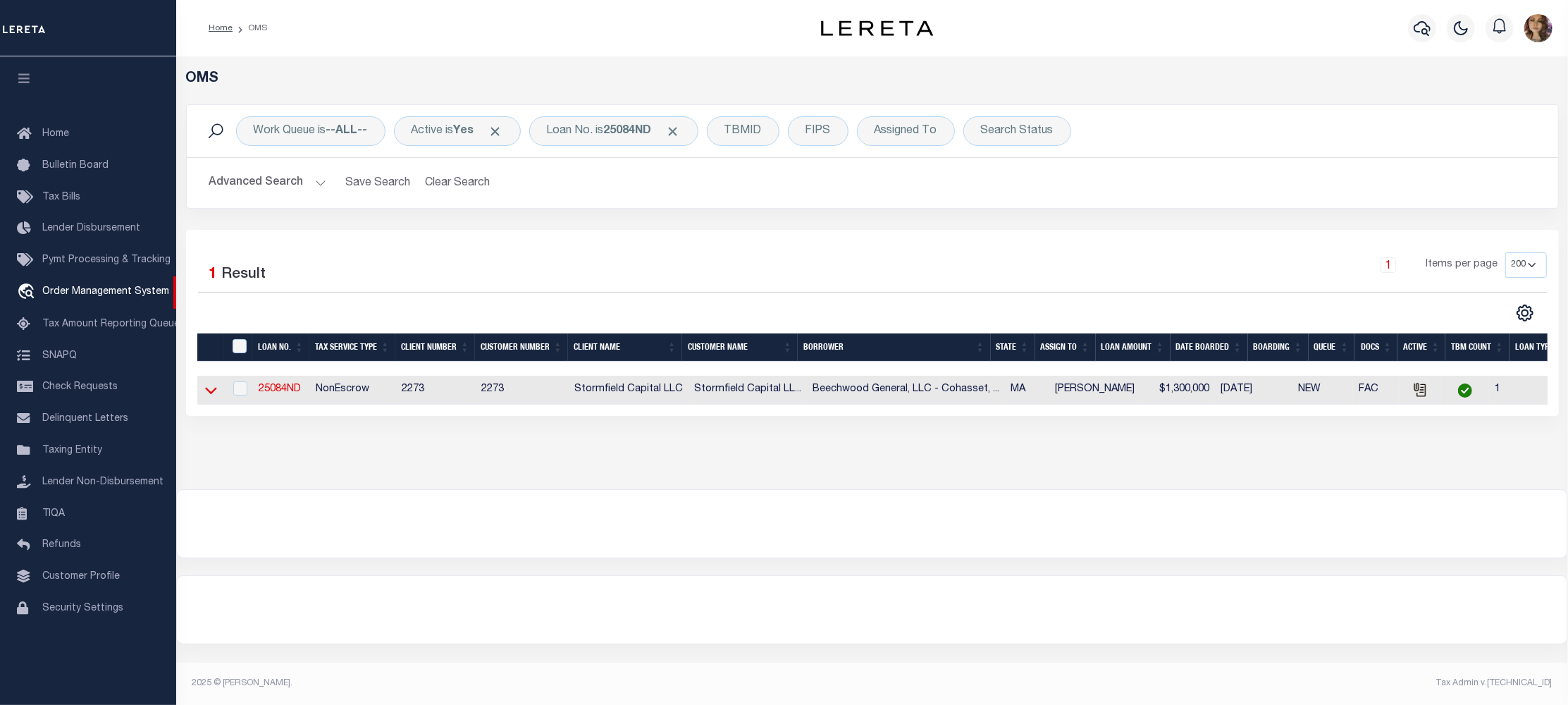
click at [210, 390] on icon at bounding box center [211, 390] width 12 height 15
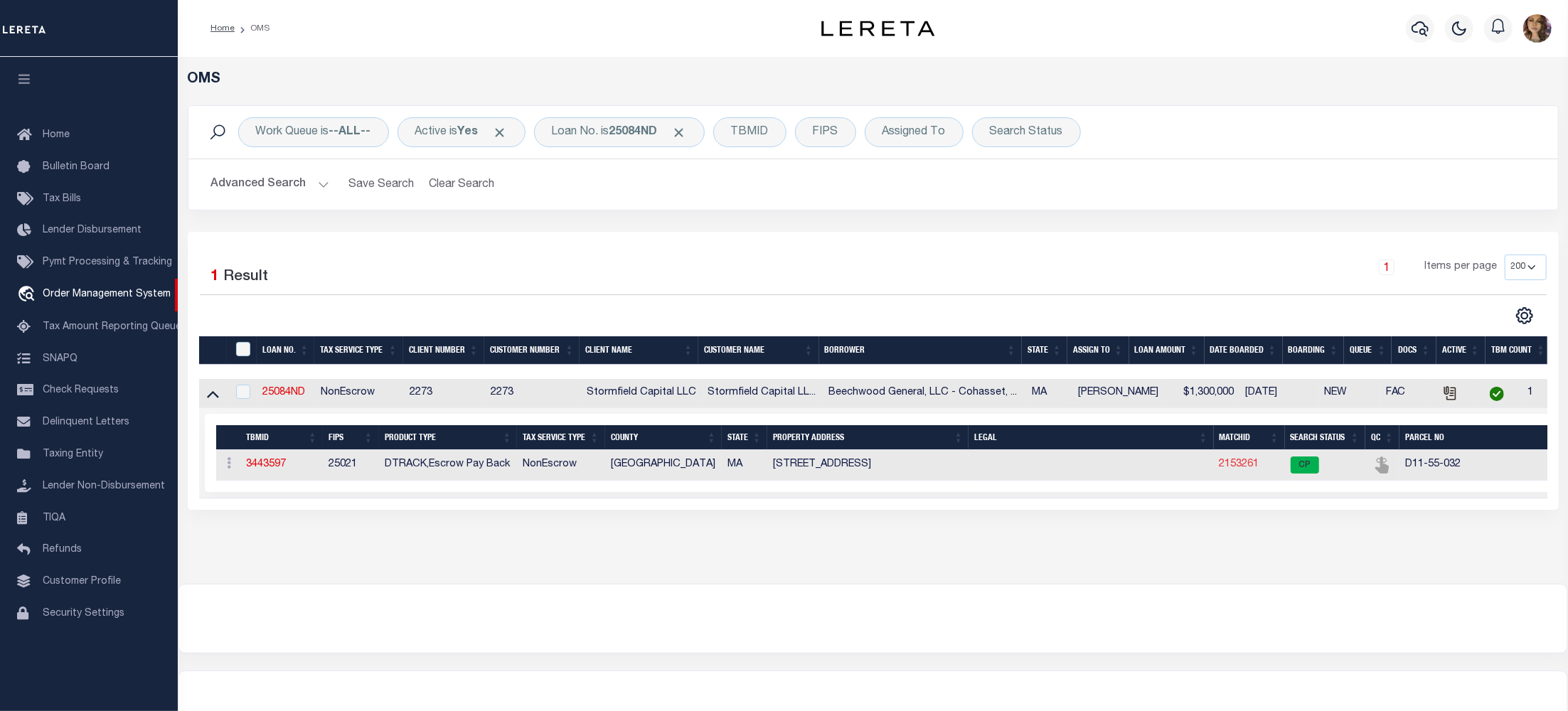
click at [1235, 468] on link "2153261" at bounding box center [1240, 464] width 40 height 10
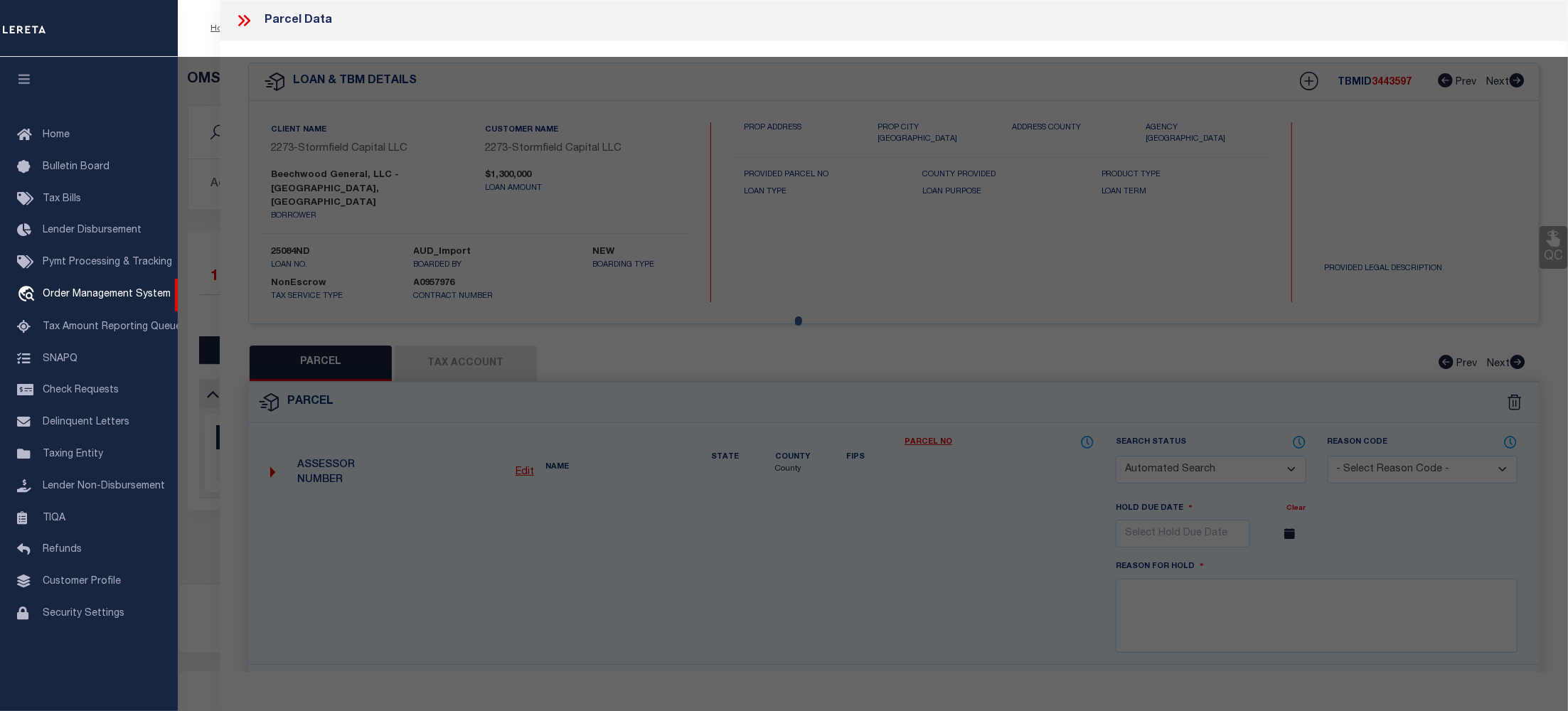
checkbox input "false"
select select "CP"
type input "[PERSON_NAME] & [PERSON_NAME]"
select select "ATL"
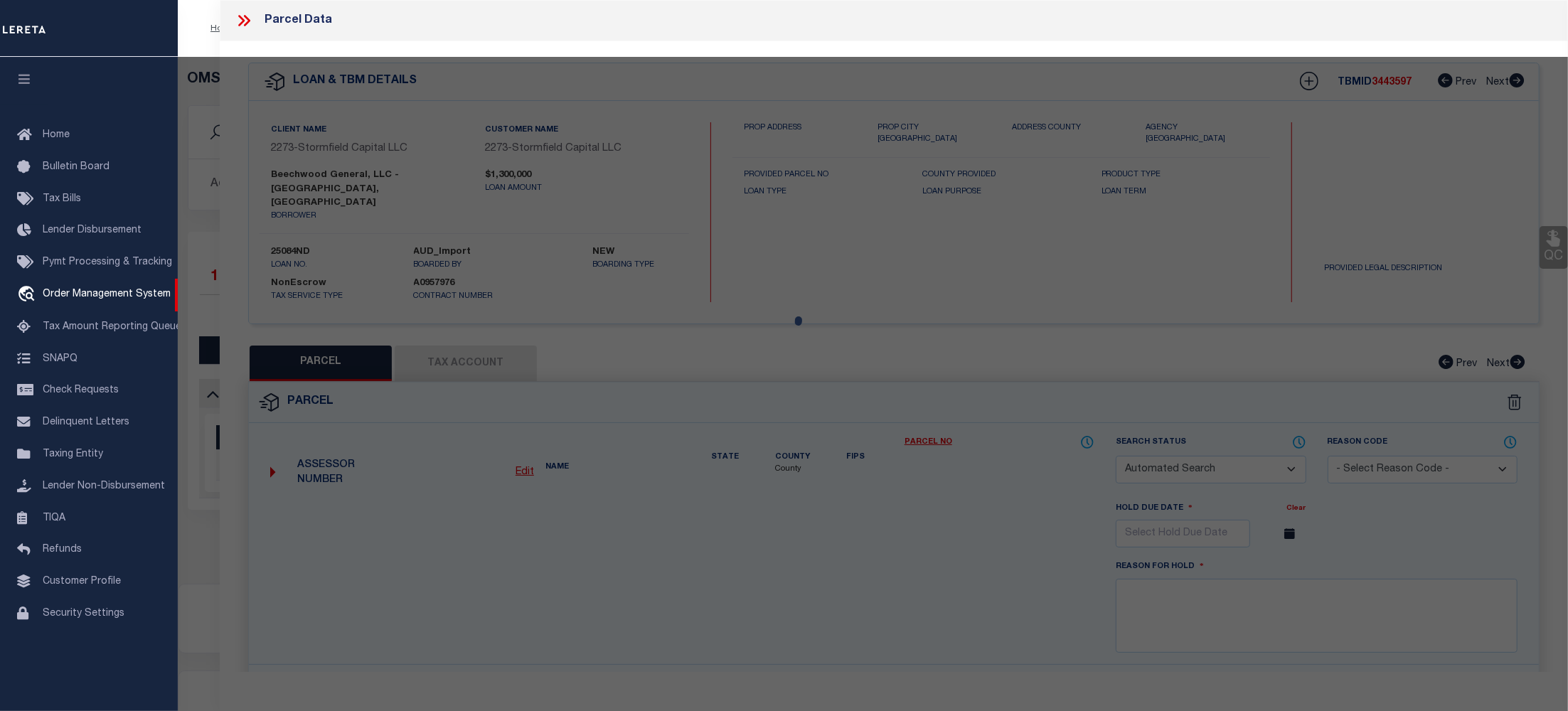
select select "ADD"
type input "[STREET_ADDRESS]"
checkbox input "false"
type input "COHASSET, MA 02025"
type textarea "LOT:32 BLK:55 DIST:65 CITY/MUNI/TWP:COHASSET"
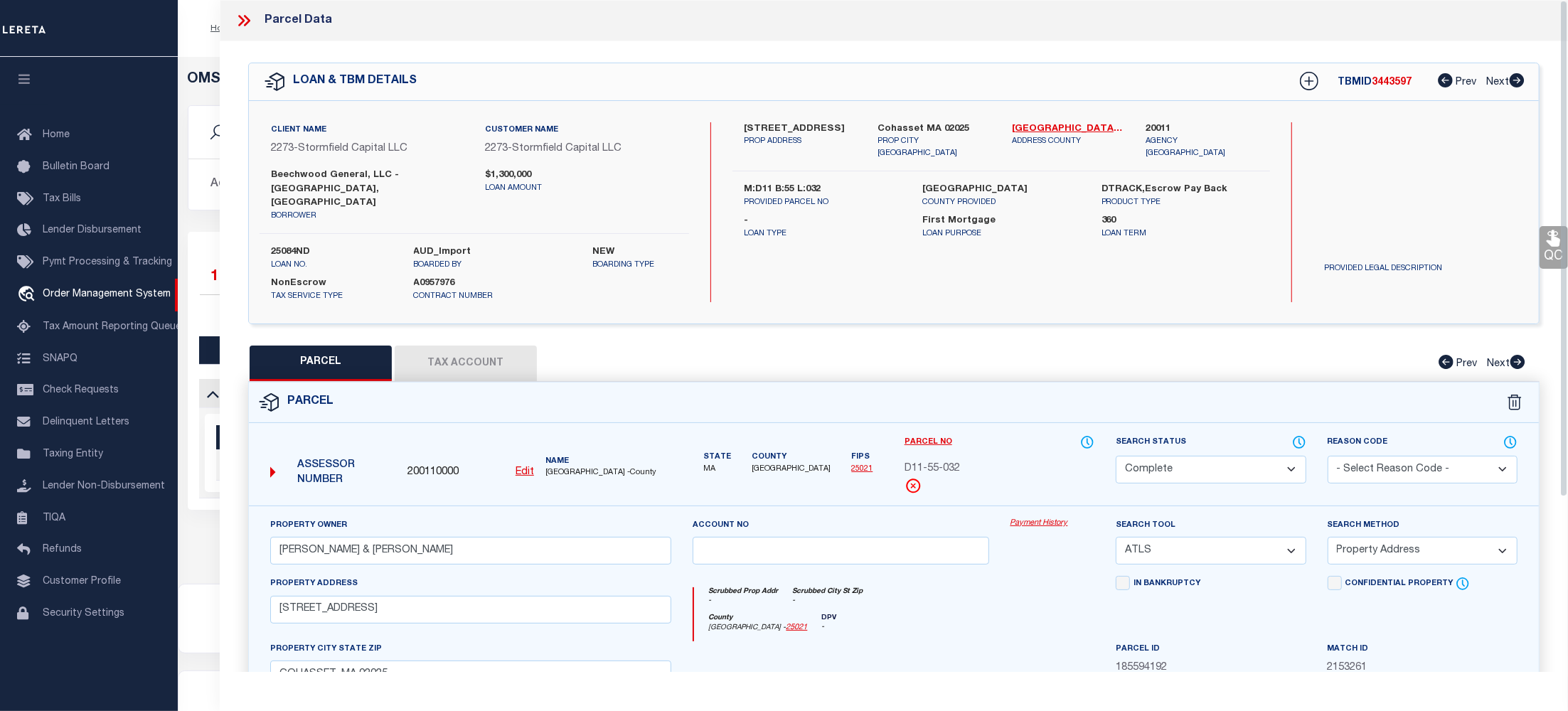
click at [1047, 517] on link "Payment History" at bounding box center [1052, 523] width 85 height 12
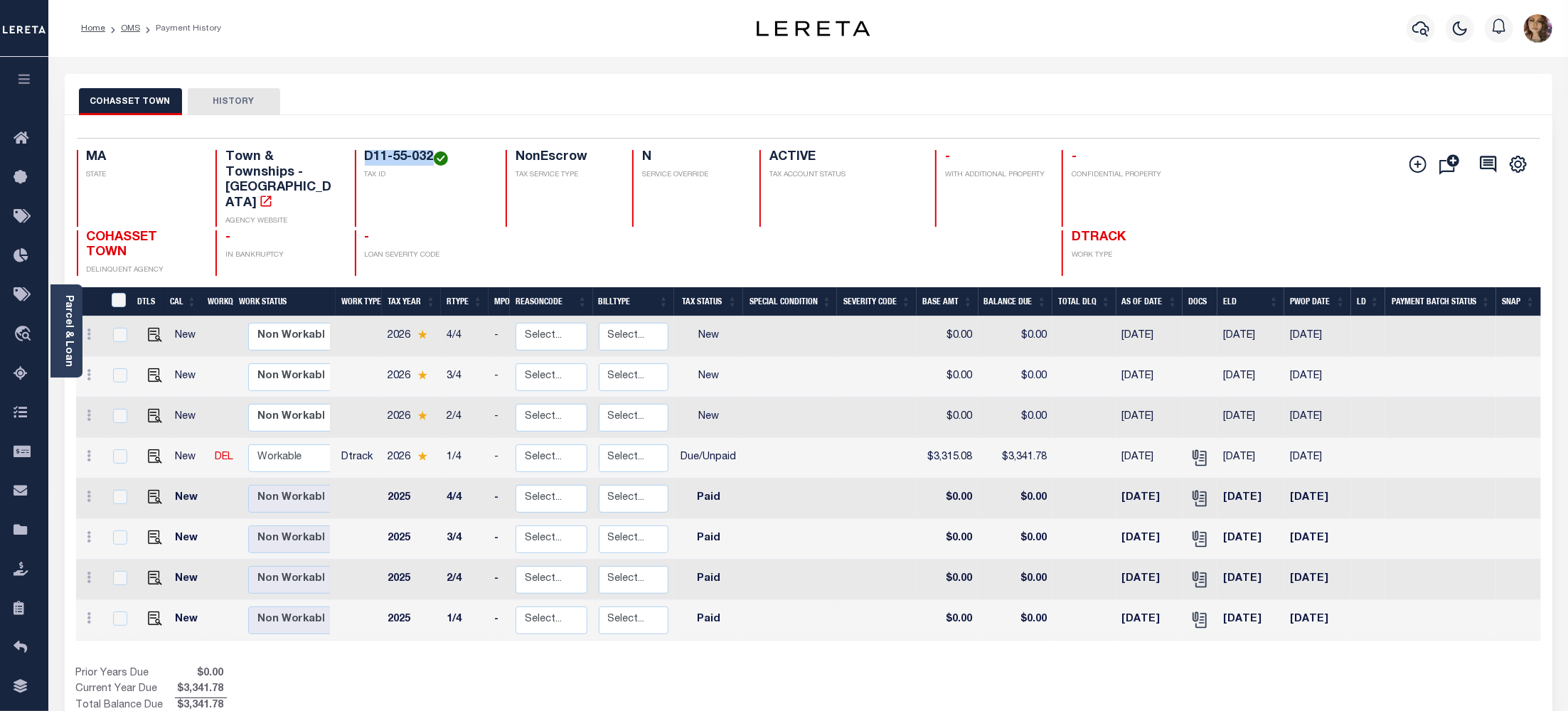
drag, startPoint x: 362, startPoint y: 158, endPoint x: 433, endPoint y: 161, distance: 71.1
click at [433, 161] on div "D11-55-032 TAX ID" at bounding box center [422, 188] width 135 height 77
copy h4 "D11-55-032"
click at [153, 327] on img "" at bounding box center [154, 334] width 14 height 14
checkbox input "true"
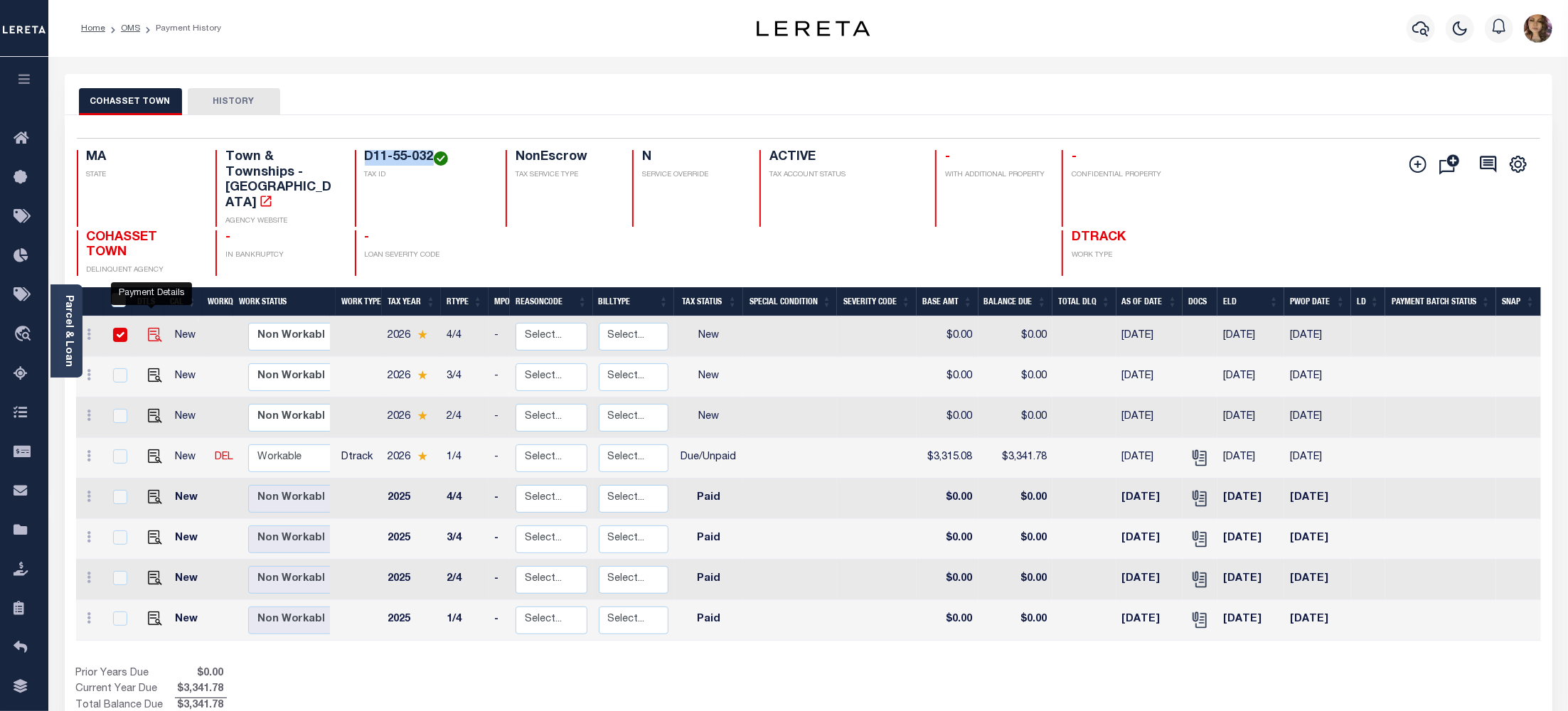
checkbox input "true"
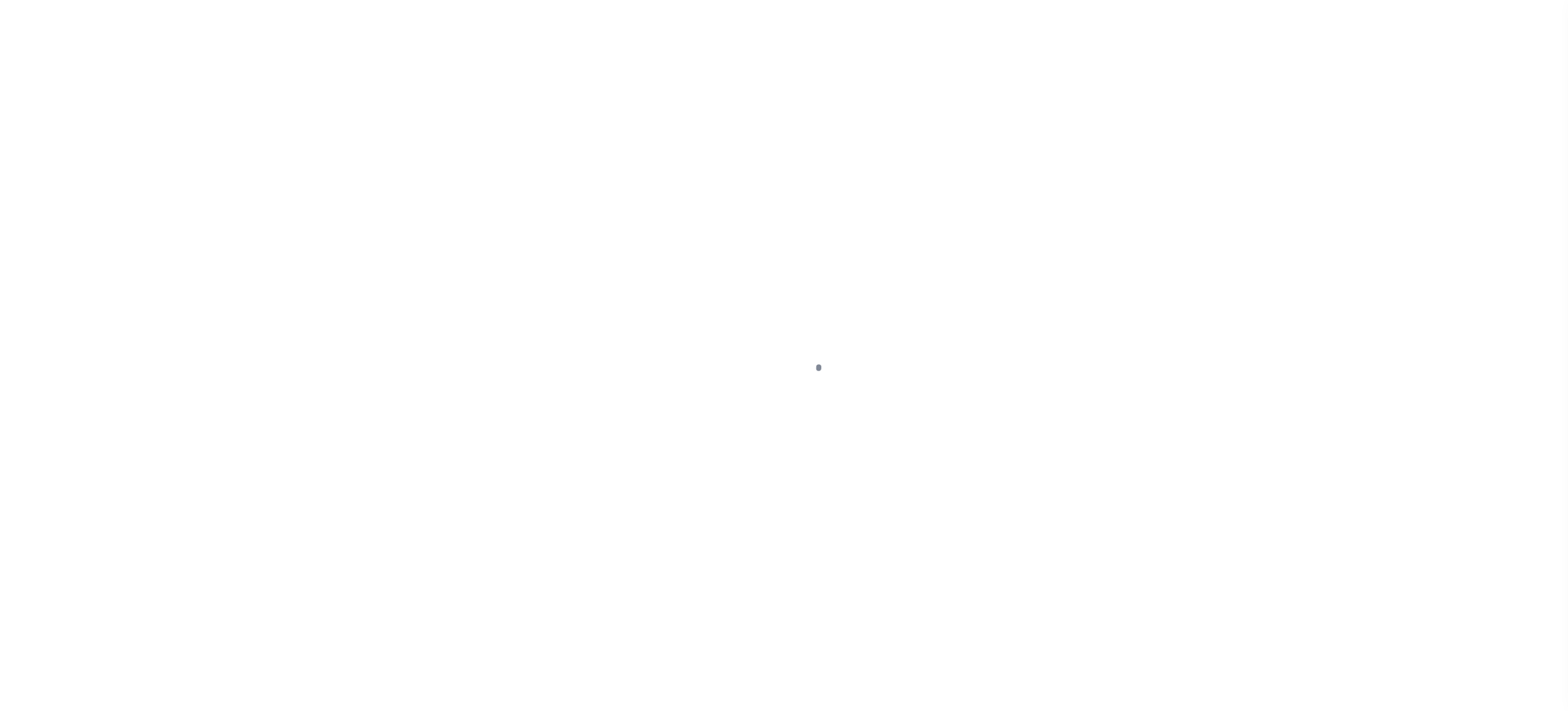
select select "NW2"
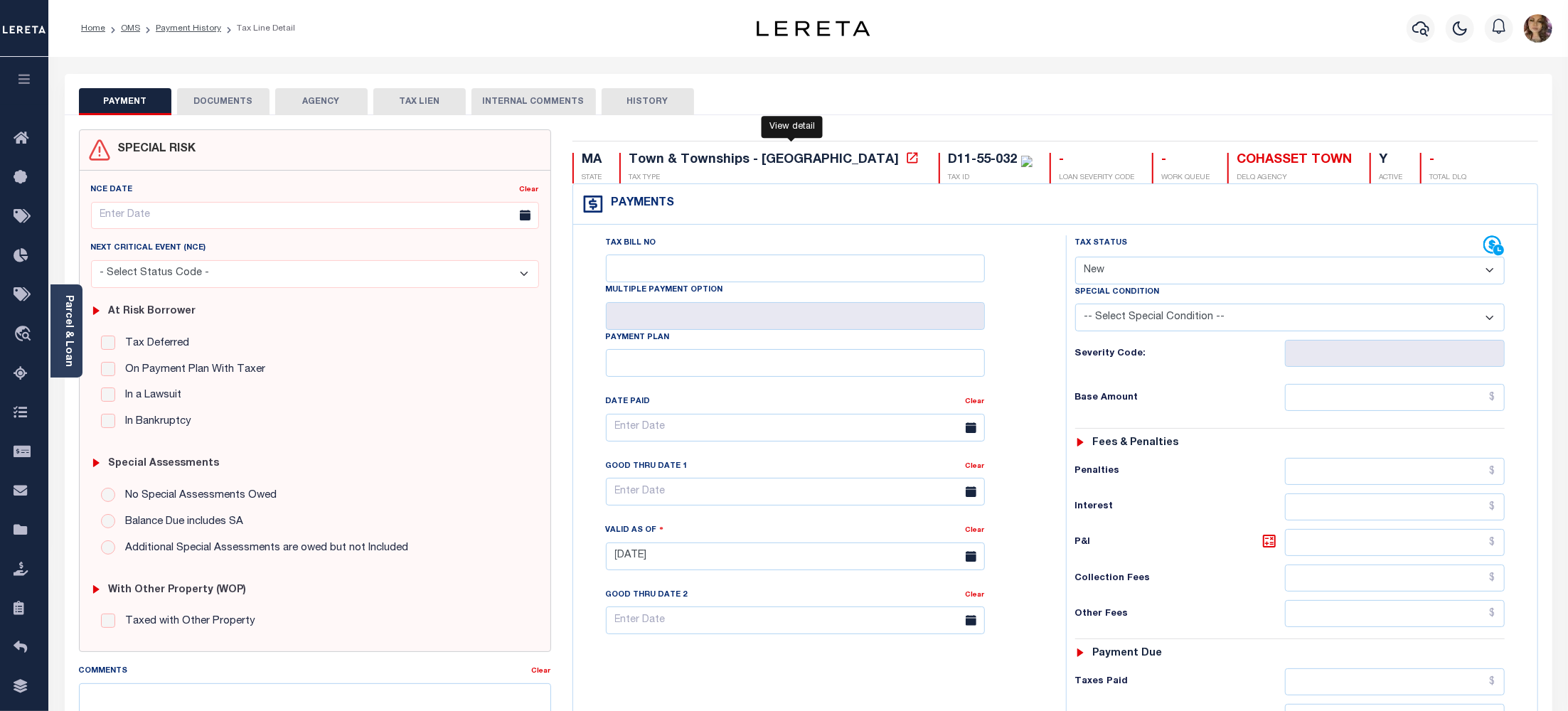
click at [905, 157] on icon at bounding box center [912, 158] width 14 height 14
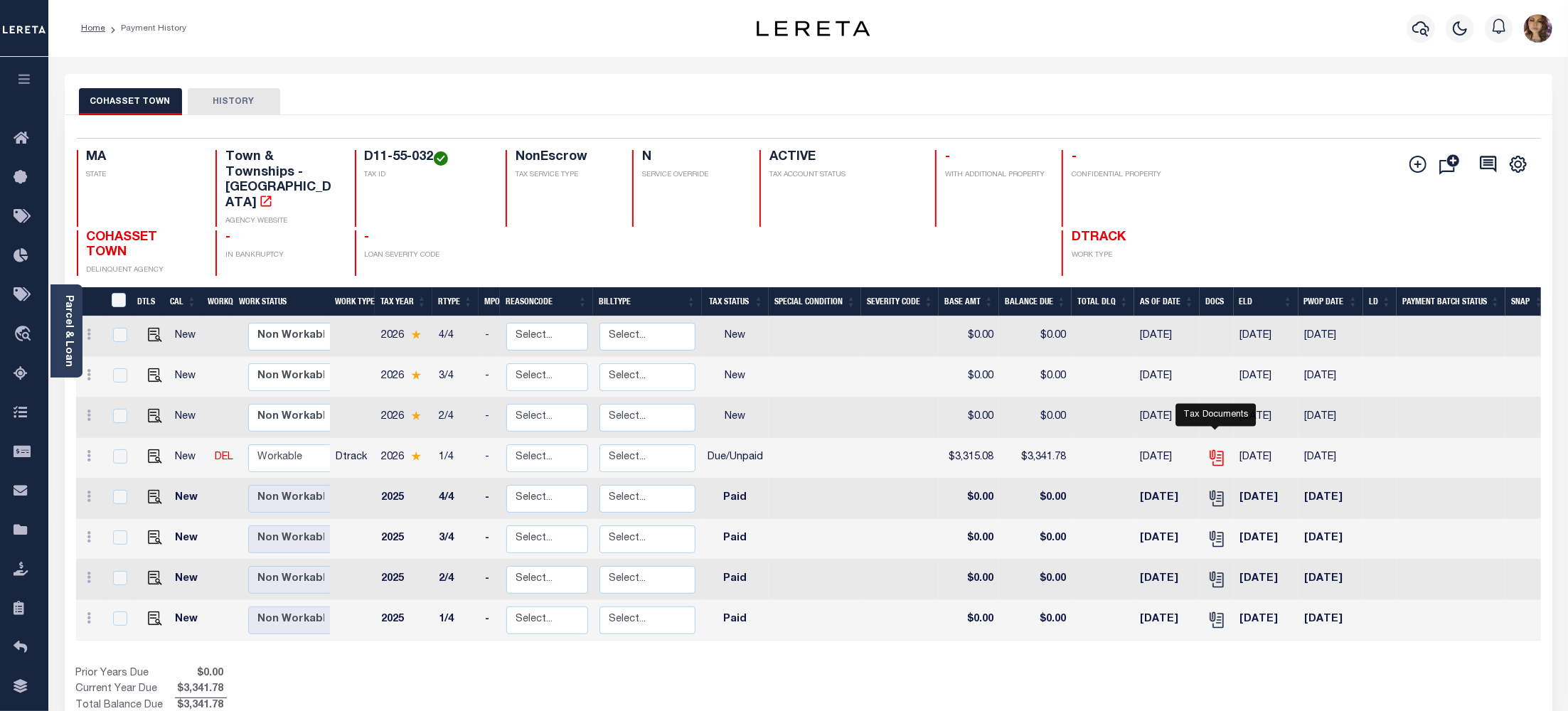
click at [1221, 449] on icon "" at bounding box center [1216, 458] width 18 height 18
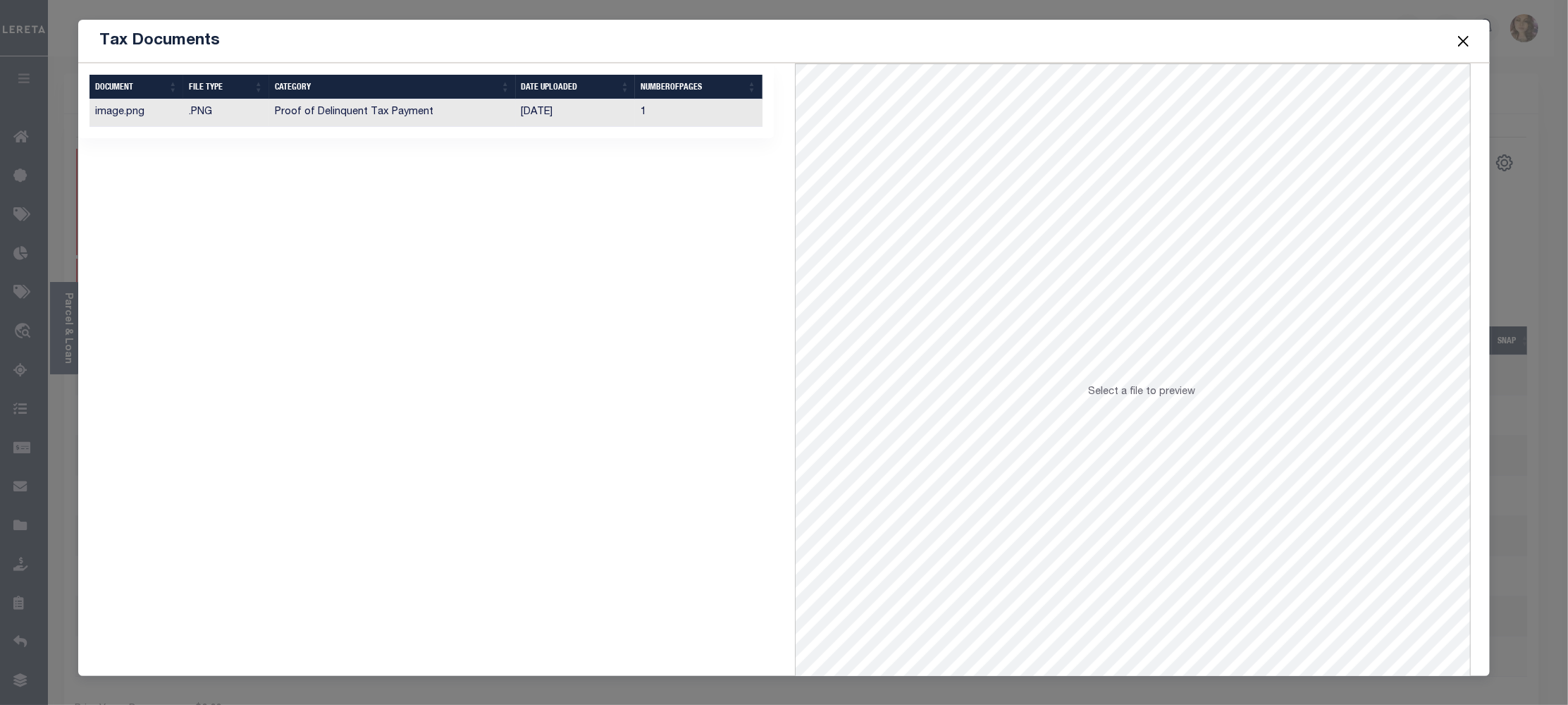
click at [547, 115] on td "[DATE]" at bounding box center [576, 113] width 119 height 28
click at [1458, 37] on button "Close" at bounding box center [1463, 41] width 18 height 18
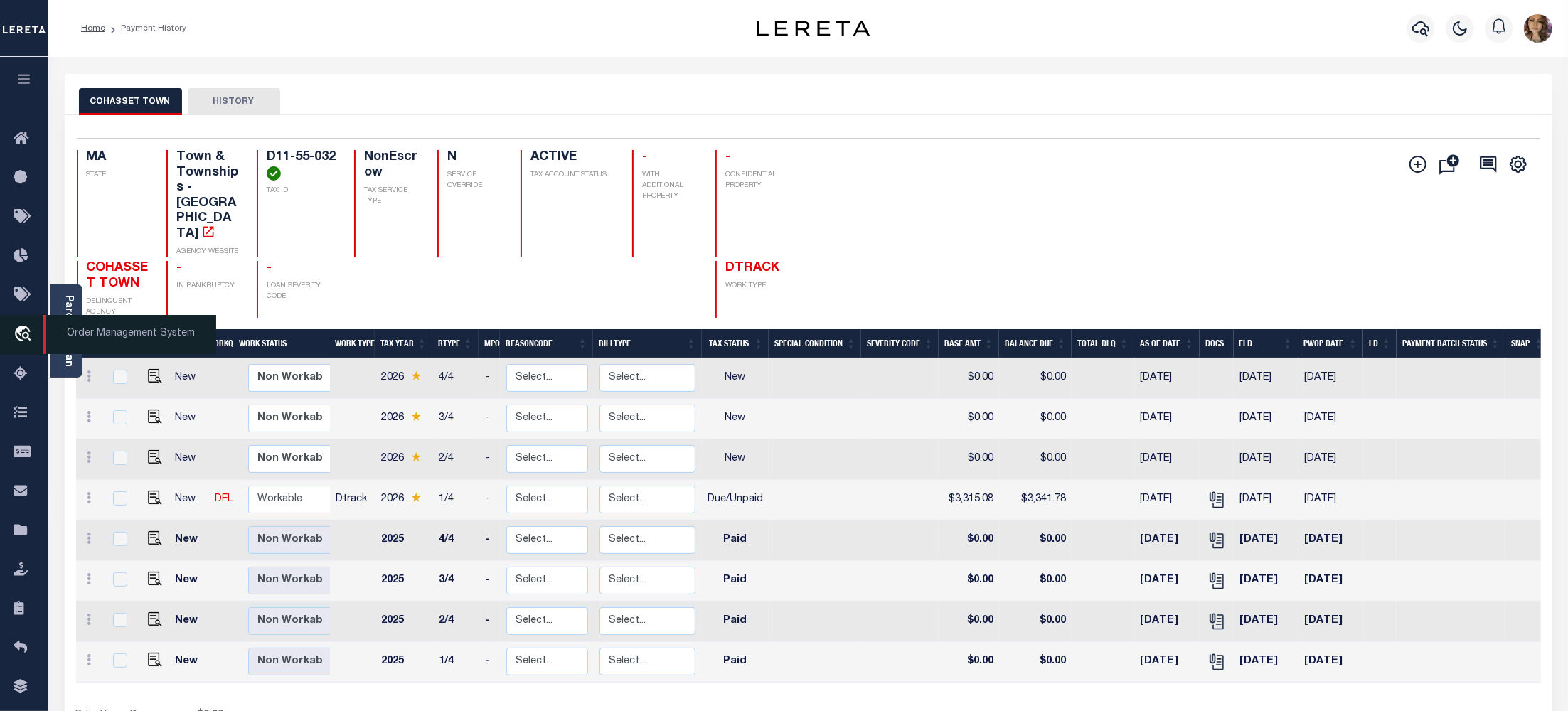
click at [28, 337] on icon "travel_explore" at bounding box center [25, 335] width 23 height 18
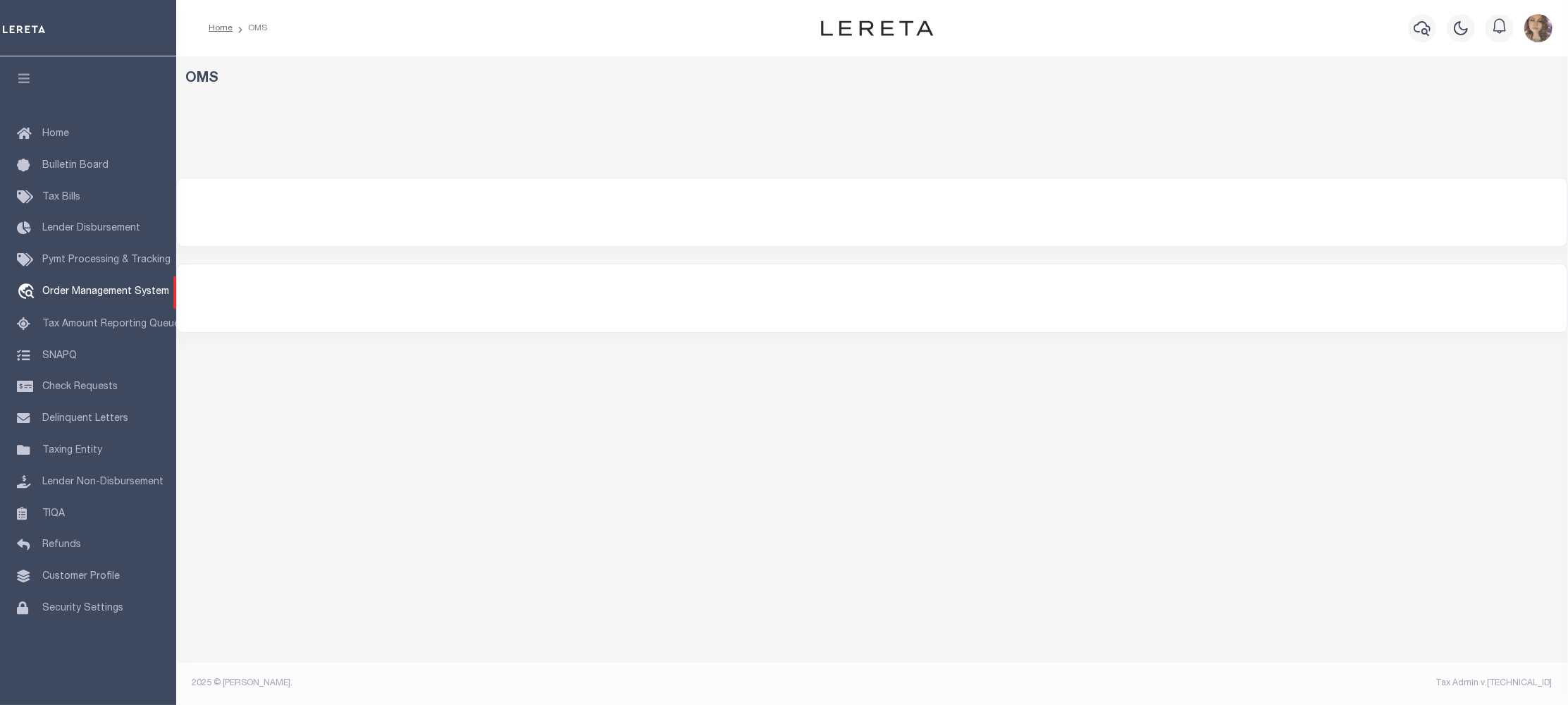
select select "200"
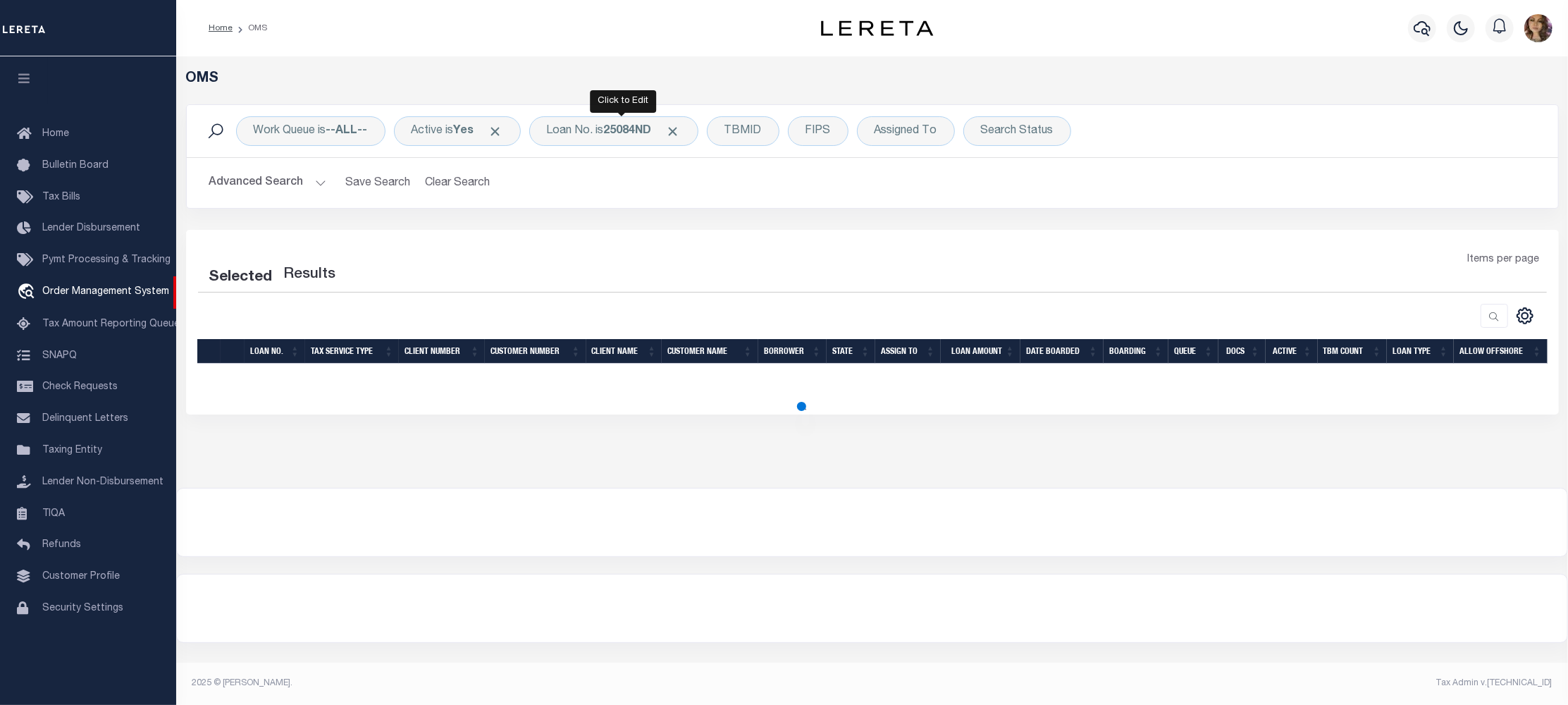
select select "200"
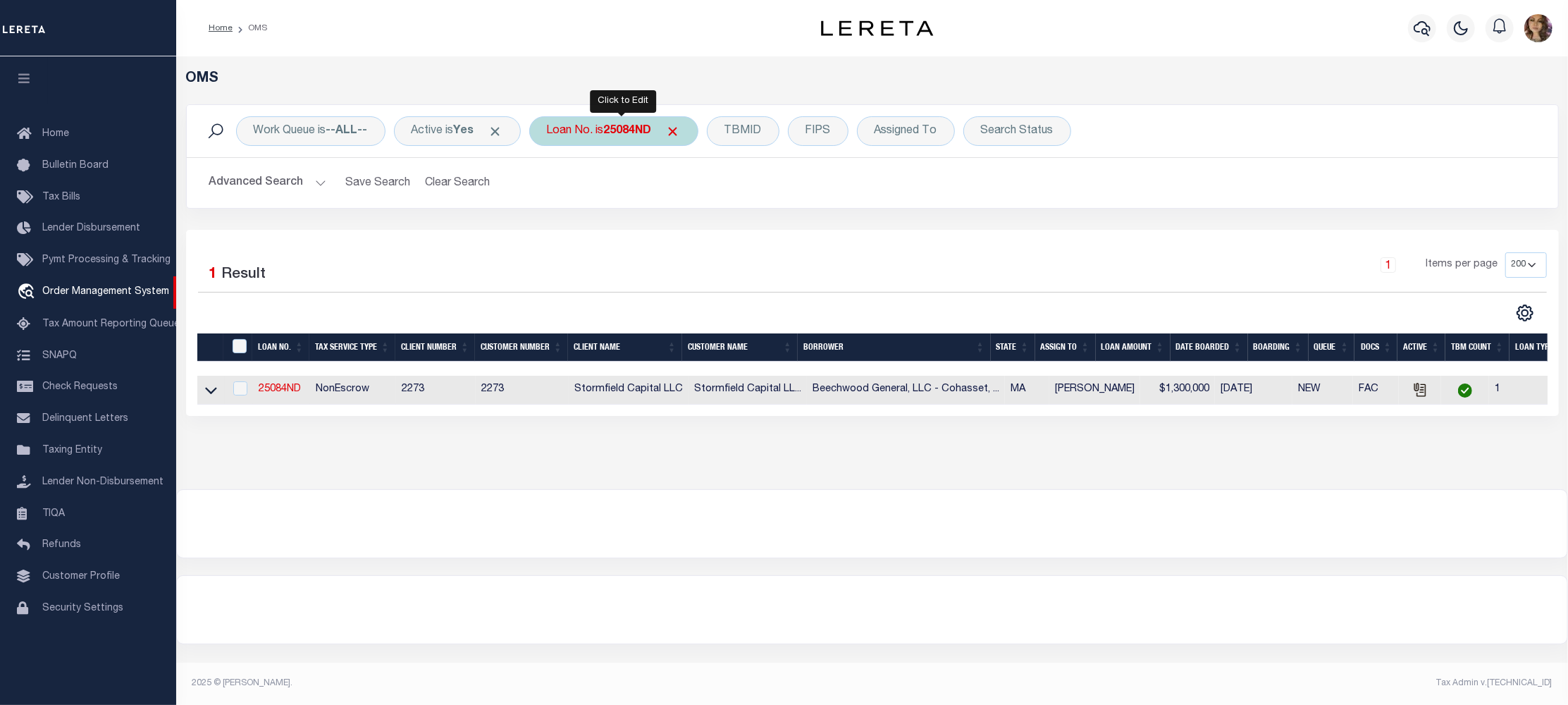
click at [607, 128] on div "Loan No. is 25084ND" at bounding box center [613, 131] width 169 height 29
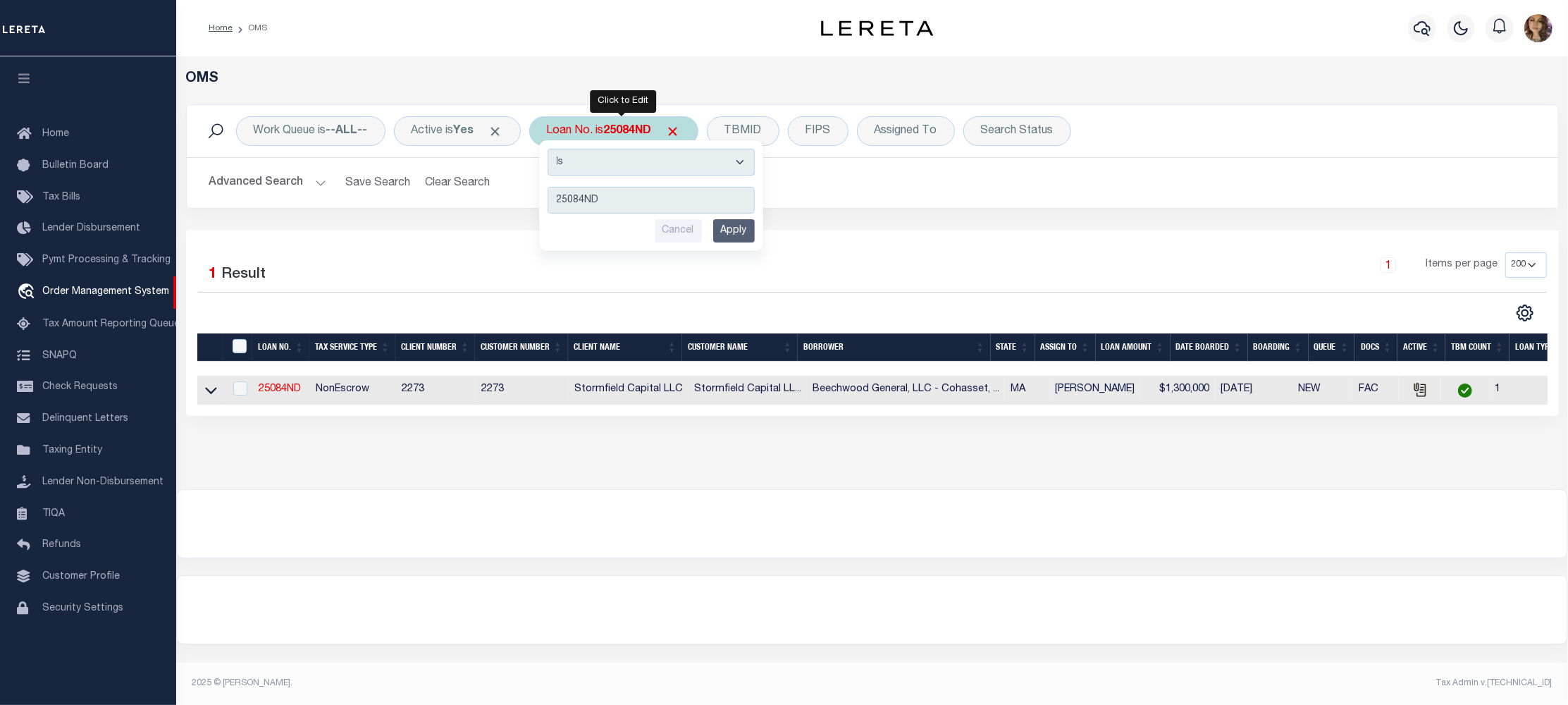
type input "10704384"
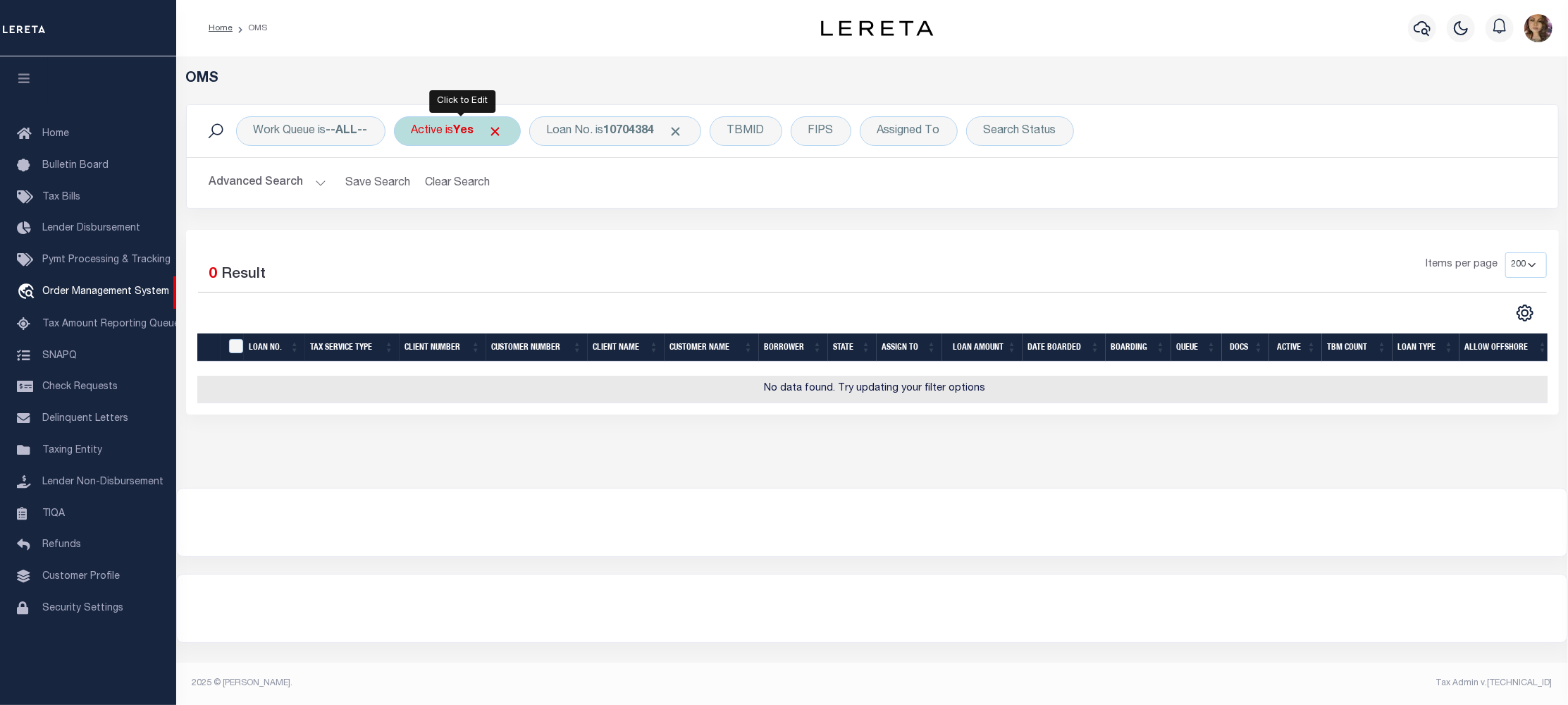
click at [446, 132] on div "Active is Yes" at bounding box center [457, 131] width 127 height 29
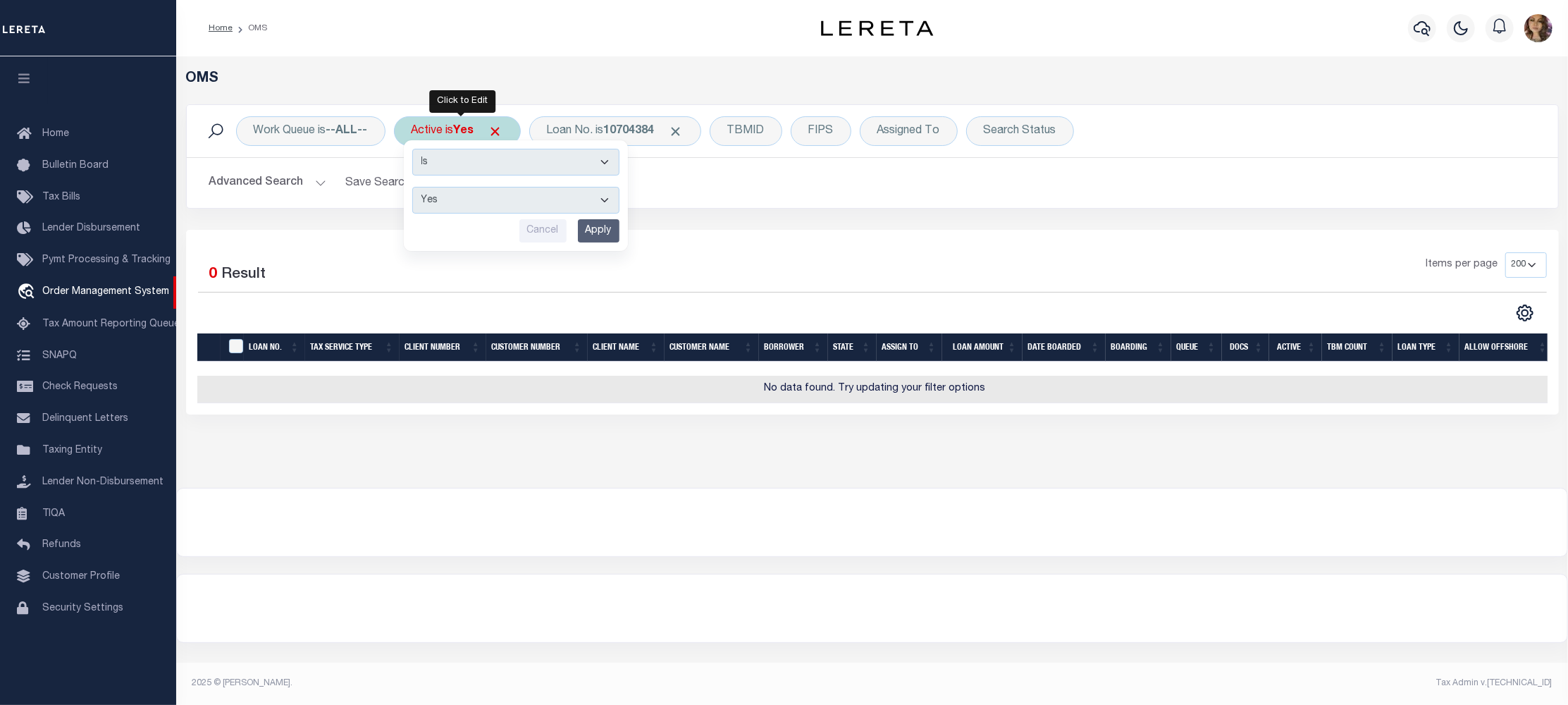
click at [488, 209] on select "Yes No" at bounding box center [515, 200] width 207 height 27
select select "false"
click at [415, 187] on select "Yes No" at bounding box center [515, 200] width 207 height 27
click at [600, 230] on input "Apply" at bounding box center [598, 231] width 42 height 23
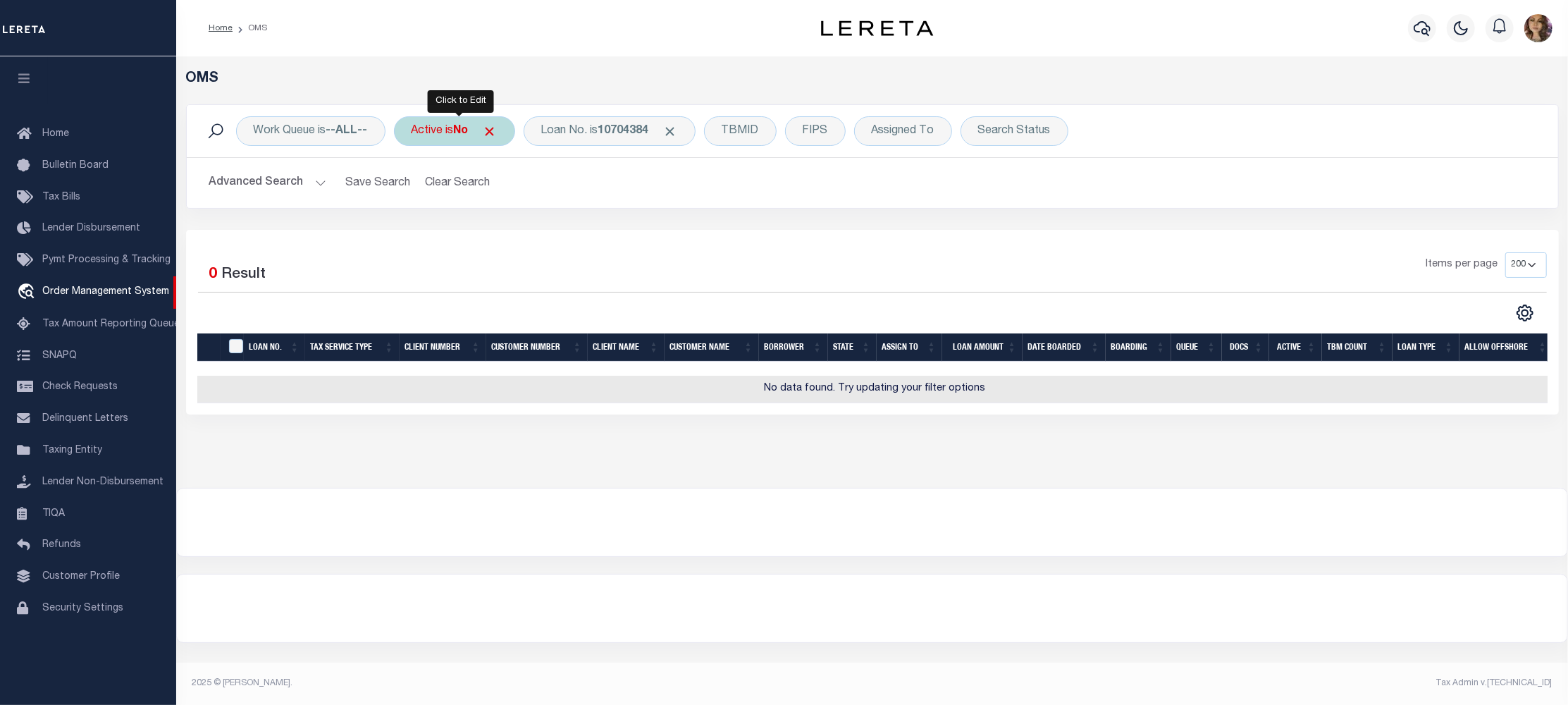
click at [468, 128] on b "No" at bounding box center [461, 131] width 15 height 11
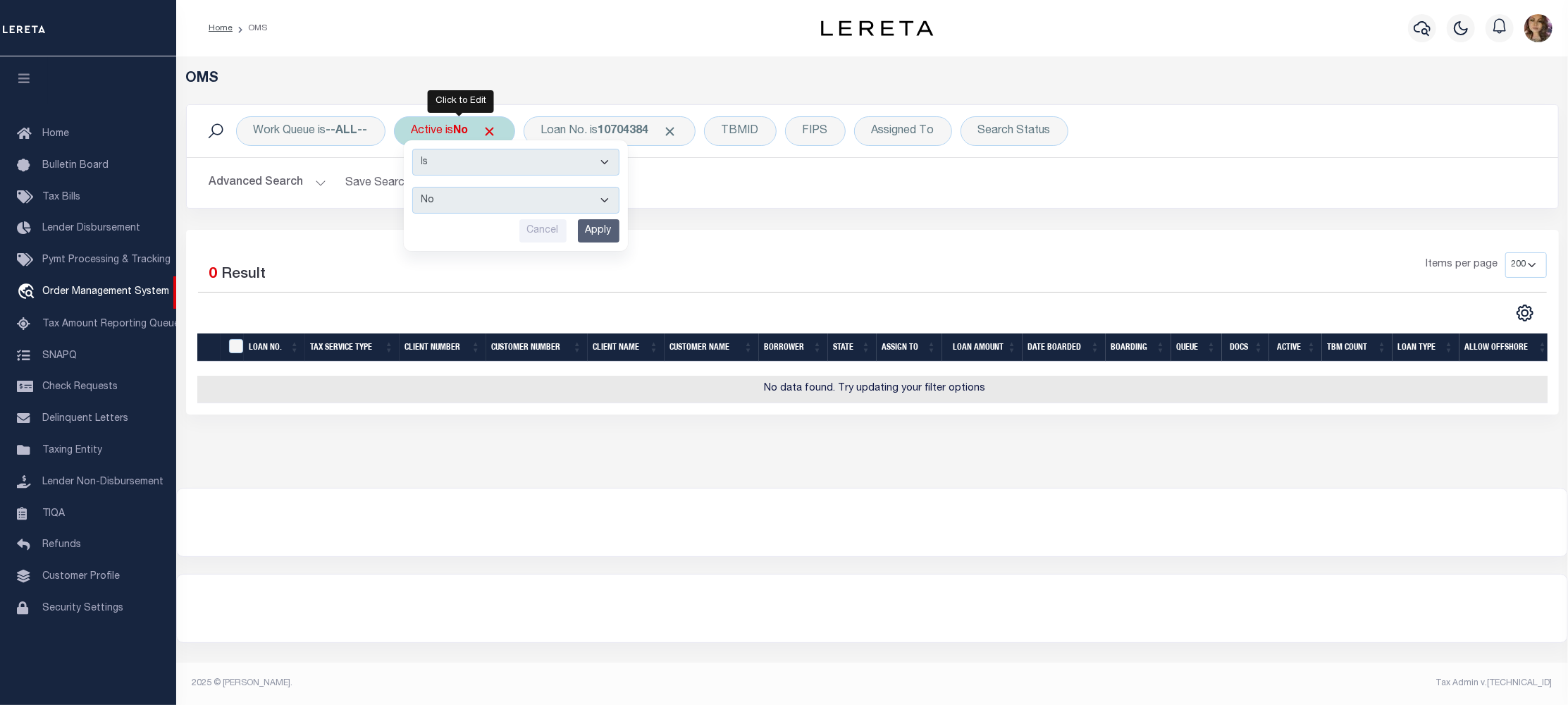
click at [486, 196] on select "Yes No" at bounding box center [515, 200] width 207 height 27
select select "true"
click at [415, 187] on select "Yes No" at bounding box center [515, 200] width 207 height 27
click at [608, 231] on input "Apply" at bounding box center [598, 231] width 42 height 23
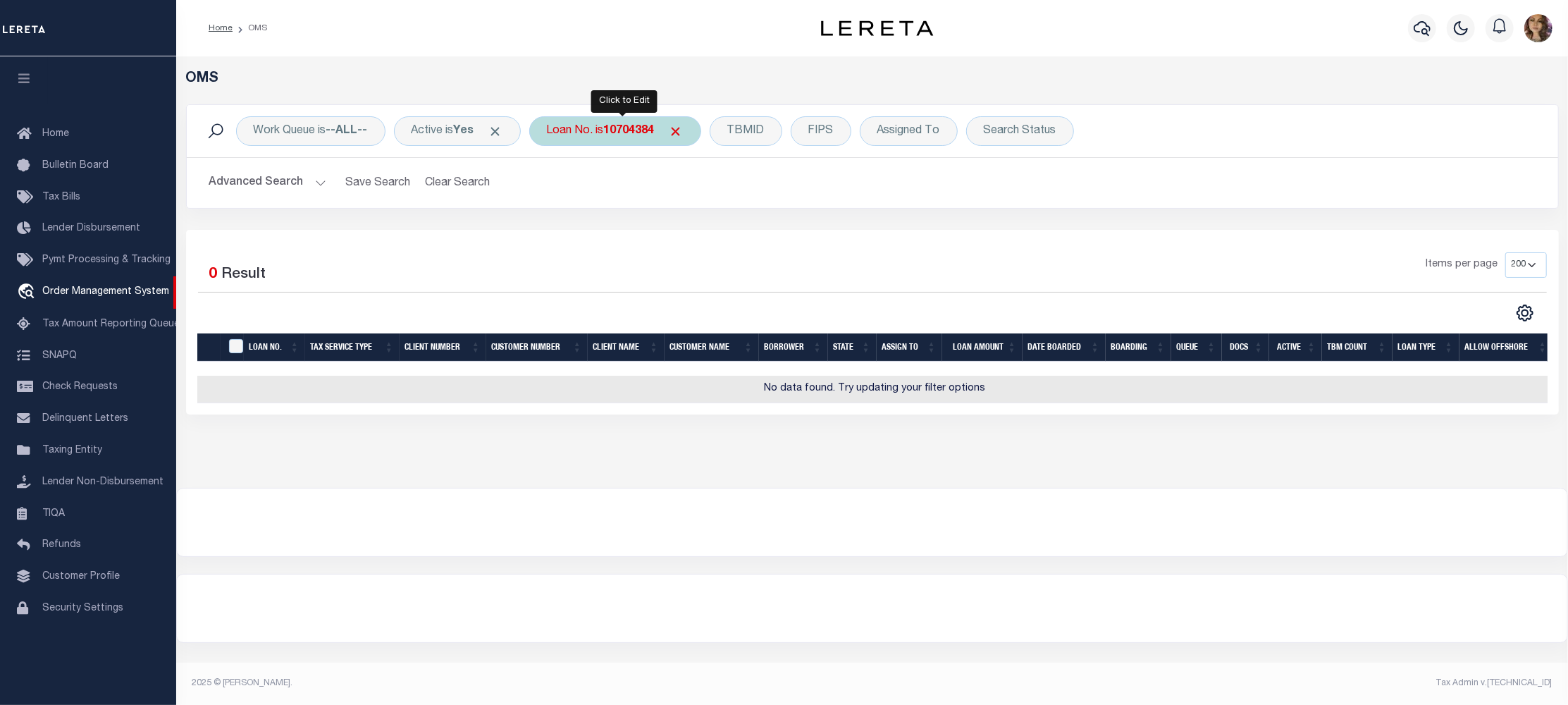
click at [613, 130] on div "Loan No. is 10704384" at bounding box center [615, 131] width 172 height 29
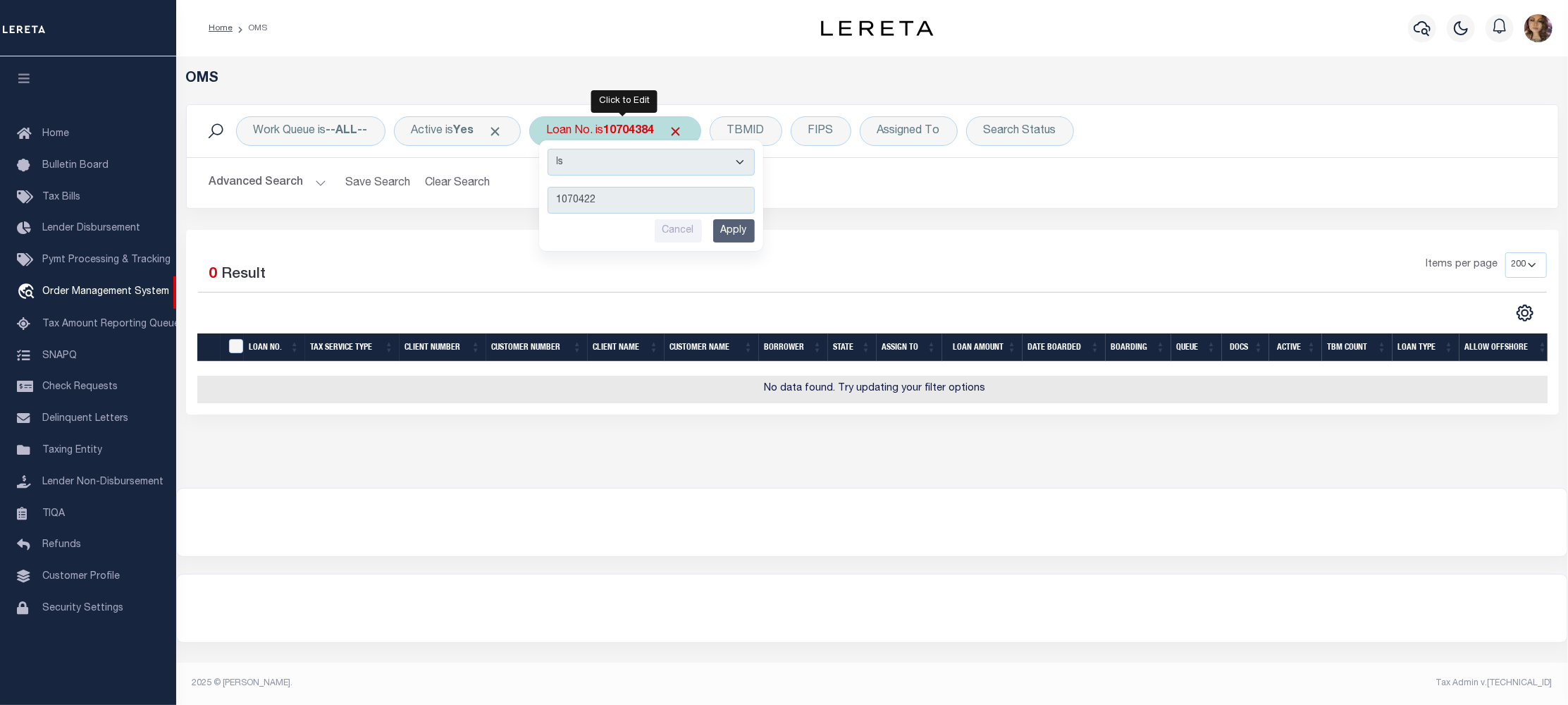
type input "10704222"
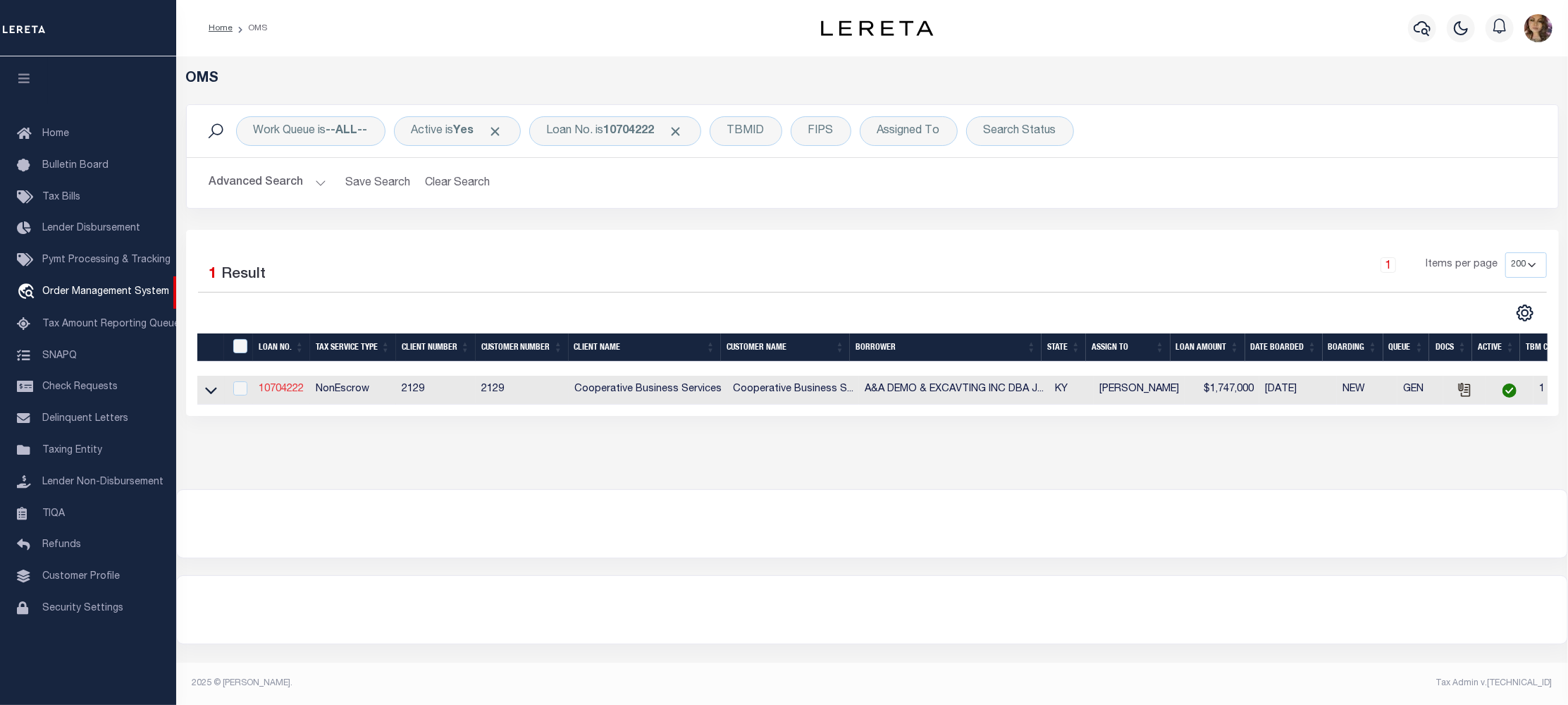
click at [279, 393] on link "10704222" at bounding box center [281, 389] width 45 height 10
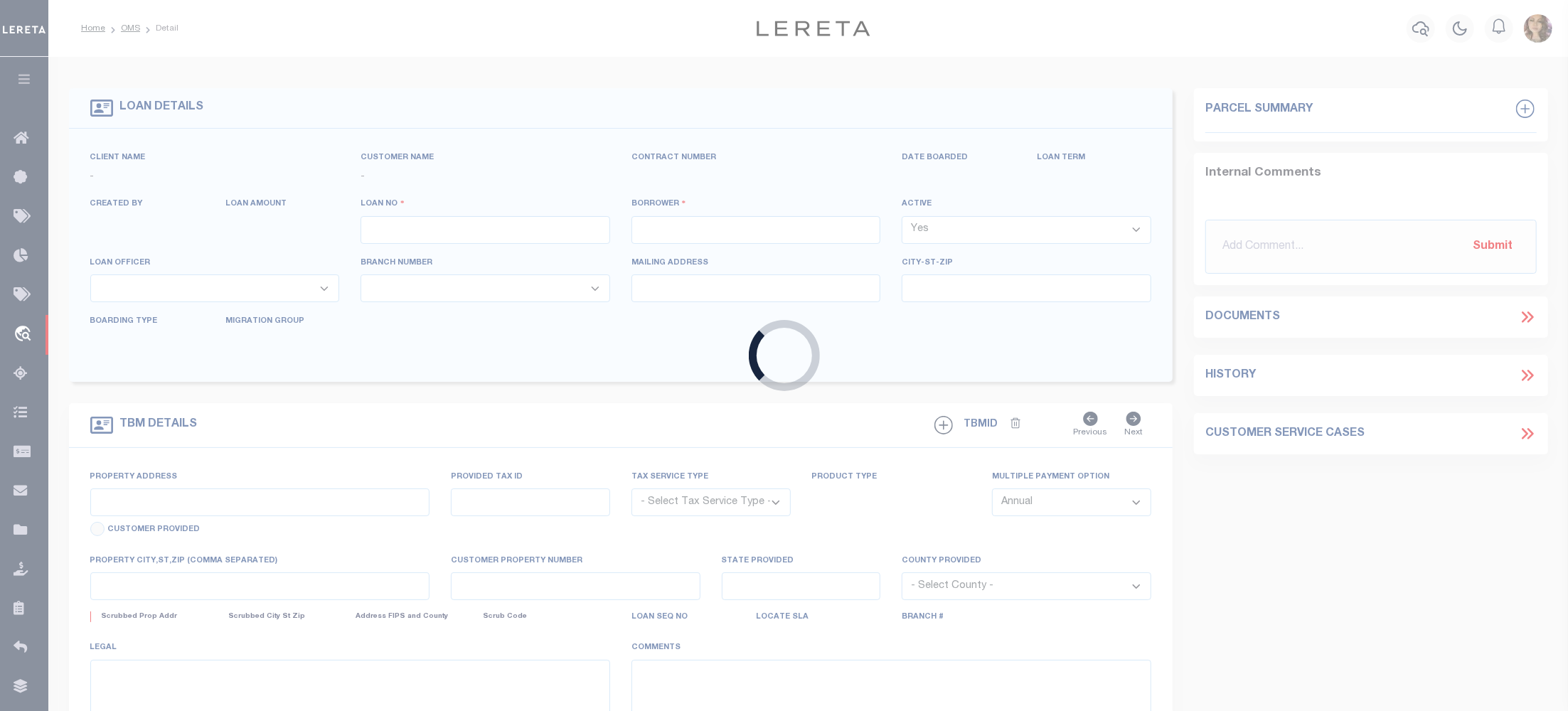
type input "10704222"
type input "A&A DEMO & EXCAVTING INC DBA JP EXCAVATI"
select select
type input "[STREET_ADDRESS]"
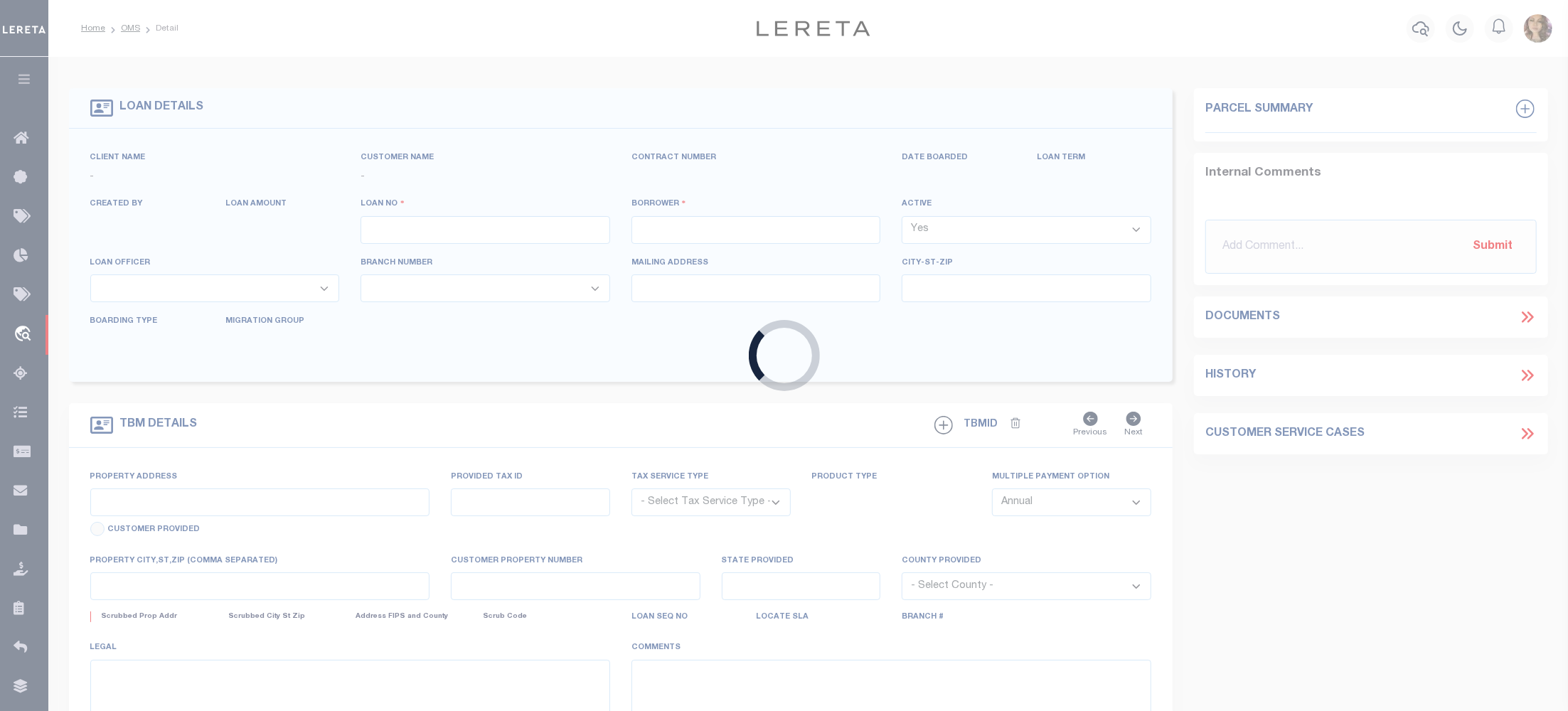
type input "[GEOGRAPHIC_DATA]"
select select "10"
select select "NonEscrow"
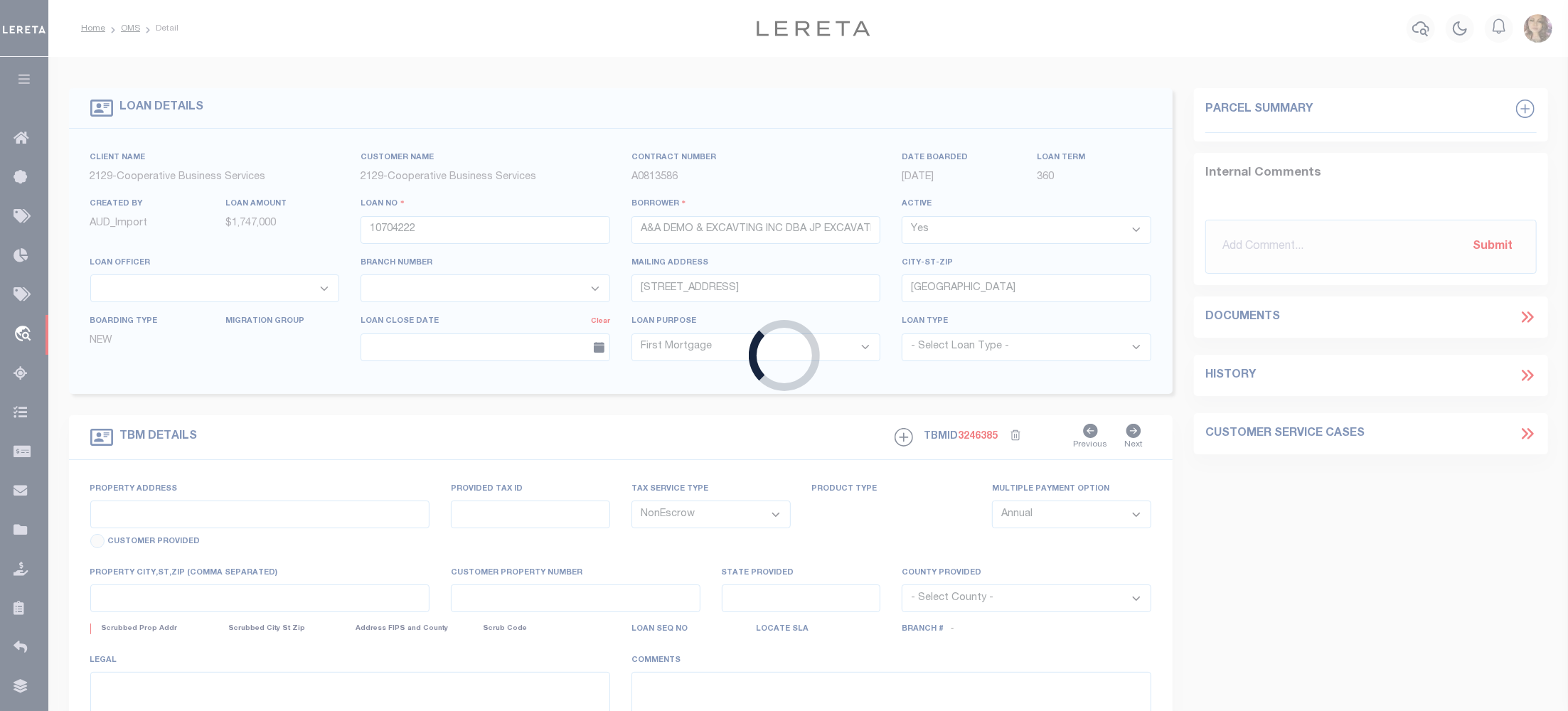
select select "7396"
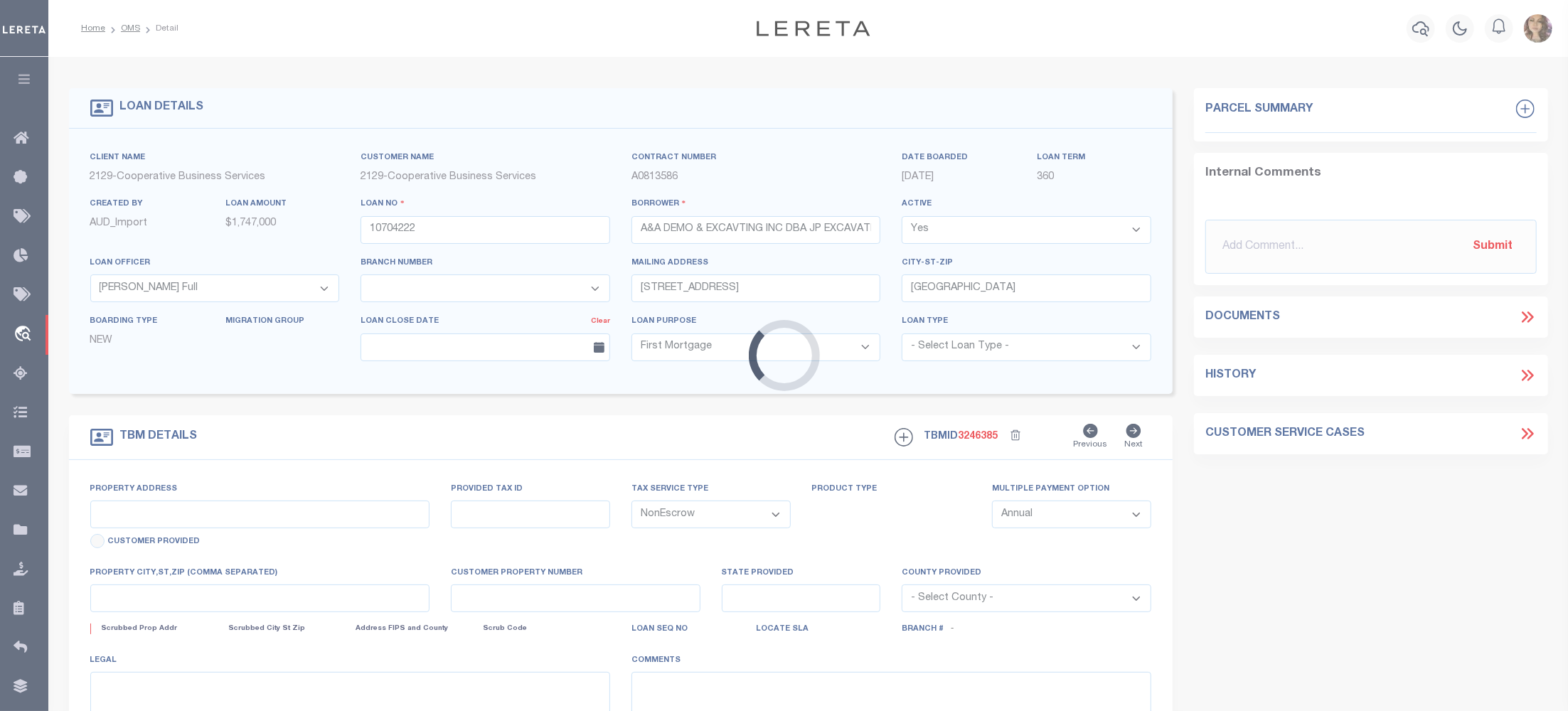
type input "[STREET_ADDRESS]"
select select
type input "INDEPENDENCE, KY 41051"
type input "6882"
type input "KY"
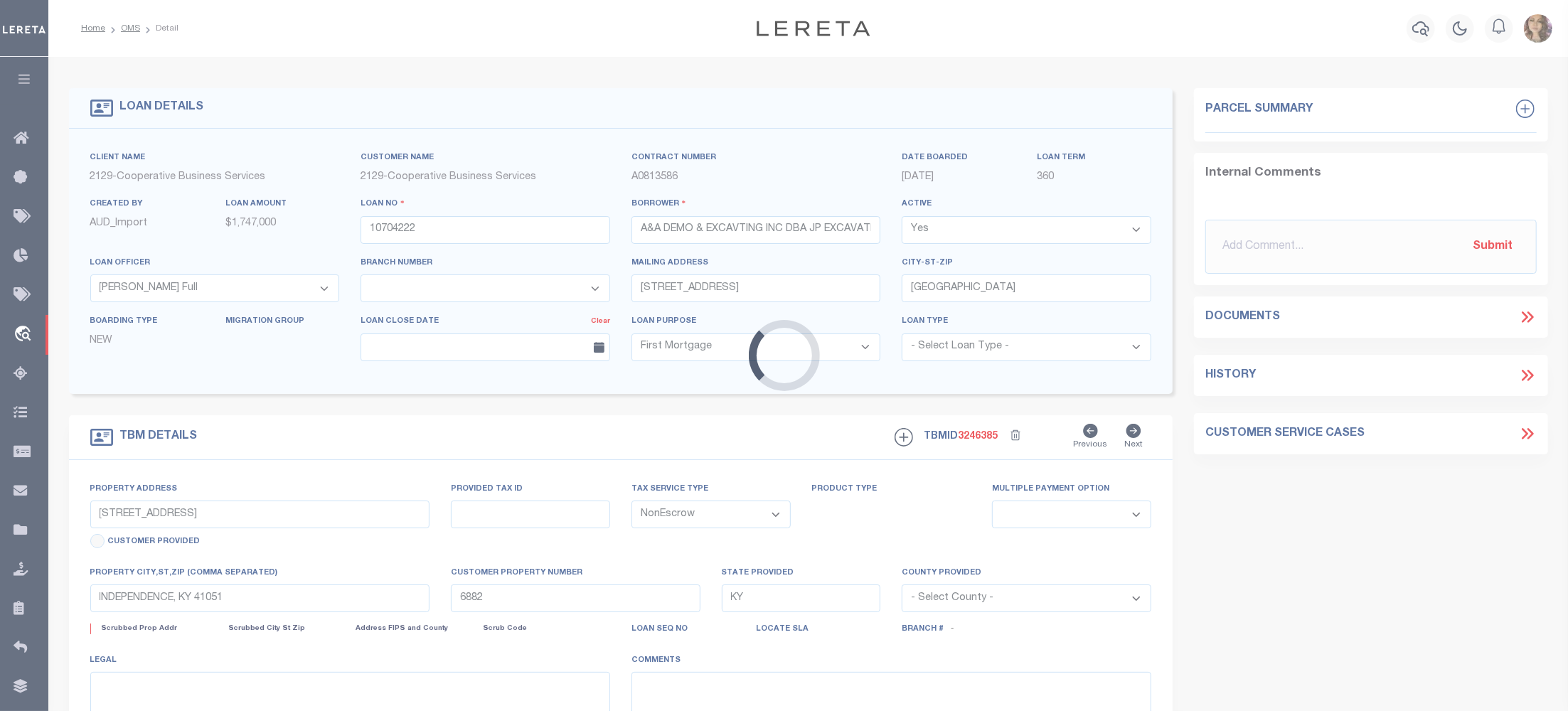
select select
select select "3334"
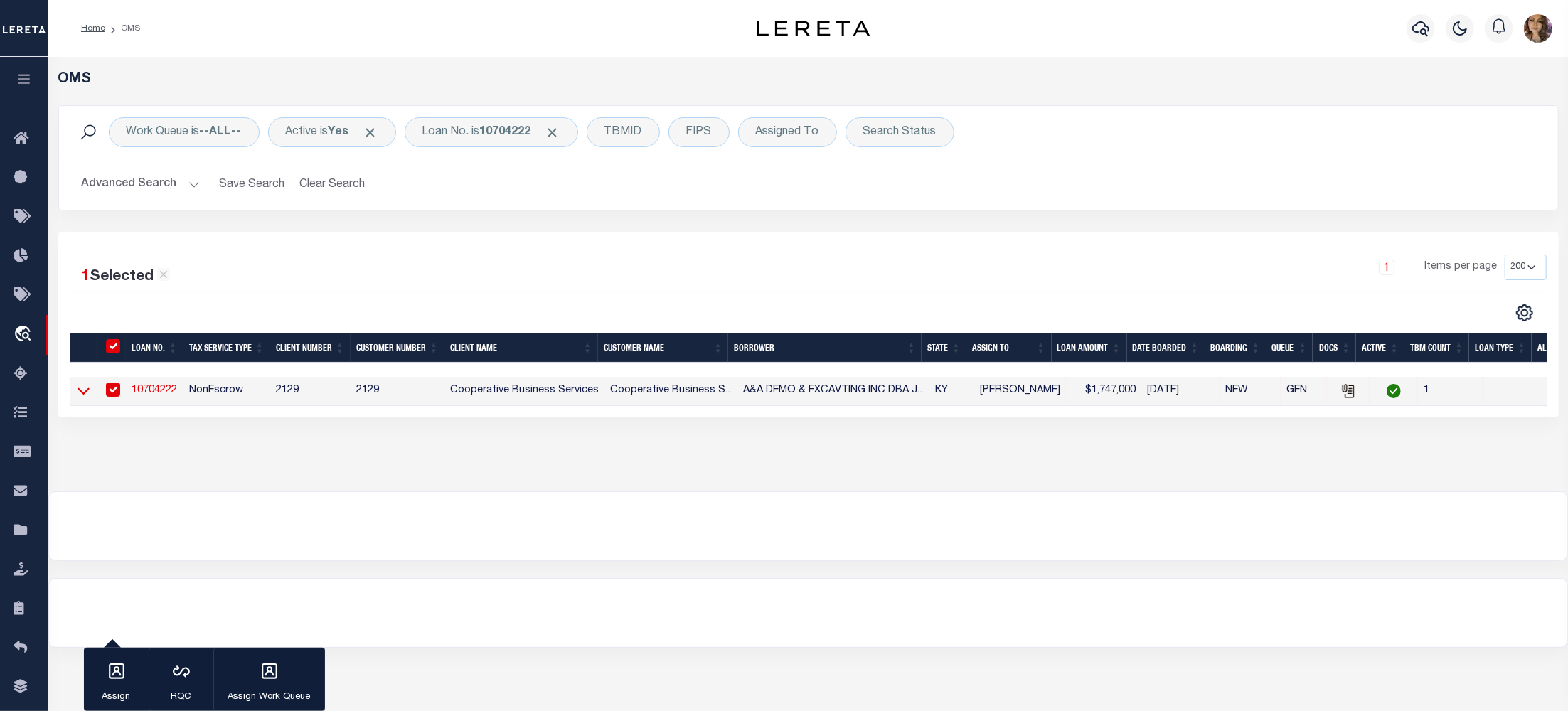
click at [83, 393] on icon at bounding box center [83, 390] width 12 height 15
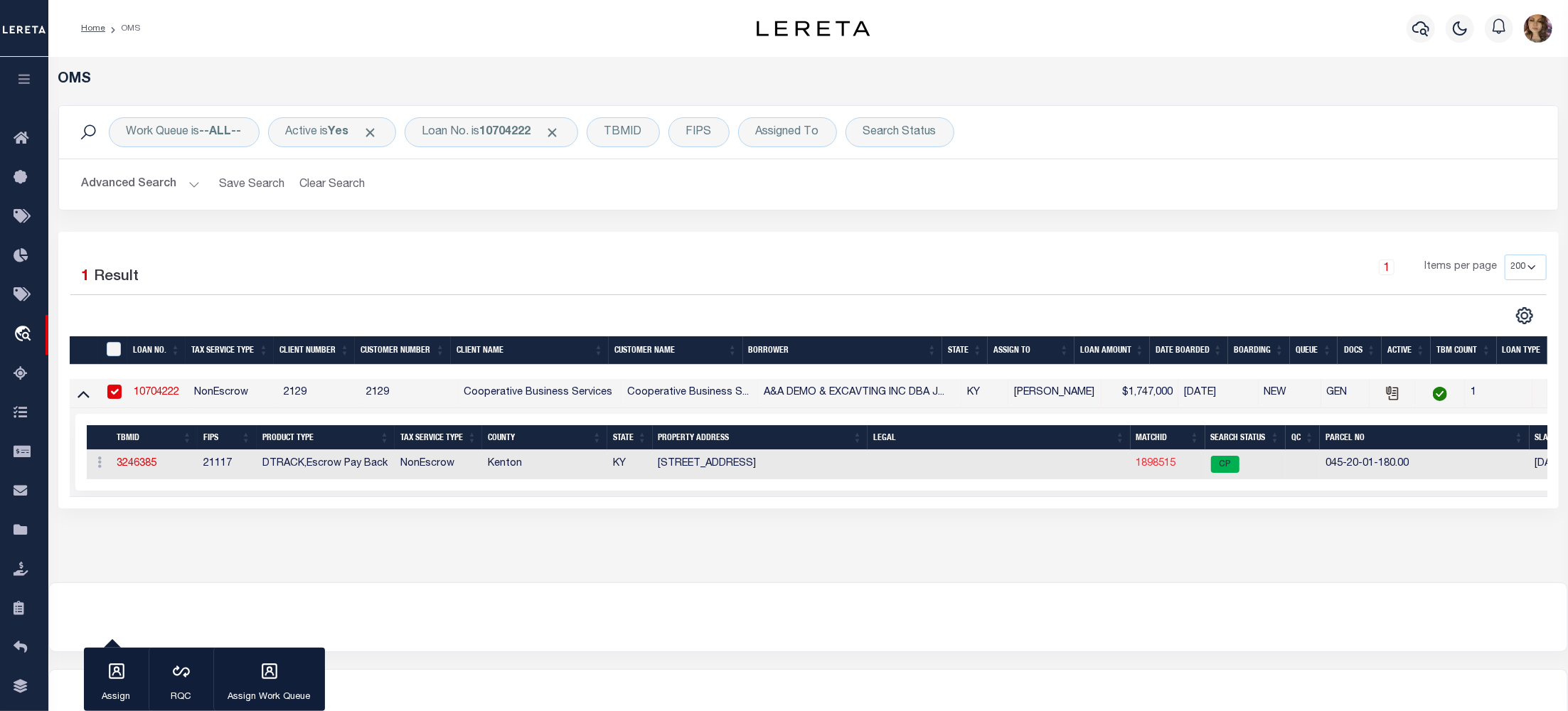
click at [1153, 469] on link "1898515" at bounding box center [1156, 464] width 40 height 10
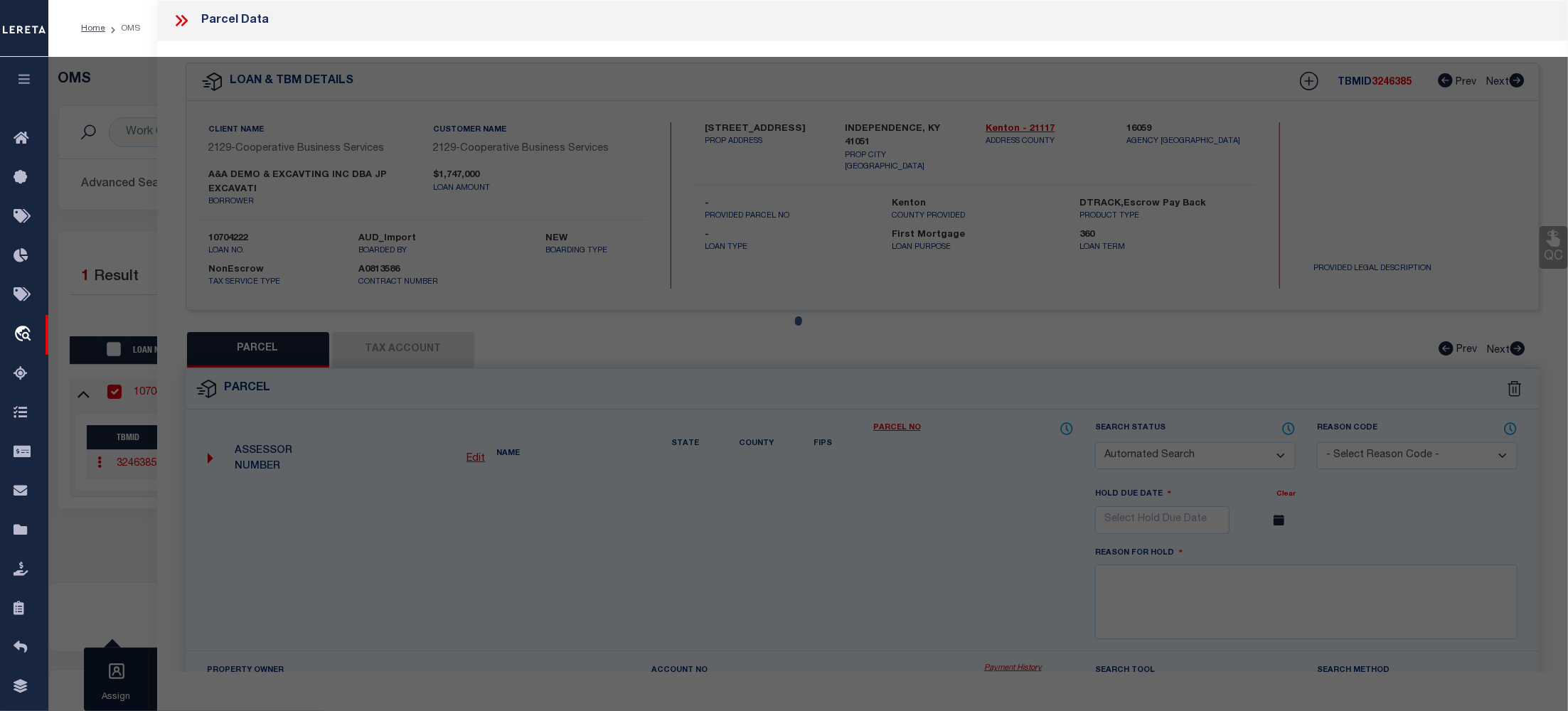
checkbox input "false"
select select "CP"
type input "A&A DEMO & EXCAVTING INC DBA JP EXCAVATI"
select select
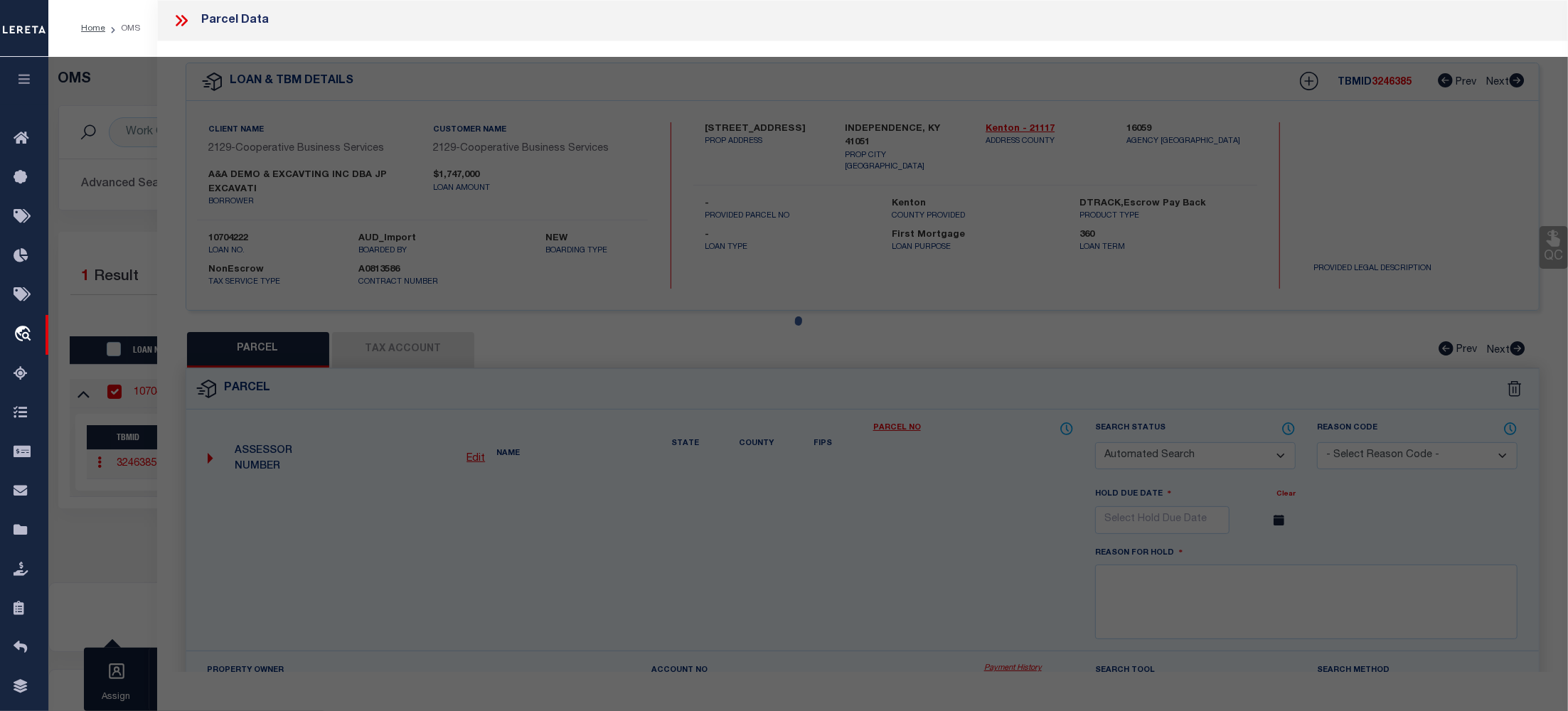
type input "4978 MOONLIGHT WAY"
checkbox input "false"
type input "INDEPENDENCE, KY 41051"
type textarea "HARVEST HILLS SEC 12 LOT 180"
type textarea "Completed based on given legal document."
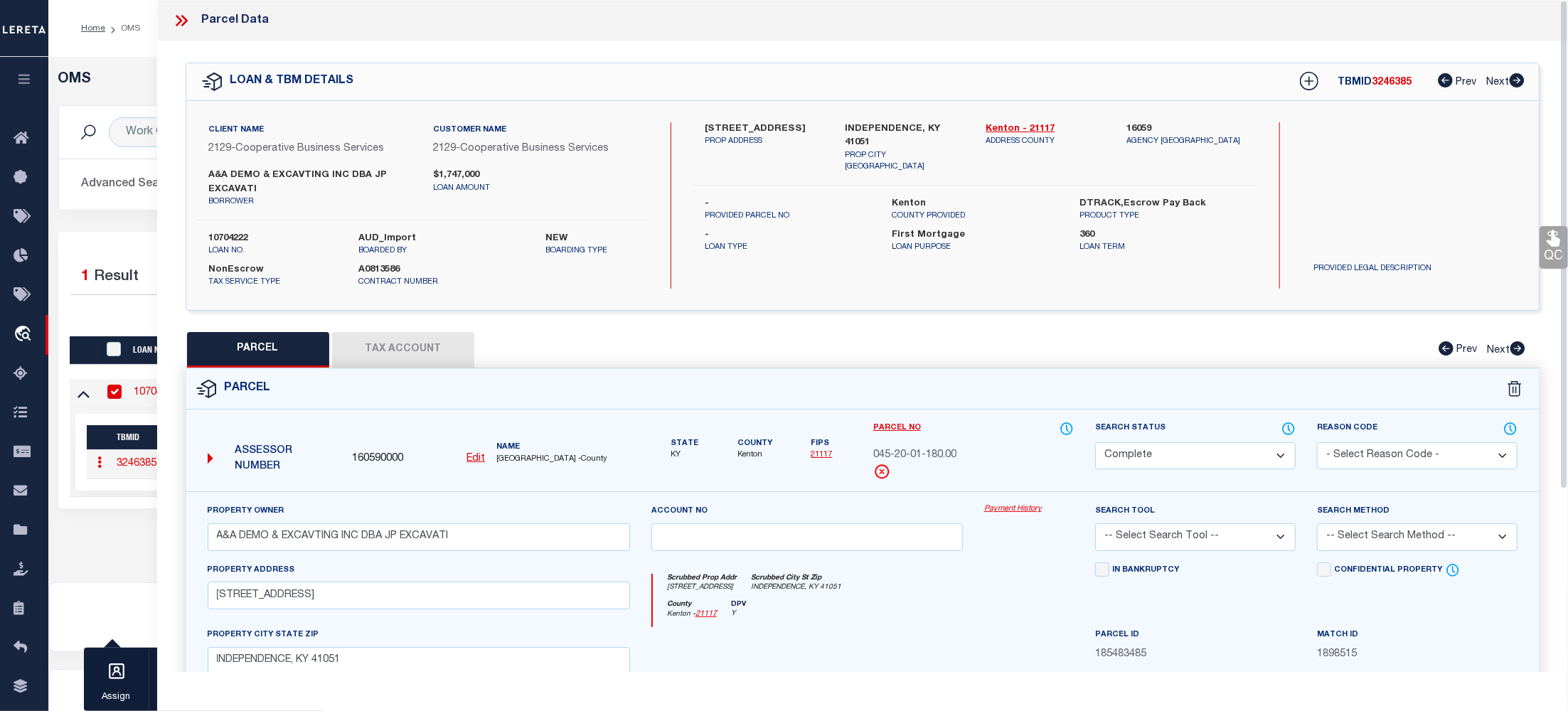
click at [1025, 511] on link "Payment History" at bounding box center [1028, 509] width 90 height 12
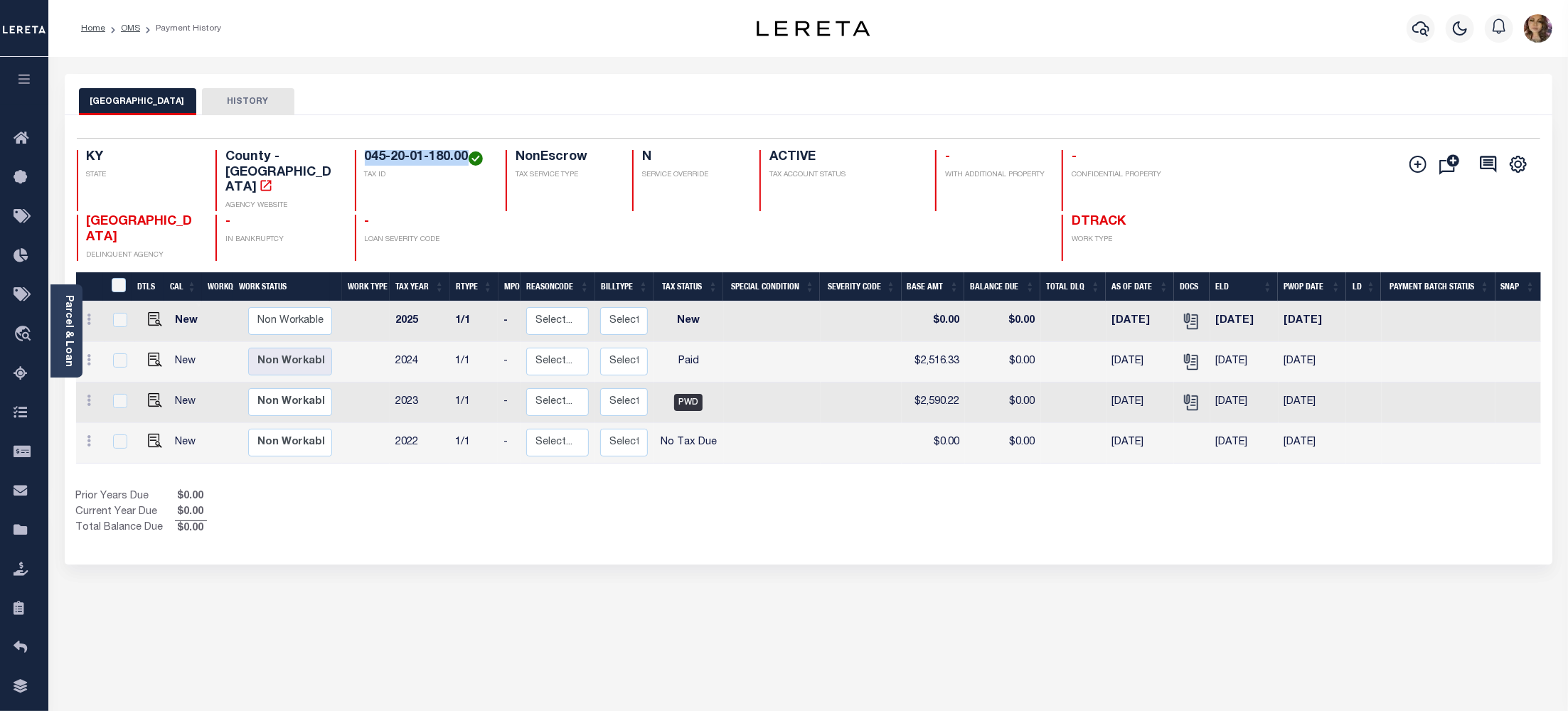
drag, startPoint x: 468, startPoint y: 157, endPoint x: 362, endPoint y: 149, distance: 106.3
click at [362, 150] on div "045-20-01-180.00 TAX ID" at bounding box center [422, 181] width 135 height 61
copy h4 "045-20-01-180.00"
click at [101, 334] on span "Order Management System" at bounding box center [130, 334] width 173 height 39
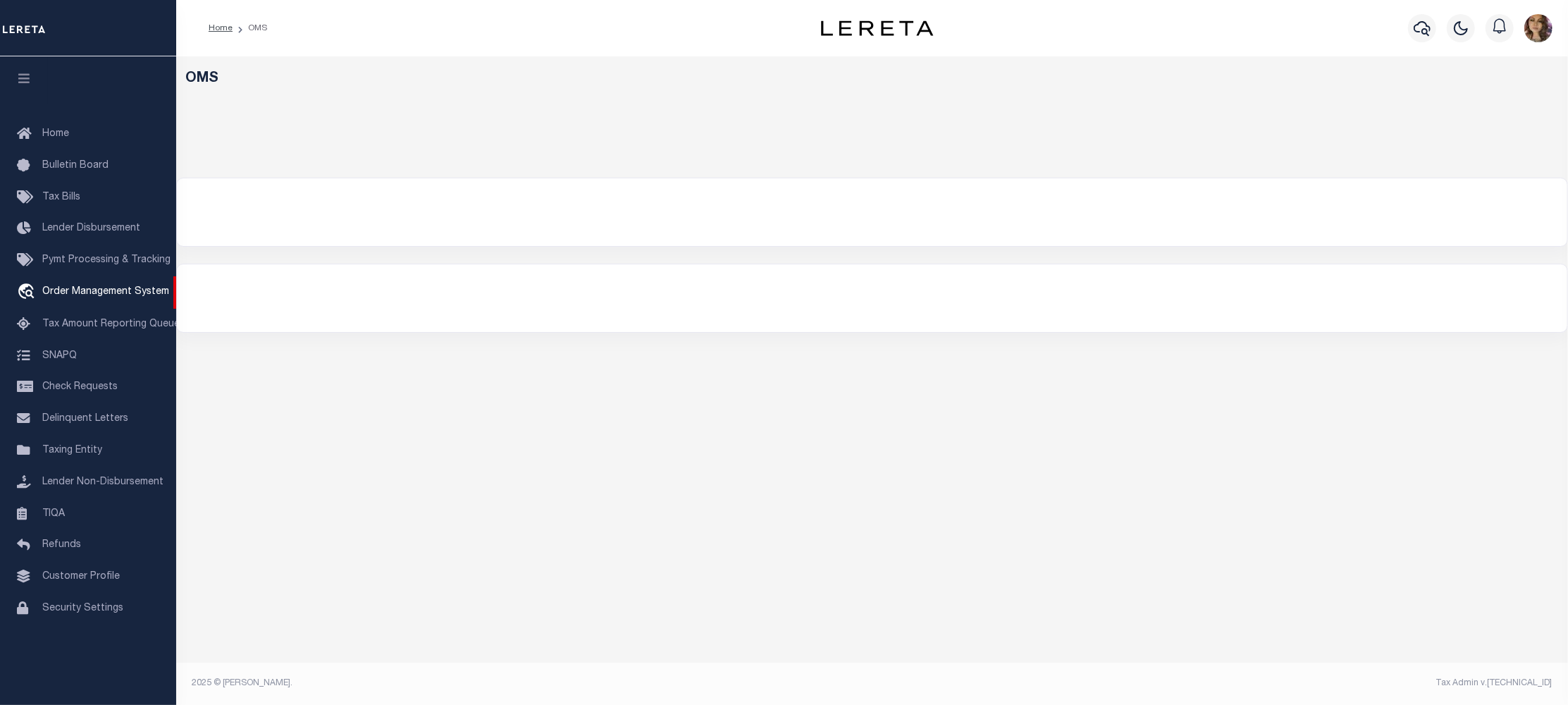
select select "200"
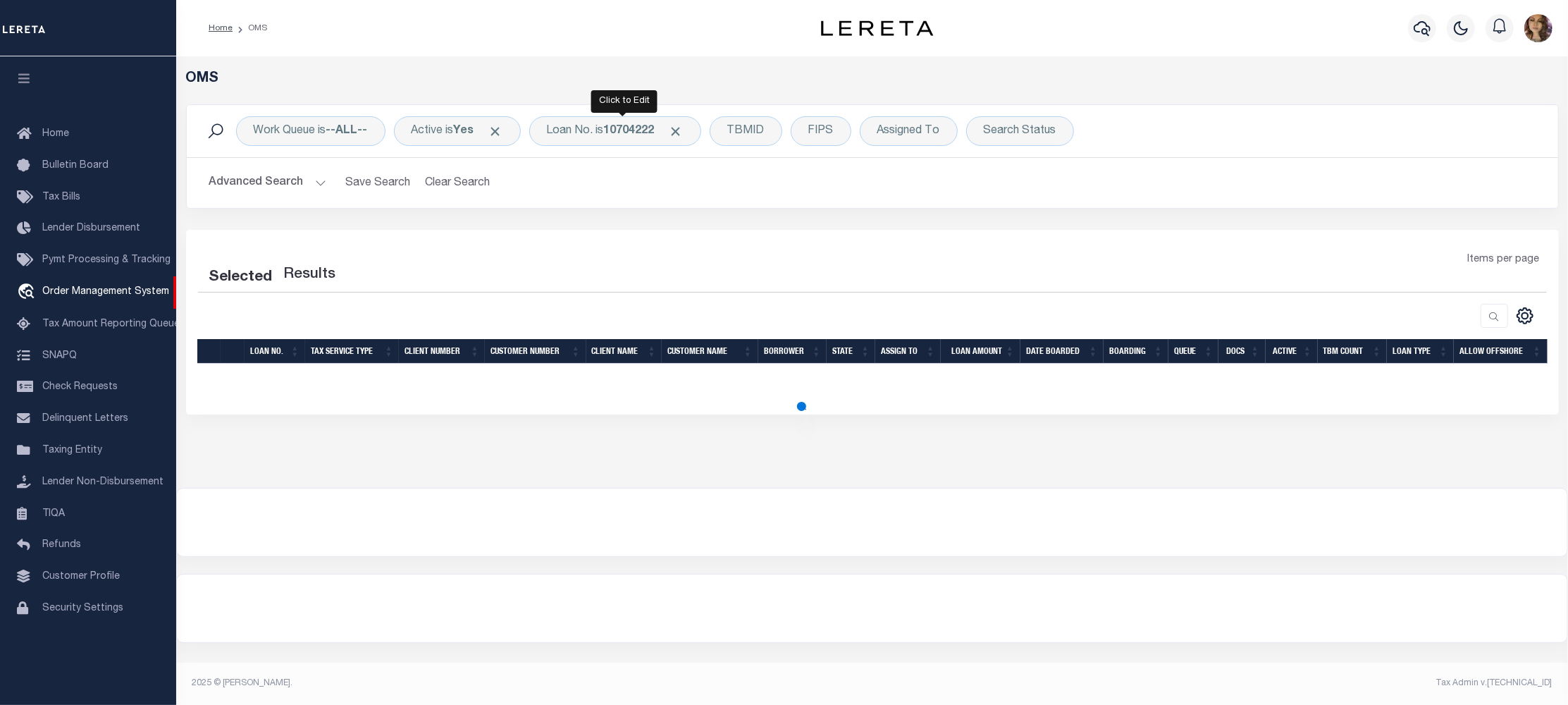
select select "200"
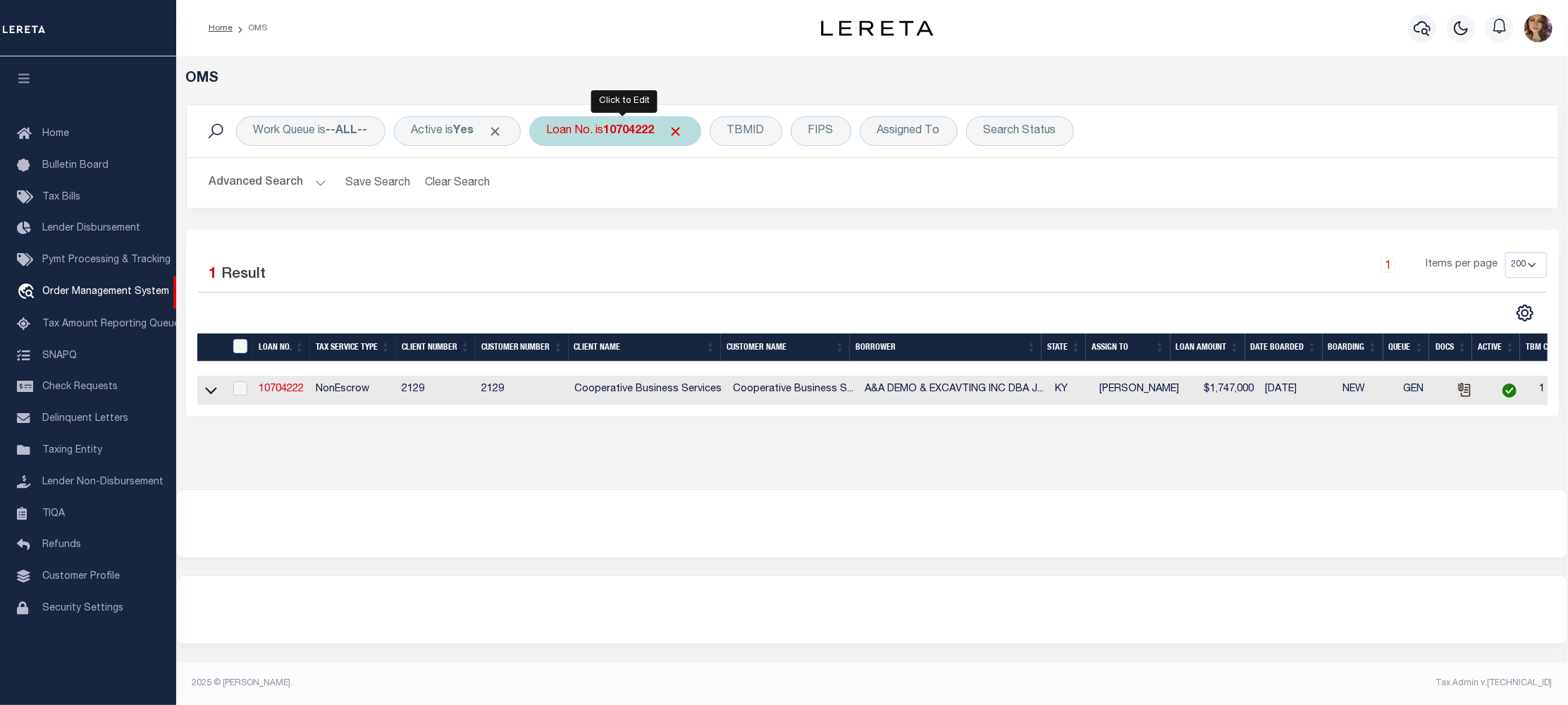
click at [613, 128] on div "Loan No. is 10704222" at bounding box center [615, 131] width 172 height 29
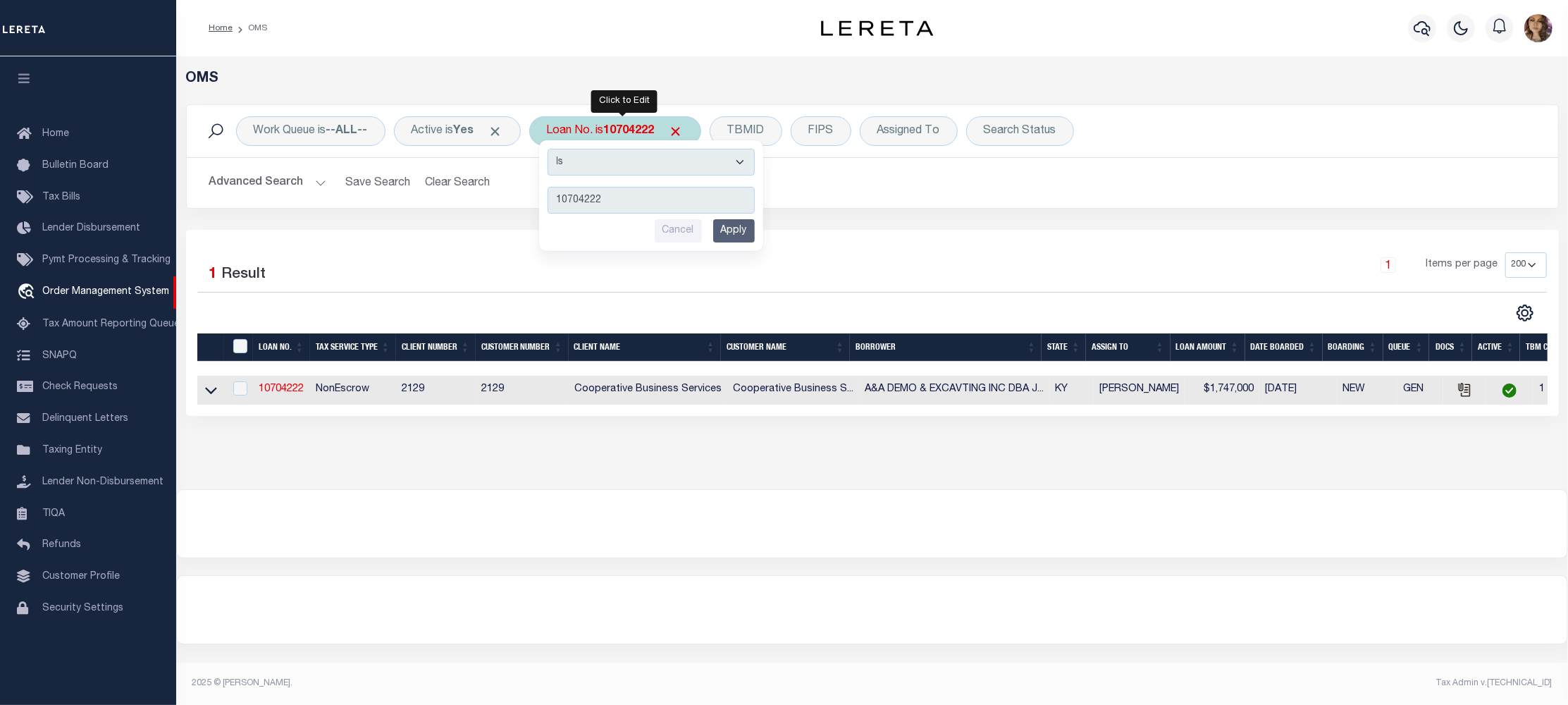
type input "105321"
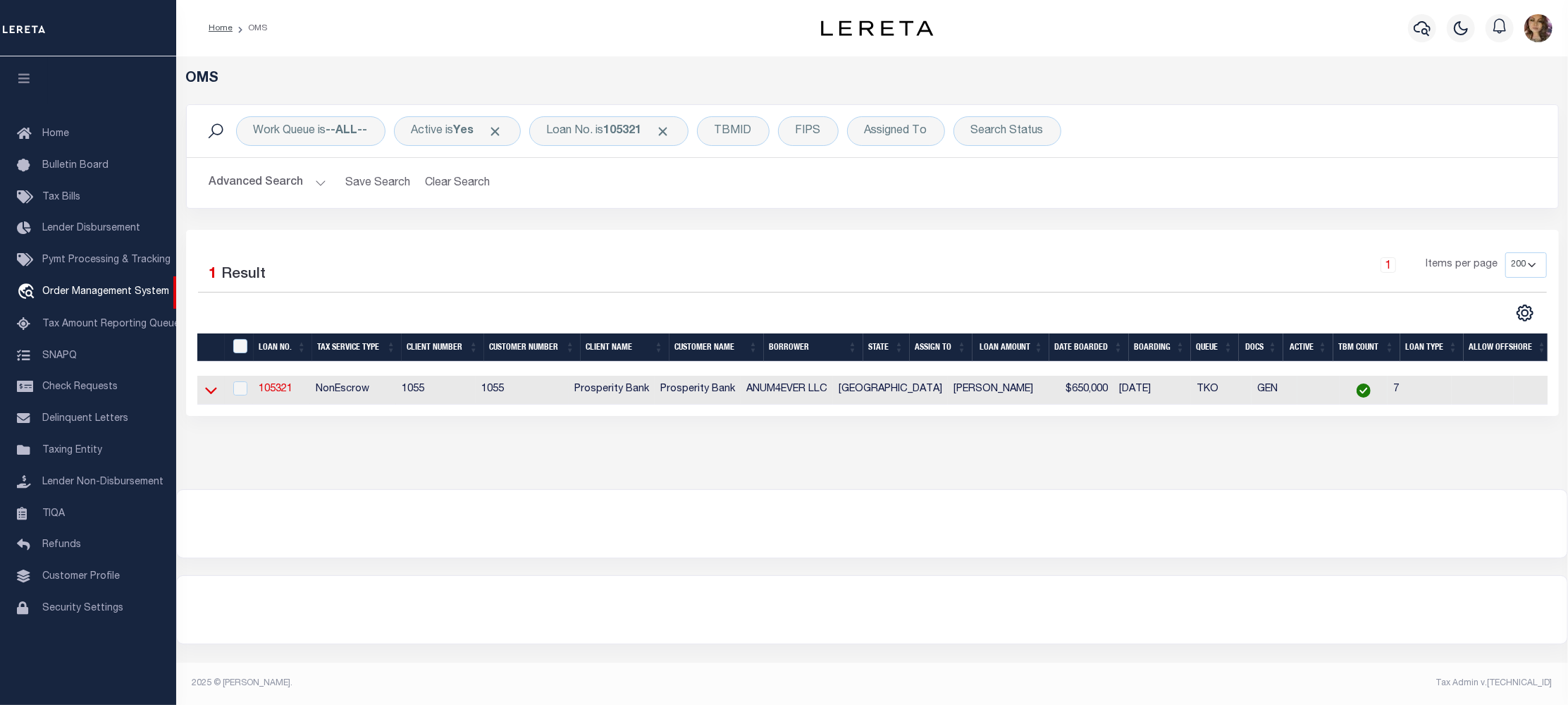
click at [215, 392] on icon at bounding box center [211, 391] width 12 height 7
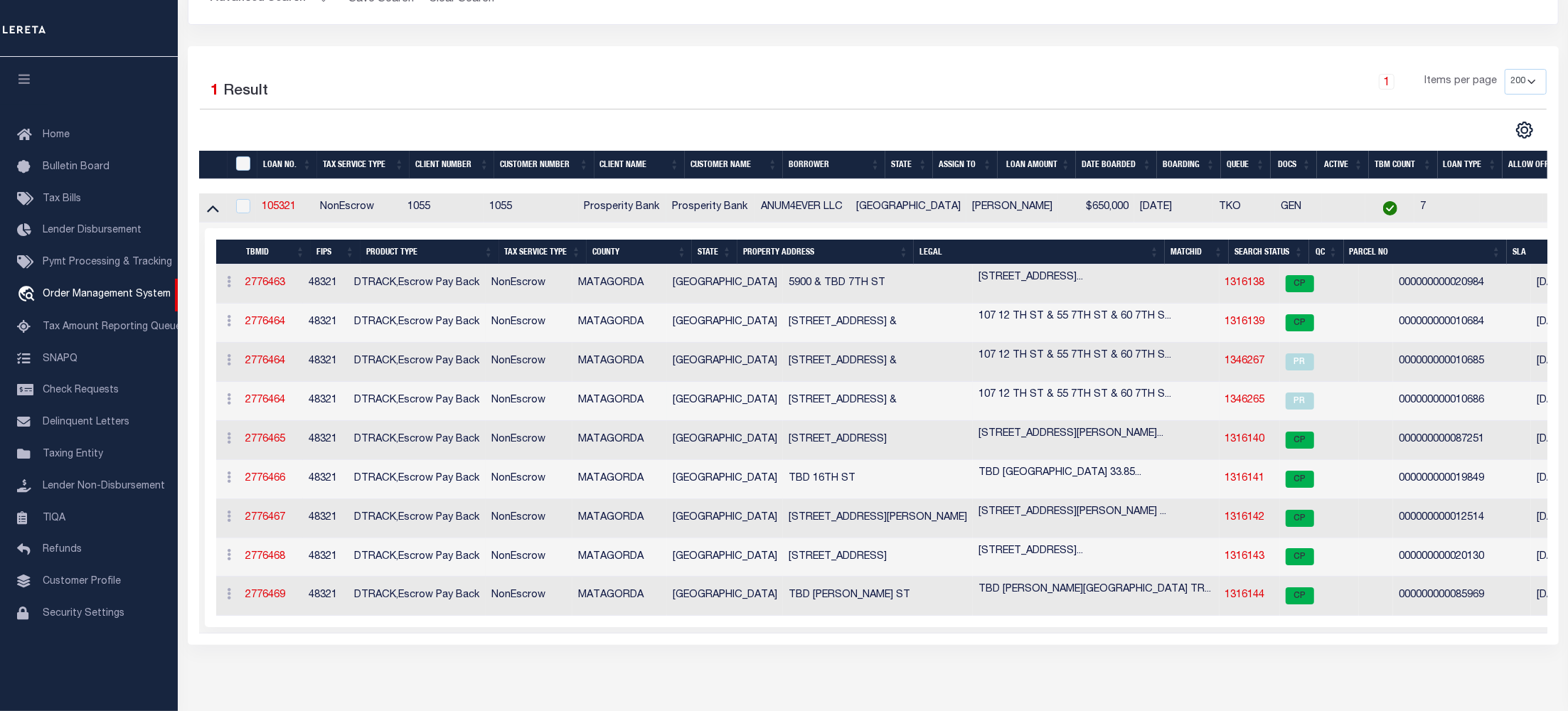
scroll to position [189, 0]
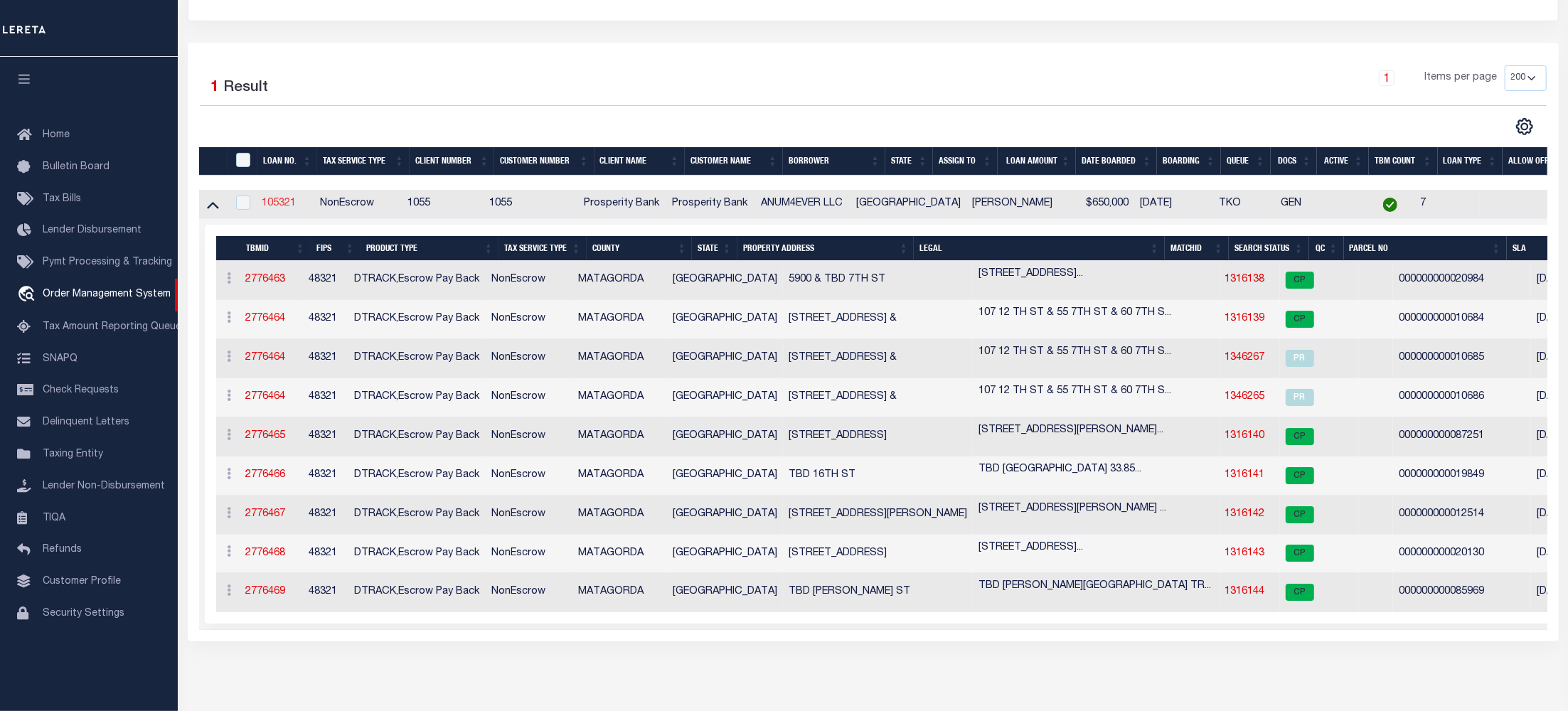
click at [290, 208] on link "105321" at bounding box center [278, 203] width 34 height 10
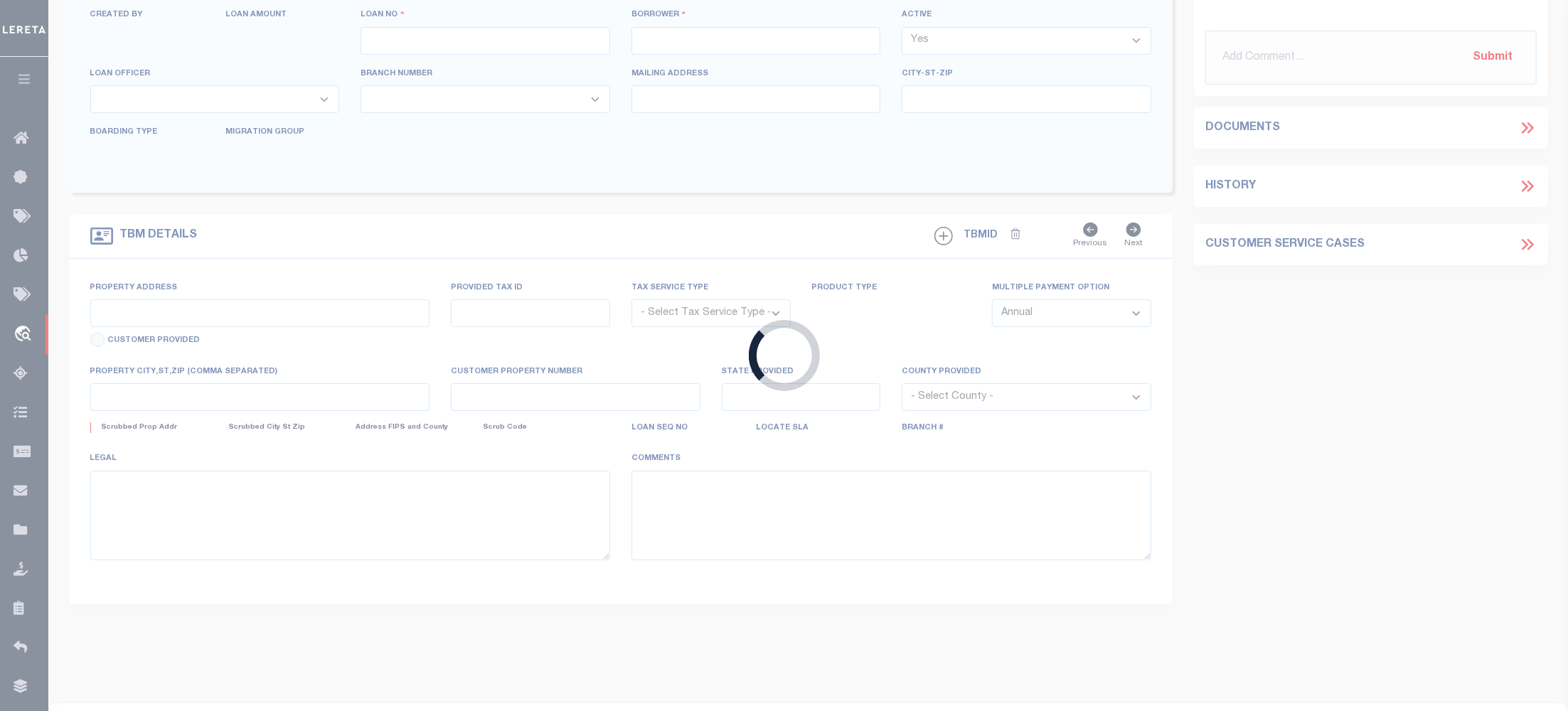
type input "105321"
type input "ANUM4EVER LLC"
select select
type input "15995 N BARKERS LANDING SUITE"
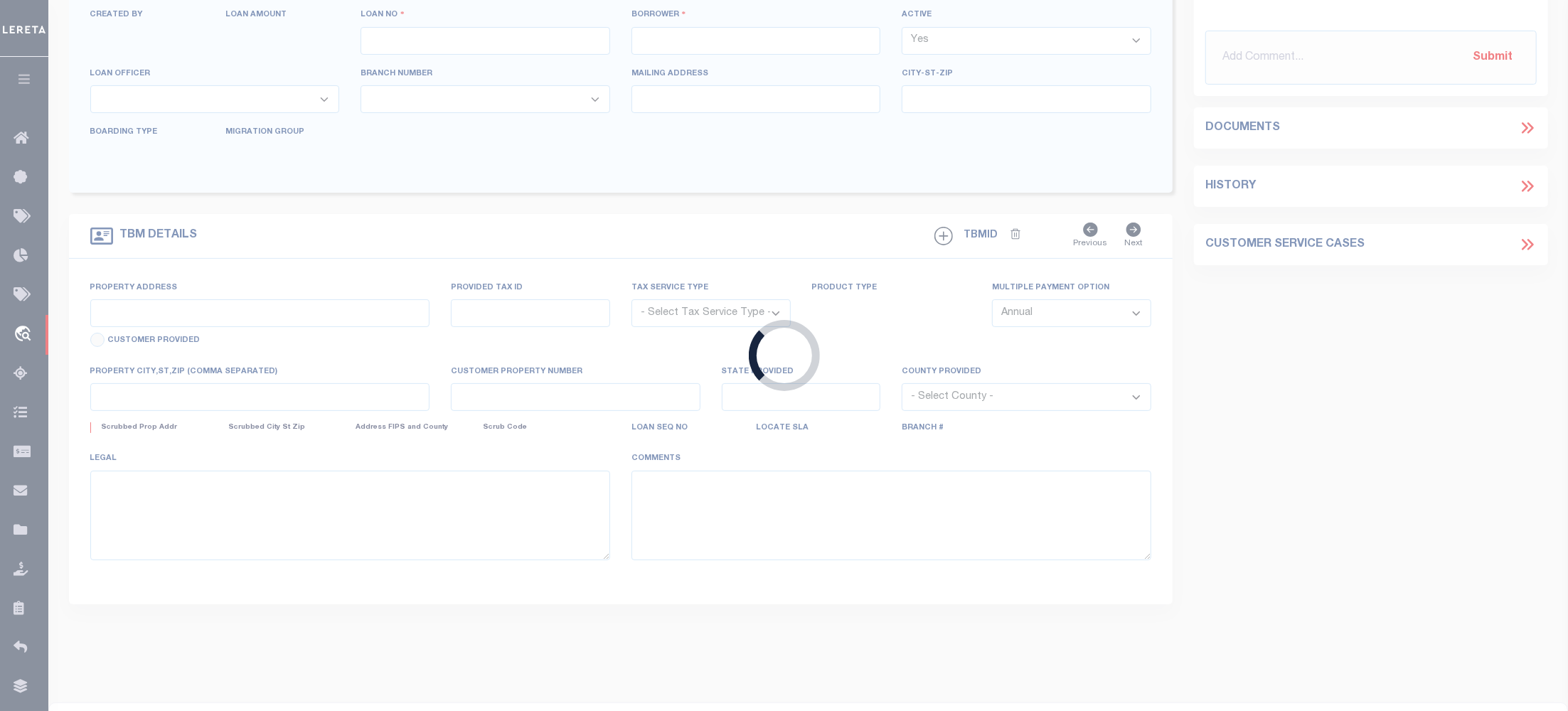
type input "HOUSTON TX 77079"
select select
select select "NonEscrow"
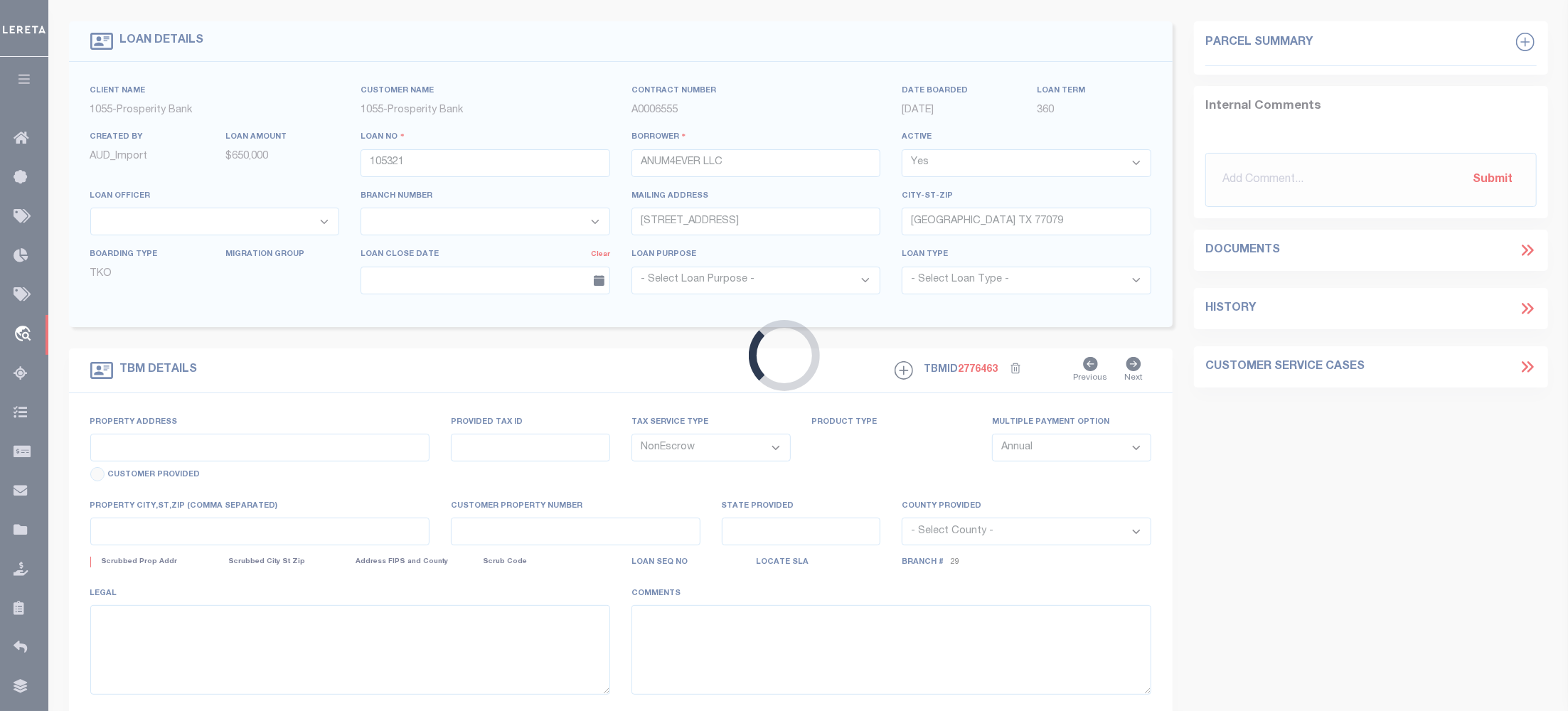
select select "10684"
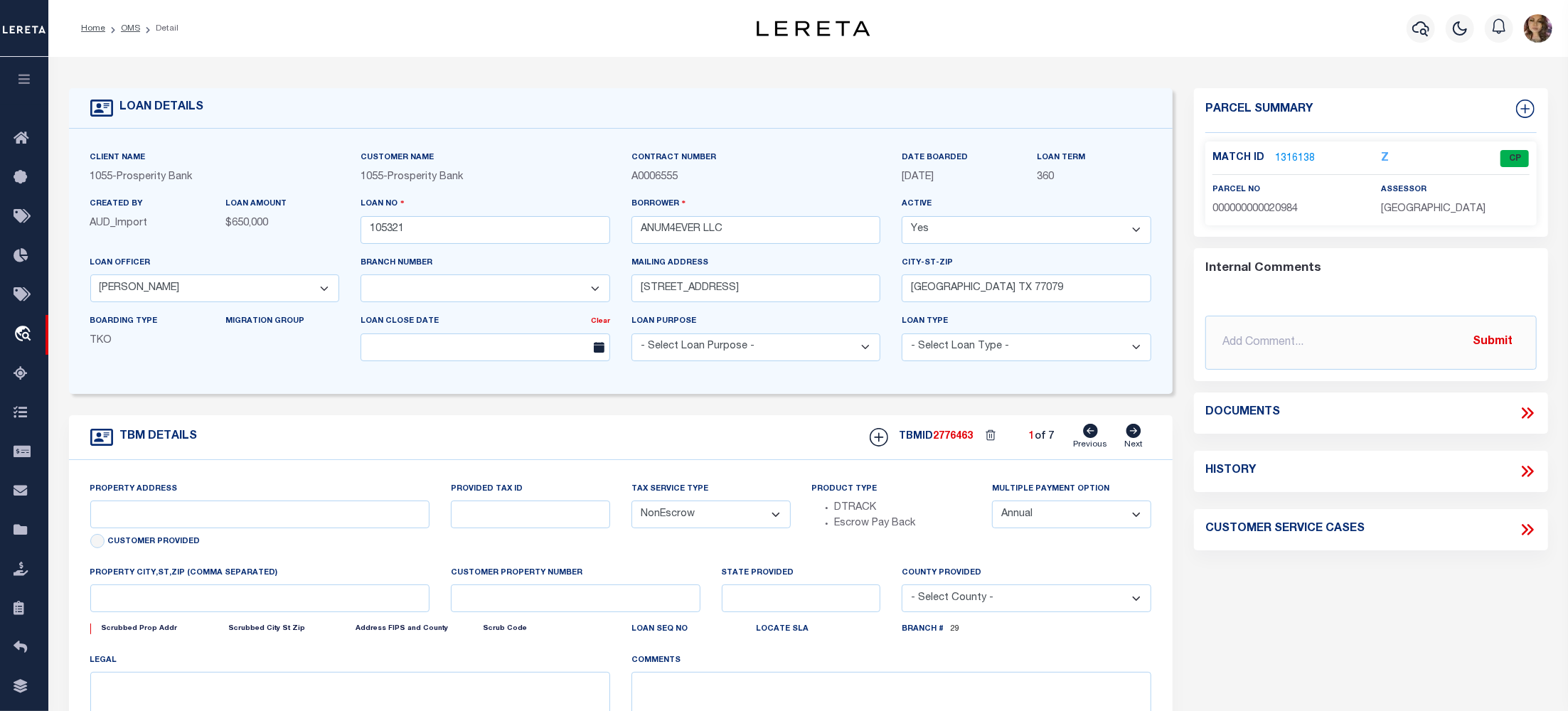
click at [1534, 413] on icon at bounding box center [1527, 412] width 18 height 18
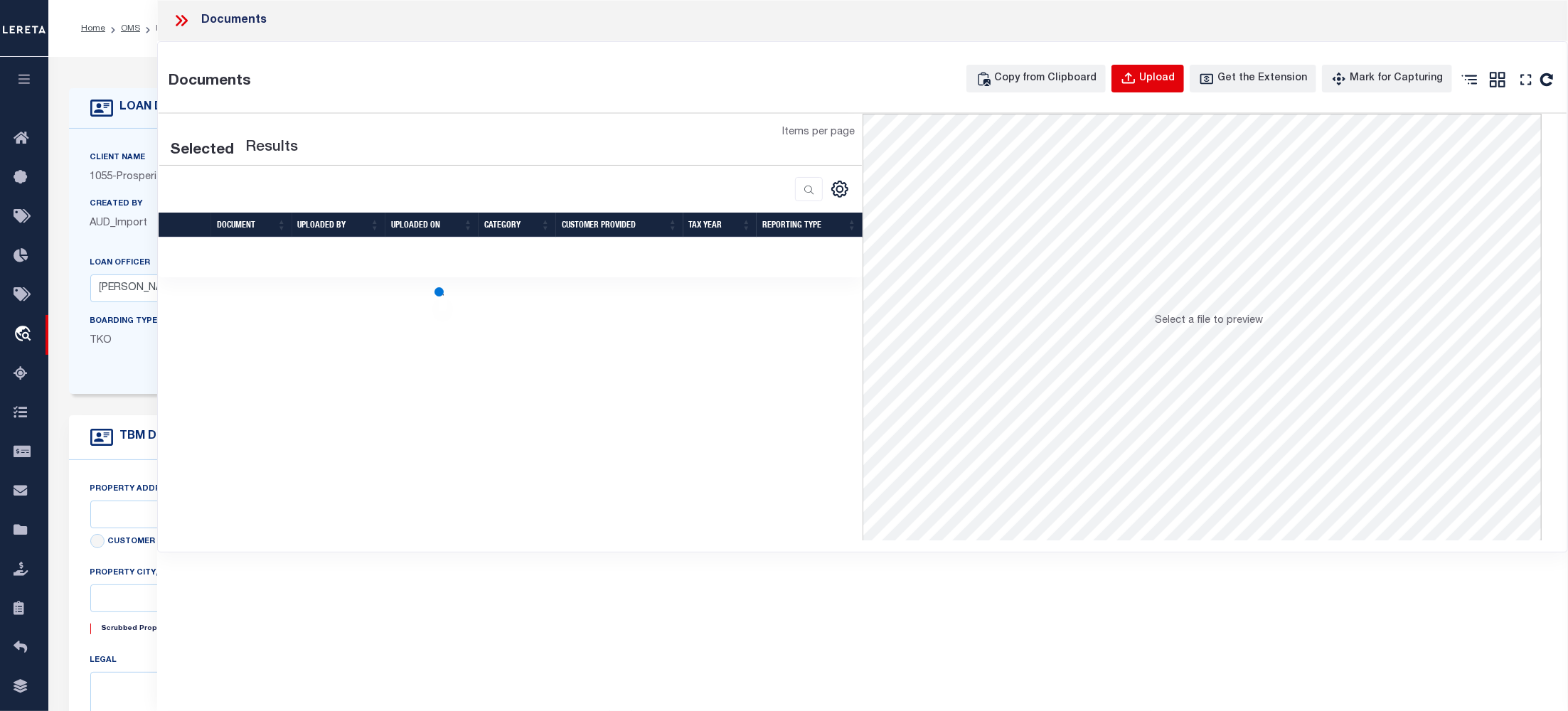
click at [1169, 80] on div "Upload" at bounding box center [1156, 78] width 35 height 16
select select
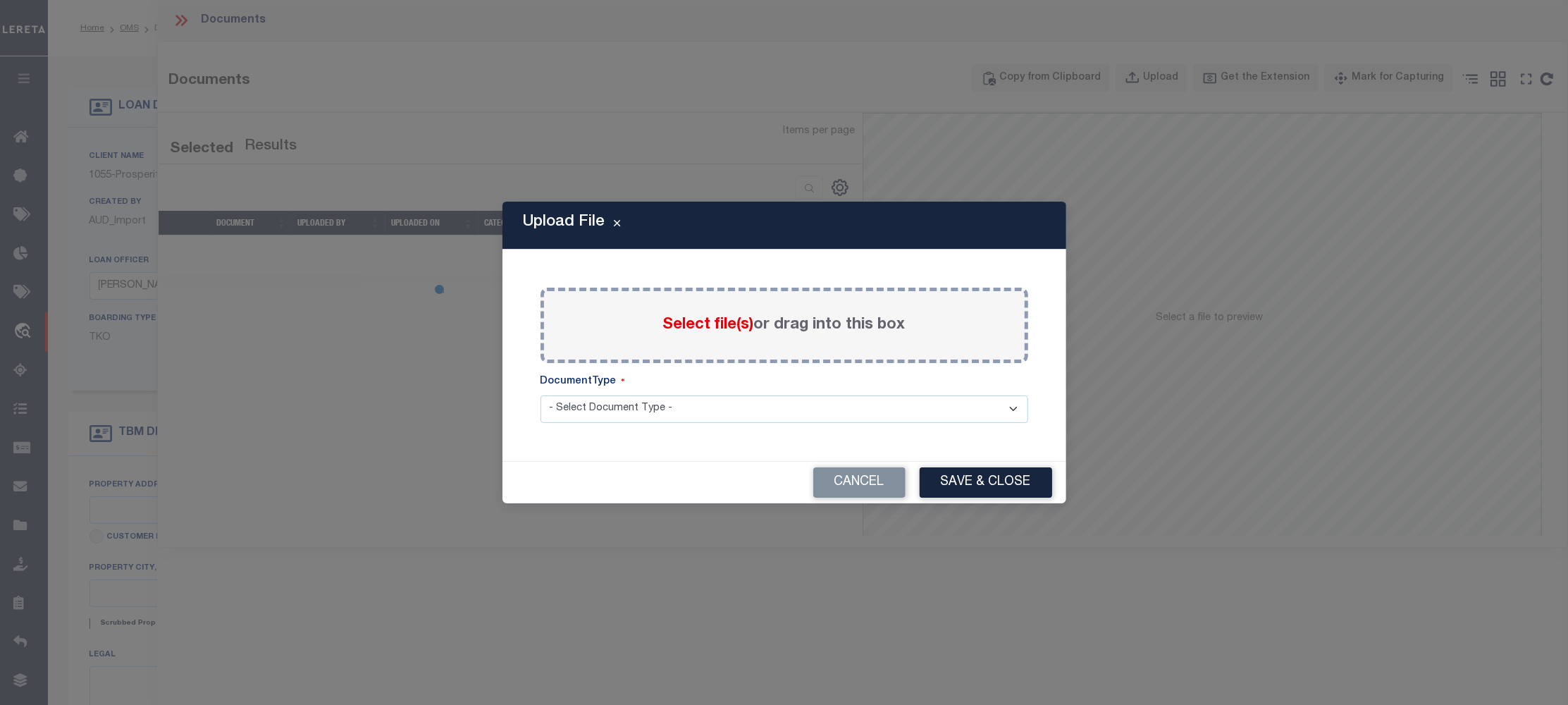
click at [729, 320] on span "Select file(s)" at bounding box center [708, 325] width 91 height 16
click at [0, 0] on input "Select file(s) or drag into this box" at bounding box center [0, 0] width 0 height 0
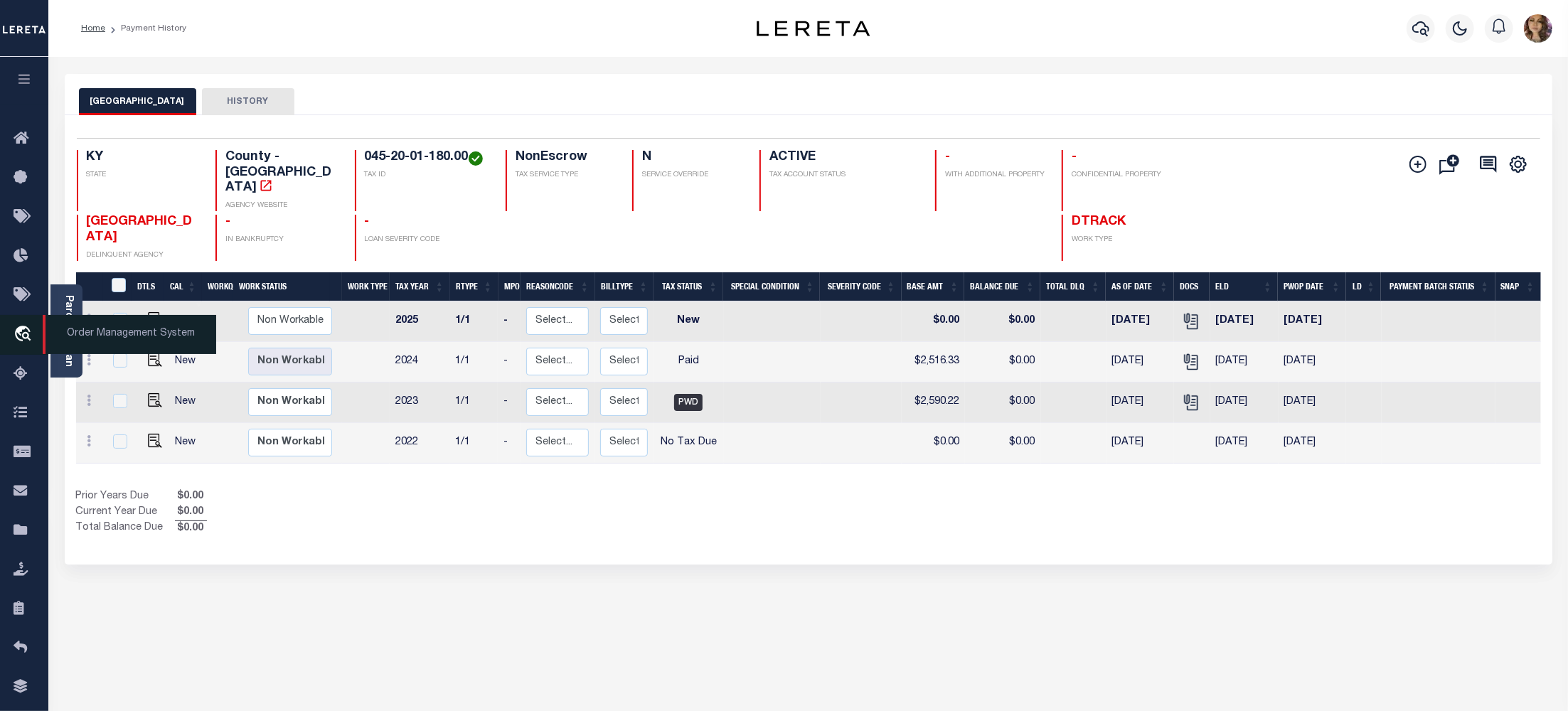
click at [111, 333] on span "Order Management System" at bounding box center [130, 334] width 173 height 39
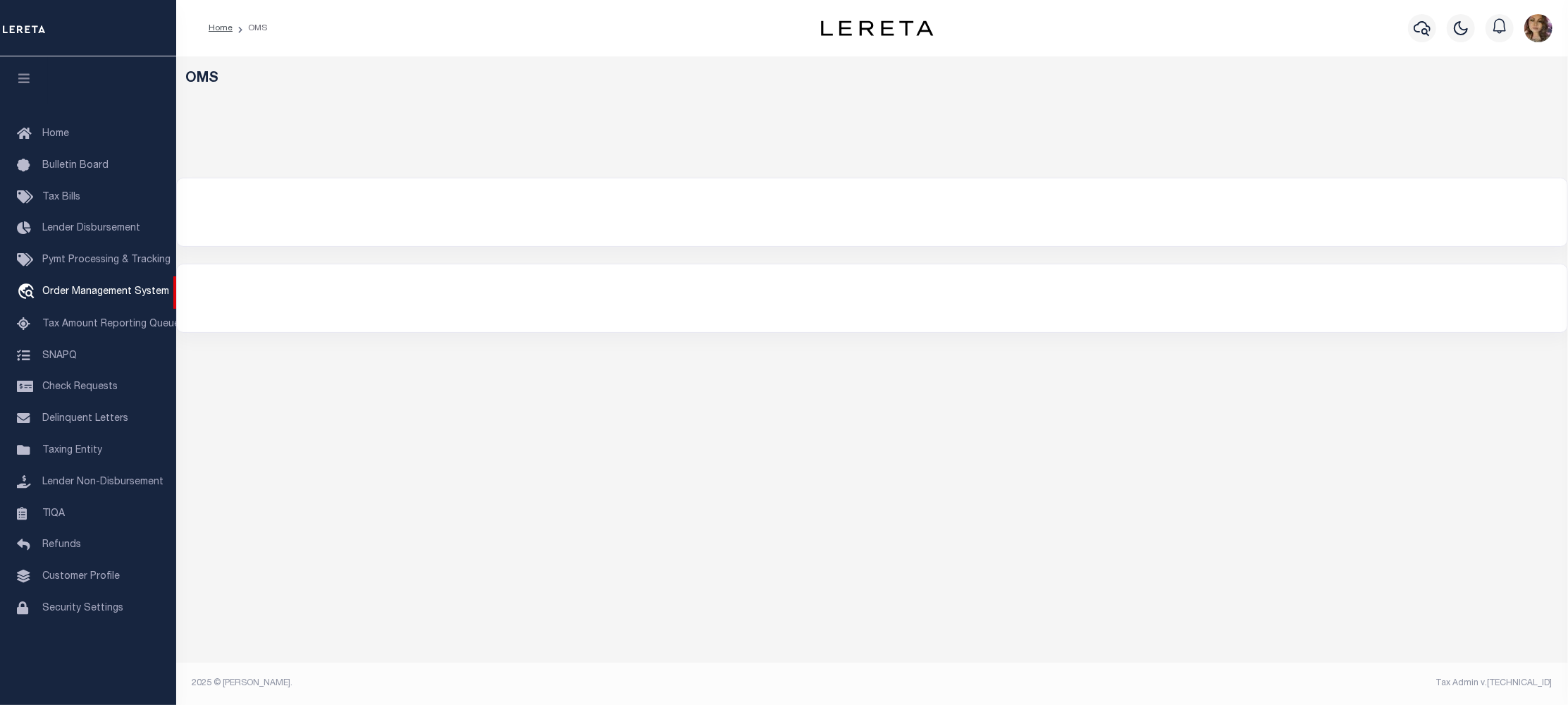
select select "200"
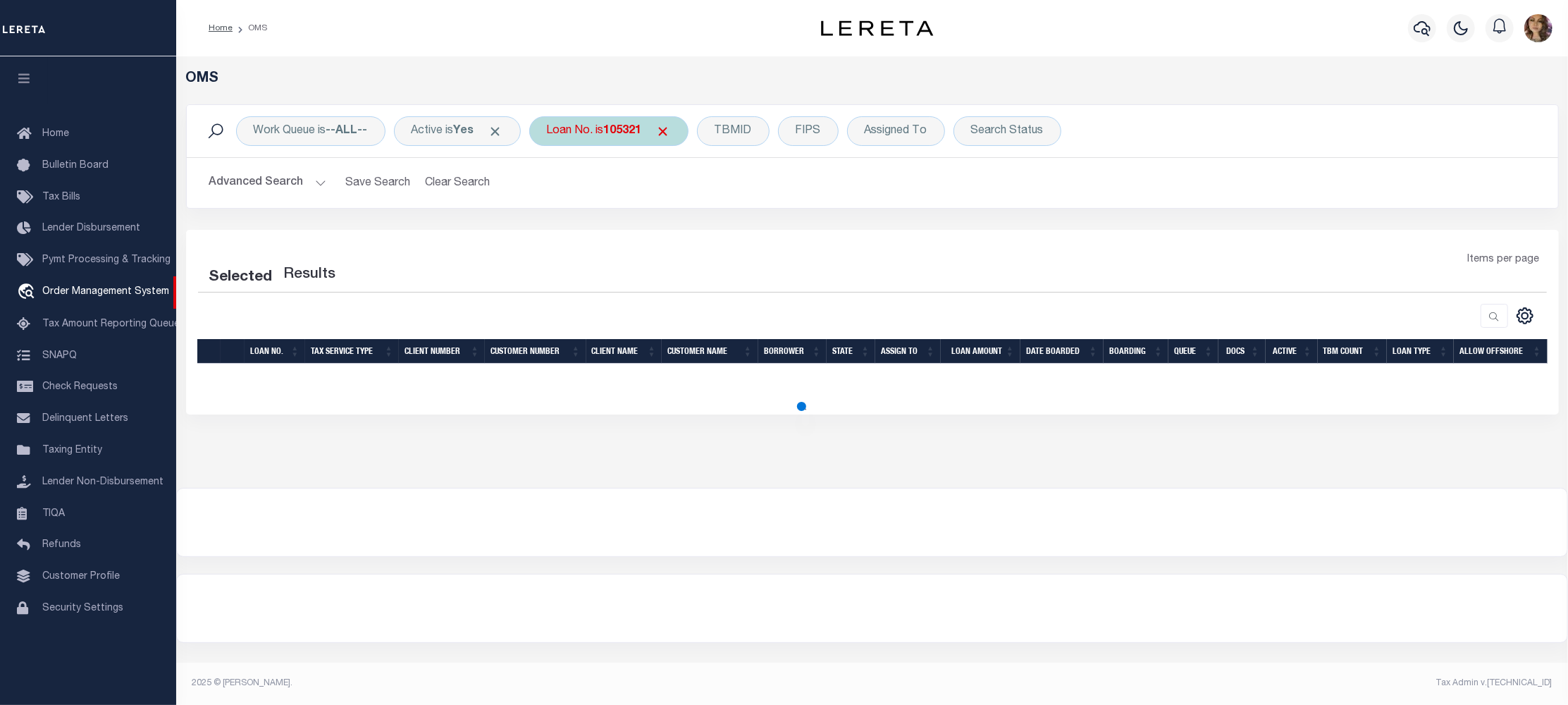
select select "200"
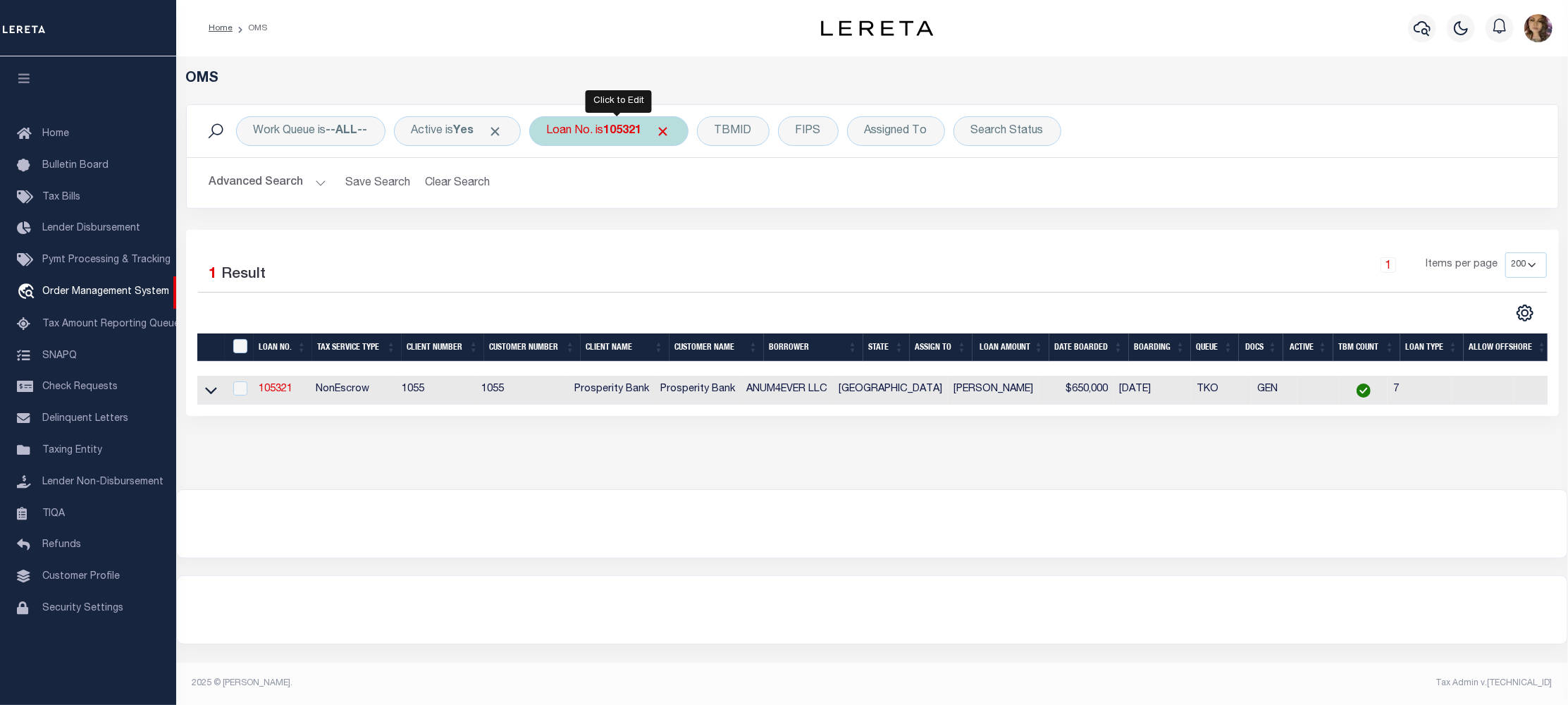
click at [607, 141] on div "Loan No. is 105321" at bounding box center [609, 131] width 159 height 29
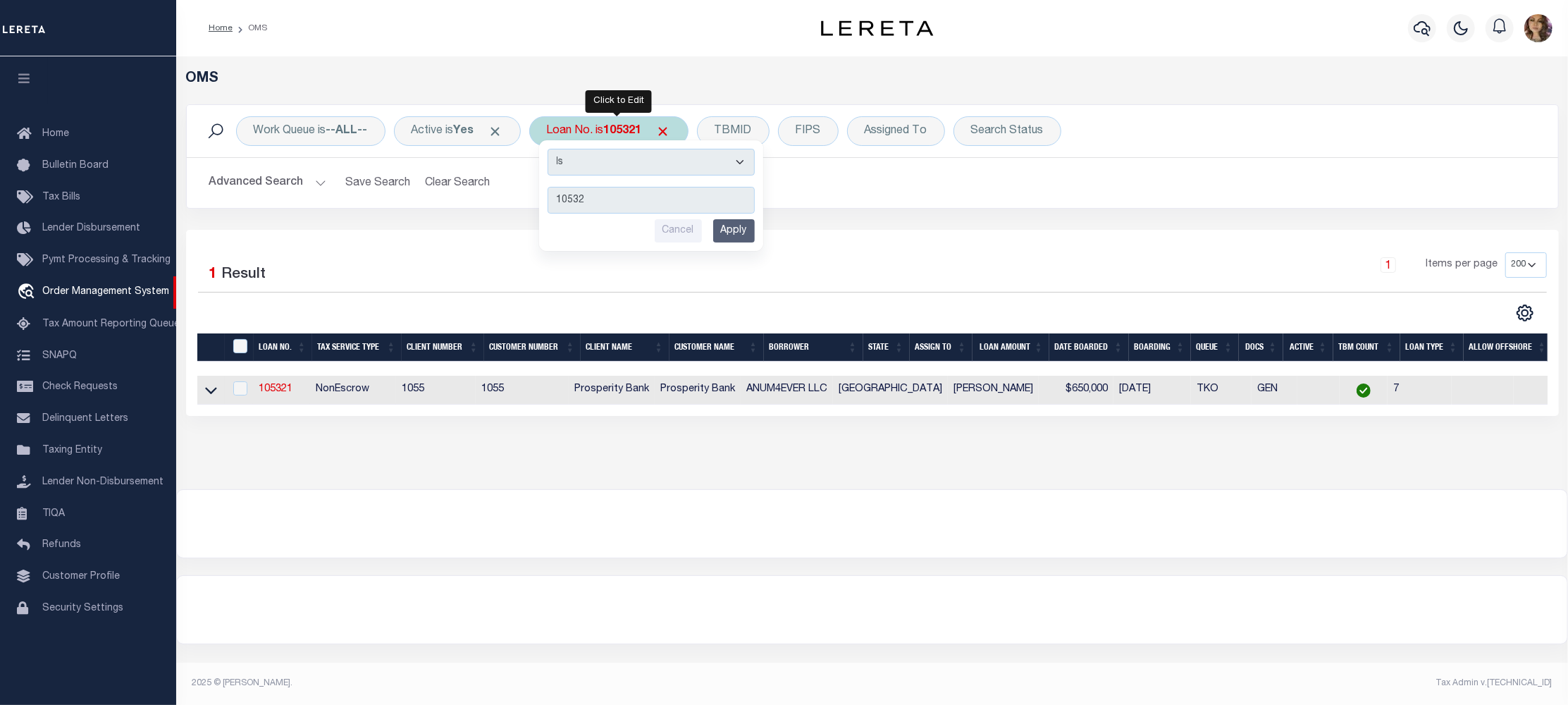
type input "105321"
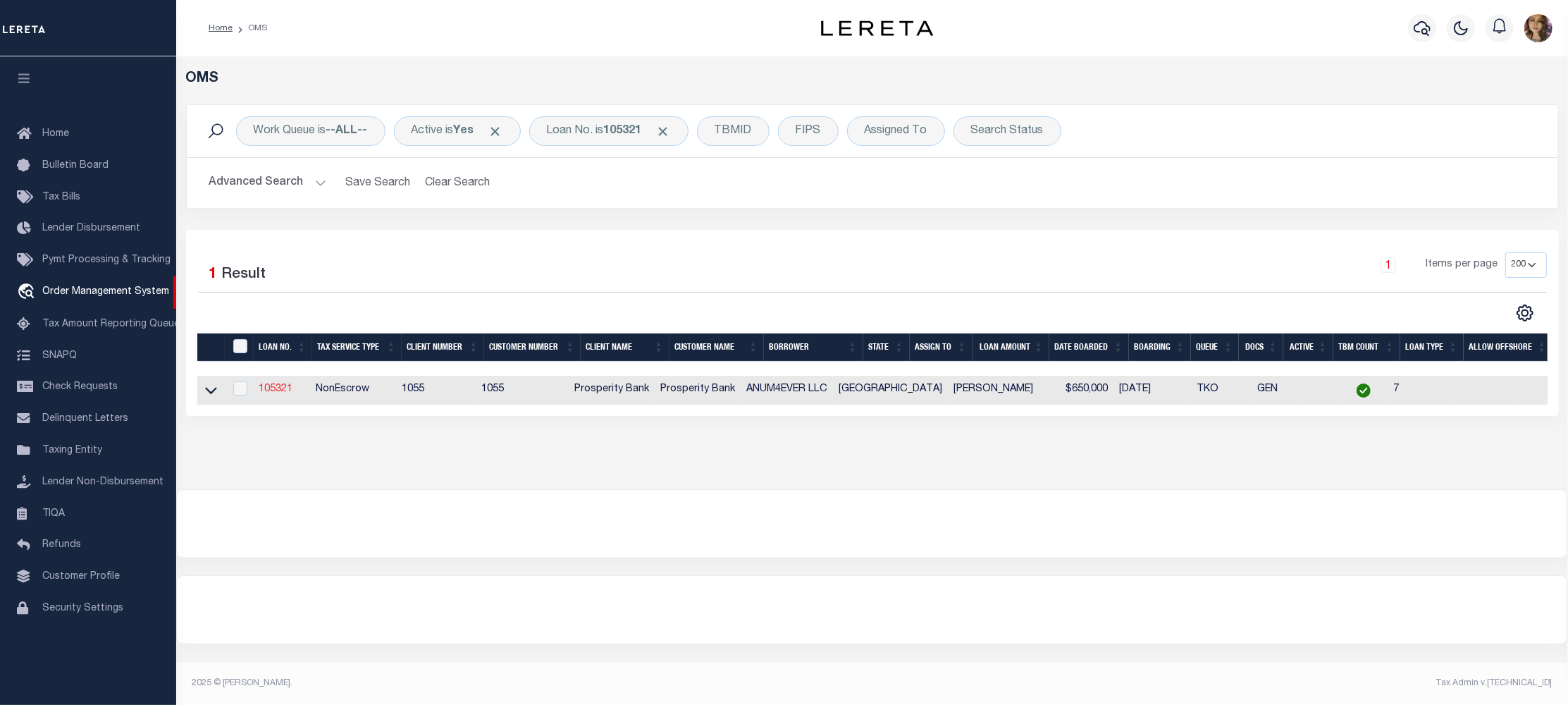
click at [282, 389] on link "105321" at bounding box center [275, 389] width 34 height 10
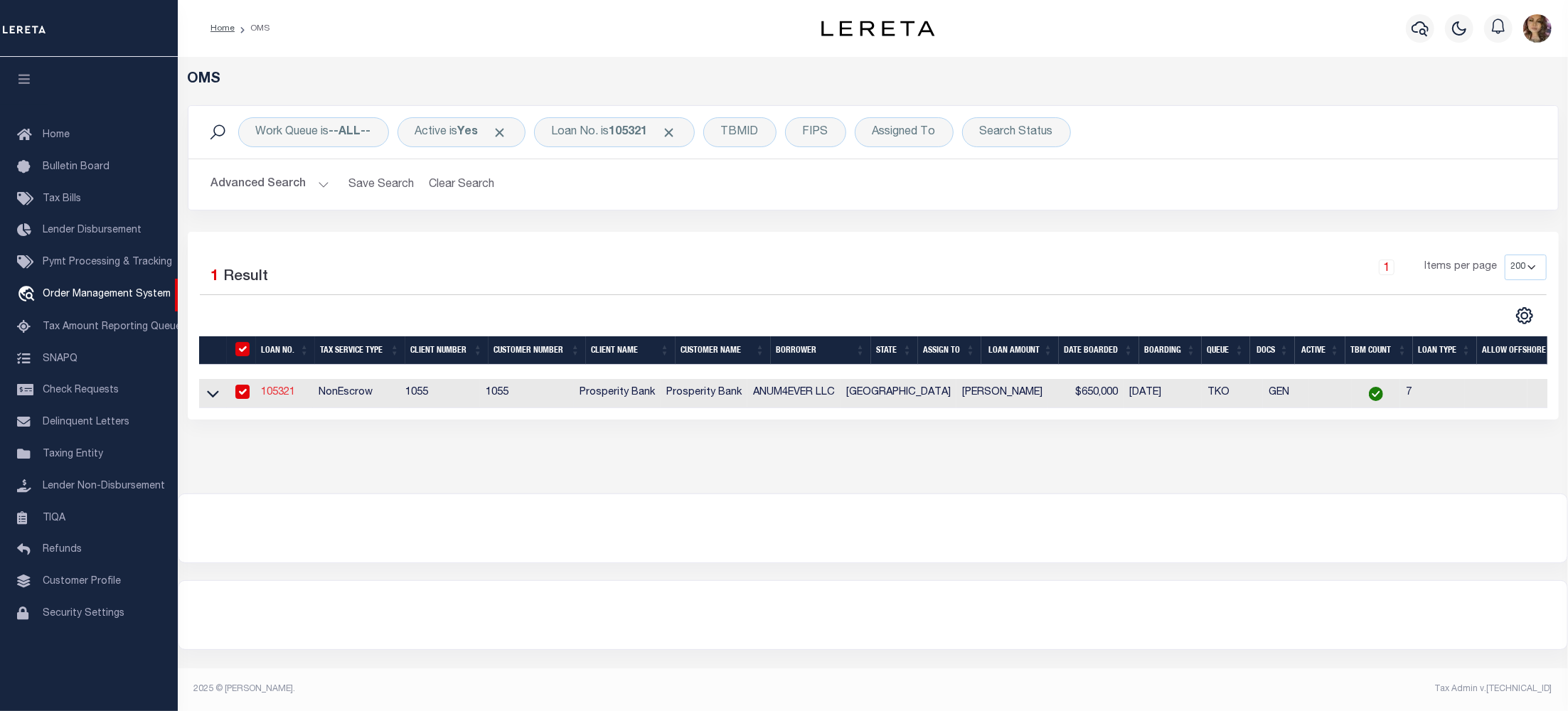
type input "105321"
type input "ANUM4EVER LLC"
select select
type input "15995 N BARKERS LANDING SUITE"
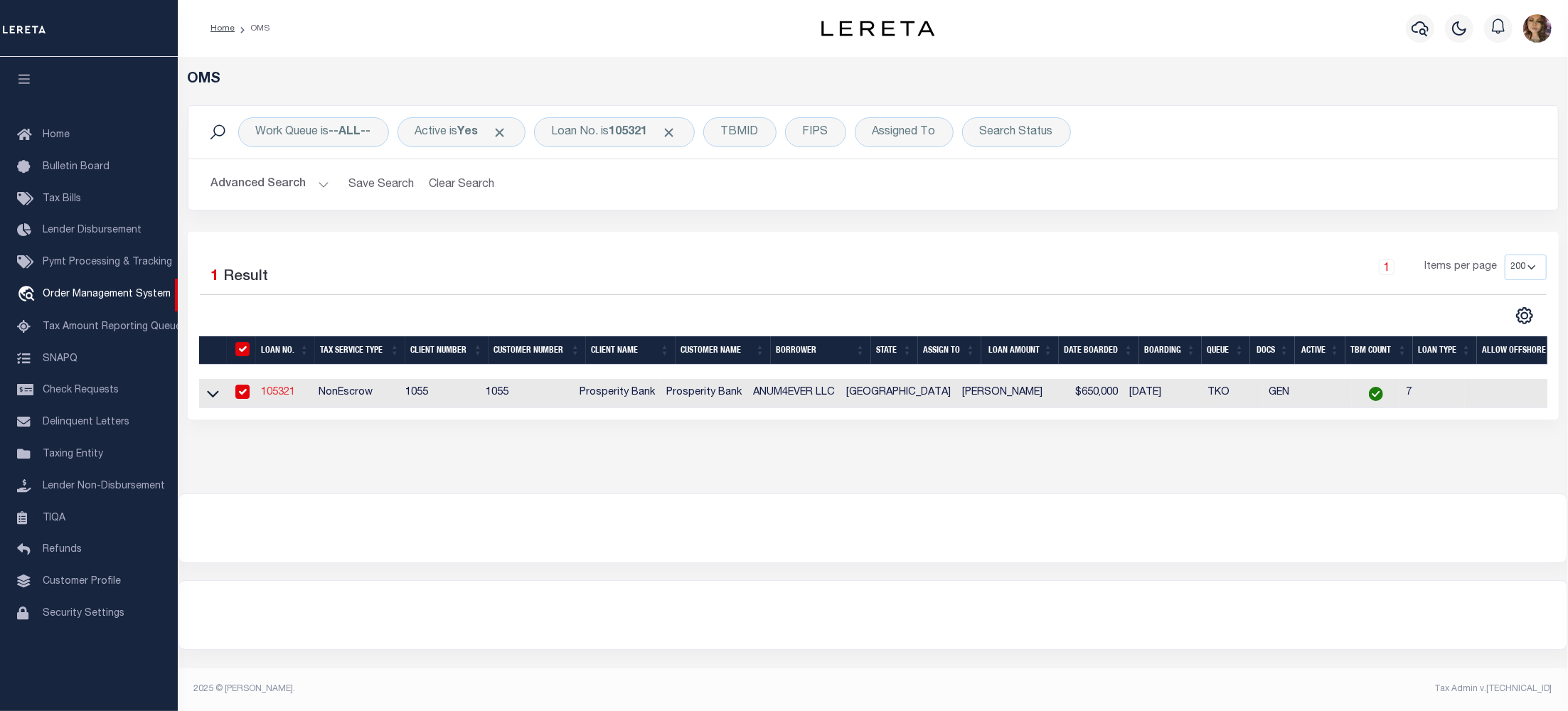
type input "HOUSTON TX 77079"
select select
select select "NonEscrow"
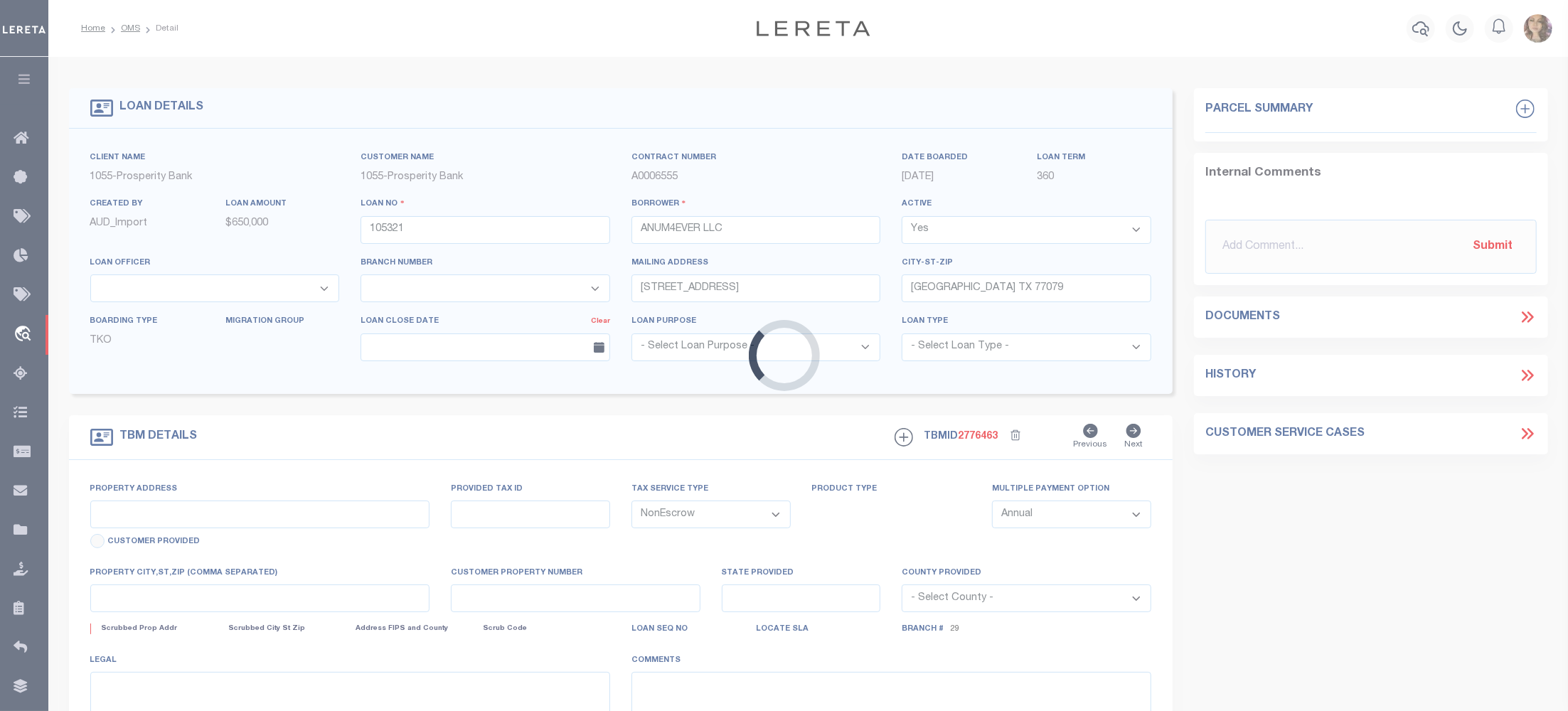
type input "5900 & TBD 7TH ST"
select select
type input "BAY CITY TX 77414"
type input "2"
type input "[GEOGRAPHIC_DATA]"
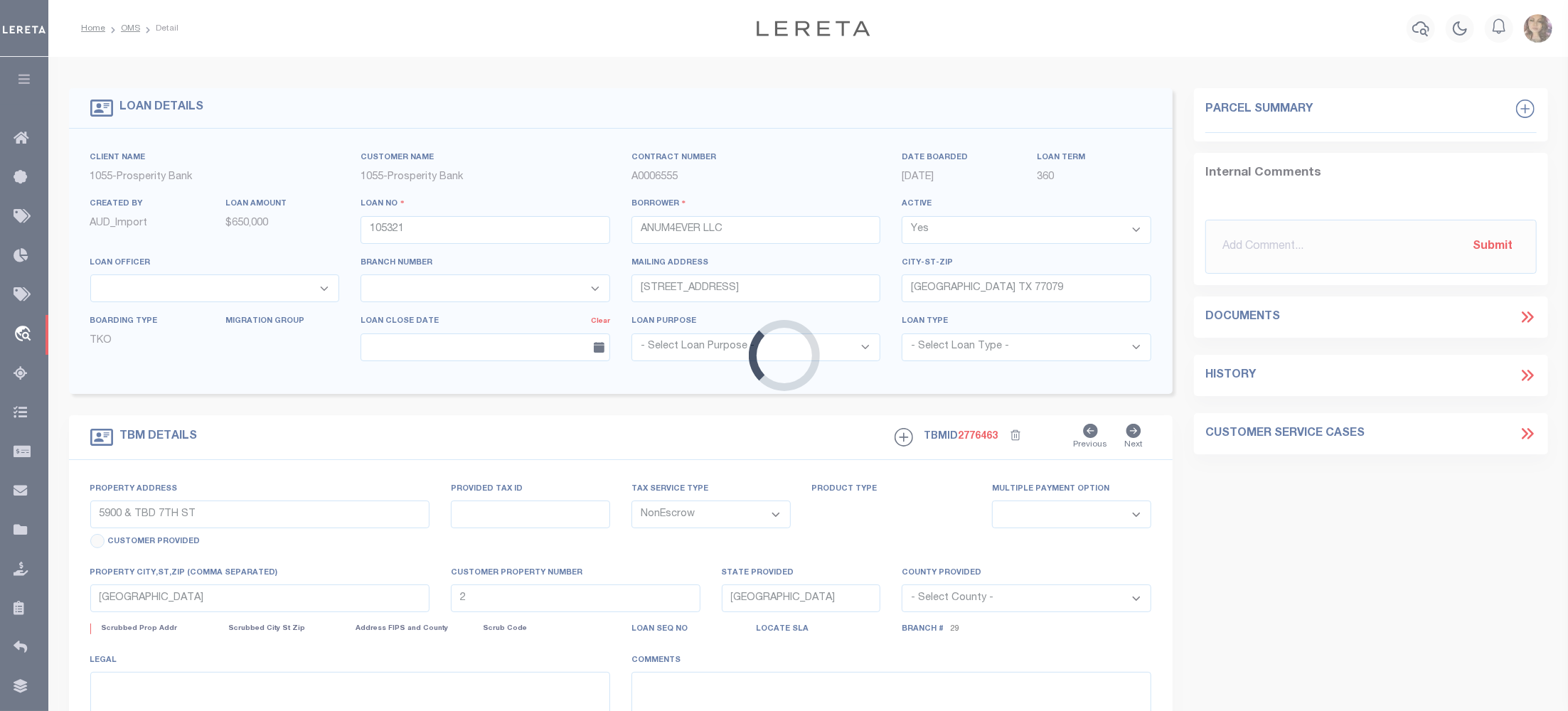
select select
type textarea "5900 & TBD 7TH ST BAY CITY TX 77414 TRACT 6 13.03 AC IN THE I & G N R R CO SURV…"
select select "10684"
select select "4092"
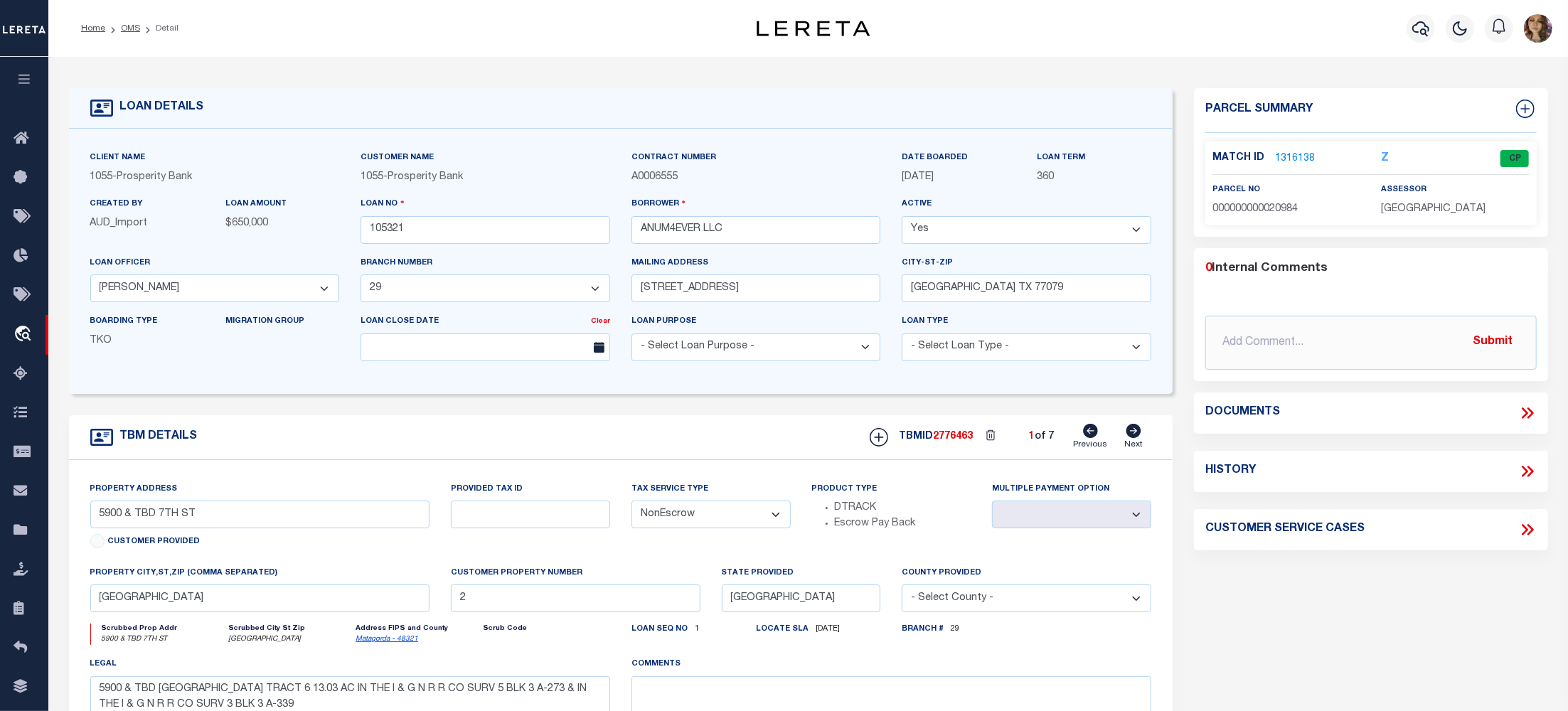
click at [1523, 408] on icon at bounding box center [1527, 412] width 18 height 18
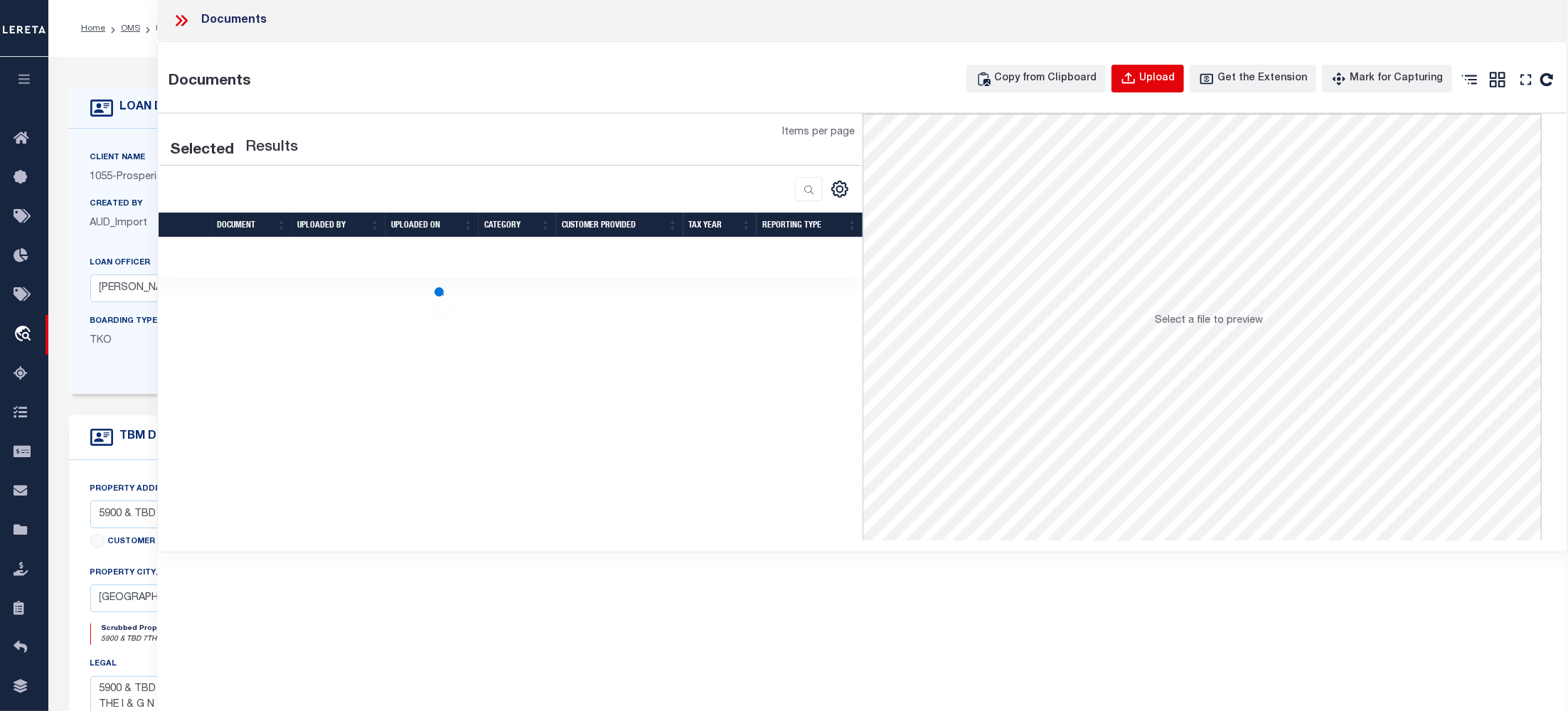
click at [1167, 72] on div "Upload" at bounding box center [1156, 78] width 35 height 16
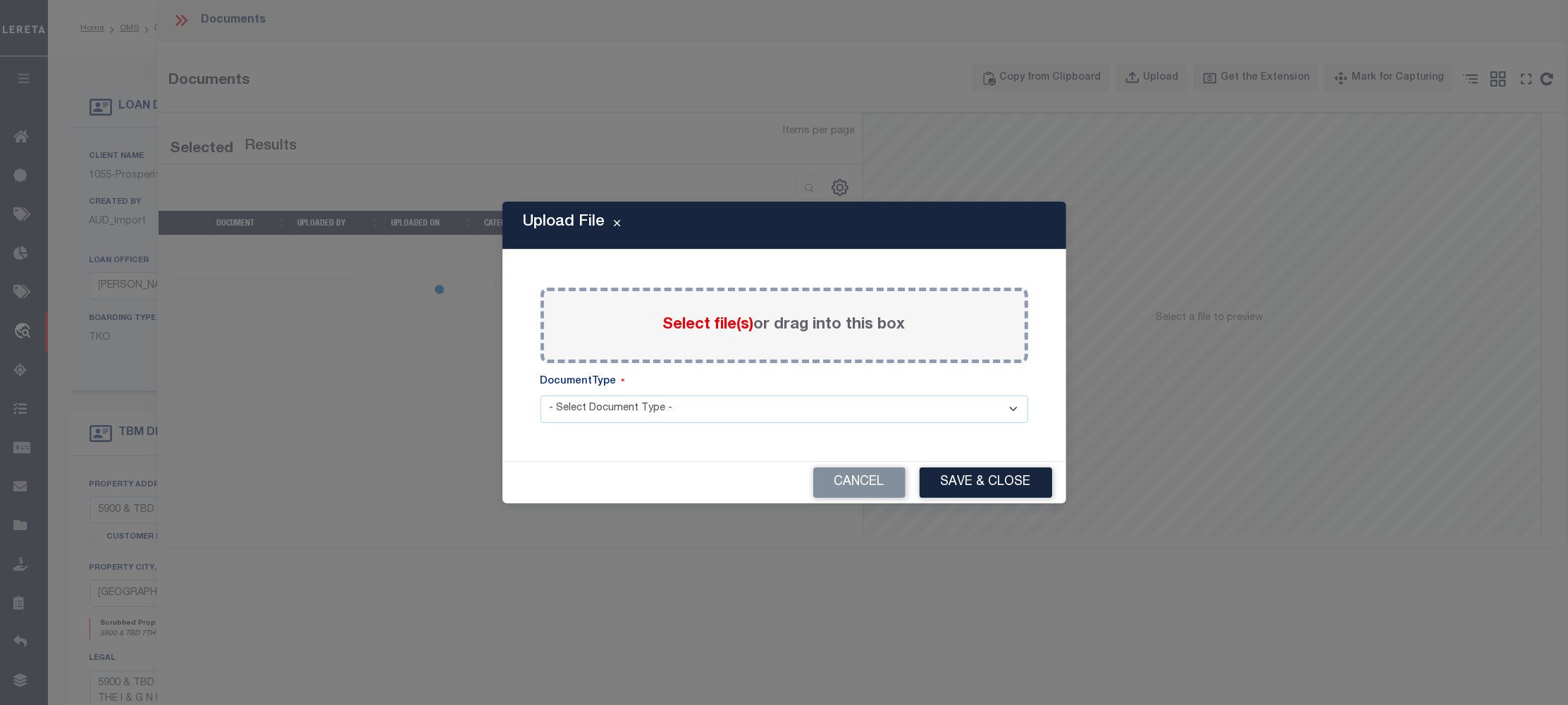
click at [694, 321] on span "Select file(s)" at bounding box center [708, 325] width 91 height 16
click at [0, 0] on input "Select file(s) or drag into this box" at bounding box center [0, 0] width 0 height 0
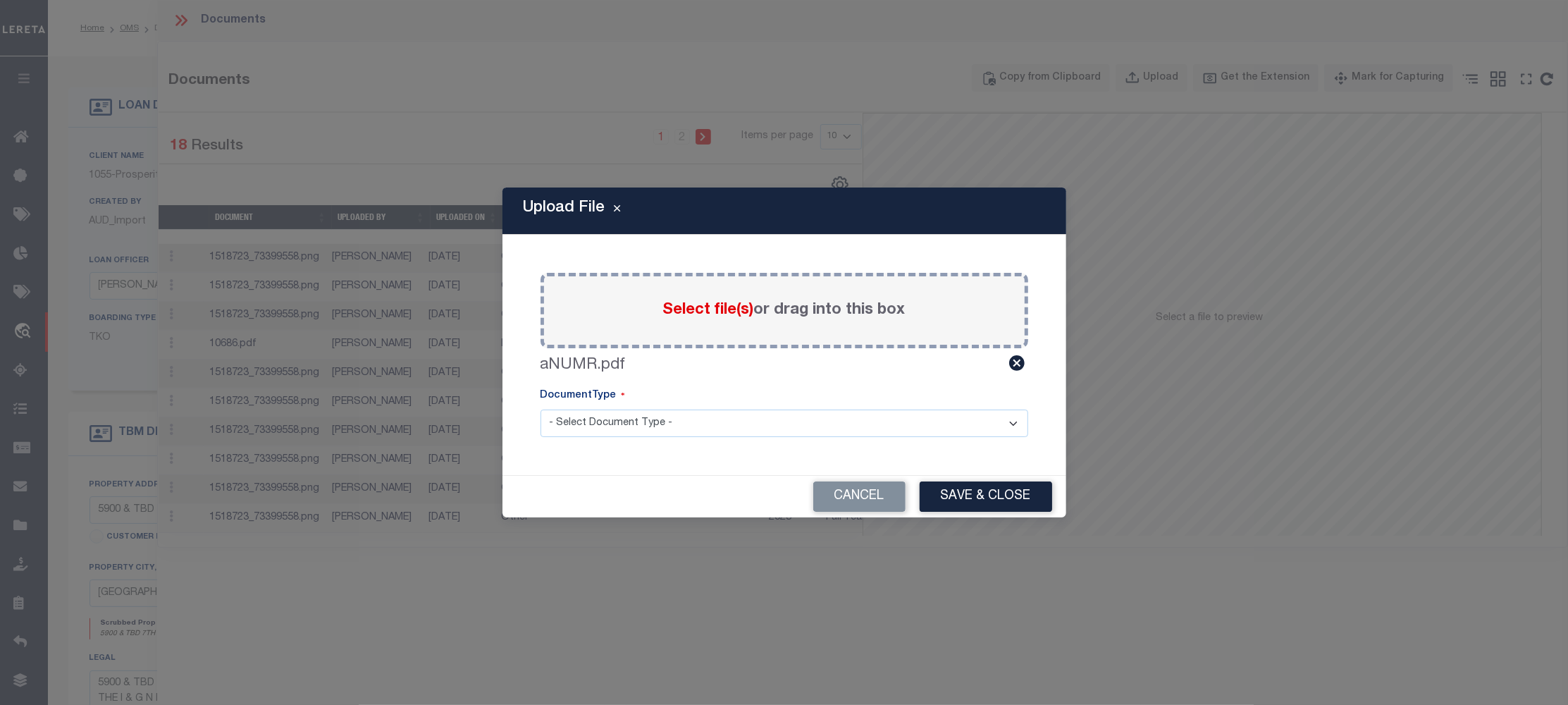
click at [954, 440] on div "Paste copied image or file into this box Select file(s) or drag into this box a…" at bounding box center [784, 355] width 530 height 206
click at [963, 427] on select "- Select Document Type - Tax Service Documents" at bounding box center [784, 424] width 487 height 28
click at [655, 483] on div "Cancel Save & Close" at bounding box center [784, 496] width 564 height 42
click at [658, 426] on select "- Select Document Type - Tax Service Documents" at bounding box center [784, 424] width 487 height 28
select select "TAX"
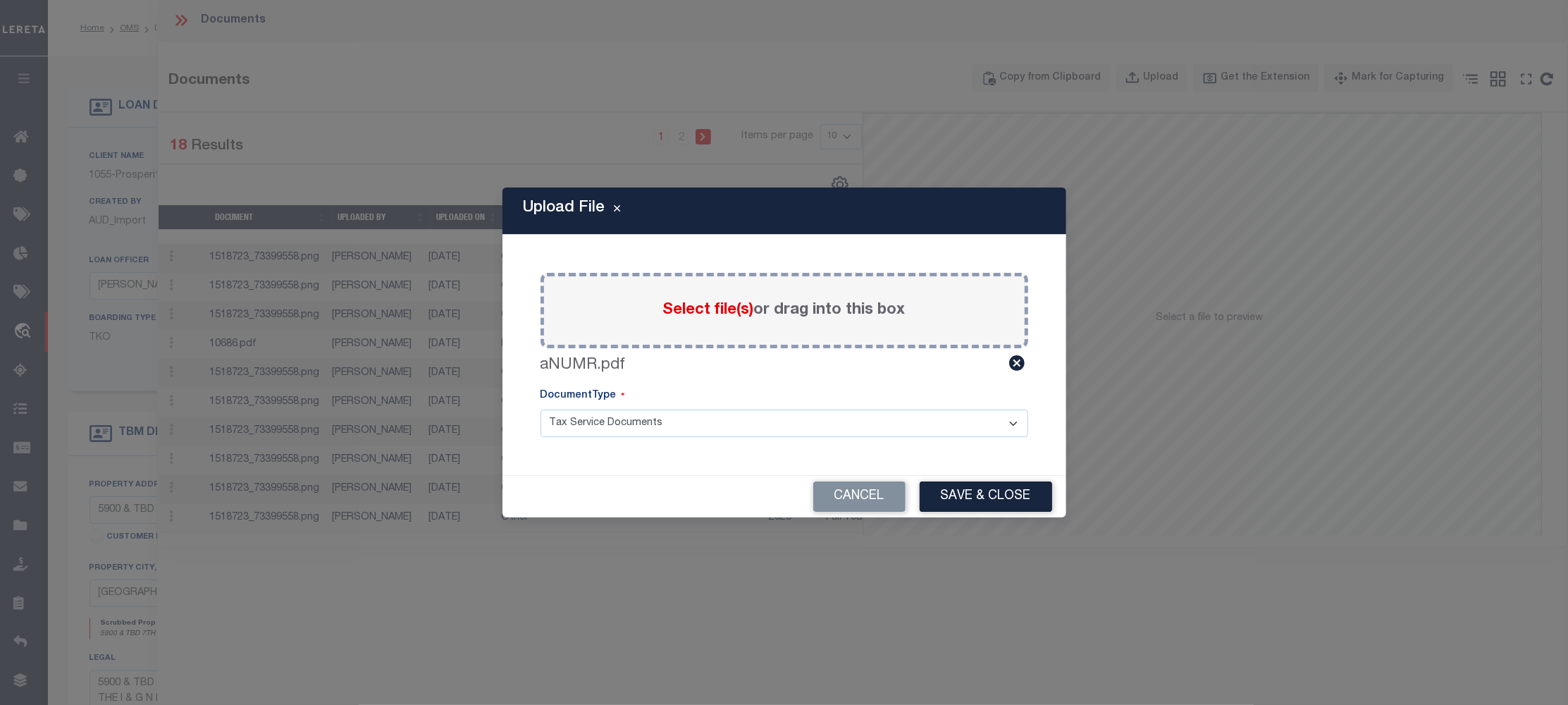
click at [541, 410] on select "- Select Document Type - Tax Service Documents" at bounding box center [784, 424] width 487 height 28
click at [959, 483] on button "Save & Close" at bounding box center [986, 496] width 133 height 30
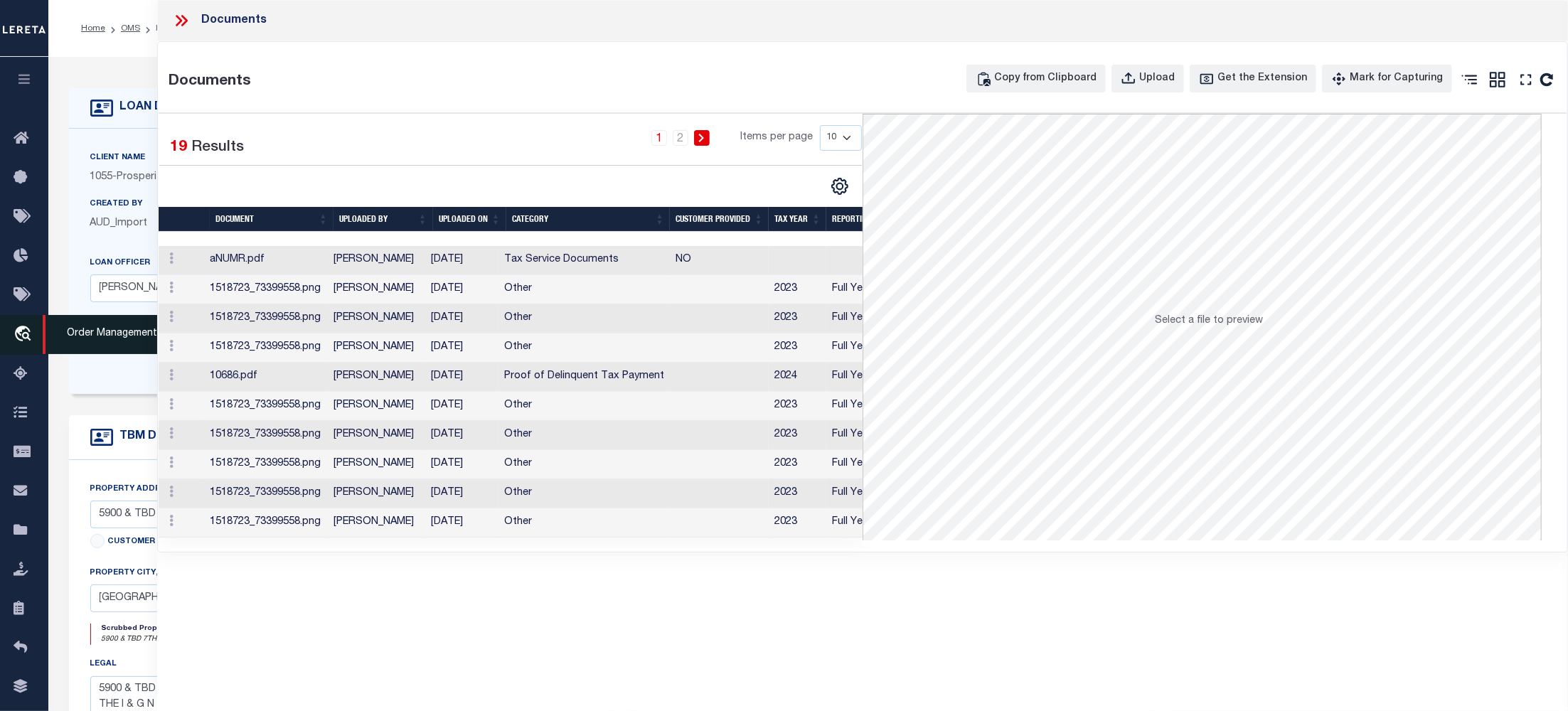
click at [84, 326] on span "Order Management System" at bounding box center [130, 334] width 173 height 39
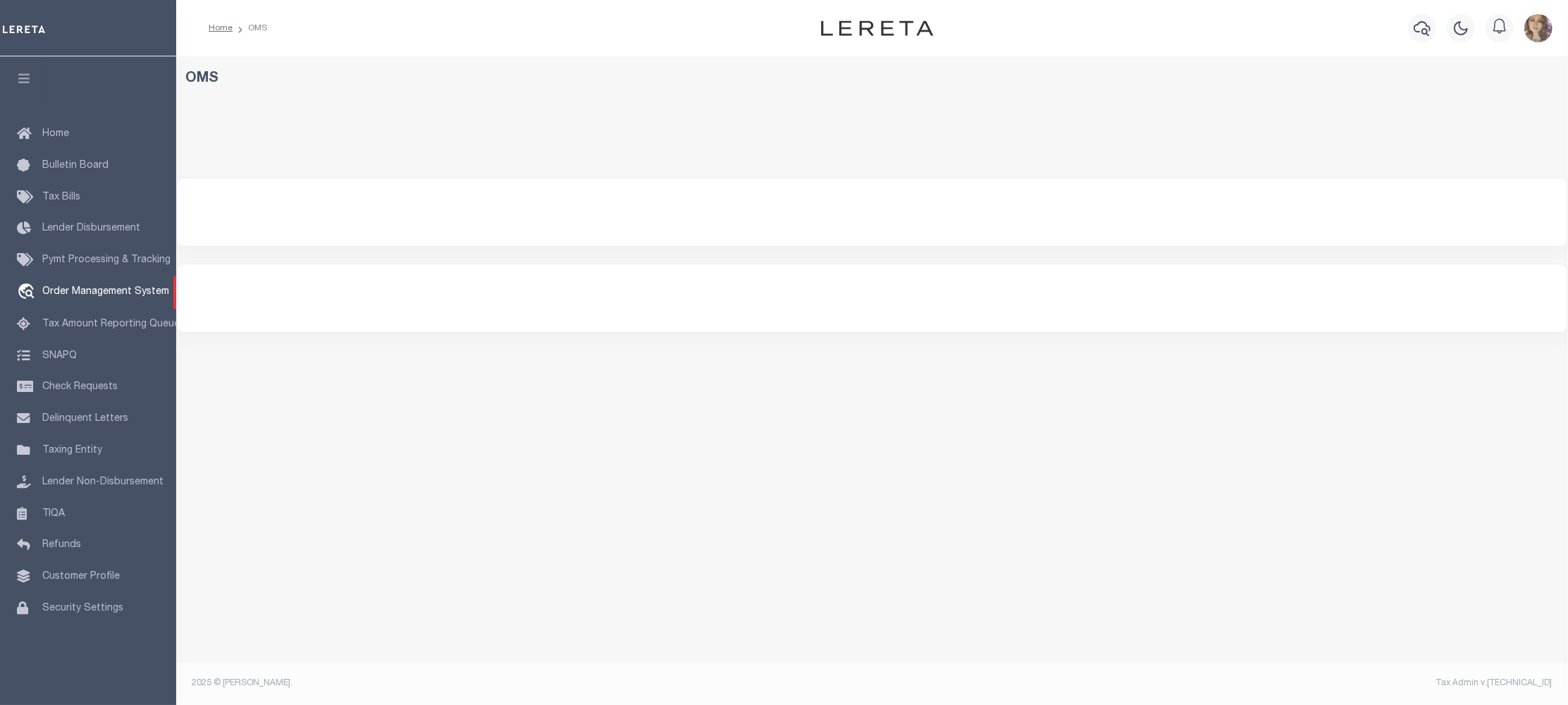
select select "200"
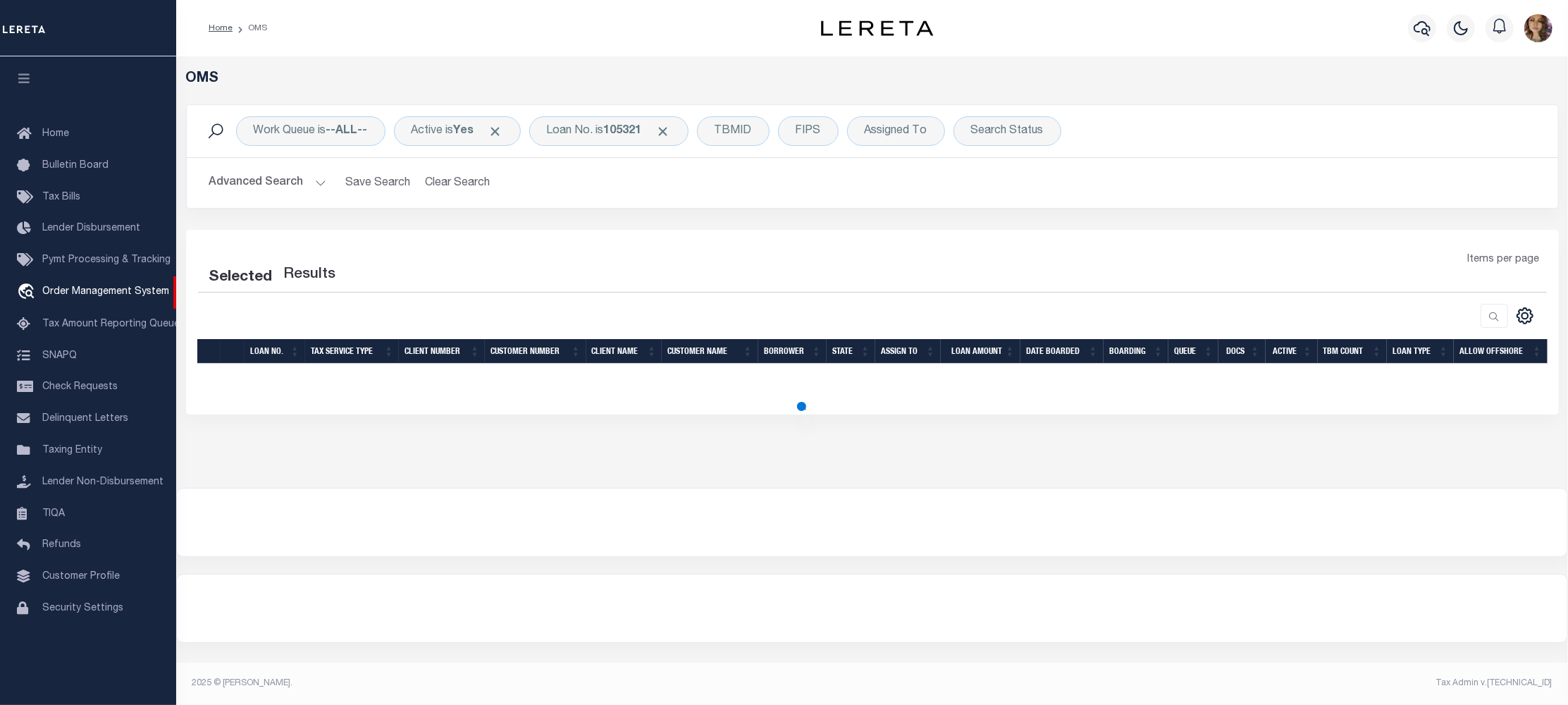
select select "200"
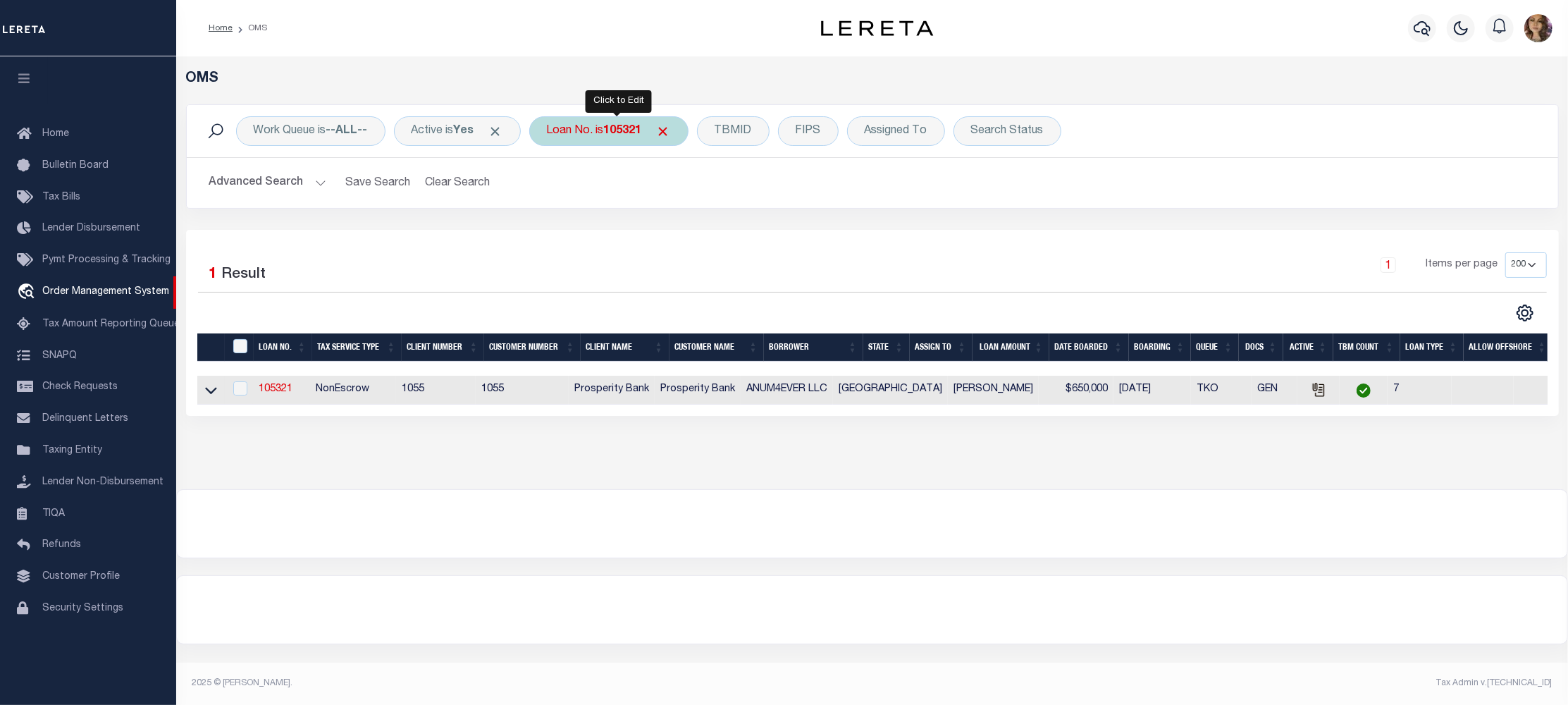
click at [615, 128] on b "105321" at bounding box center [622, 131] width 38 height 11
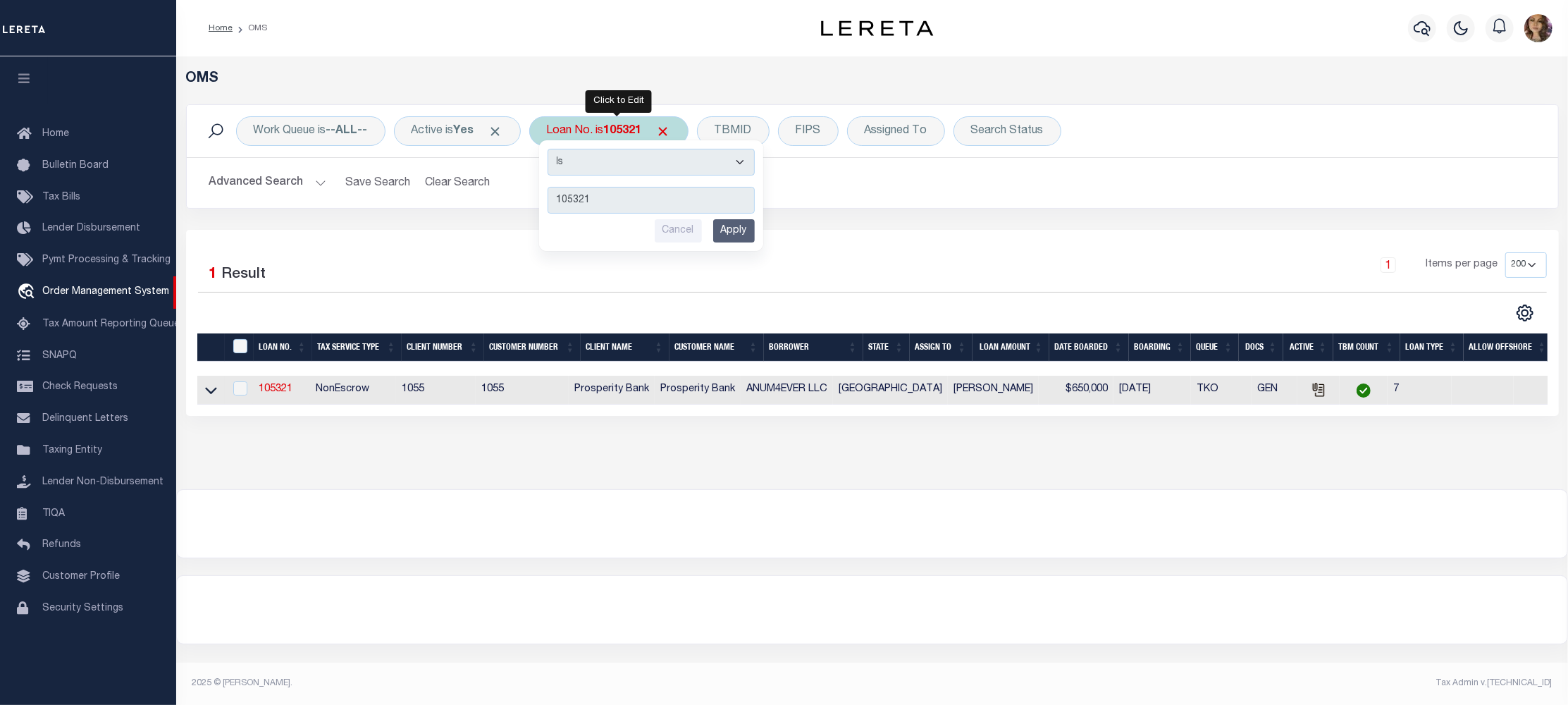
type input "1300002678"
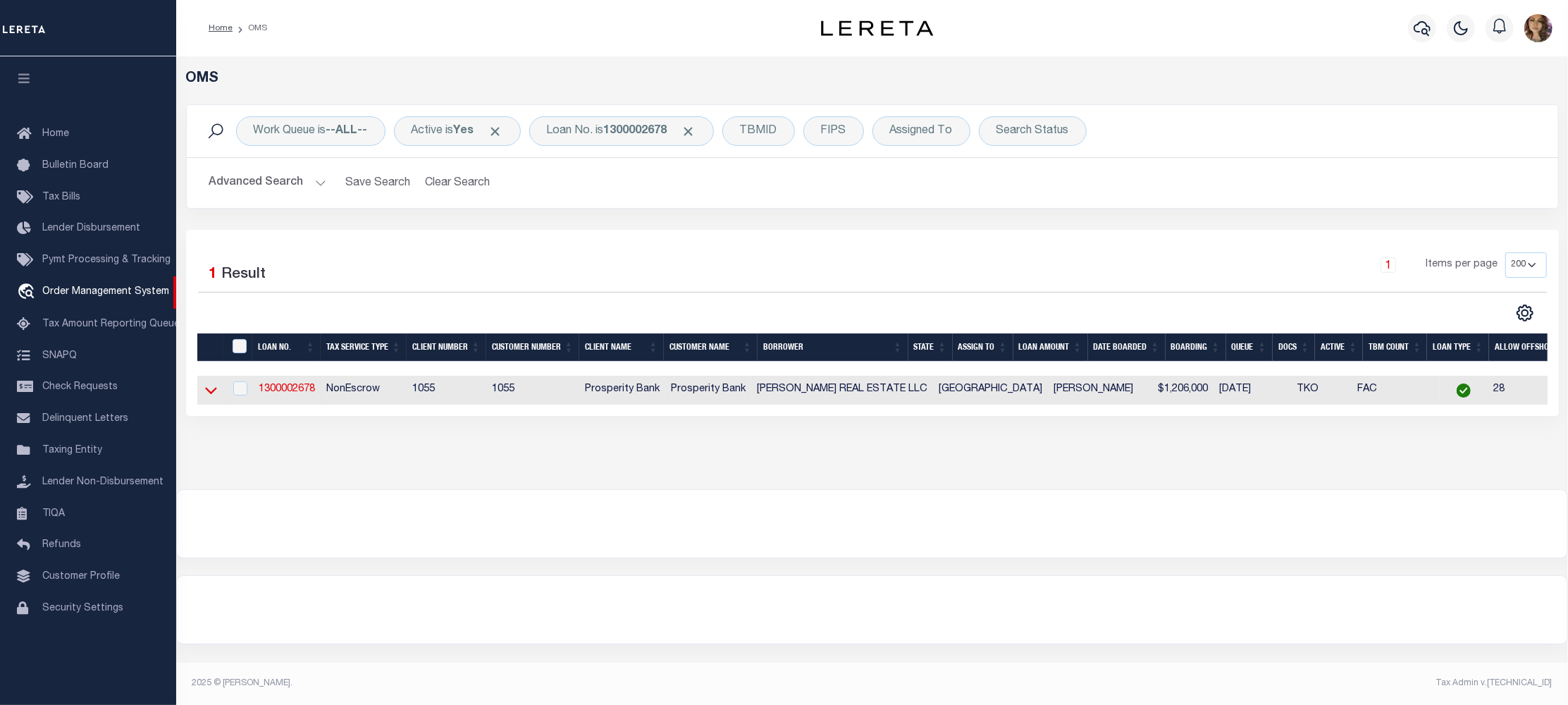
click at [206, 390] on icon at bounding box center [211, 390] width 12 height 15
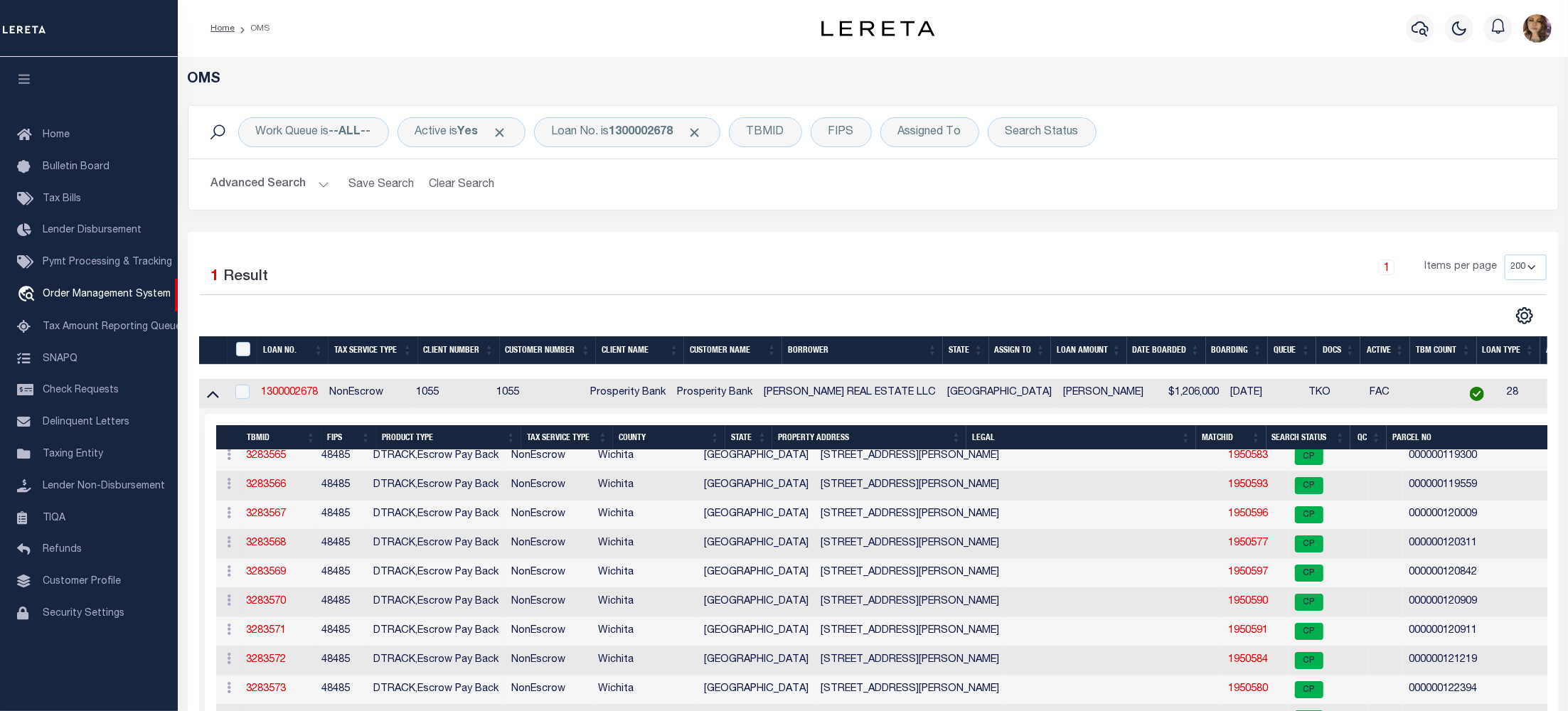
scroll to position [290, 0]
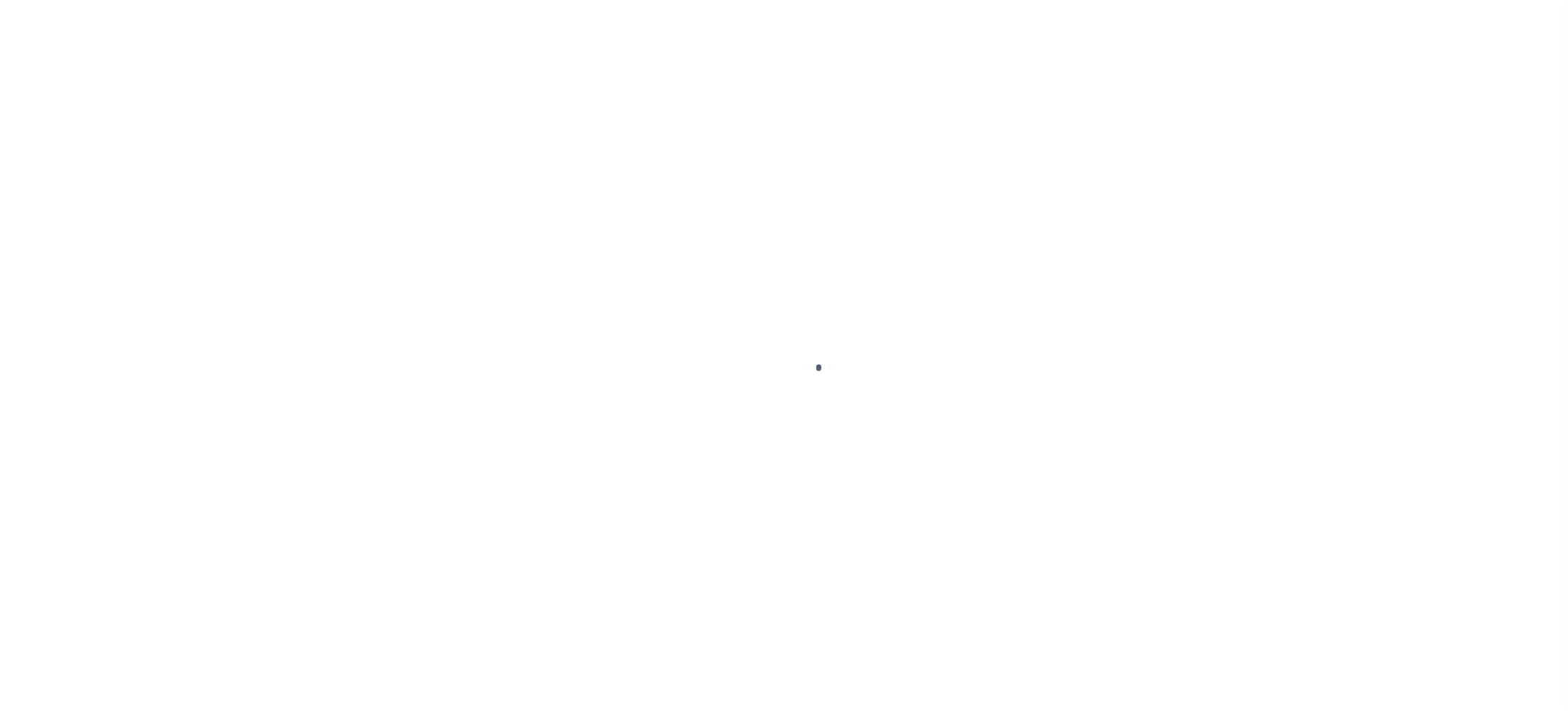
select select "Mixed Portfolio"
select select "JHS"
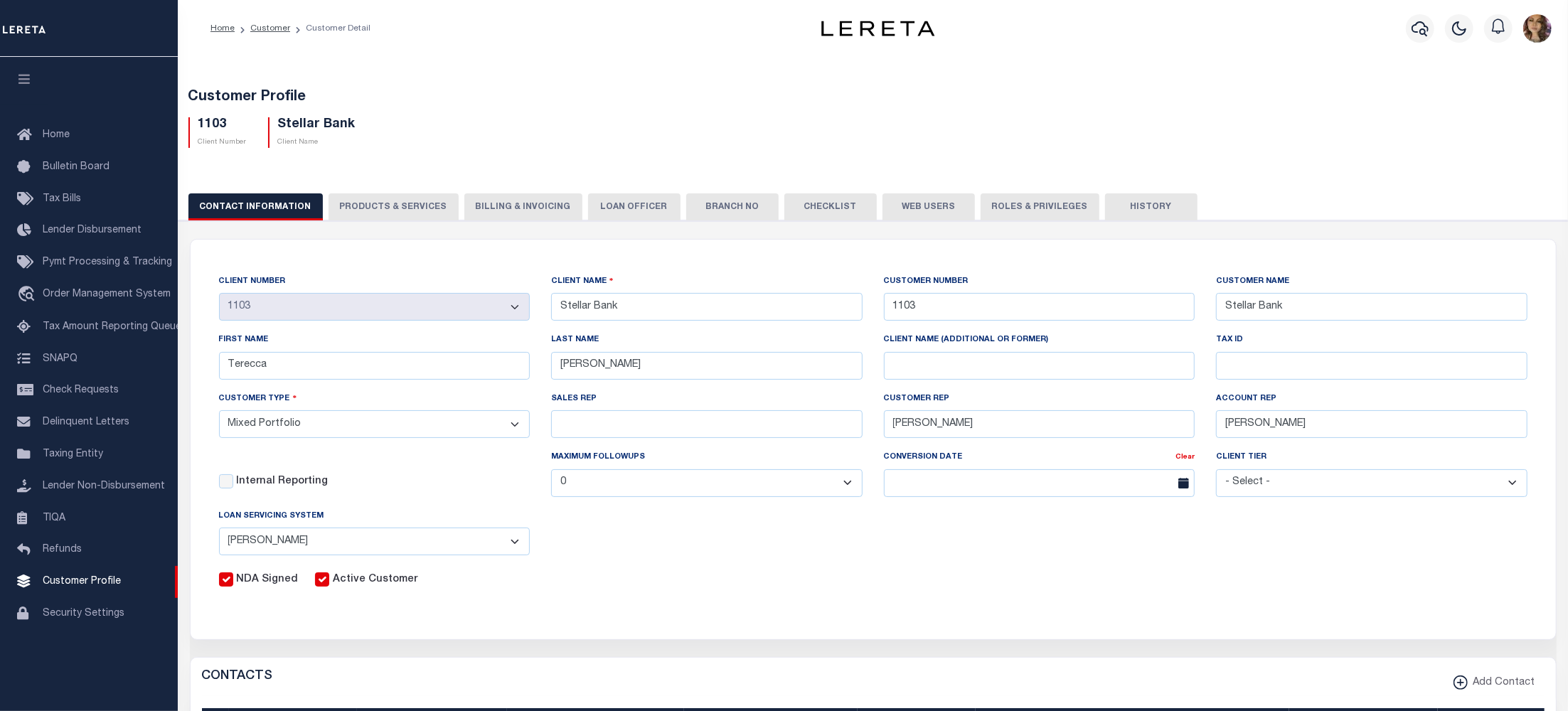
click at [584, 66] on div "Customer Profile 1103 Client Number Stellar Bank Client Name" at bounding box center [873, 617] width 1405 height 1128
click at [112, 299] on span "Order Management System" at bounding box center [106, 294] width 128 height 10
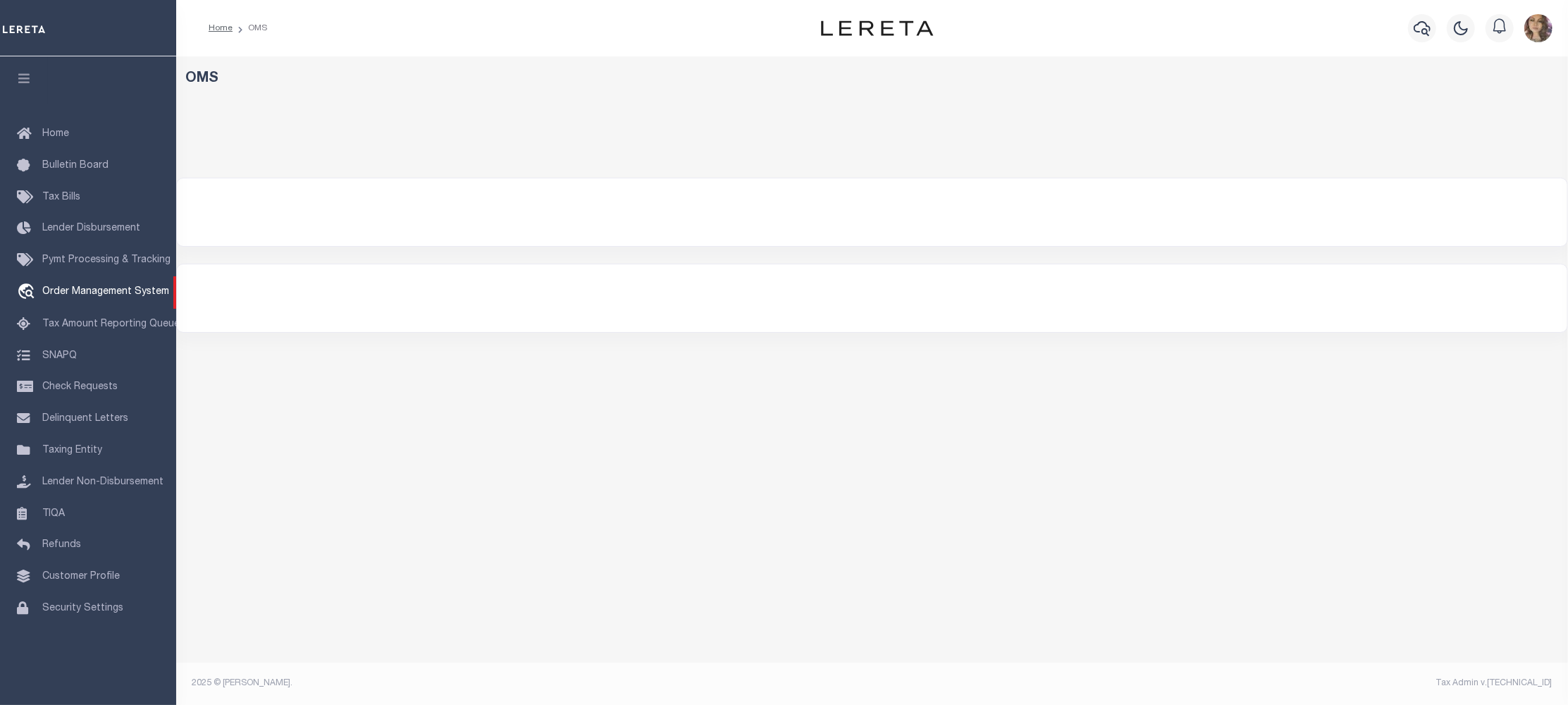
select select "200"
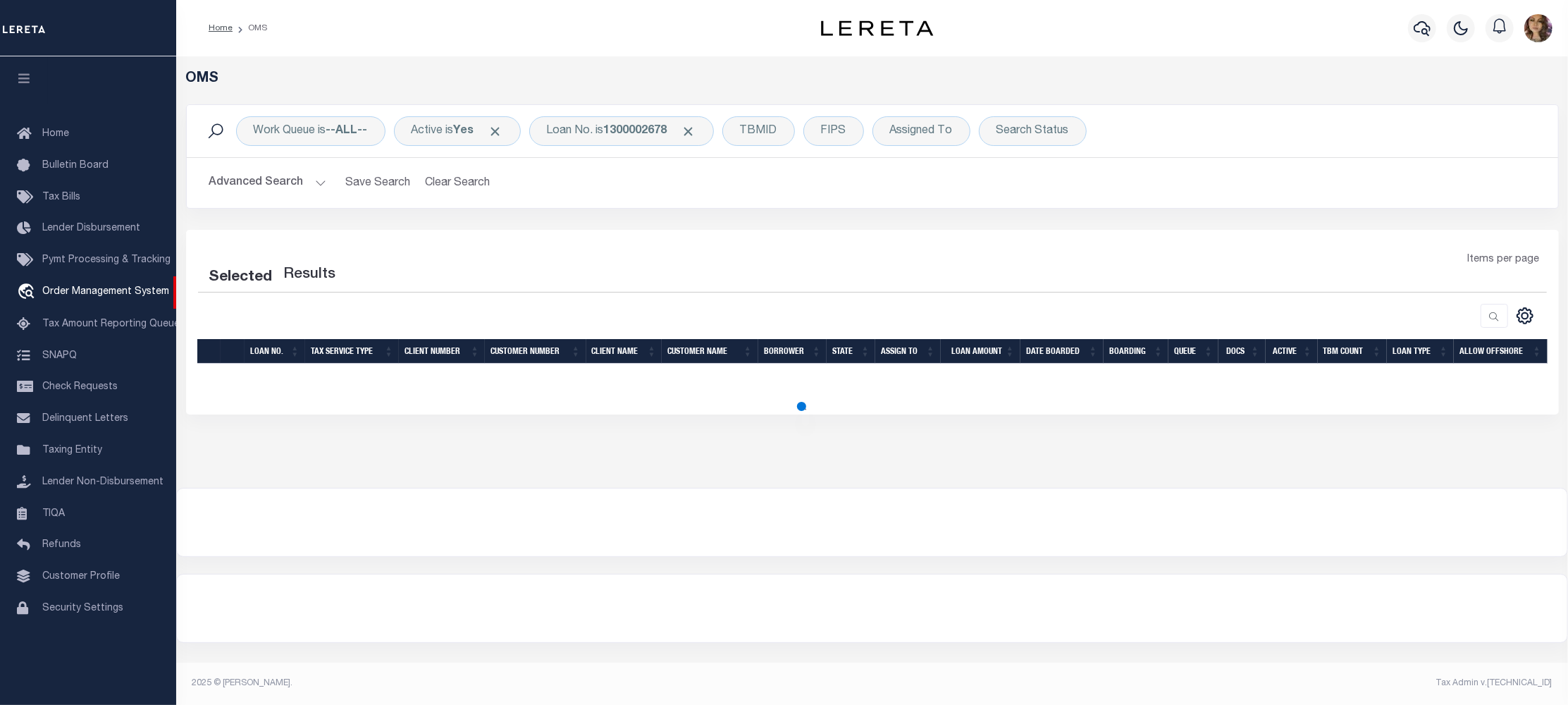
select select "200"
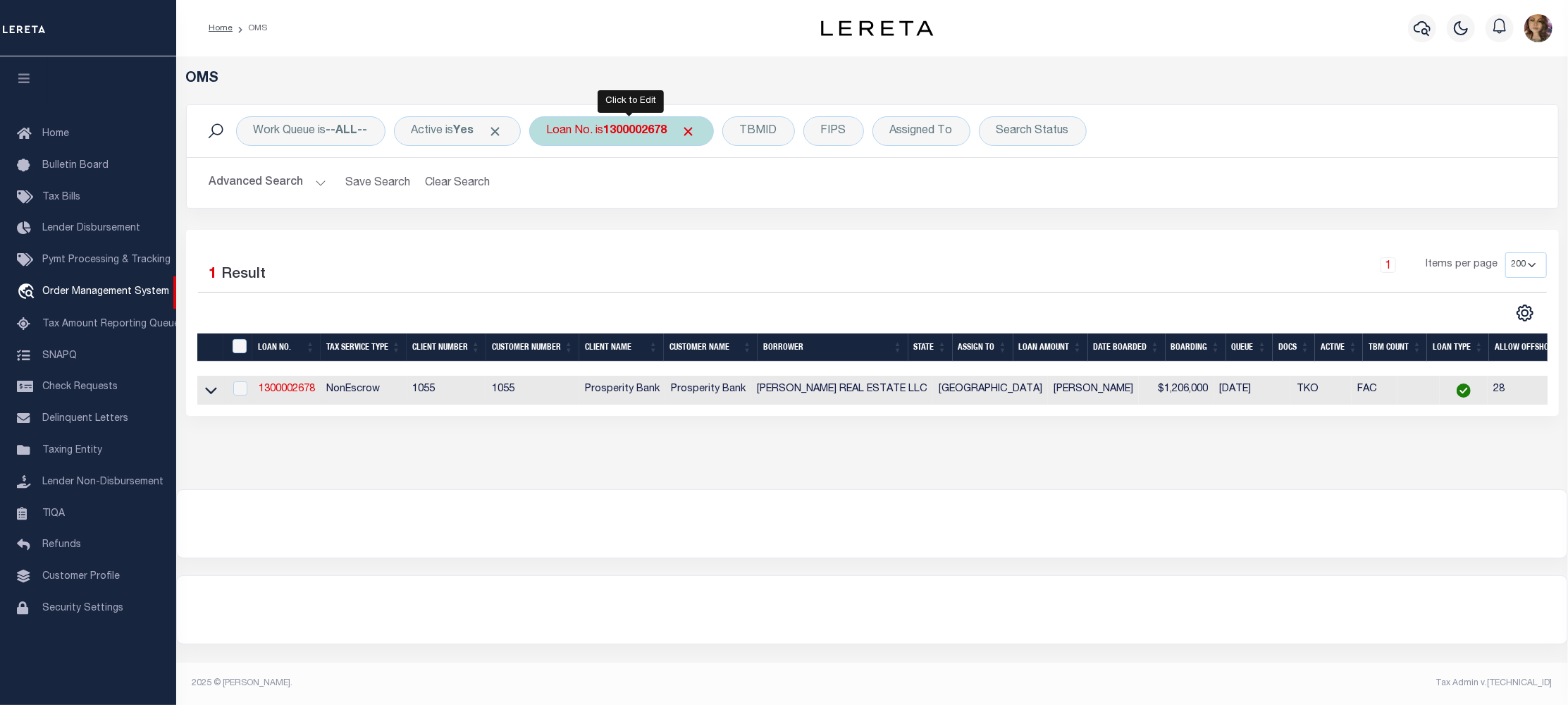
click at [632, 133] on b "1300002678" at bounding box center [636, 131] width 64 height 11
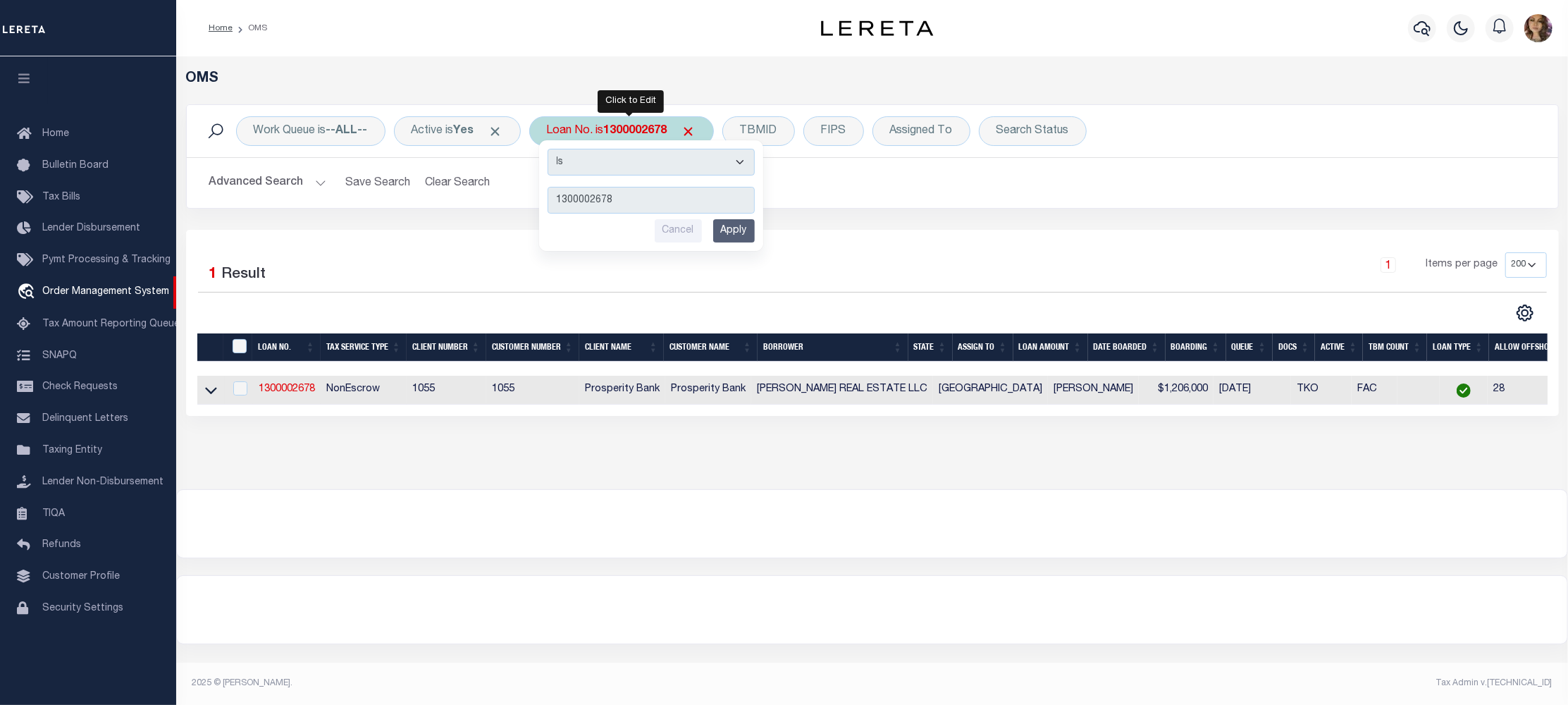
type input "40001358"
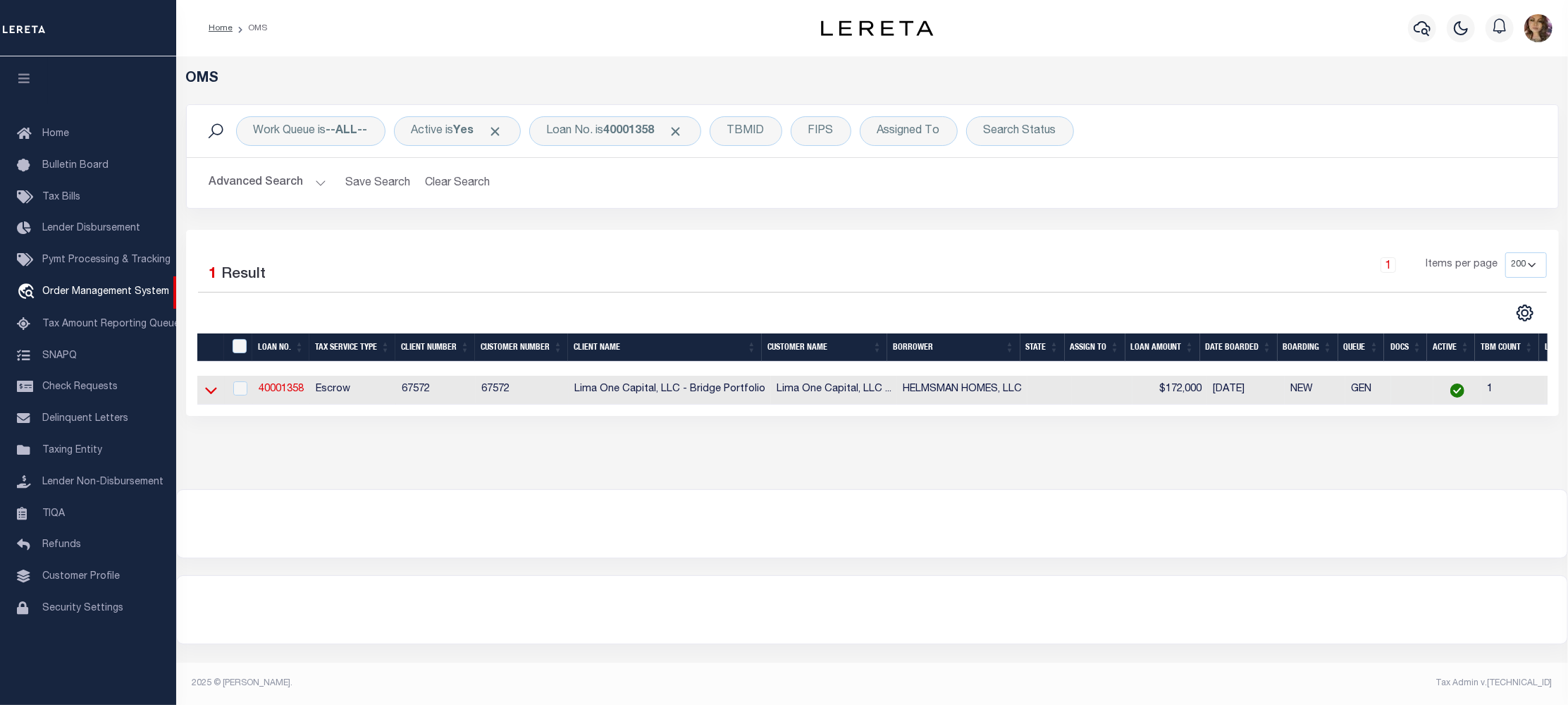
click at [209, 394] on icon at bounding box center [211, 391] width 12 height 7
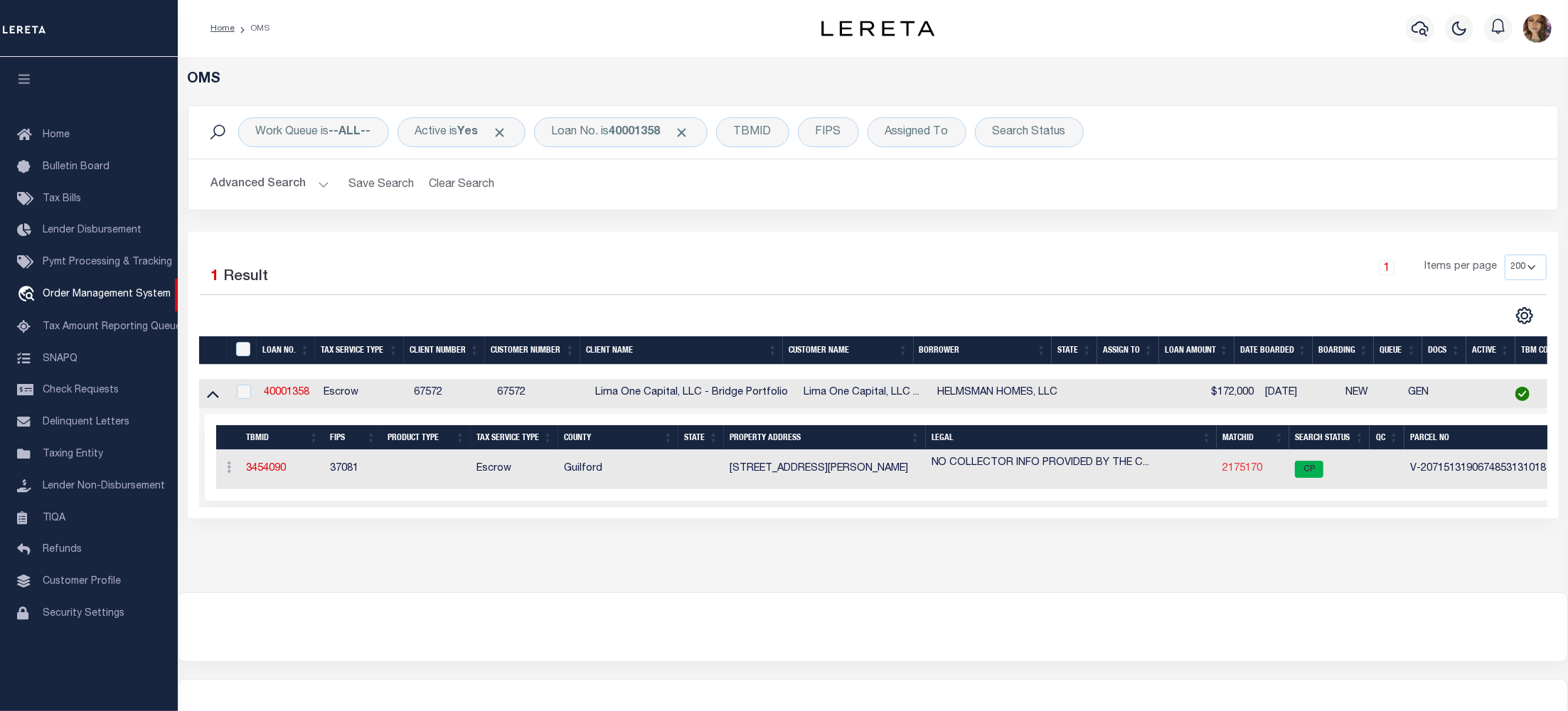
click at [1232, 472] on link "2175170" at bounding box center [1242, 469] width 40 height 10
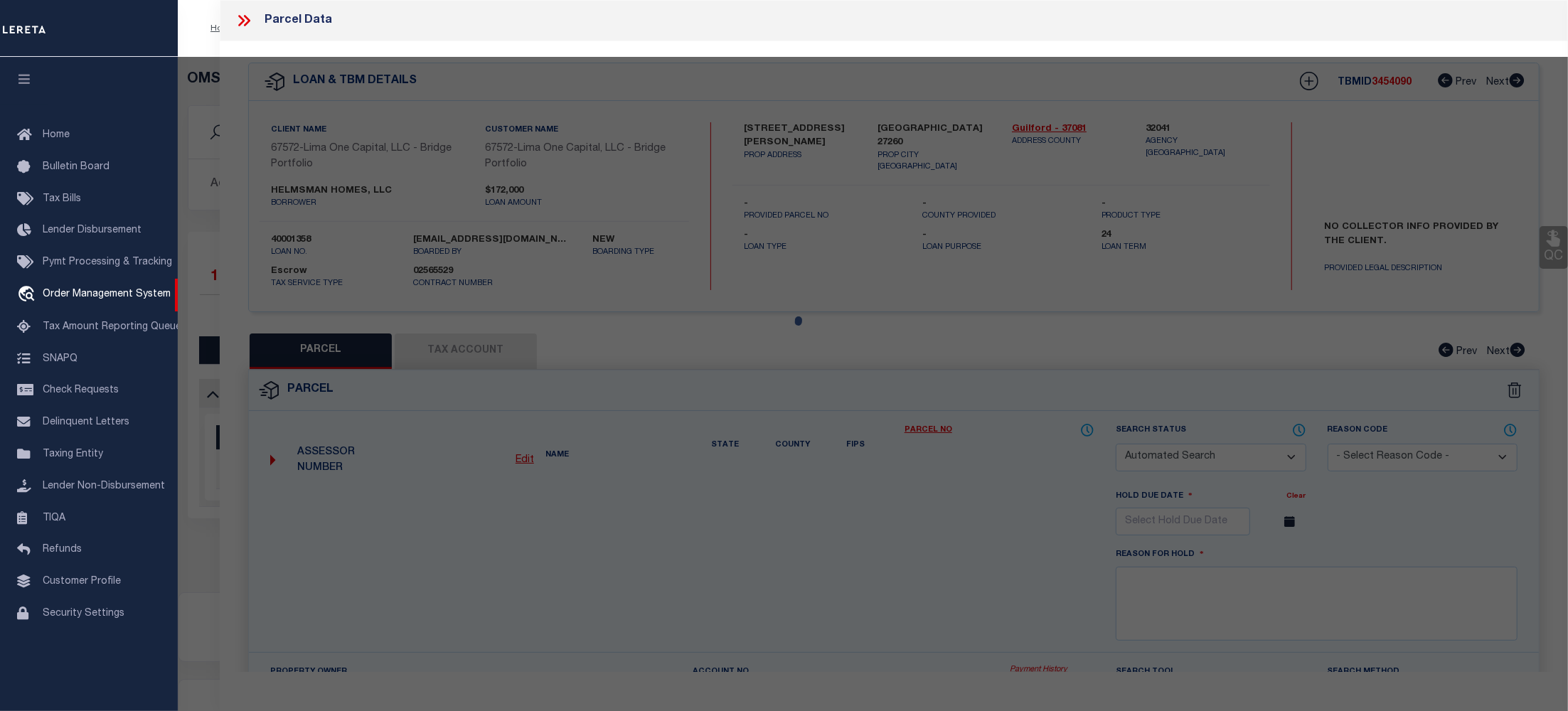
checkbox input "false"
select select "CP"
type input "[STREET_ADDRESS][PERSON_NAME]"
checkbox input "false"
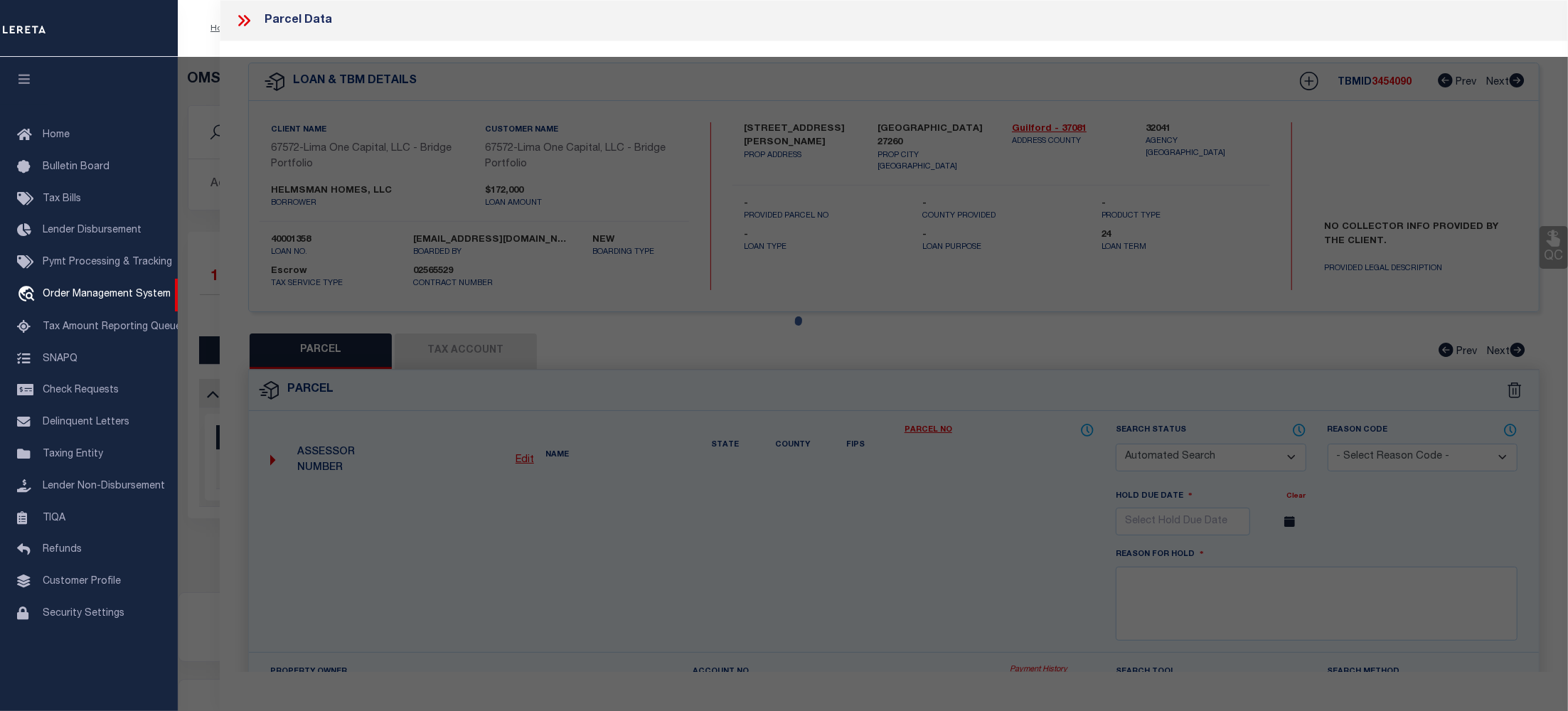
type input "[GEOGRAPHIC_DATA] 27260"
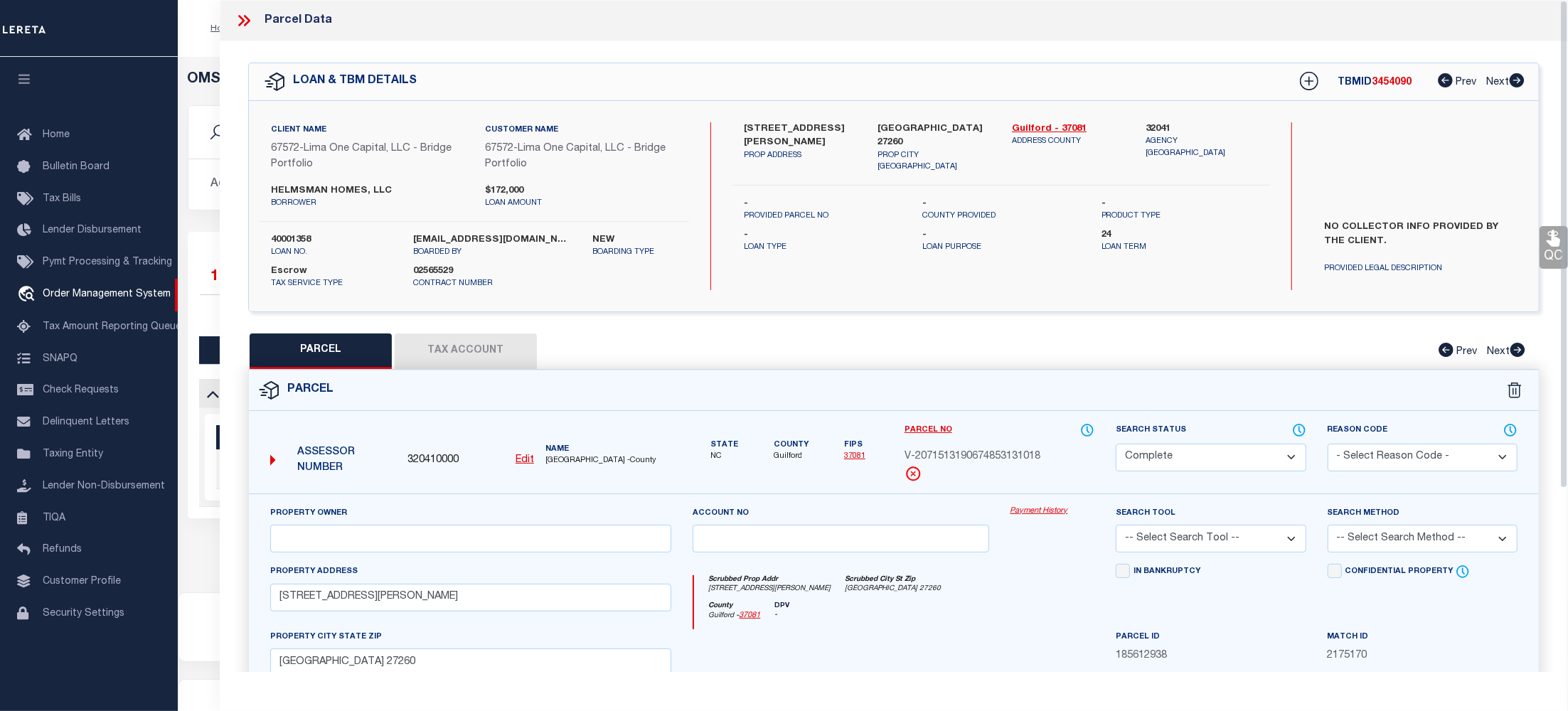
click at [1041, 511] on link "Payment History" at bounding box center [1052, 511] width 85 height 12
